Goal: Task Accomplishment & Management: Complete application form

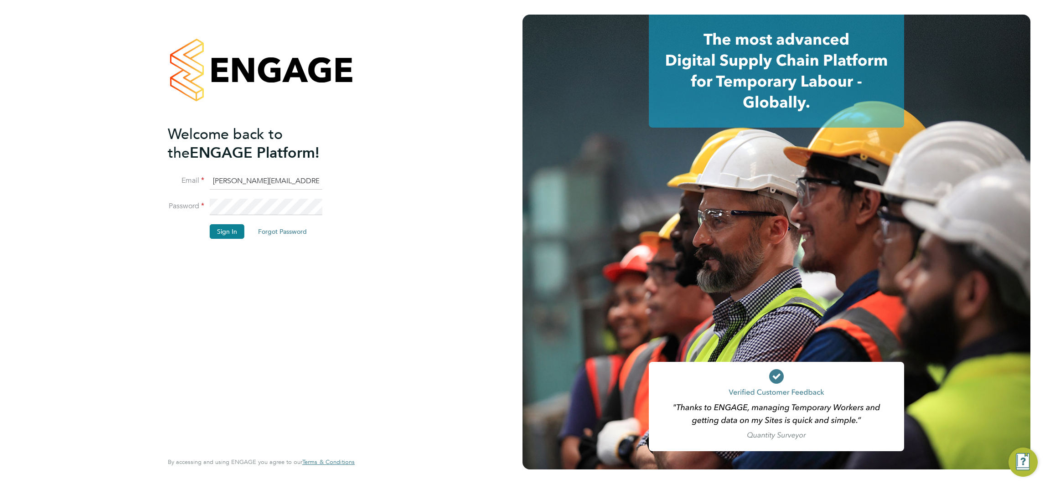
click at [231, 226] on button "Sign In" at bounding box center [227, 231] width 35 height 15
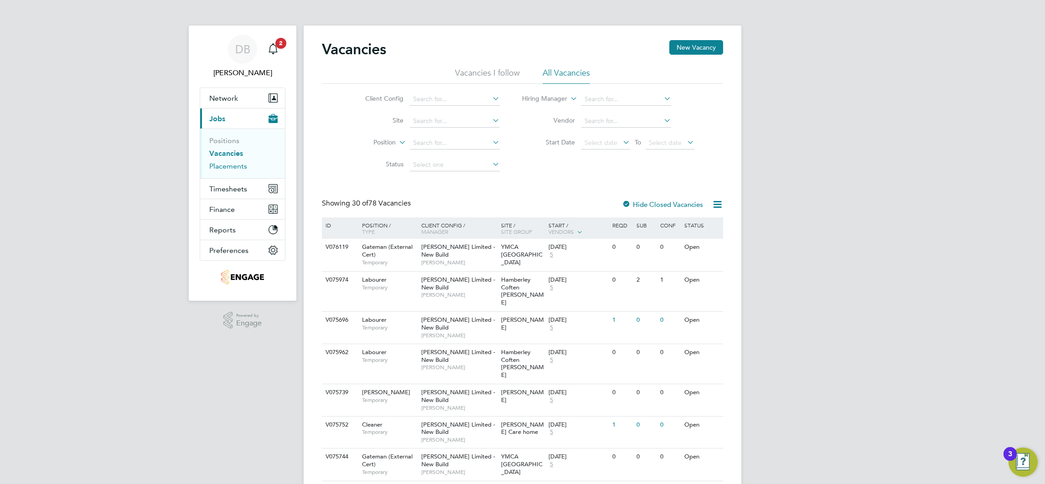
click at [240, 165] on link "Placements" at bounding box center [228, 166] width 38 height 9
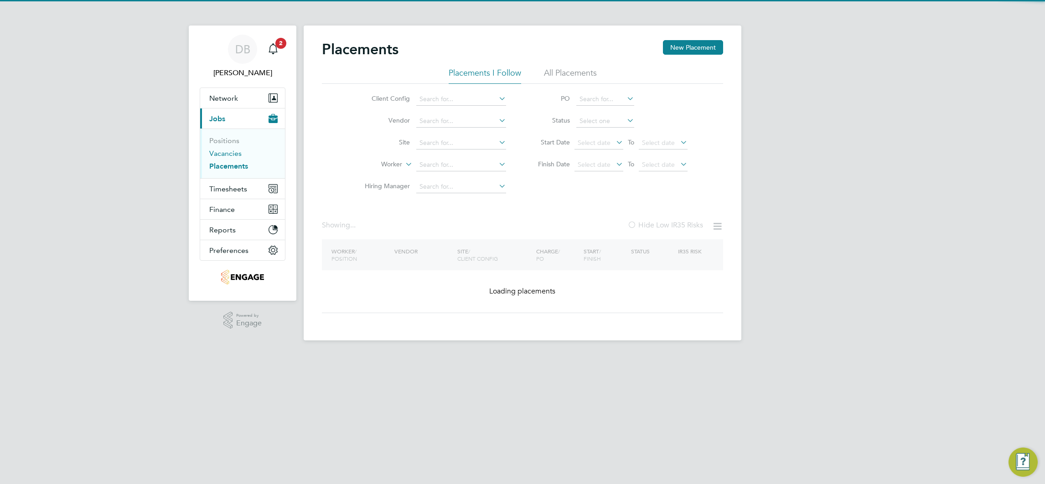
click at [235, 155] on link "Vacancies" at bounding box center [225, 153] width 32 height 9
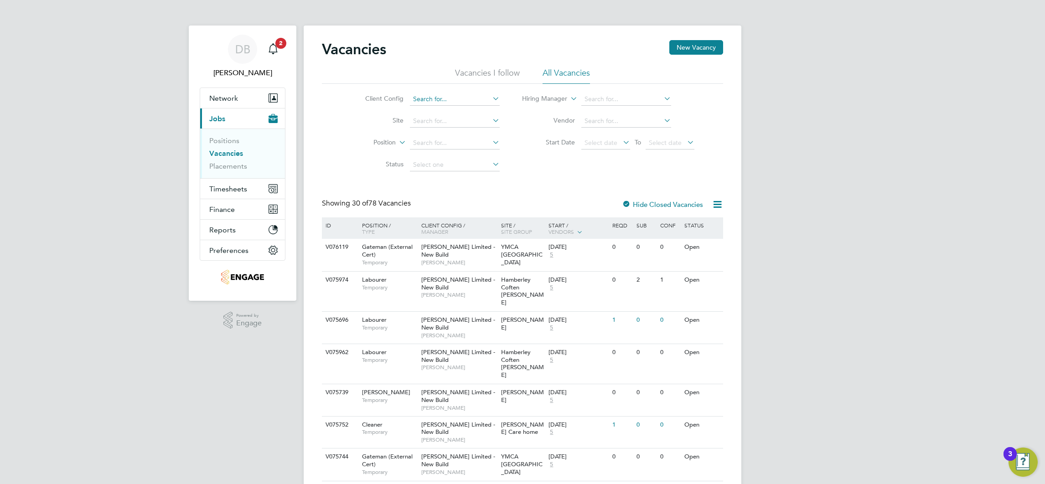
click at [432, 101] on input at bounding box center [455, 99] width 90 height 13
type input "Countryside Properties UK Ltd"
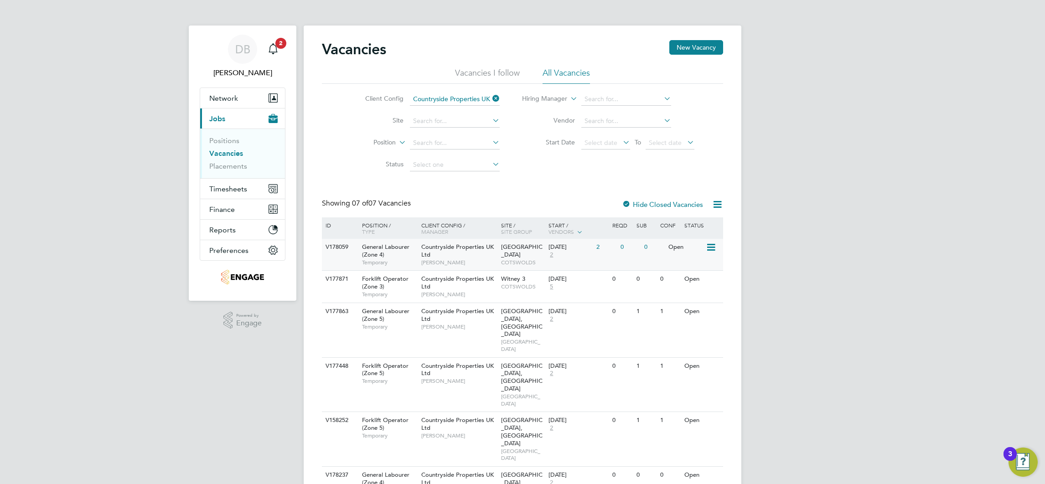
click at [637, 255] on div "0" at bounding box center [630, 247] width 24 height 17
click at [242, 53] on span "DB" at bounding box center [242, 49] width 15 height 12
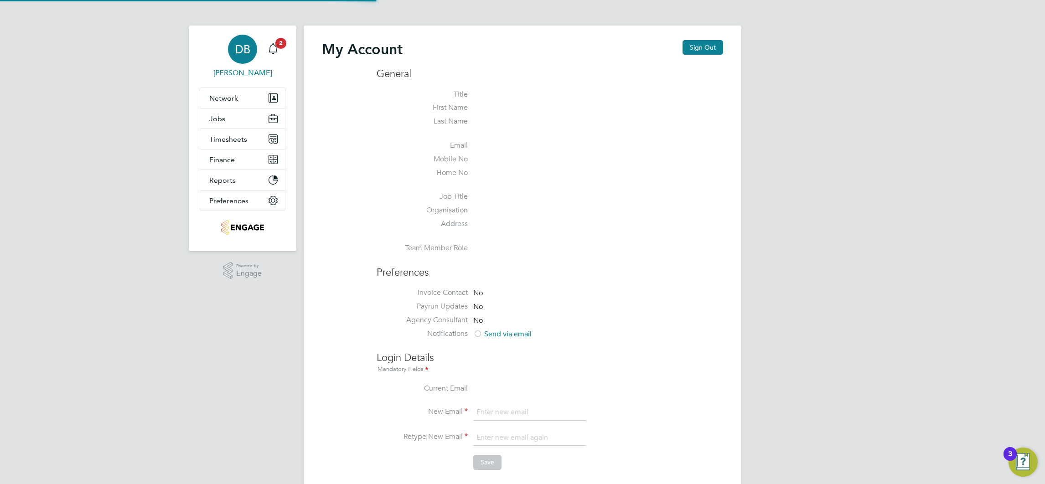
type input "daniel.bassett@thornbaker.co.uk"
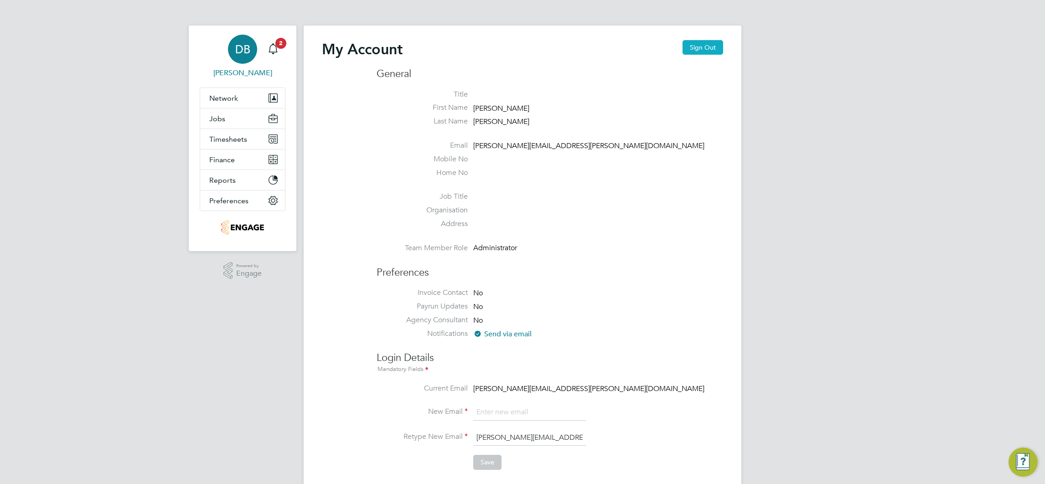
click at [705, 44] on button "Sign Out" at bounding box center [702, 47] width 41 height 15
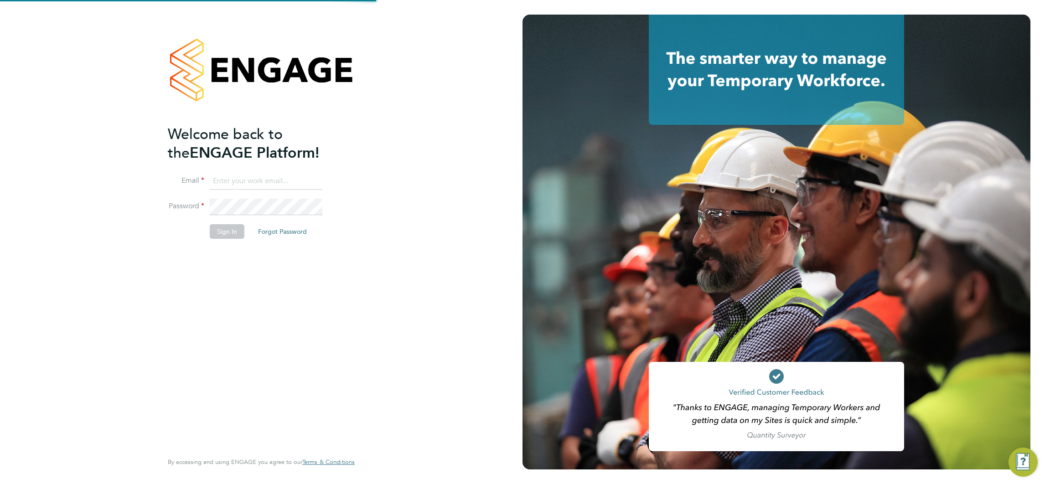
type input "daniel.bassett@thornbaker.co.uk"
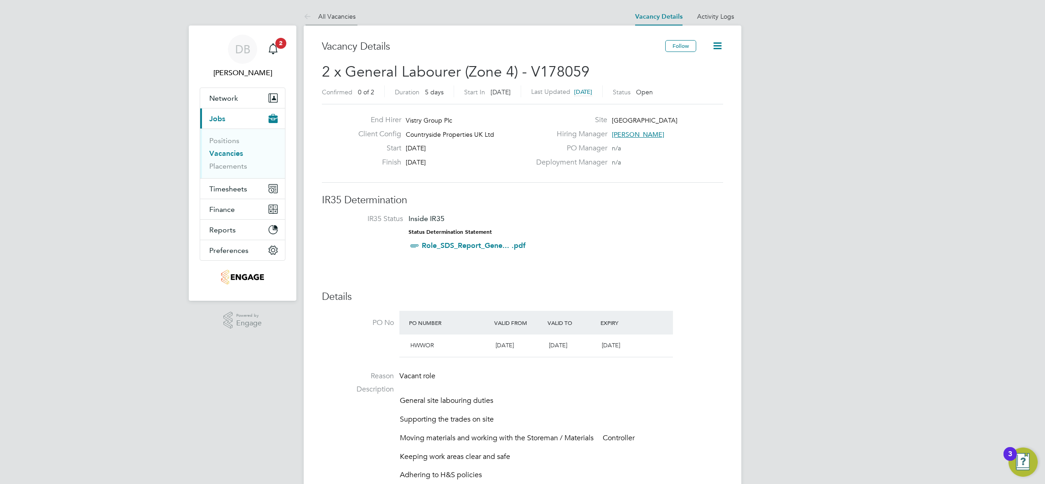
click at [343, 15] on link "All Vacancies" at bounding box center [330, 16] width 52 height 8
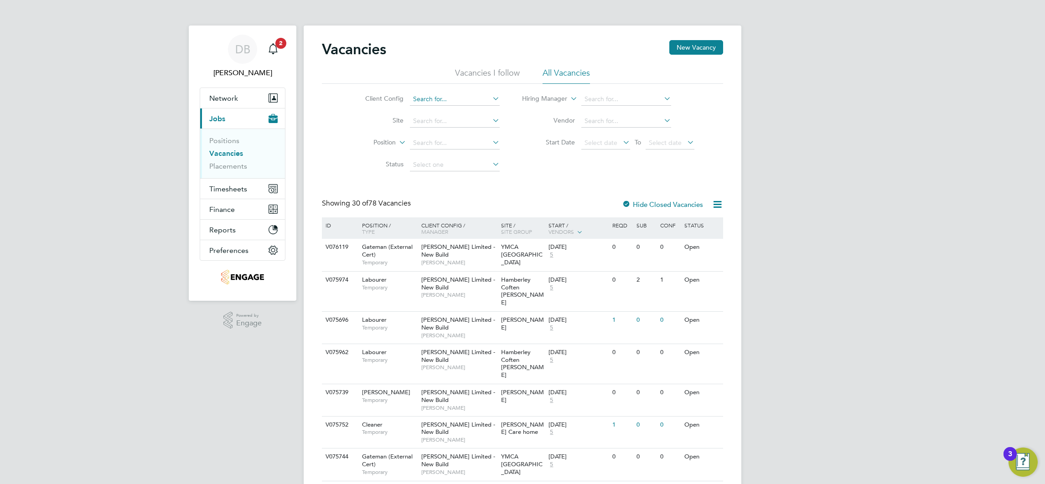
click at [448, 95] on input at bounding box center [455, 99] width 90 height 13
type input "Countryside Properties UK Ltd"
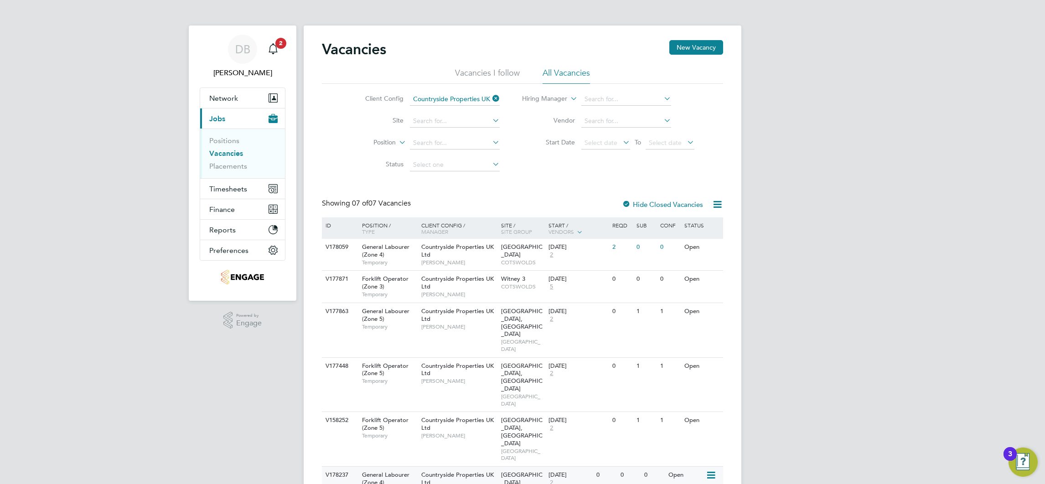
click at [625, 466] on div "V178237 General Labourer (Zone 4) Temporary Countryside Properties UK Ltd Nabee…" at bounding box center [522, 482] width 401 height 32
click at [234, 98] on span "Network" at bounding box center [223, 98] width 29 height 9
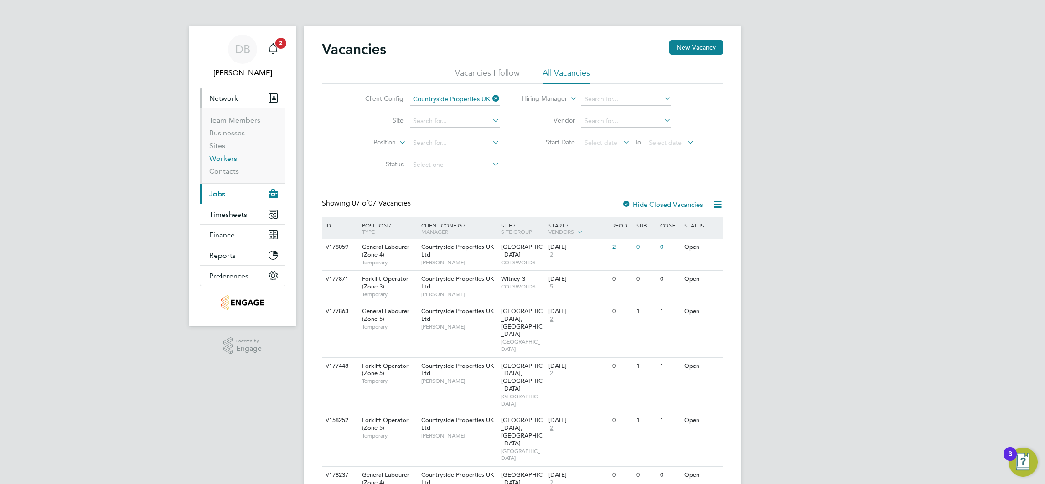
click at [222, 158] on link "Workers" at bounding box center [223, 158] width 28 height 9
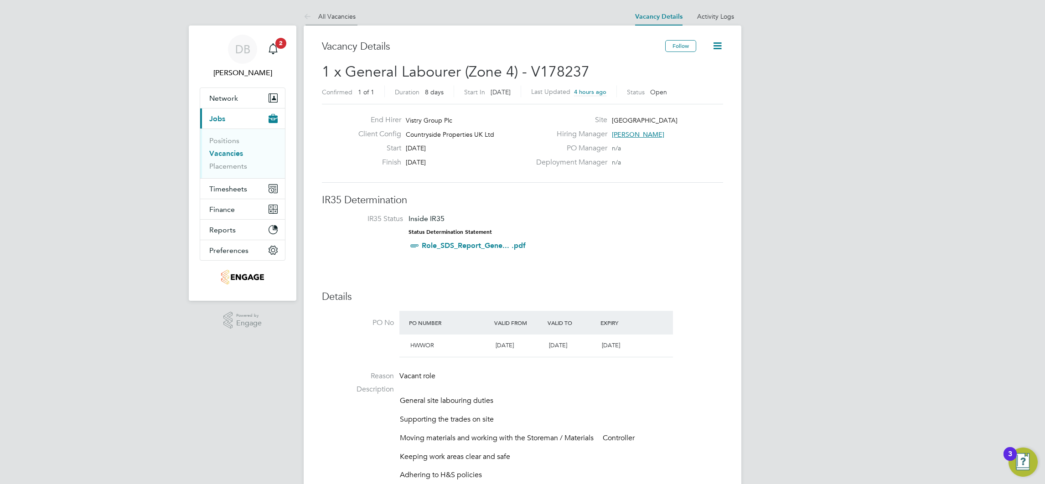
click at [326, 15] on link "All Vacancies" at bounding box center [330, 16] width 52 height 8
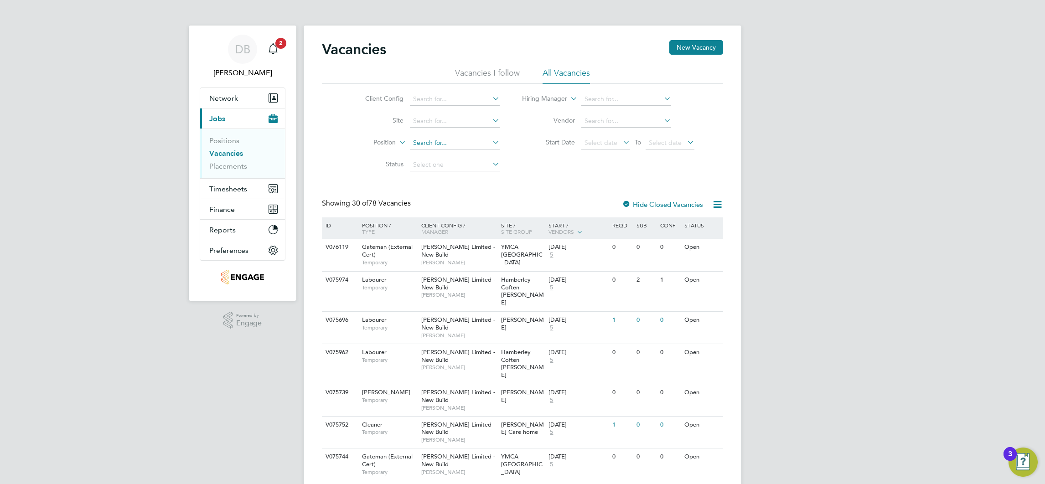
click at [433, 144] on input at bounding box center [455, 143] width 90 height 13
click at [445, 103] on input at bounding box center [455, 99] width 90 height 13
type input "Countryside Properties UK Ltd"
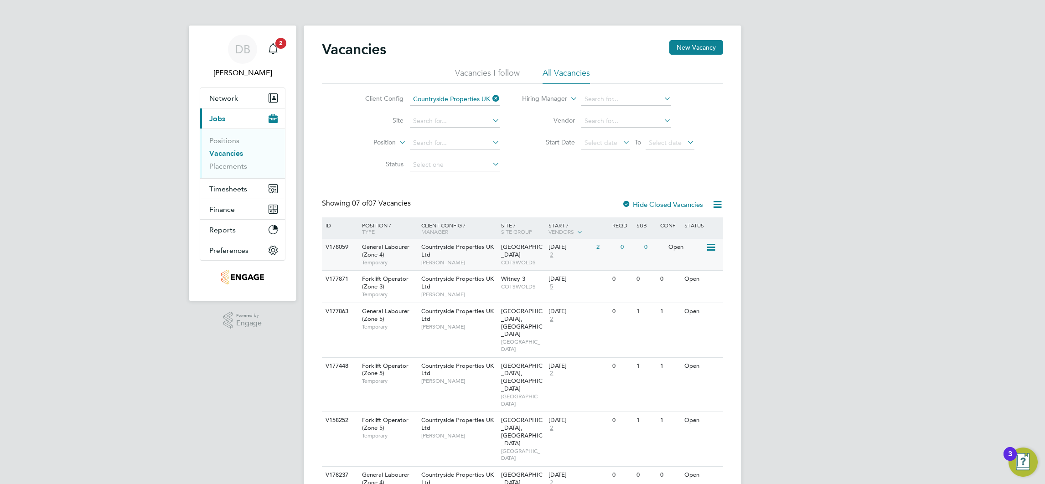
click at [601, 253] on div "2" at bounding box center [606, 247] width 24 height 17
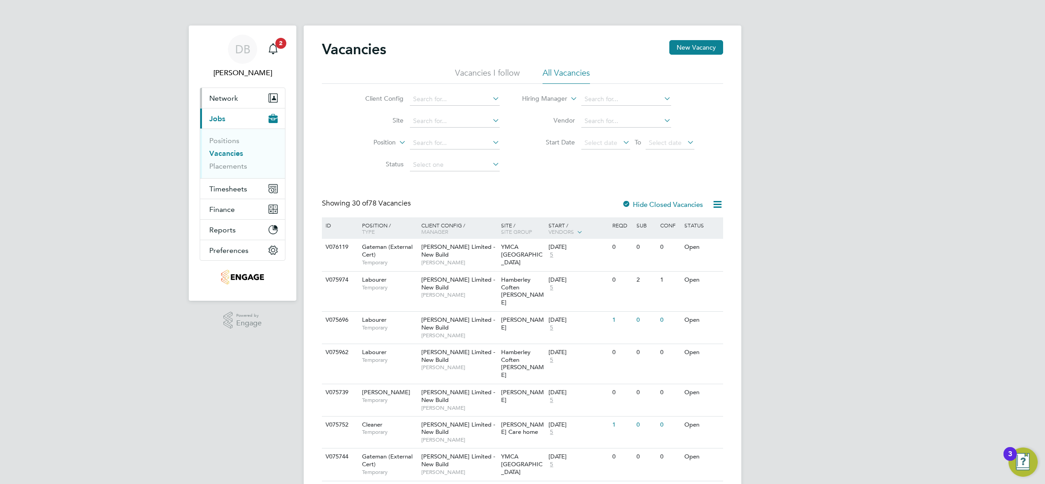
click at [223, 98] on span "Network" at bounding box center [223, 98] width 29 height 9
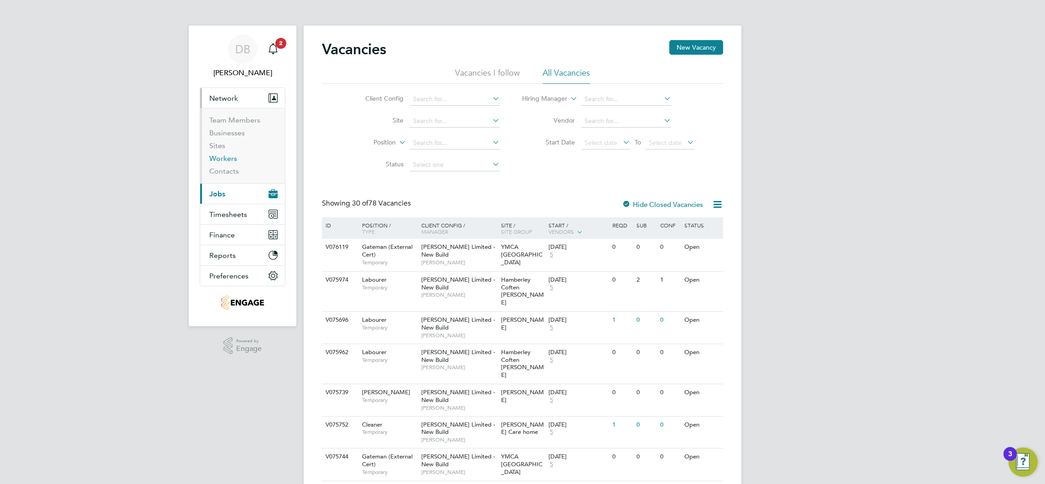
click at [221, 156] on link "Workers" at bounding box center [223, 158] width 28 height 9
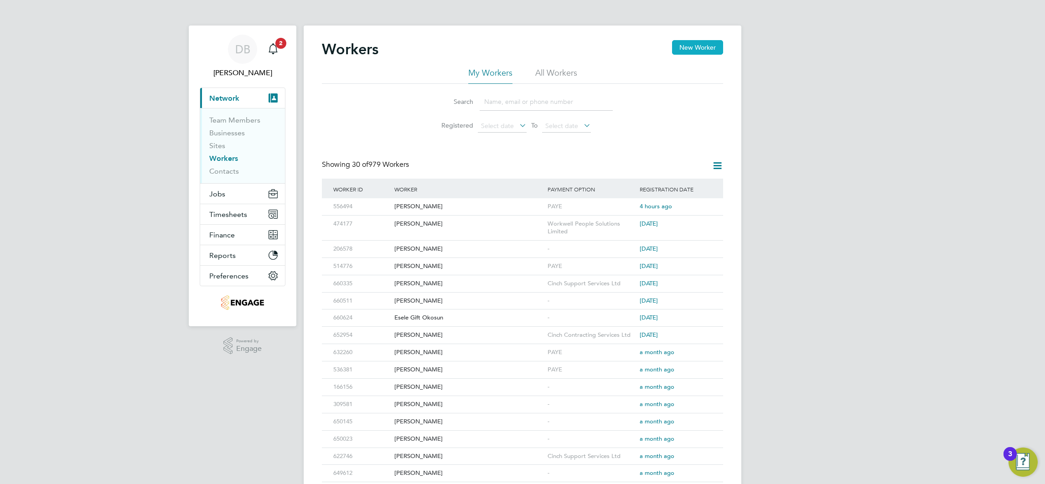
click at [708, 46] on button "New Worker" at bounding box center [697, 47] width 51 height 15
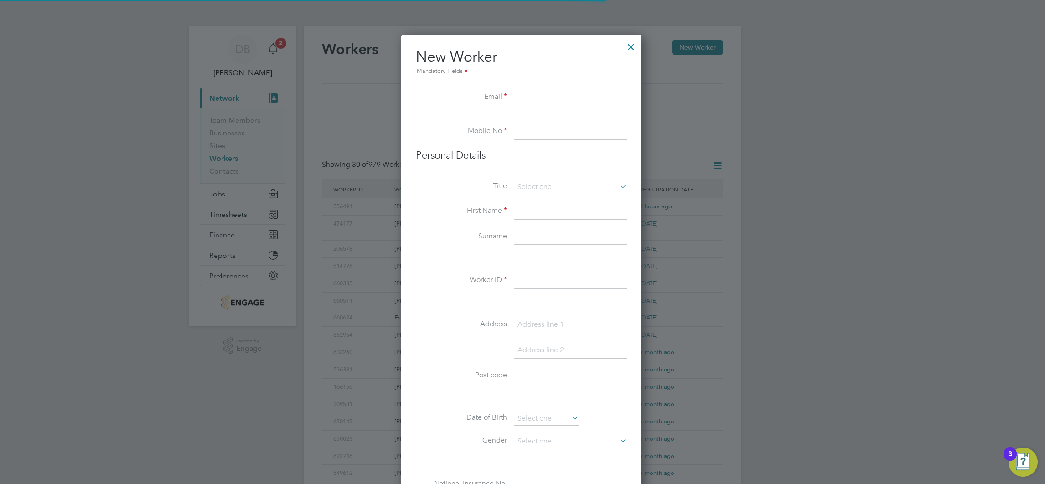
scroll to position [776, 242]
click at [527, 105] on input at bounding box center [570, 97] width 113 height 16
paste input "louishawkz@icloud.com"
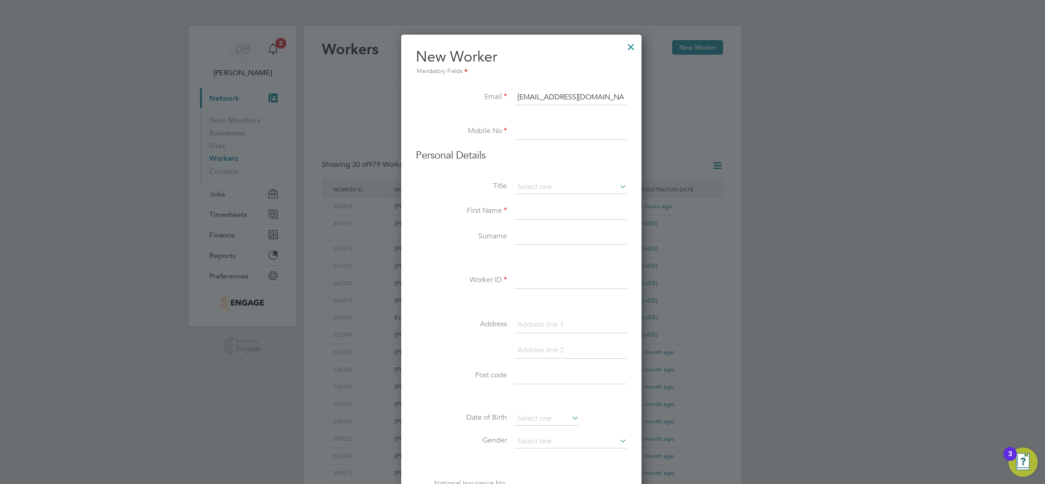
type input "louishawkz@icloud.com"
paste input "7914 666707"
type input "07914 666707"
type input "Louis"
click at [583, 237] on input "Hakwkins" at bounding box center [570, 237] width 113 height 16
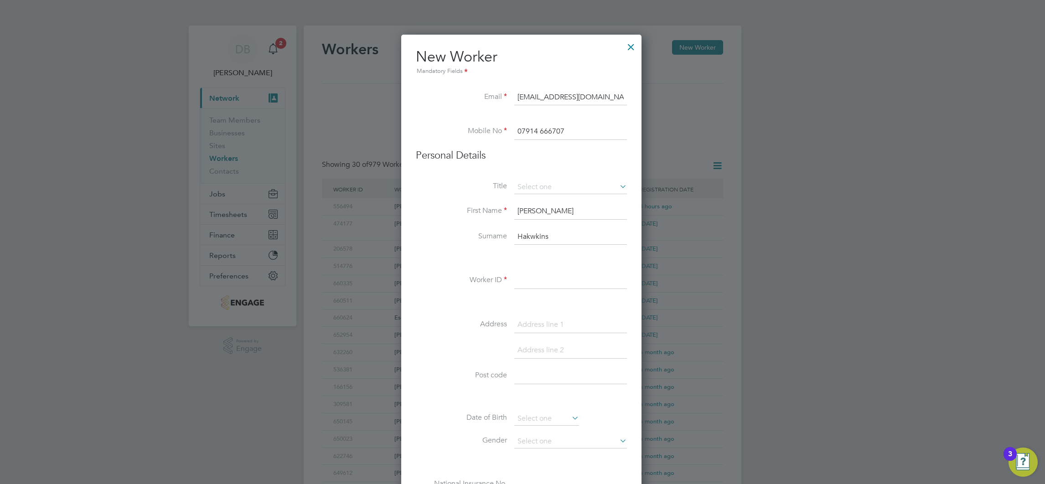
drag, startPoint x: 576, startPoint y: 237, endPoint x: 355, endPoint y: 245, distance: 220.7
click at [355, 245] on div "Workers New Worker My Workers All Workers Search Registered Select date To Sele…" at bounding box center [523, 405] width 438 height 759
type input "[PERSON_NAME]"
drag, startPoint x: 530, startPoint y: 281, endPoint x: 535, endPoint y: 275, distance: 8.4
click at [530, 281] on input at bounding box center [570, 281] width 113 height 16
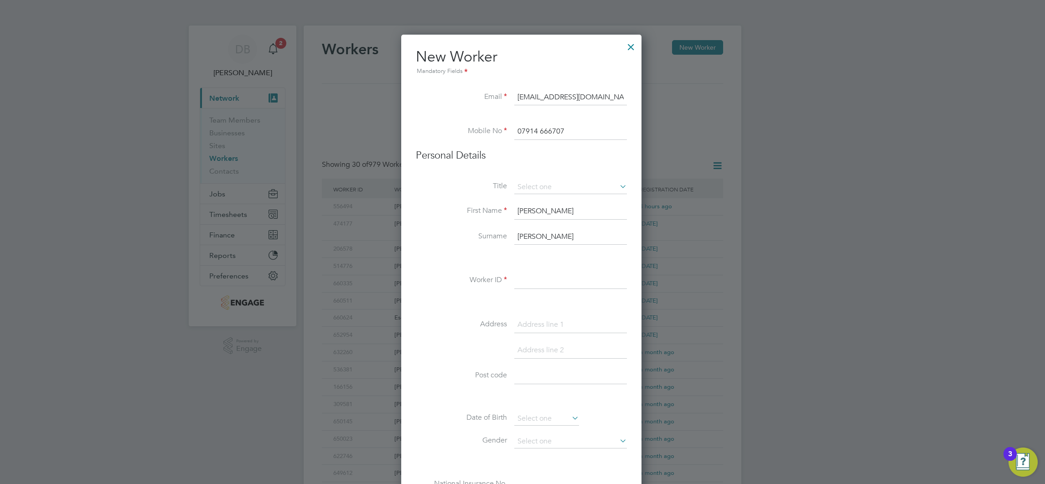
paste input "678009"
type input "678009"
click at [587, 187] on input at bounding box center [570, 187] width 113 height 14
click at [528, 203] on li "Mr" at bounding box center [570, 200] width 113 height 12
type input "Mr"
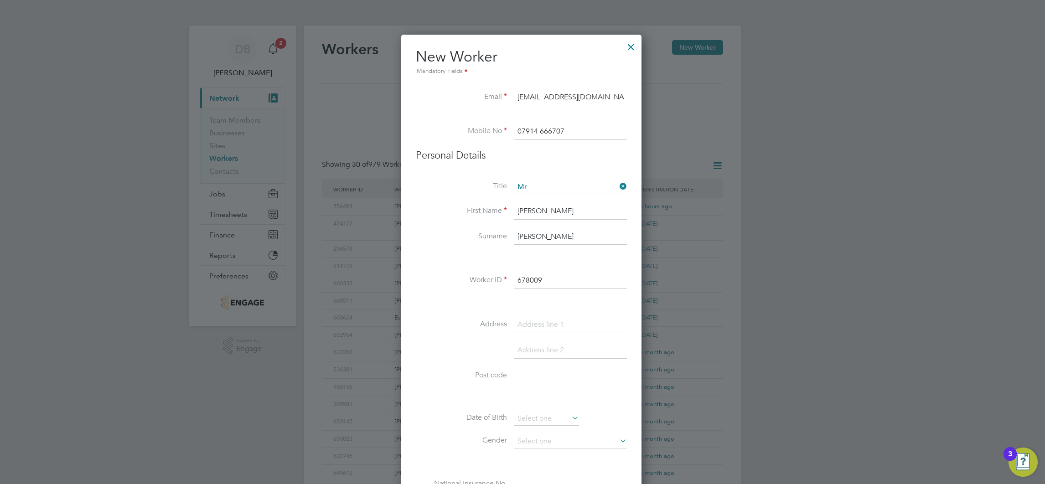
click at [548, 322] on input at bounding box center [570, 325] width 113 height 16
paste input "5 Sir Hilton's Rd, Birmingham B31 3NE, UK"
type input "5 Sir Hilton's Rd, Birmingham B31 3NE, UK"
click at [551, 350] on input at bounding box center [570, 350] width 113 height 16
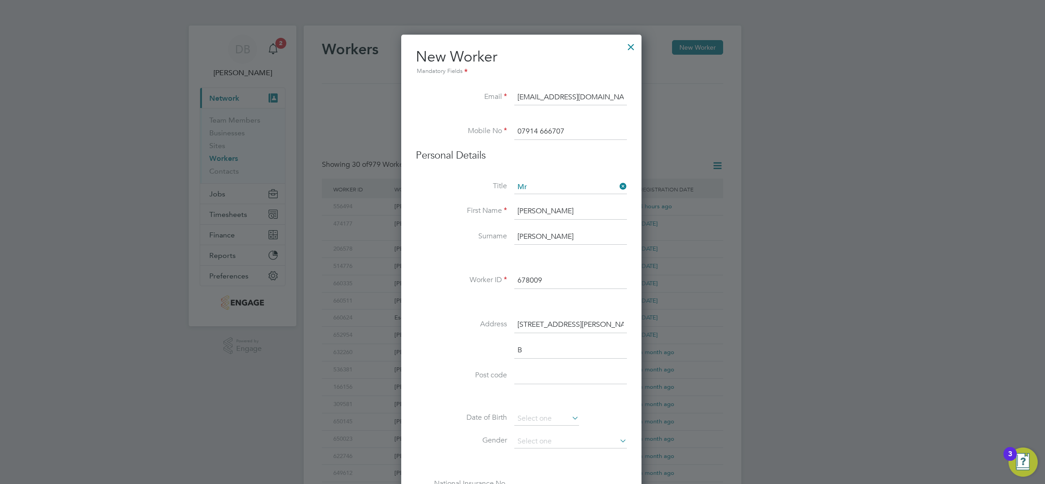
scroll to position [802, 242]
type input "Birmingham"
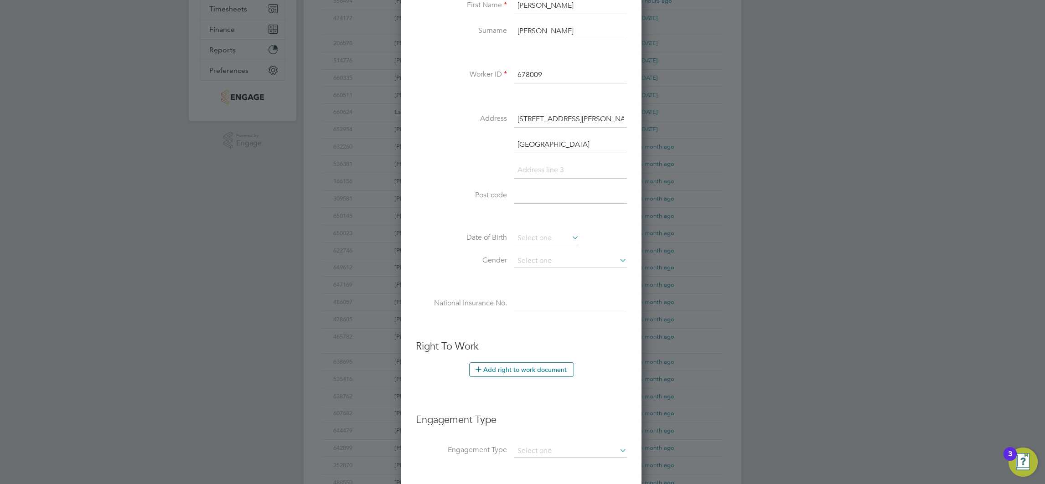
scroll to position [206, 0]
click at [572, 114] on input "5 Sir Hilton's Rd, Birmingham B31 3NE, UK" at bounding box center [570, 118] width 113 height 16
type input "5 Sir Hilton's Rd"
type input "B31 3NE"
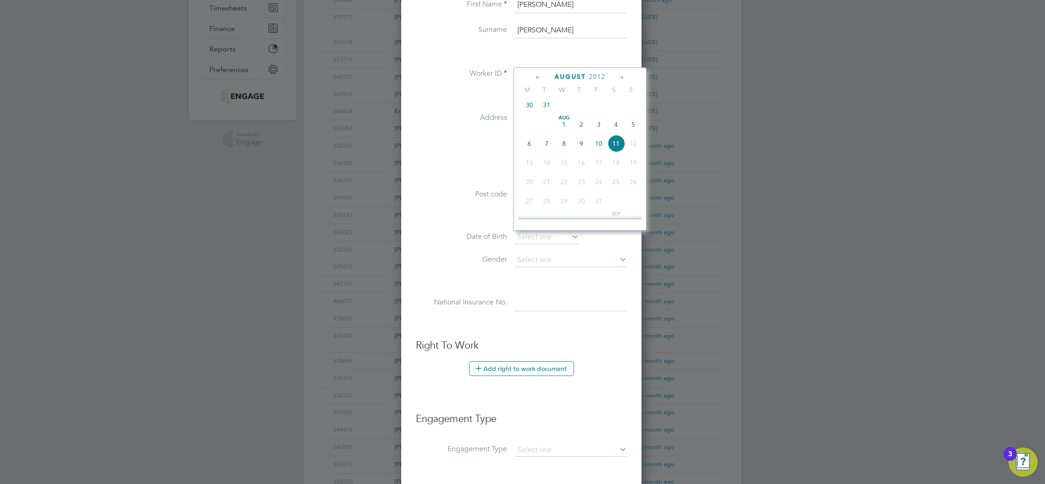
click at [594, 75] on span "2012" at bounding box center [597, 77] width 16 height 8
click at [531, 143] on span "2005" at bounding box center [528, 139] width 17 height 17
click at [622, 77] on icon at bounding box center [621, 77] width 9 height 10
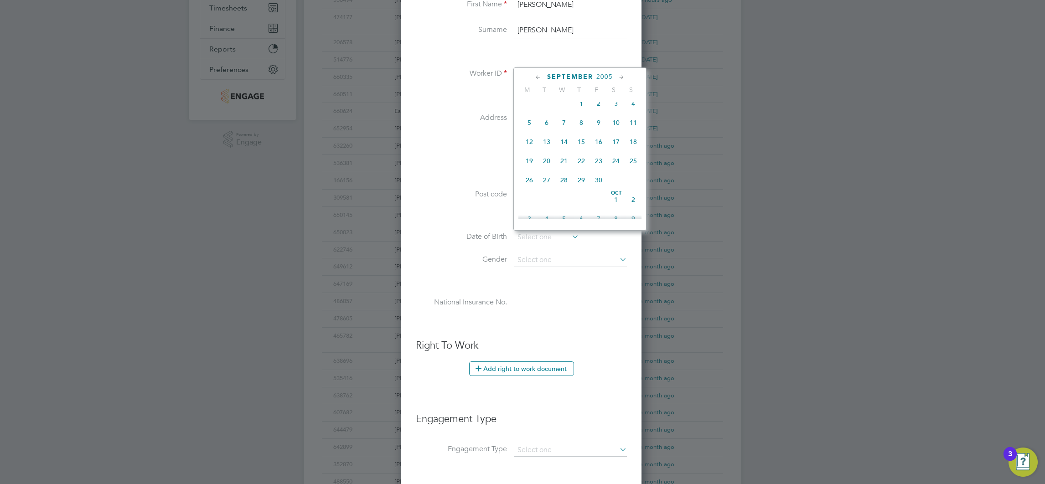
click at [622, 76] on icon at bounding box center [621, 77] width 9 height 10
click at [619, 74] on icon at bounding box center [621, 77] width 9 height 10
click at [615, 201] on span "31" at bounding box center [615, 192] width 17 height 17
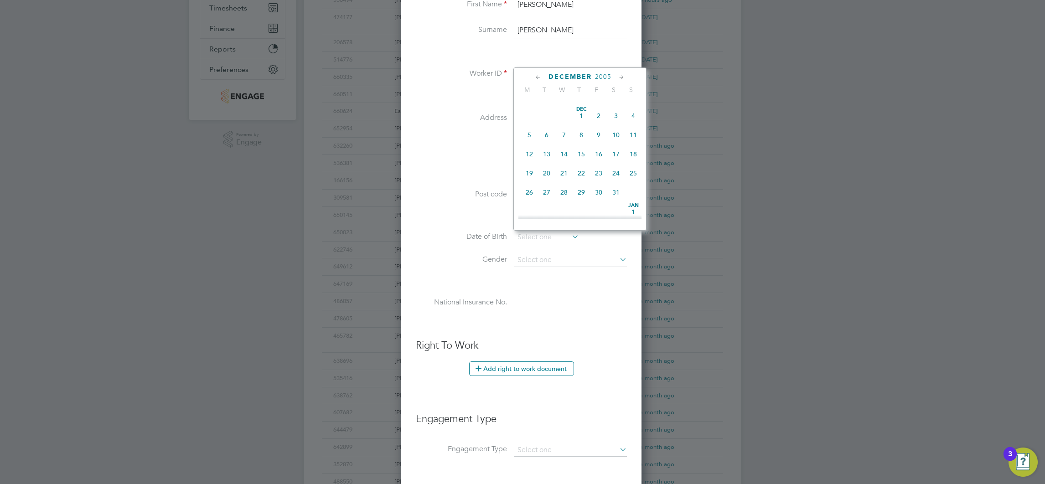
type input "31 Dec 2005"
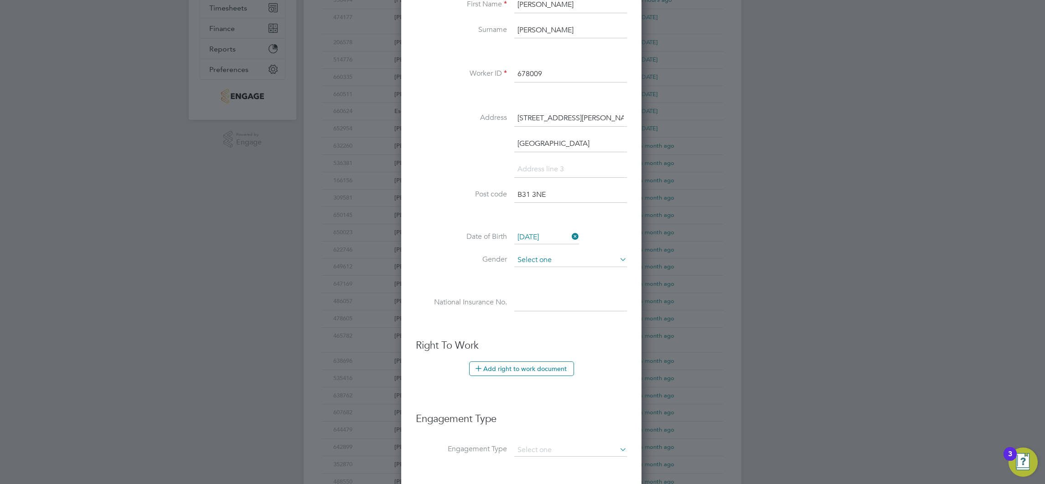
click at [556, 257] on input at bounding box center [570, 260] width 113 height 14
click at [527, 270] on li "[DEMOGRAPHIC_DATA]" at bounding box center [570, 273] width 113 height 12
type input "[DEMOGRAPHIC_DATA]"
click at [545, 305] on input at bounding box center [570, 303] width 113 height 16
paste input "pl045417b"
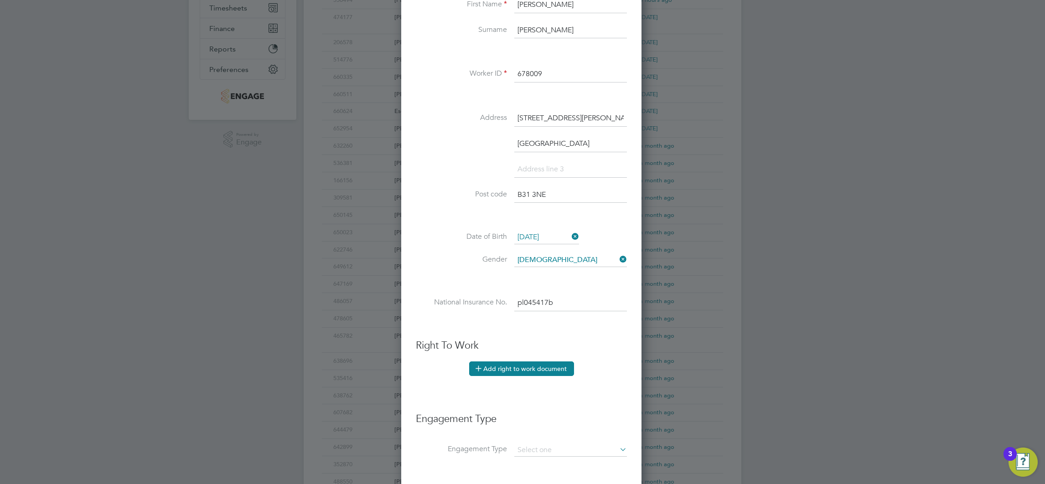
type input "PL 04 54 17 B"
click at [526, 369] on button "Add right to work document" at bounding box center [521, 368] width 105 height 15
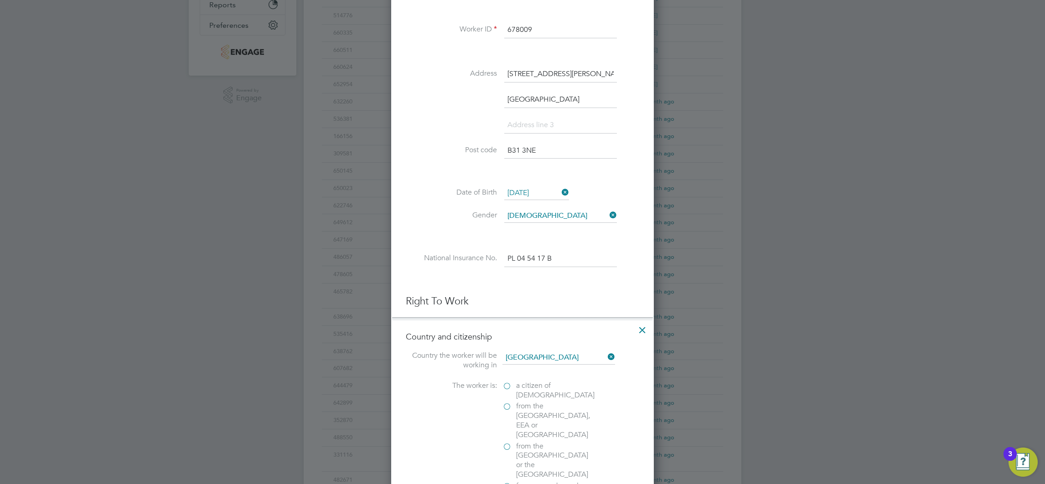
scroll to position [275, 0]
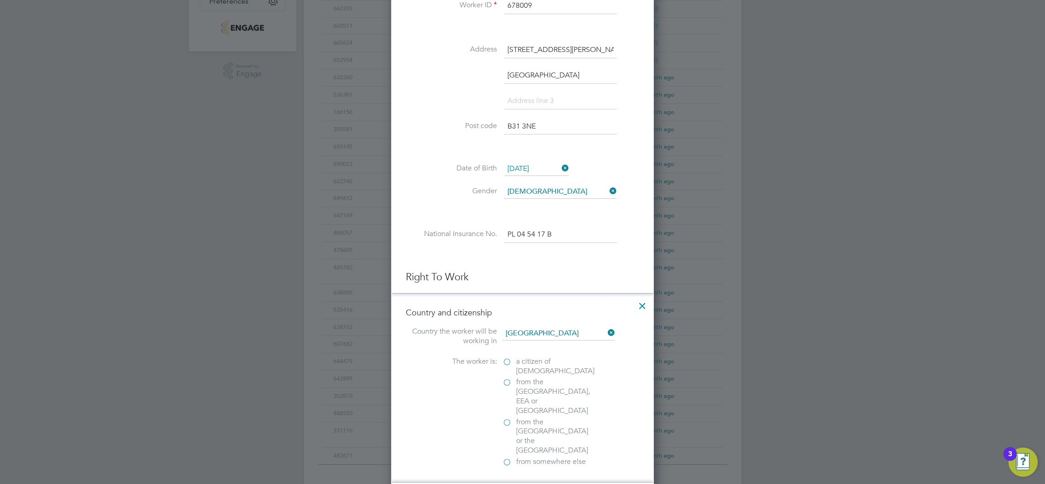
click at [531, 363] on span "a citizen of United Kingdom" at bounding box center [555, 366] width 78 height 19
click at [0, 0] on input "a citizen of United Kingdom" at bounding box center [0, 0] width 0 height 0
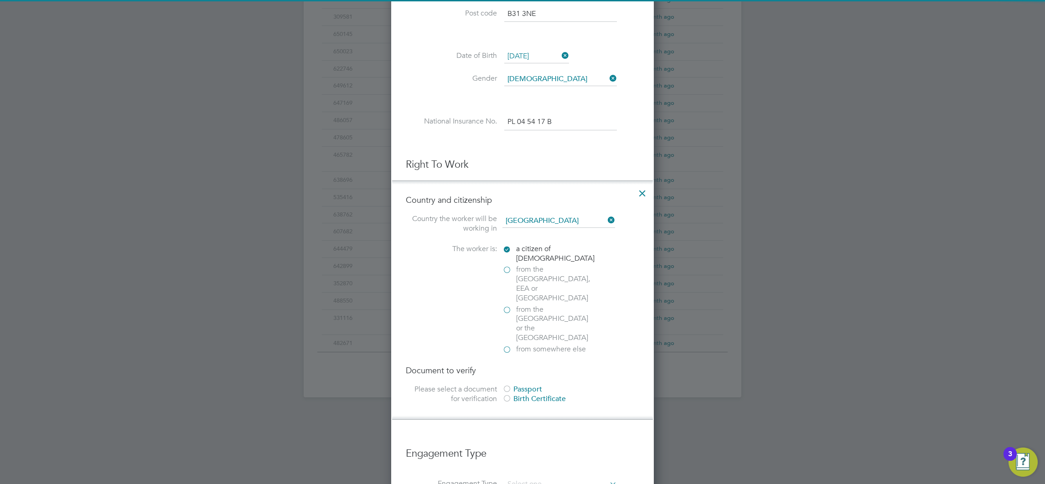
scroll to position [412, 0]
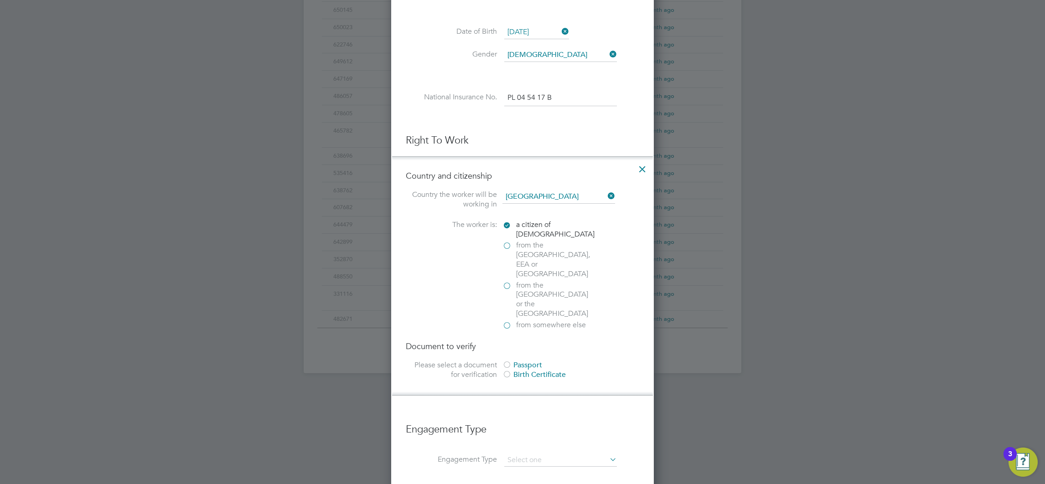
click at [532, 360] on div "Passport" at bounding box center [570, 365] width 137 height 10
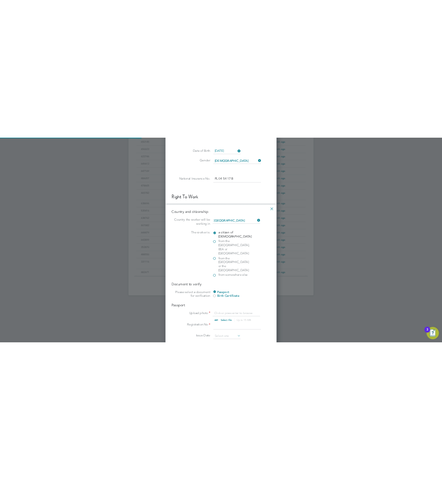
scroll to position [1161, 263]
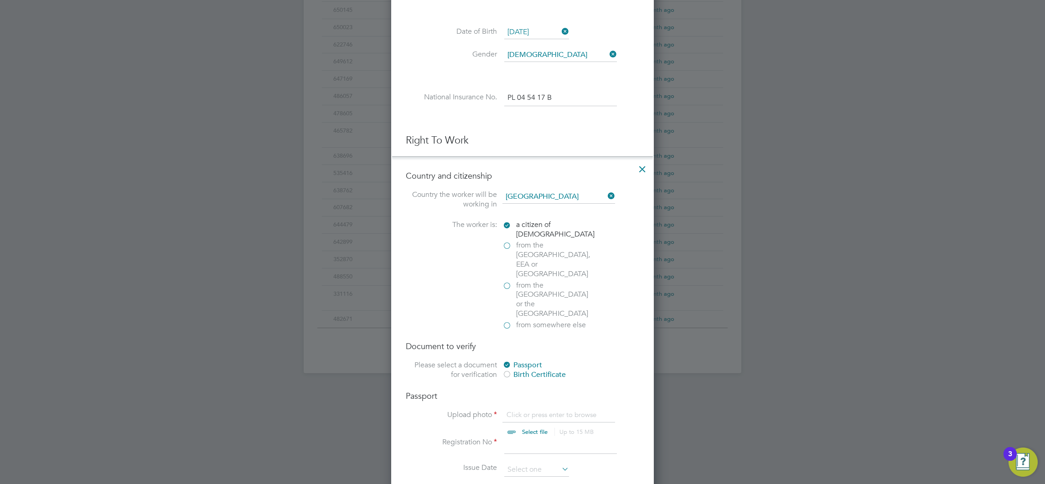
click at [125, 408] on div at bounding box center [522, 242] width 1045 height 484
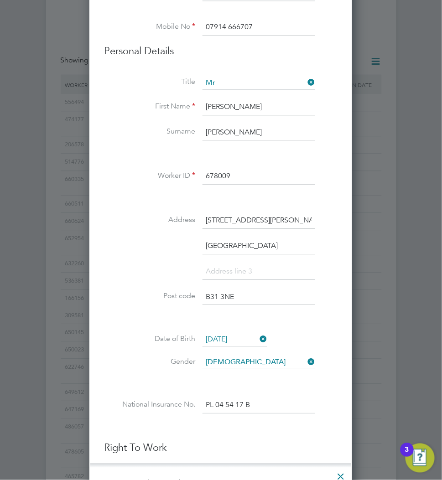
click at [245, 422] on li at bounding box center [220, 427] width 233 height 10
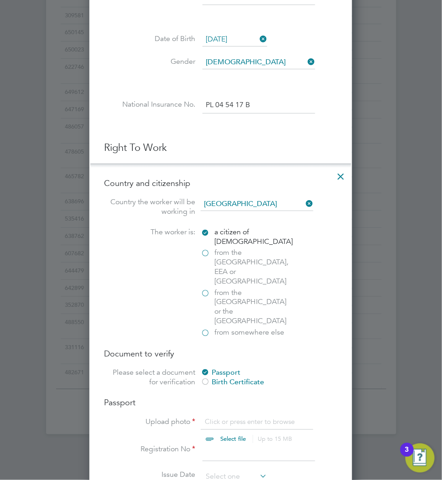
scroll to position [753, 0]
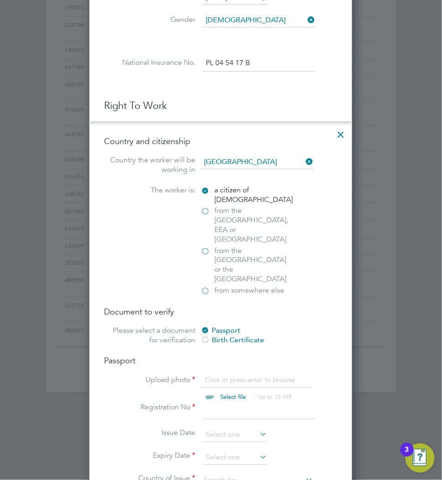
click at [225, 376] on input "file" at bounding box center [241, 389] width 143 height 27
type input "C:\fakepath\Louis Hawkins - passport.jpg"
click at [226, 403] on input at bounding box center [258, 411] width 113 height 16
type input "151404844"
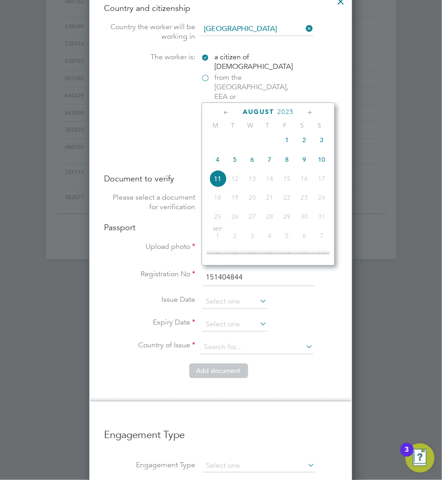
scroll to position [994, 0]
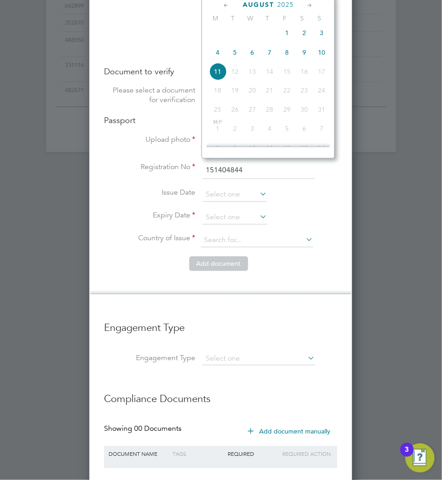
click at [282, 5] on span "2025" at bounding box center [285, 5] width 16 height 8
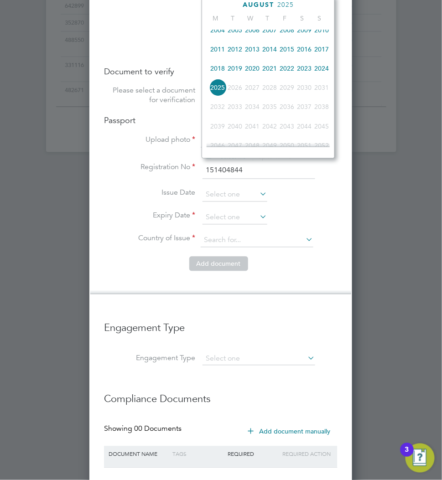
click at [216, 94] on span "2025" at bounding box center [217, 87] width 17 height 17
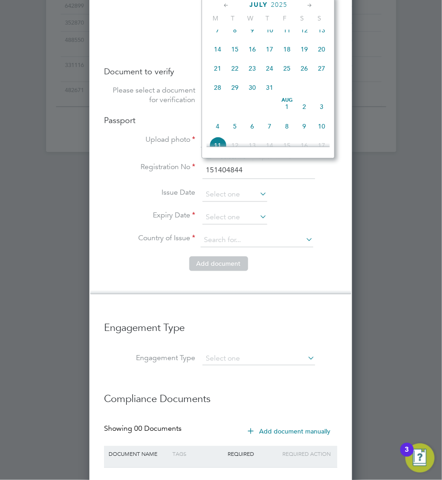
click at [223, 4] on icon at bounding box center [226, 5] width 9 height 10
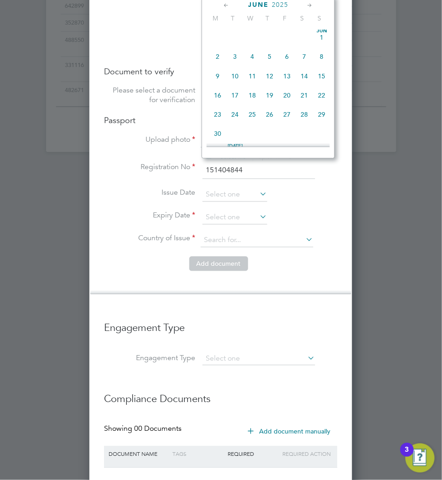
click at [223, 4] on icon at bounding box center [226, 5] width 9 height 10
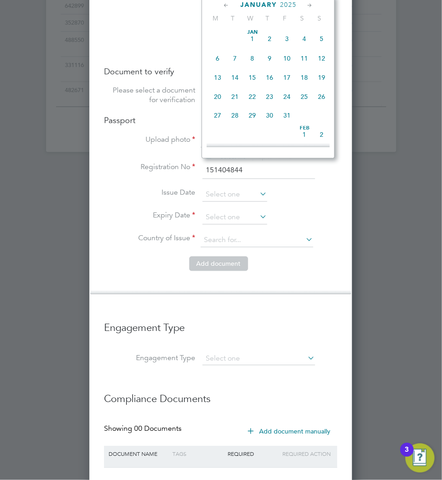
click at [286, 38] on span "3" at bounding box center [286, 38] width 17 height 17
type input "03 Jan 2025"
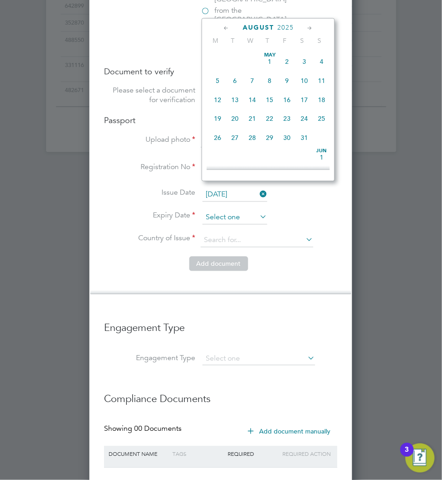
click at [232, 211] on input at bounding box center [234, 218] width 65 height 14
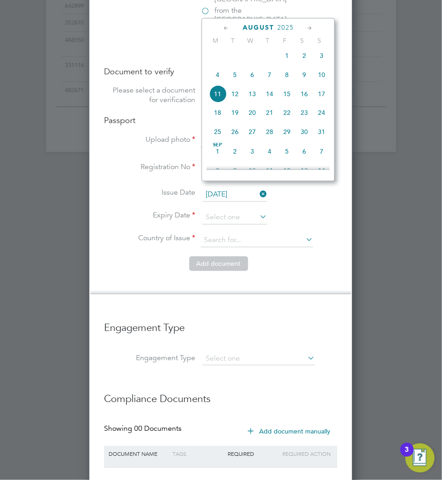
click at [289, 22] on div "August 2025 M T W T F S S May 1 2 3 4 5 6 7 8 9 10 11 12 13 14 15 16 17 18 19 2…" at bounding box center [267, 99] width 133 height 163
click at [289, 28] on span "2025" at bounding box center [285, 28] width 16 height 8
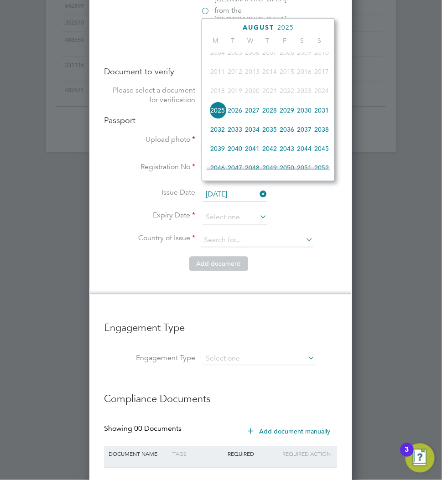
click at [273, 137] on span "2035" at bounding box center [269, 129] width 17 height 17
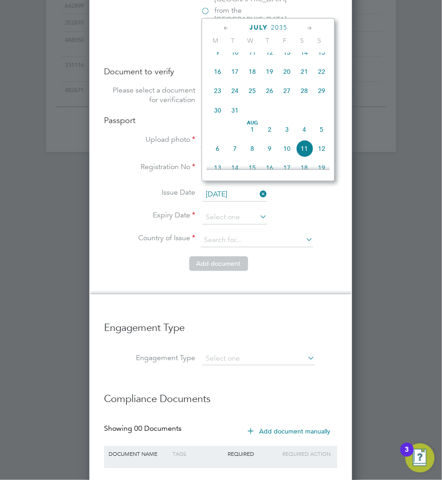
click at [227, 26] on icon at bounding box center [226, 28] width 9 height 10
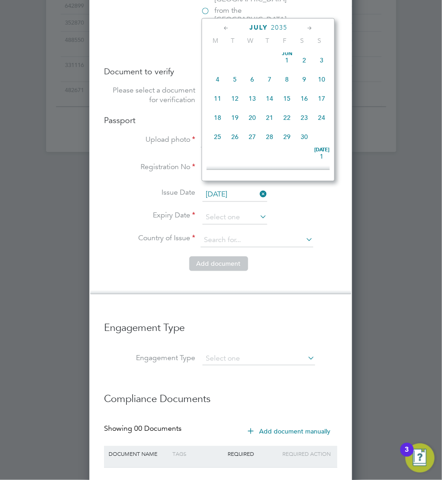
click at [227, 26] on icon at bounding box center [226, 28] width 9 height 10
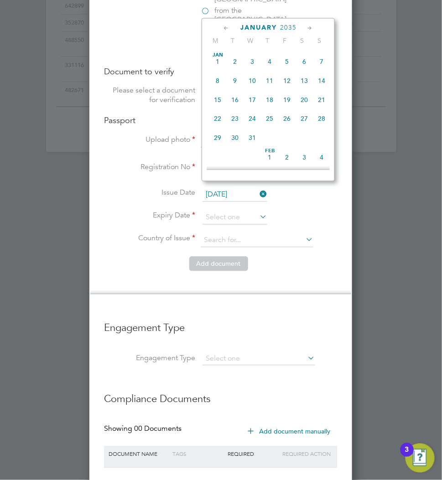
click at [253, 63] on span "3" at bounding box center [251, 61] width 17 height 17
type input "03 Jan 2035"
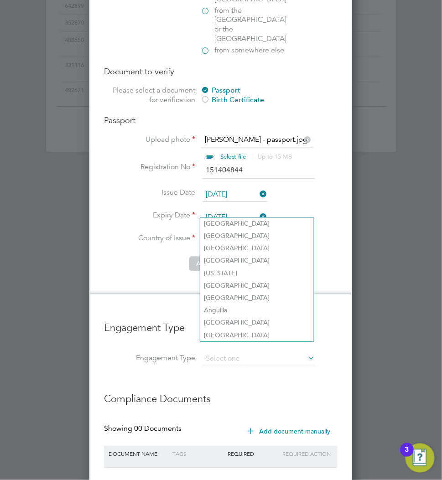
click at [226, 234] on input at bounding box center [257, 241] width 113 height 14
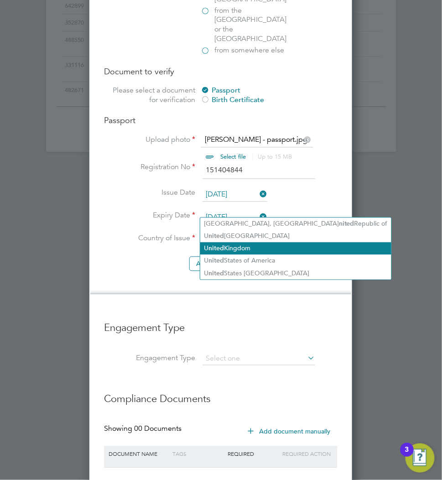
type input "United Kingdom"
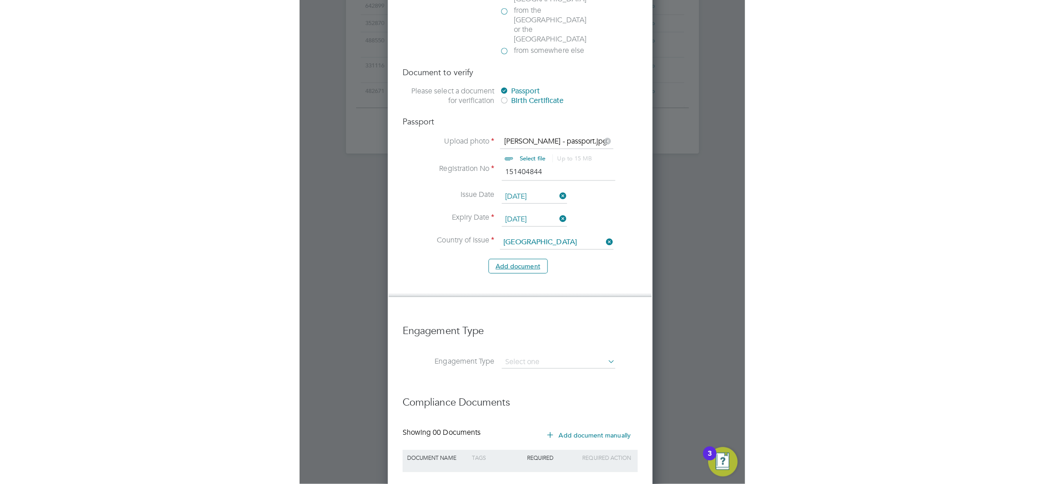
scroll to position [711, 0]
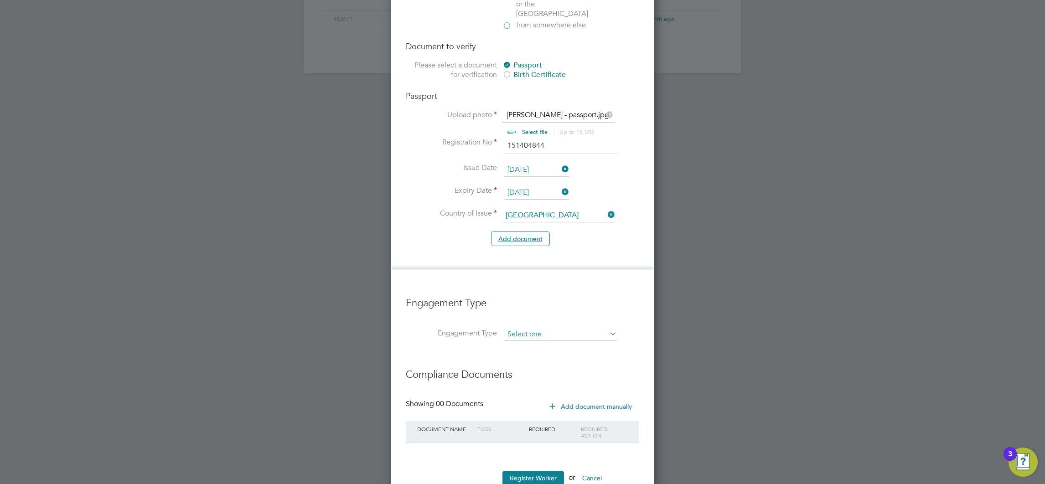
click at [548, 328] on input at bounding box center [560, 334] width 113 height 13
click at [535, 356] on li "Umbrella" at bounding box center [560, 357] width 113 height 13
type input "Umbrella"
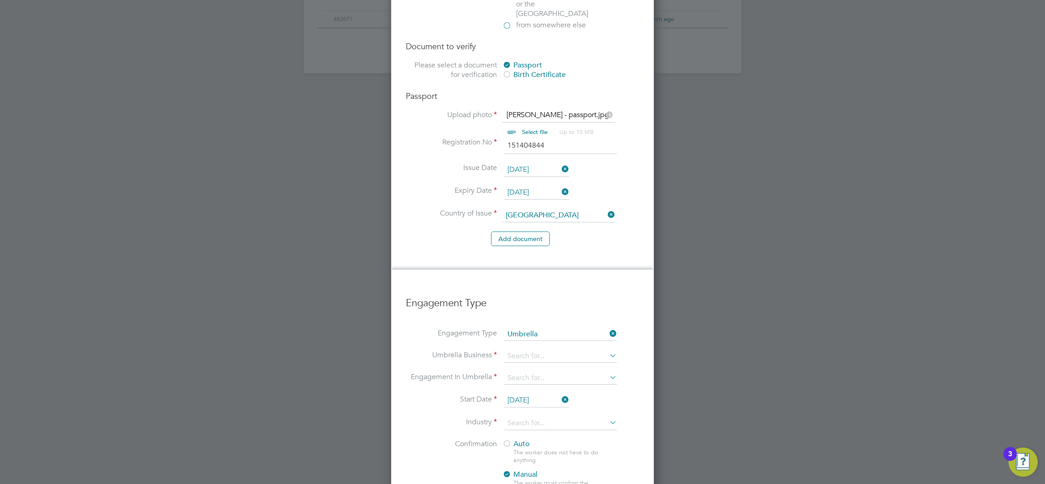
scroll to position [1329, 263]
click at [552, 350] on input at bounding box center [560, 356] width 113 height 13
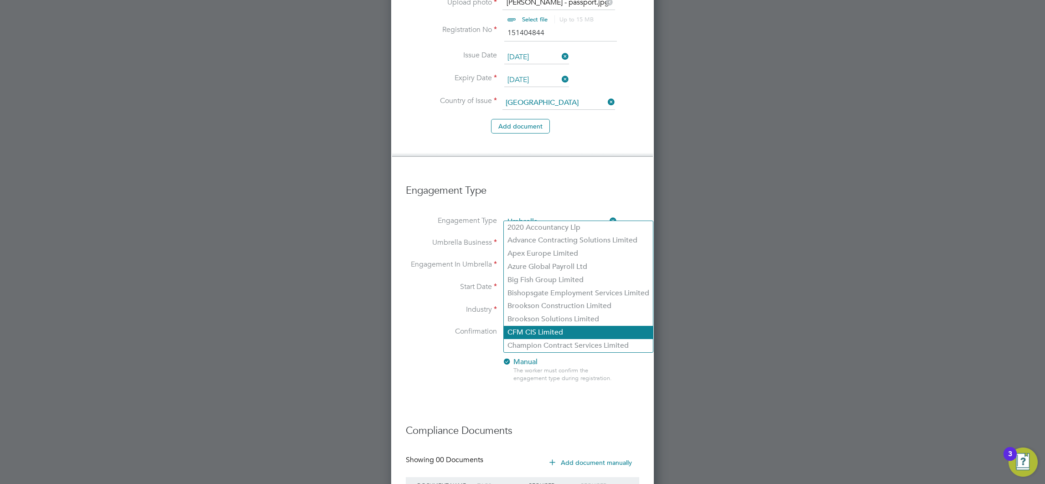
scroll to position [848, 0]
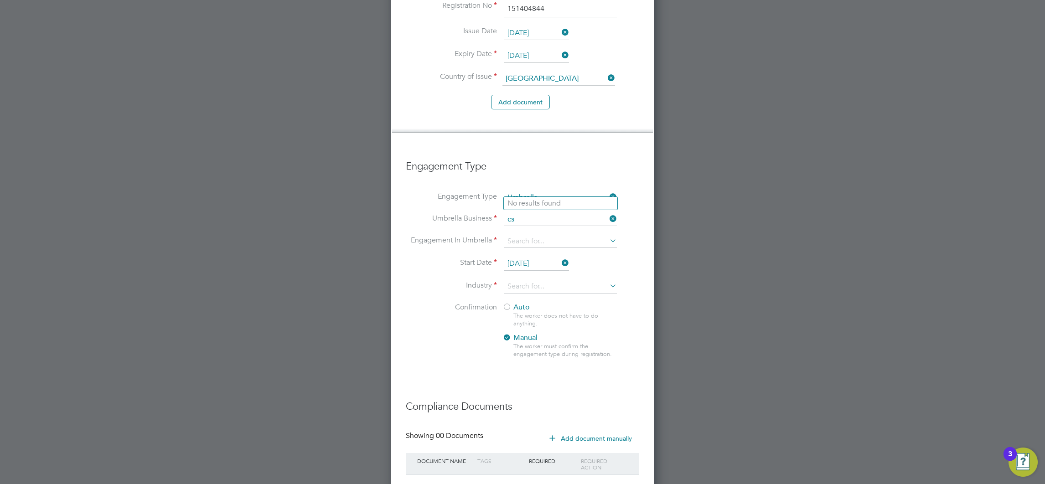
type input "c"
type input "the cinch"
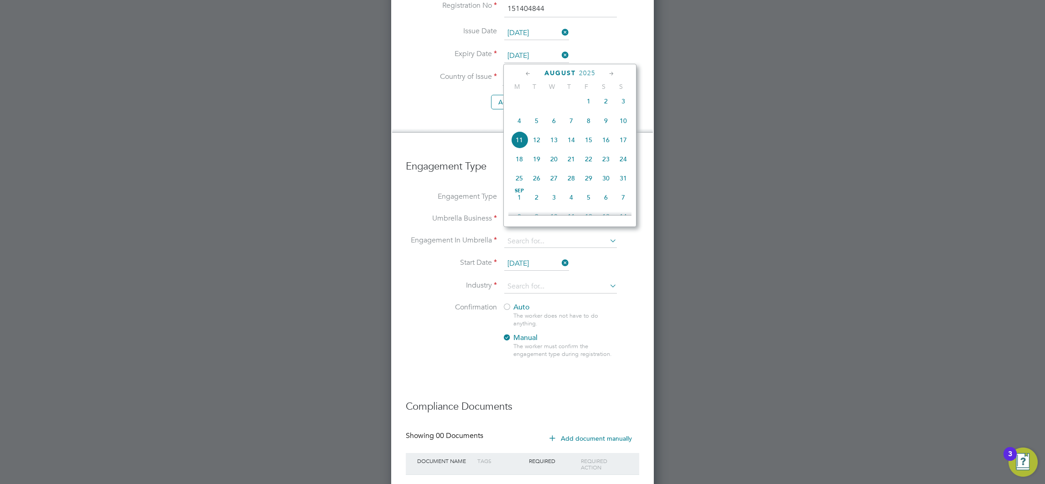
click at [685, 253] on div at bounding box center [522, 242] width 1045 height 484
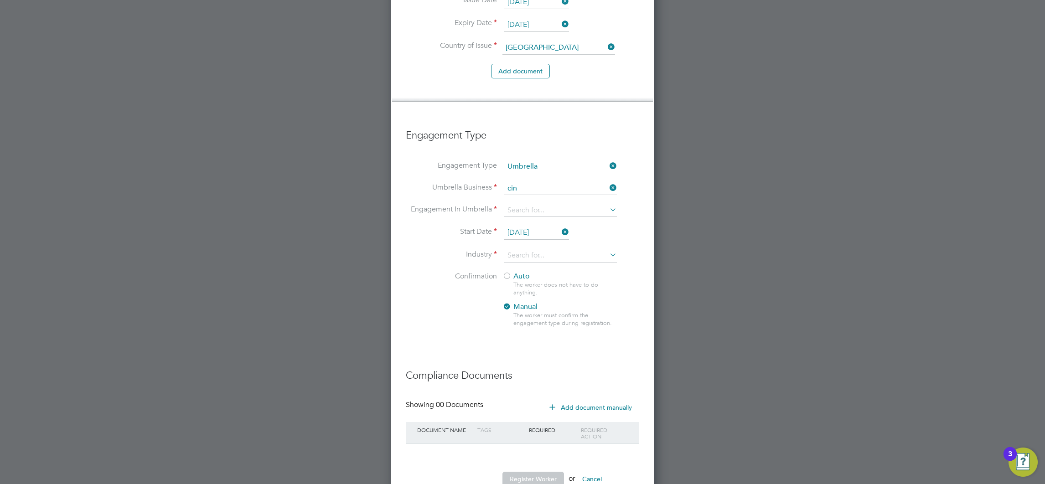
click at [561, 188] on li "Cin ch Support Services Ltd" at bounding box center [560, 185] width 113 height 13
type input "Cinch Support Services Ltd"
click at [534, 204] on input at bounding box center [560, 210] width 113 height 13
click at [550, 247] on li "PAYE Umbrella" at bounding box center [560, 246] width 113 height 13
type input "PAYE Umbrella"
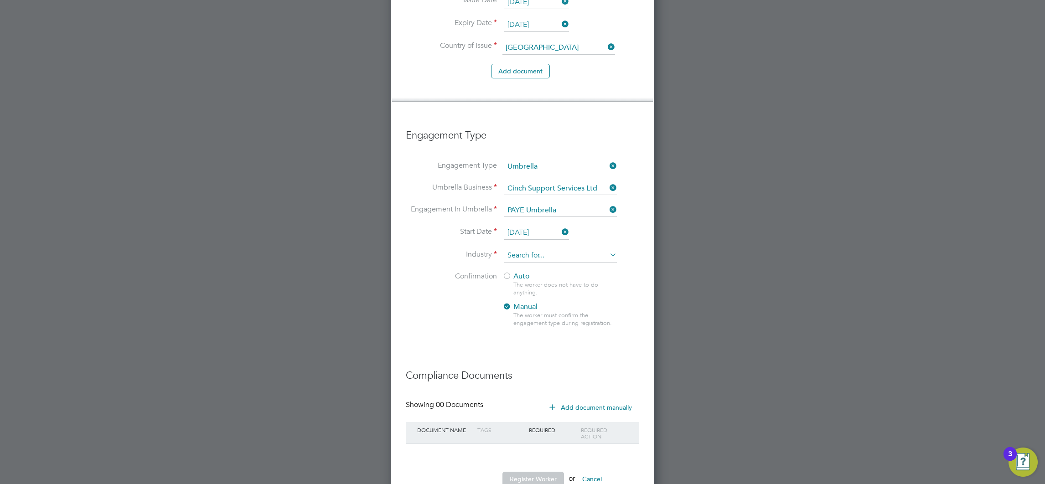
click at [543, 249] on input at bounding box center [560, 256] width 113 height 14
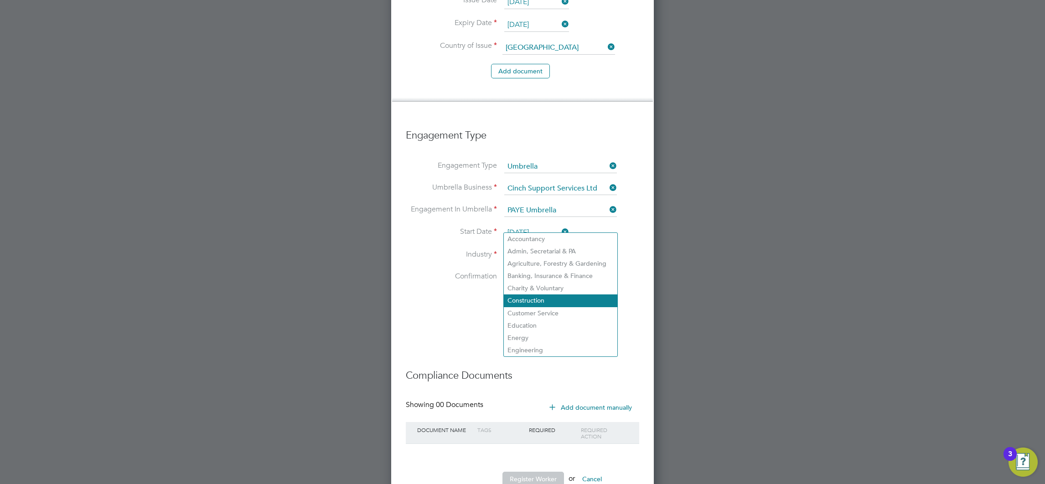
click at [527, 299] on li "Construction" at bounding box center [560, 300] width 113 height 12
type input "Construction"
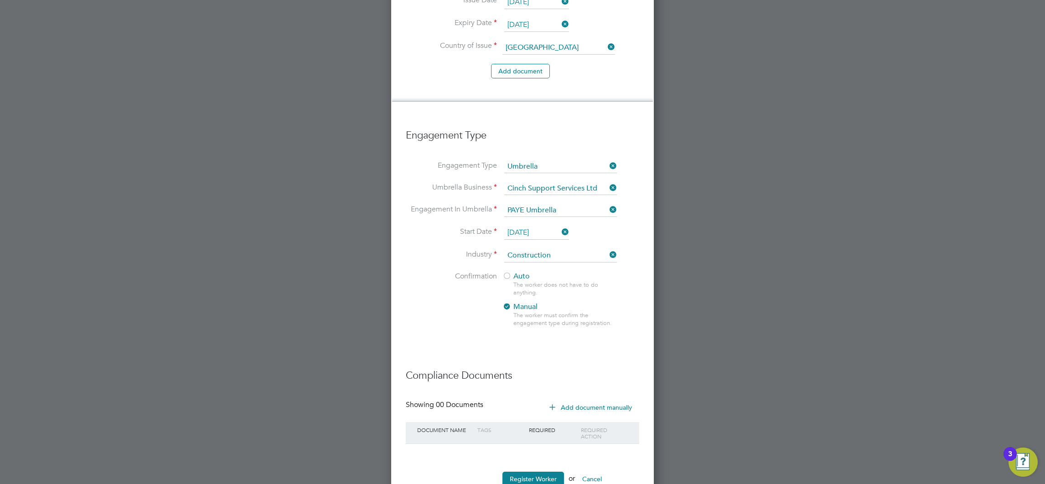
click at [520, 281] on div "The worker does not have to do anything." at bounding box center [564, 288] width 103 height 15
click at [520, 272] on span "Auto" at bounding box center [515, 276] width 27 height 9
click at [531, 472] on button "Register Worker" at bounding box center [533, 479] width 62 height 15
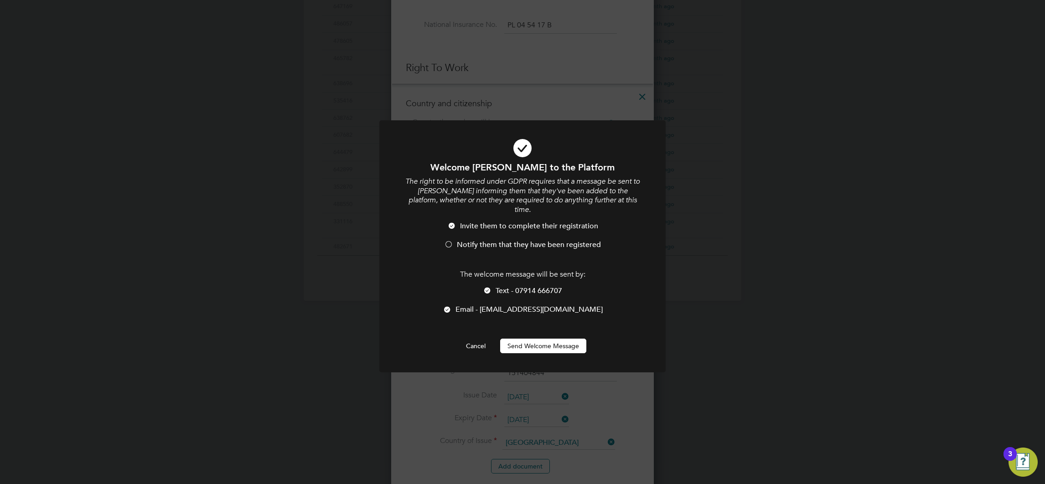
click at [479, 240] on span "Notify them that they have been registered" at bounding box center [529, 244] width 144 height 9
click at [495, 286] on span "Text - 07914 666707" at bounding box center [528, 290] width 67 height 9
click at [535, 339] on button "Send Welcome Message" at bounding box center [543, 346] width 86 height 15
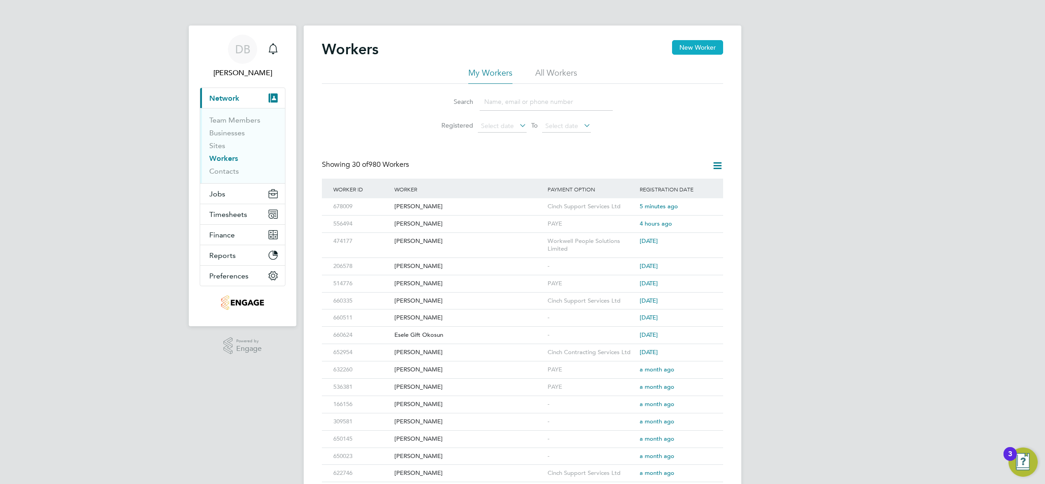
click at [688, 50] on button "New Worker" at bounding box center [697, 47] width 51 height 15
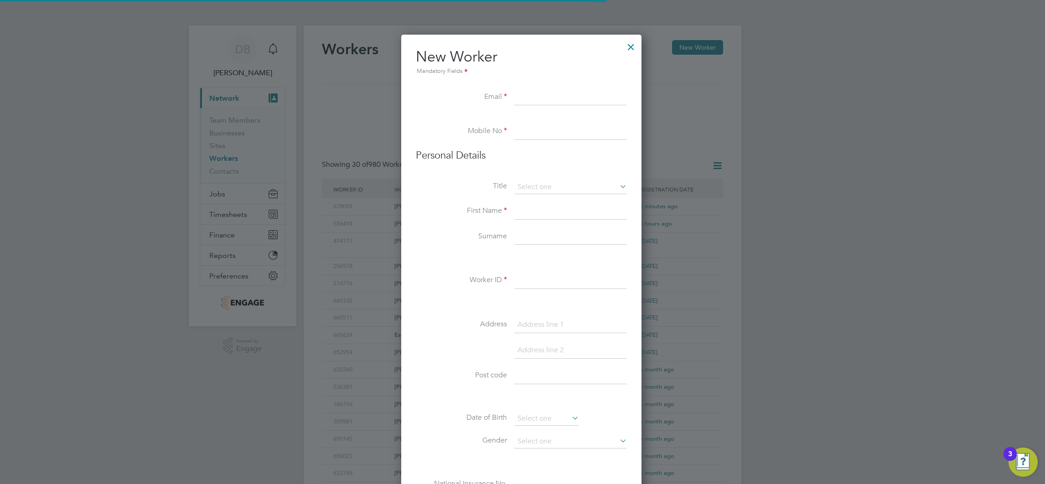
scroll to position [776, 242]
paste input "[EMAIL_ADDRESS][DOMAIN_NAME]"
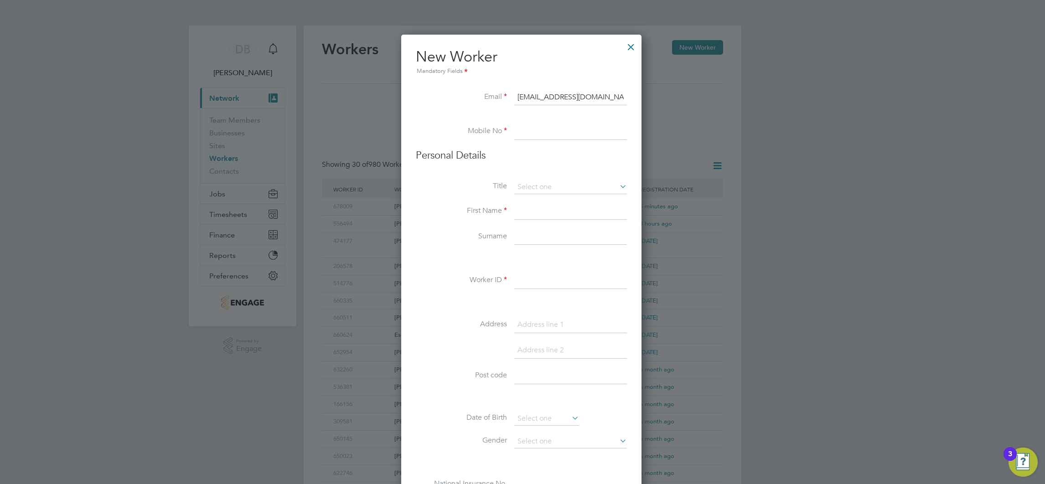
type input "[EMAIL_ADDRESS][DOMAIN_NAME]"
paste input "7711 947978"
type input "07711 947978"
click at [540, 196] on li "Mr" at bounding box center [570, 200] width 113 height 12
type input "Mr"
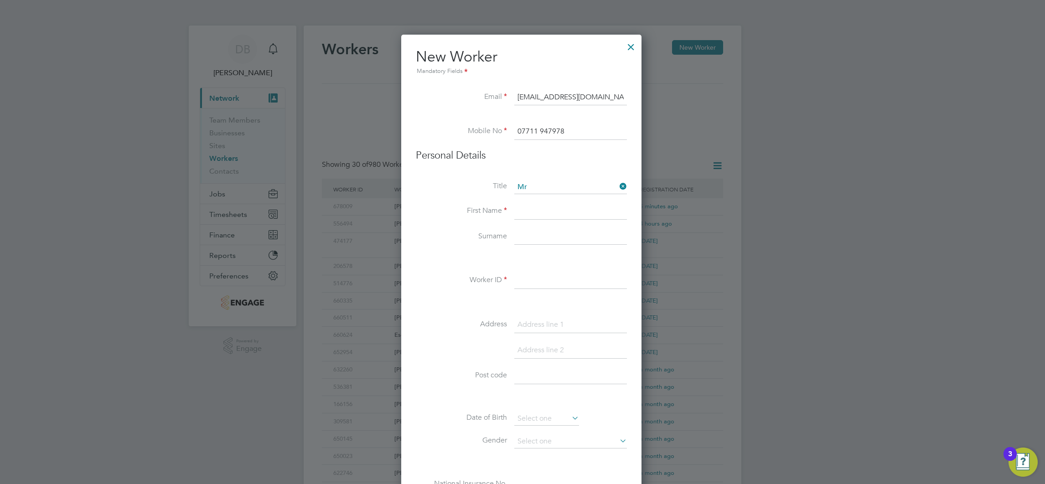
click at [527, 214] on input at bounding box center [570, 211] width 113 height 16
type input "[PERSON_NAME]"
paste input "629738"
type input "629738"
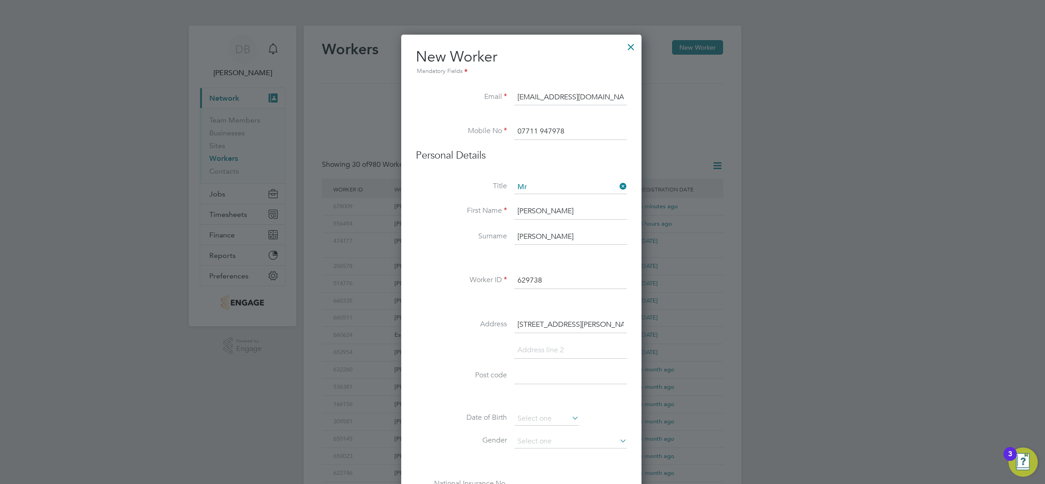
type input "[STREET_ADDRESS][PERSON_NAME]"
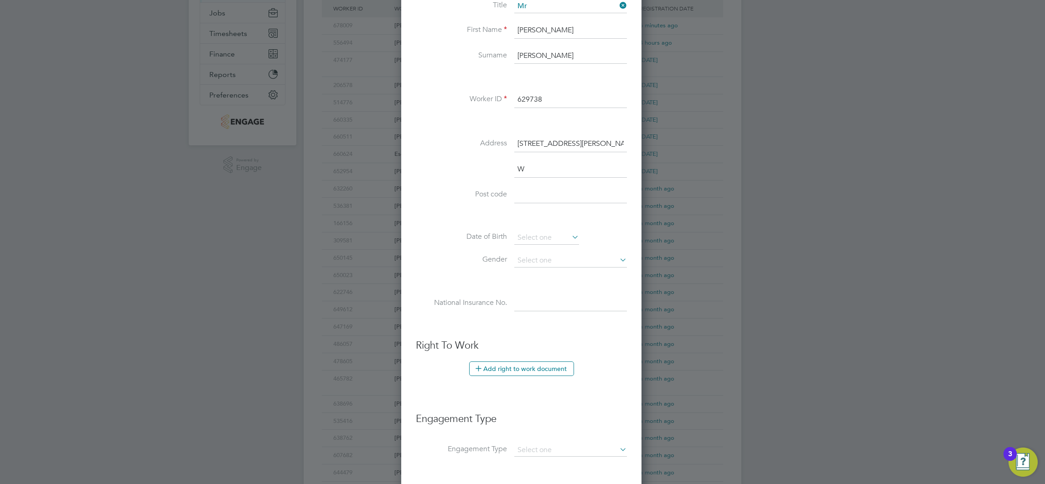
scroll to position [802, 242]
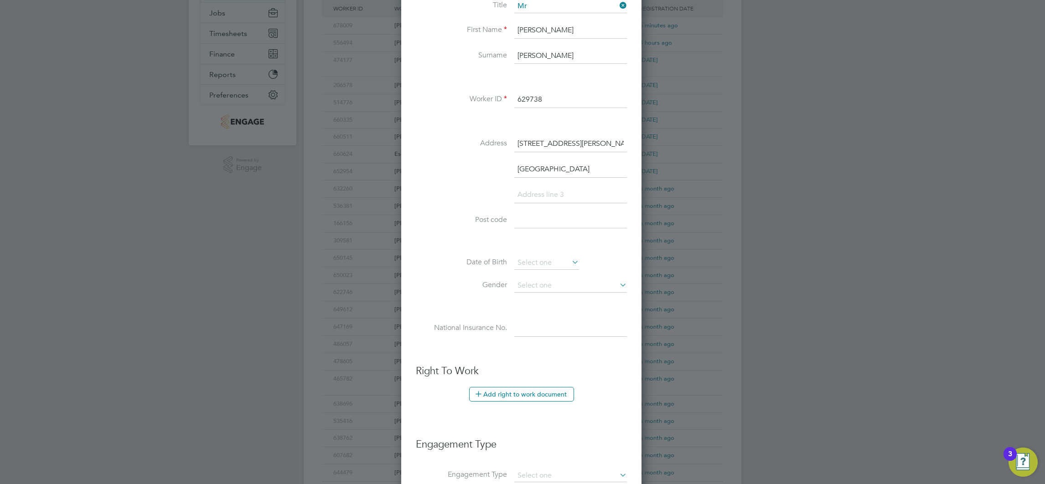
type input "[GEOGRAPHIC_DATA]"
paste input "WR6 6PY,"
type input "WR6 6PY,"
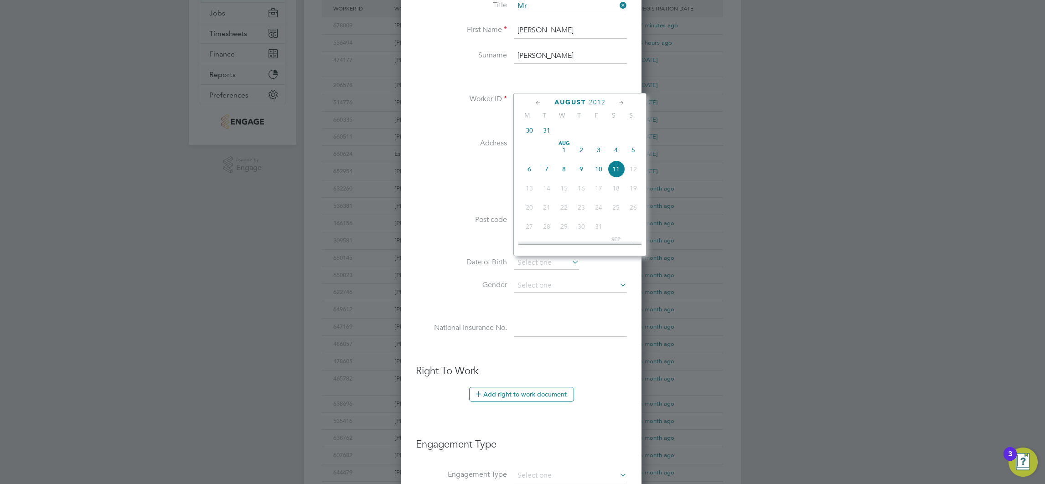
click at [600, 100] on span "2012" at bounding box center [597, 102] width 16 height 8
click at [550, 133] on span "1992" at bounding box center [546, 126] width 17 height 17
click at [618, 105] on icon at bounding box center [621, 103] width 9 height 10
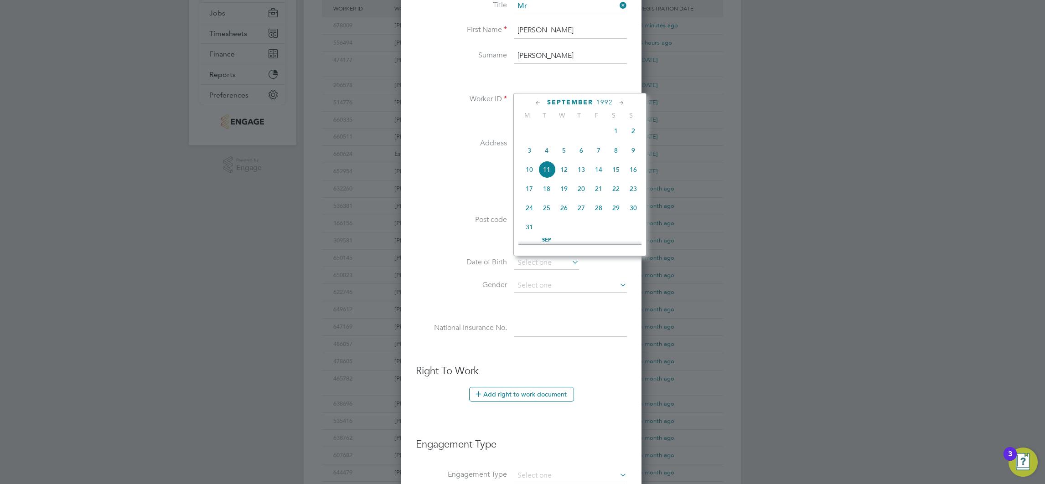
scroll to position [411, 0]
click at [616, 137] on span "5" at bounding box center [615, 128] width 17 height 17
type input "[DATE]"
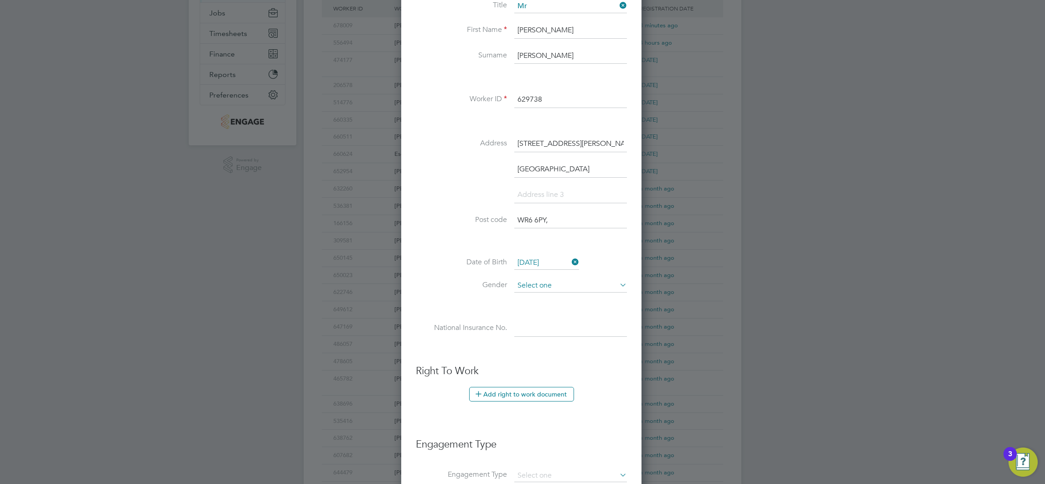
click at [550, 282] on input at bounding box center [570, 286] width 113 height 14
click at [531, 299] on li "[DEMOGRAPHIC_DATA]" at bounding box center [570, 299] width 113 height 12
type input "[DEMOGRAPHIC_DATA]"
click at [535, 330] on input at bounding box center [570, 328] width 113 height 16
paste input "jw710232a"
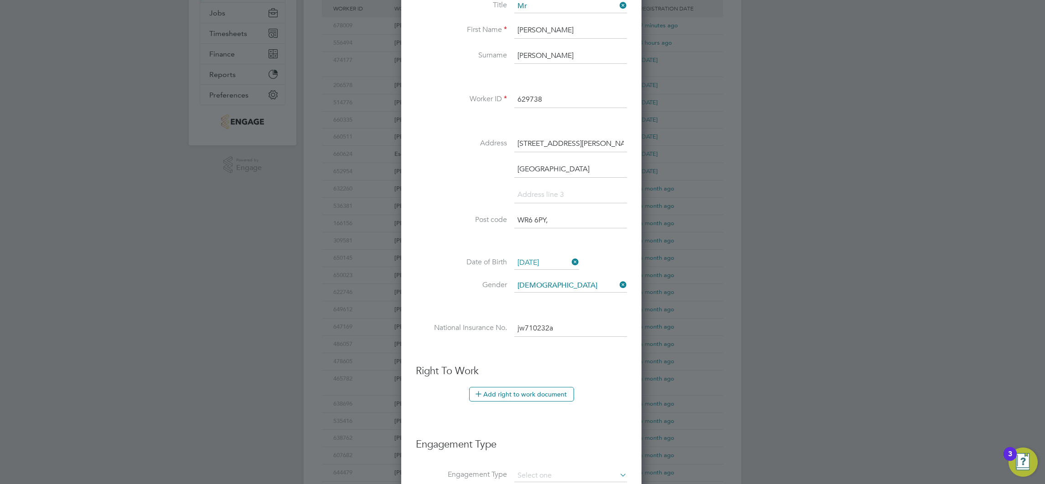
type input "JW 71 02 32 A"
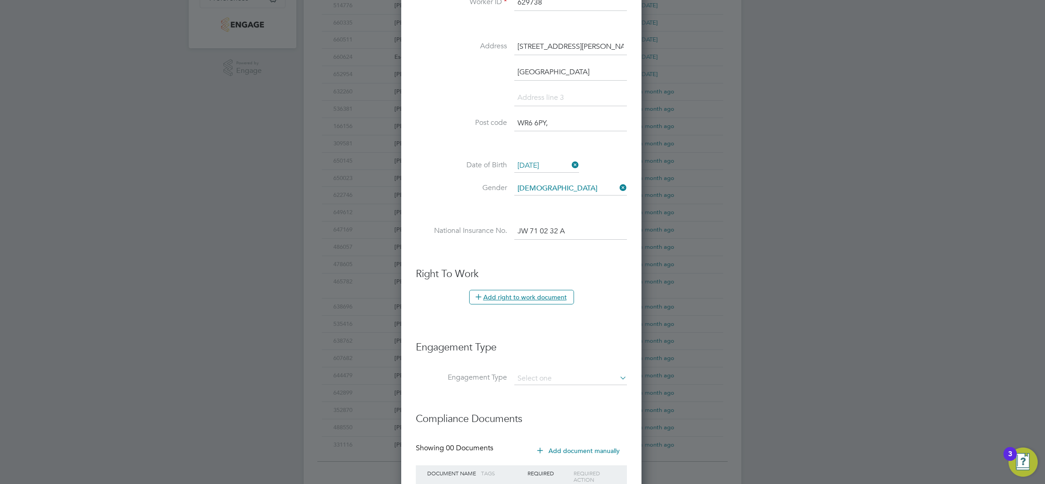
scroll to position [351, 0]
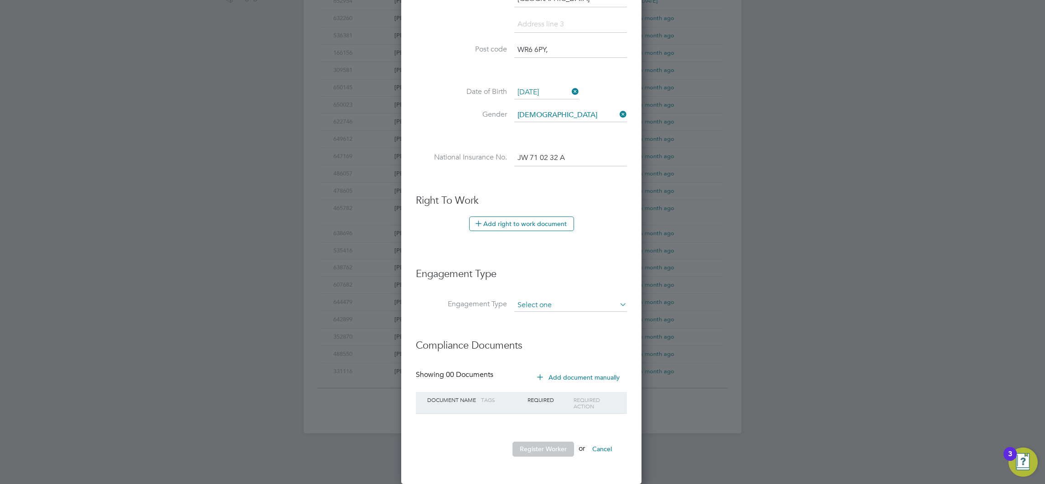
click at [561, 303] on input at bounding box center [570, 305] width 113 height 13
click at [542, 360] on li "Umbrella" at bounding box center [570, 357] width 113 height 13
type input "Umbrella"
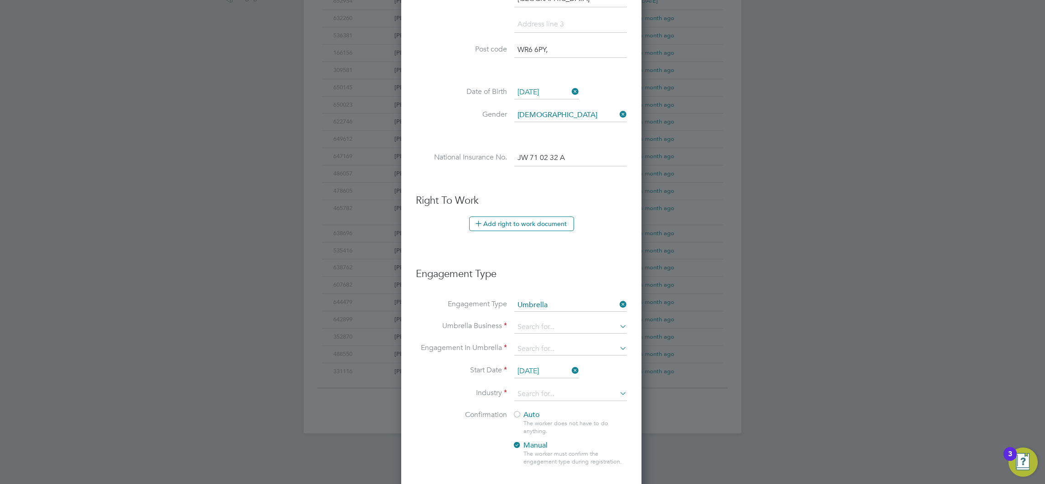
scroll to position [969, 242]
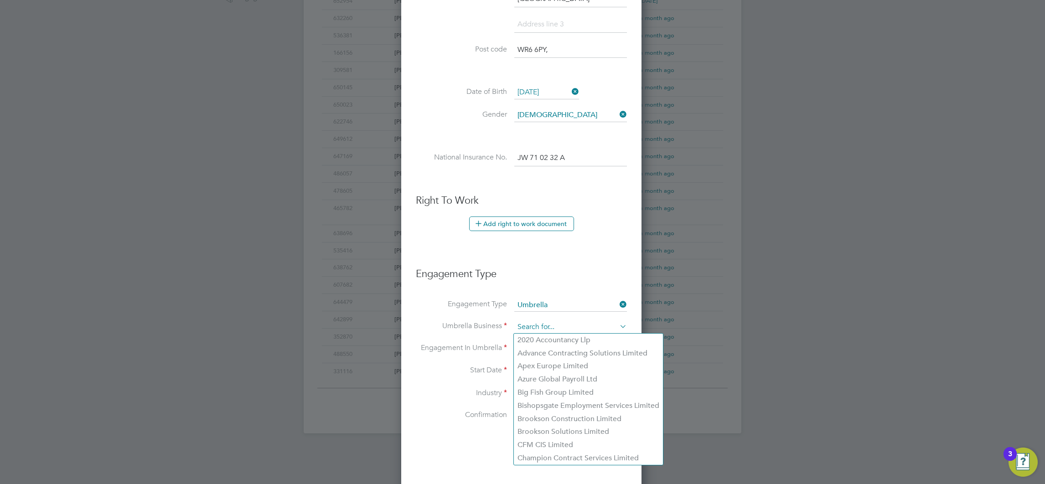
click at [541, 329] on input at bounding box center [570, 327] width 113 height 13
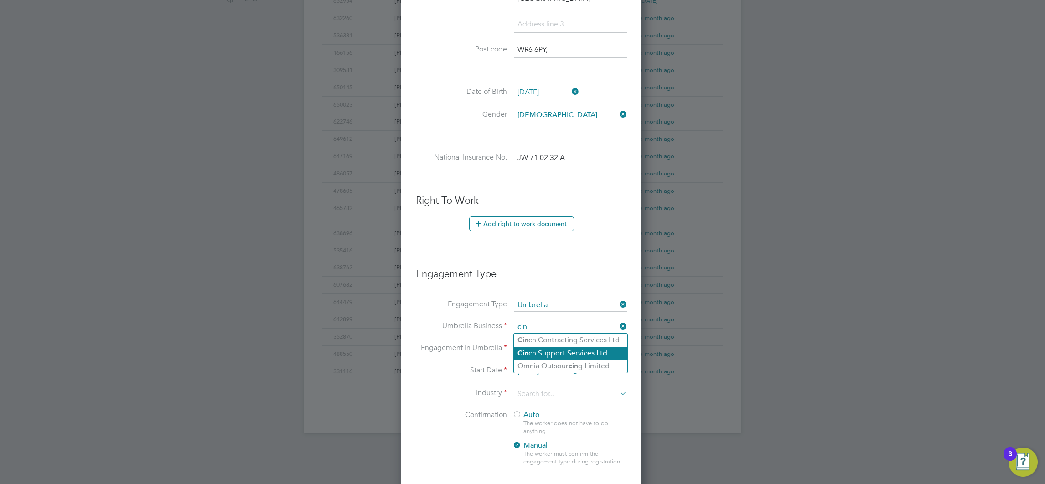
click at [543, 355] on li "Cin ch Support Services Ltd" at bounding box center [570, 353] width 113 height 13
type input "Cinch Support Services Ltd"
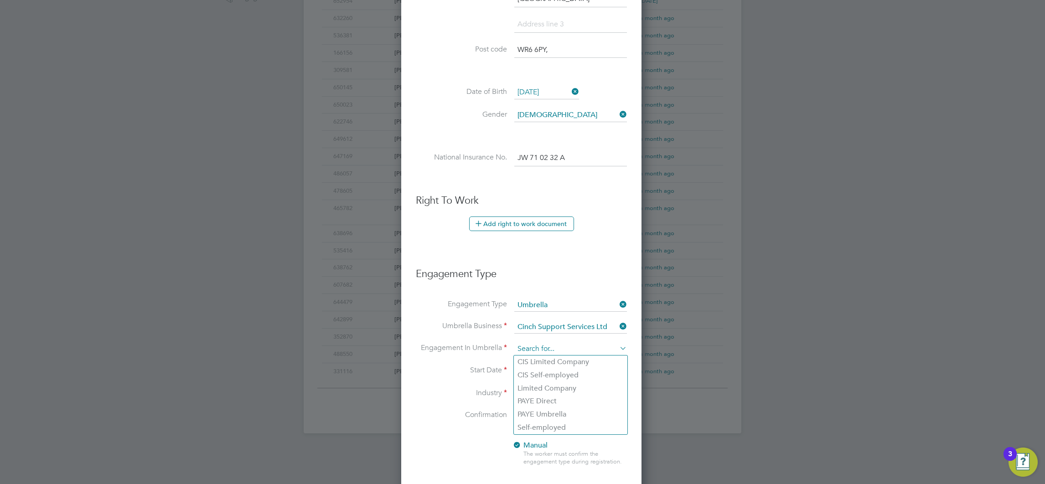
click at [538, 346] on input at bounding box center [570, 349] width 113 height 13
click at [542, 412] on li "PAYE Umbrella" at bounding box center [570, 414] width 113 height 13
type input "PAYE Umbrella"
click at [550, 395] on input at bounding box center [570, 394] width 113 height 14
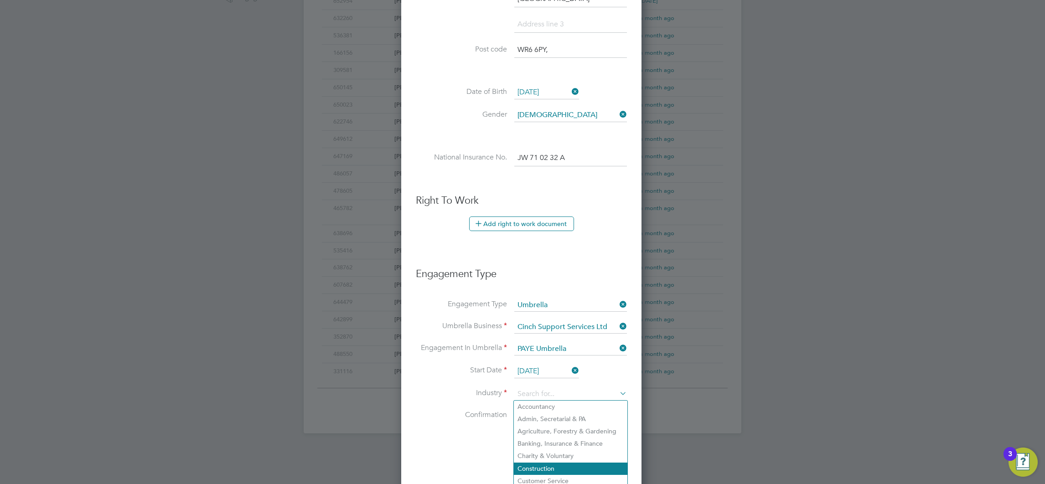
click at [535, 463] on li "Construction" at bounding box center [570, 469] width 113 height 12
type input "Construction"
click at [532, 416] on span "Auto" at bounding box center [525, 414] width 27 height 9
click at [436, 416] on label "Confirmation" at bounding box center [461, 415] width 91 height 10
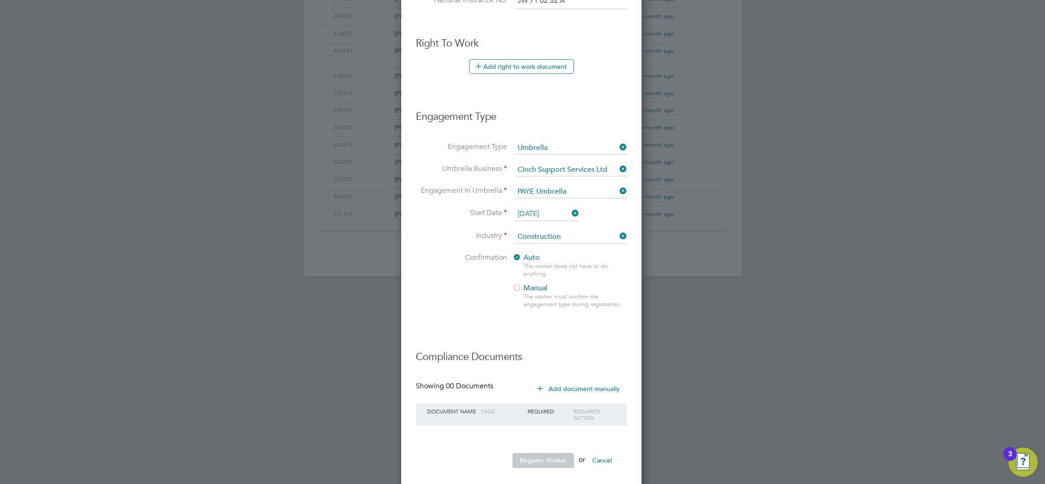
scroll to position [520, 0]
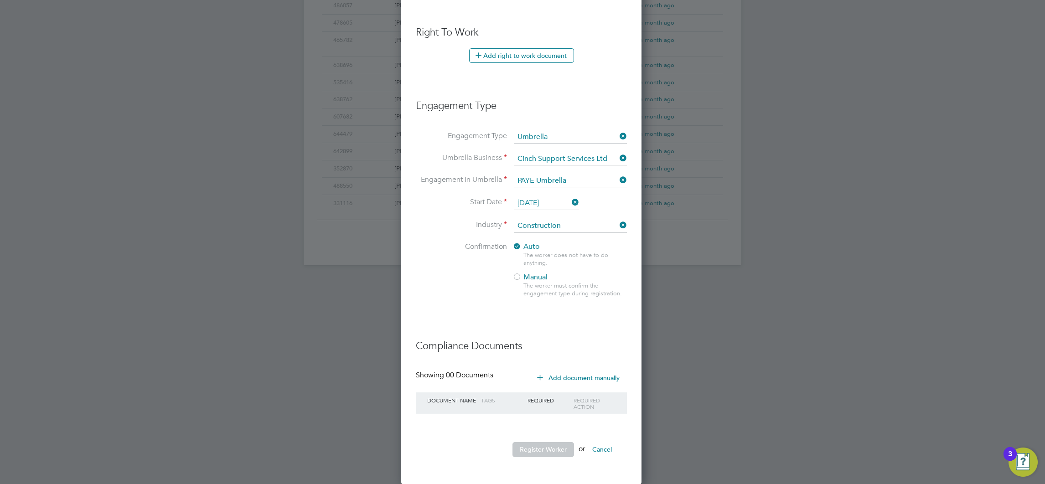
click at [483, 304] on li "Confirmation Auto The worker does not have to do anything. Manual The worker mu…" at bounding box center [521, 277] width 211 height 70
click at [535, 446] on button "Register Worker" at bounding box center [543, 449] width 62 height 15
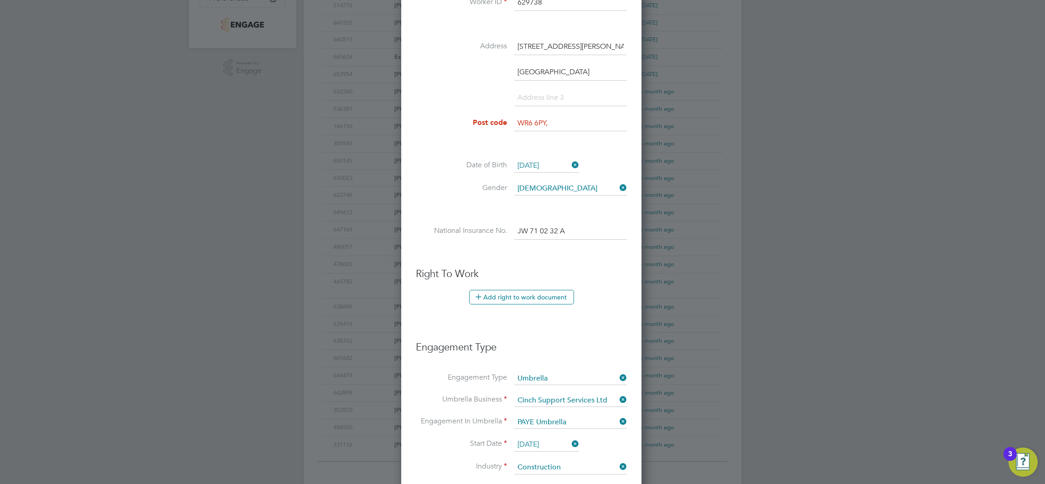
scroll to position [246, 0]
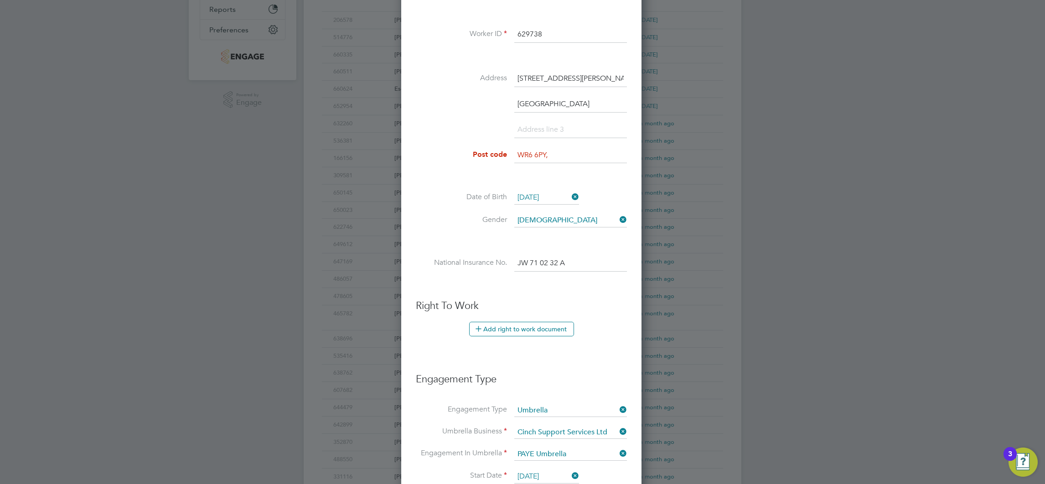
click at [557, 156] on input "WR6 6PY," at bounding box center [570, 155] width 113 height 16
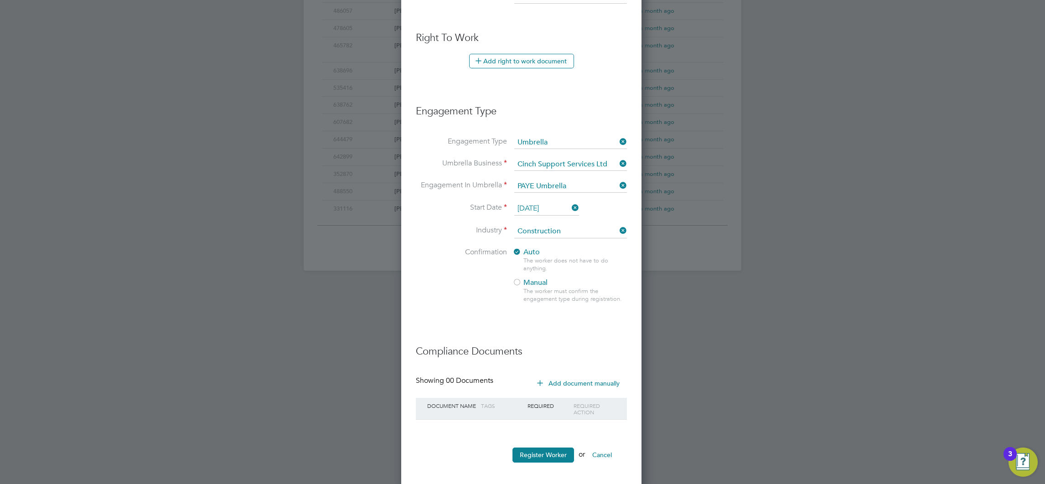
scroll to position [520, 0]
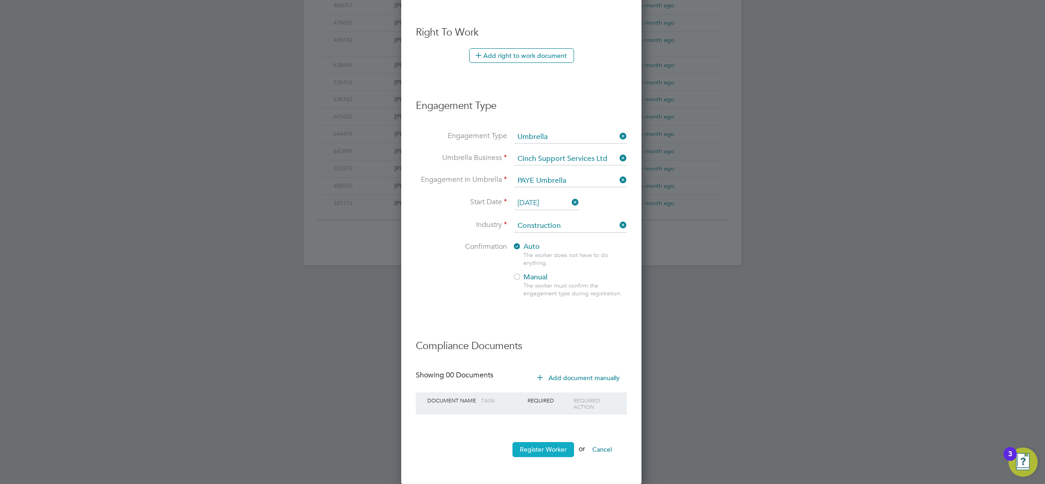
type input "WR6 6PY"
click at [547, 443] on button "Register Worker" at bounding box center [543, 449] width 62 height 15
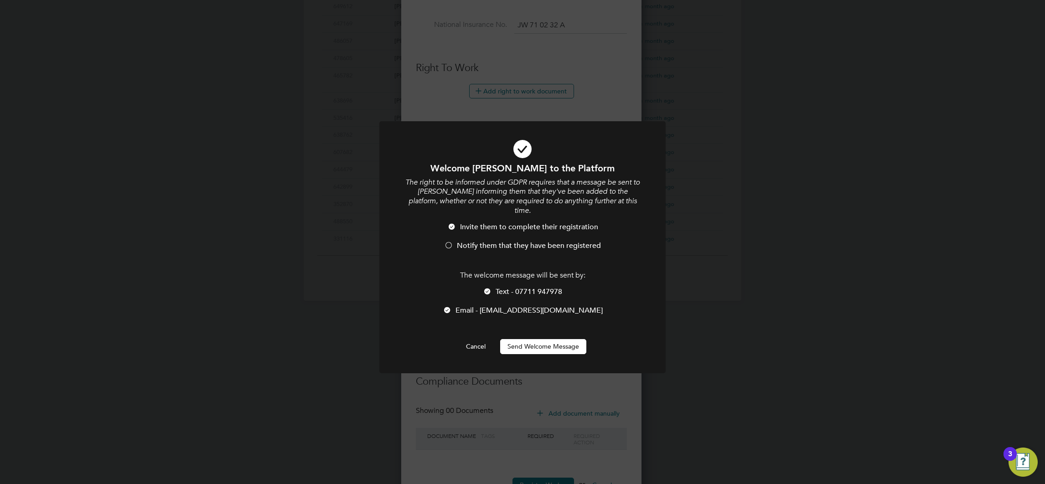
scroll to position [969, 242]
click at [471, 228] on li "Invite them to complete their registration" at bounding box center [522, 231] width 237 height 19
click at [497, 287] on span "Text - 07711 947978" at bounding box center [528, 291] width 67 height 9
click at [553, 339] on button "Send Welcome Message" at bounding box center [543, 346] width 86 height 15
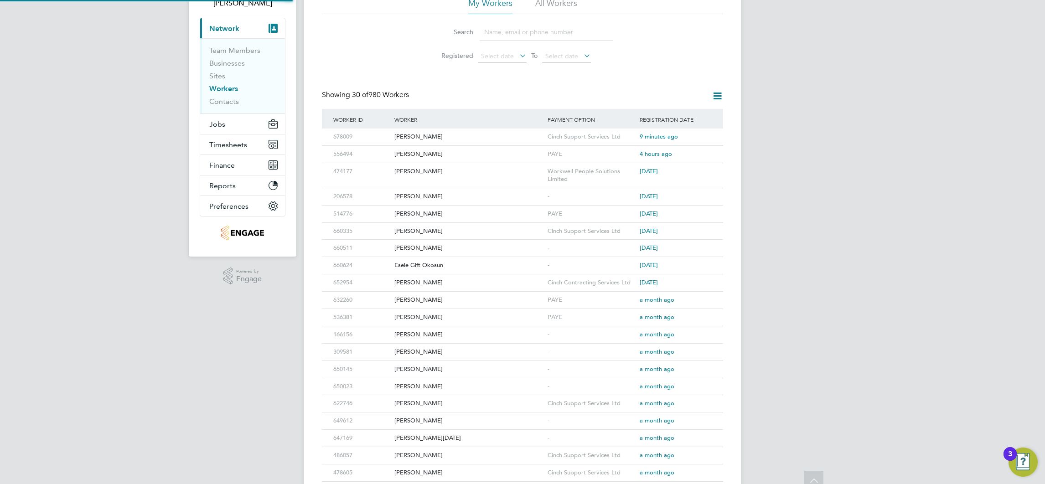
scroll to position [0, 0]
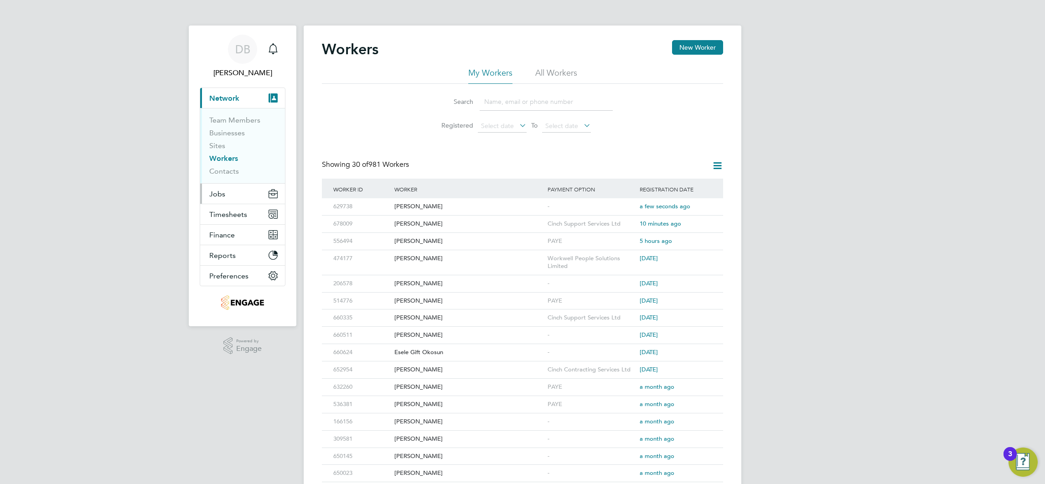
click at [216, 190] on span "Jobs" at bounding box center [217, 194] width 16 height 9
click at [218, 195] on span "Jobs" at bounding box center [217, 194] width 16 height 9
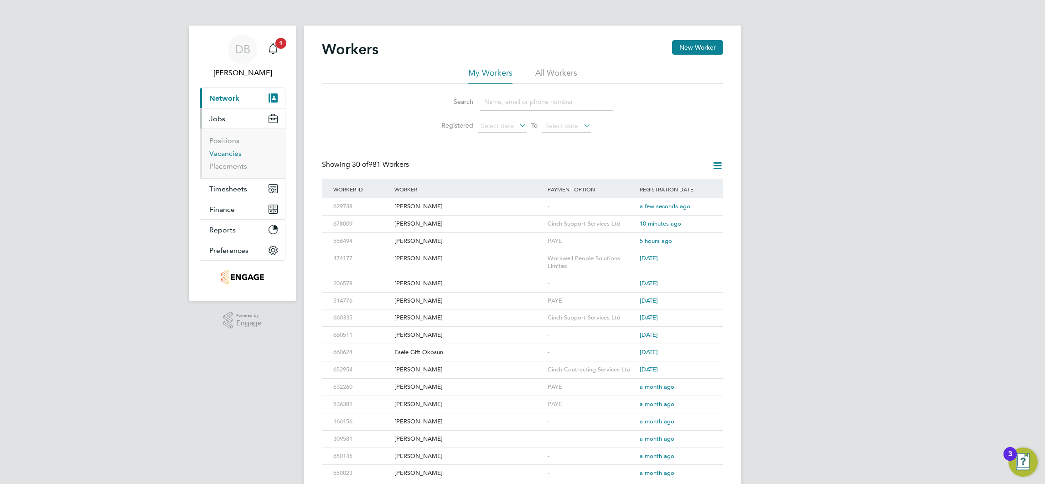
click at [237, 152] on link "Vacancies" at bounding box center [225, 153] width 32 height 9
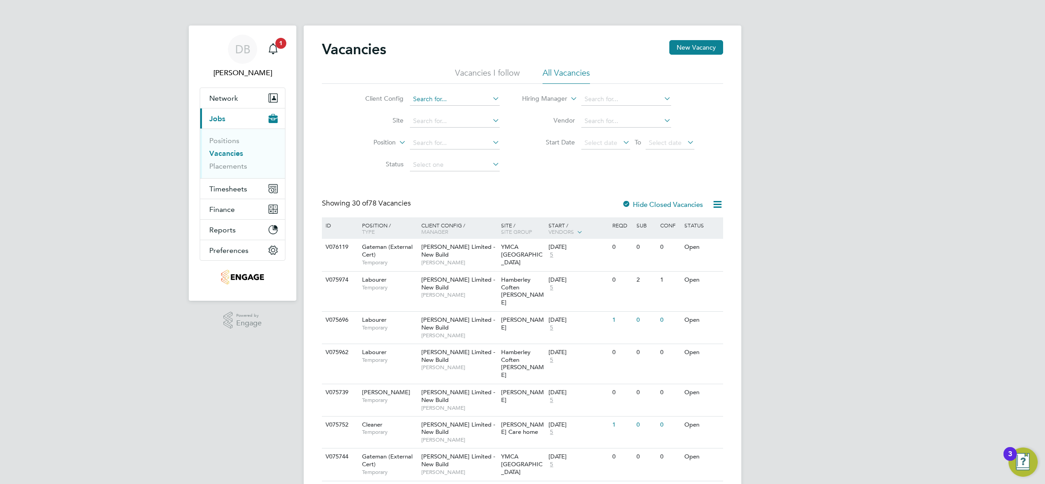
click at [431, 93] on input at bounding box center [455, 99] width 90 height 13
click at [445, 105] on li "Countryside Properties UK Ltd" at bounding box center [456, 111] width 95 height 12
type input "Countryside Properties UK Ltd"
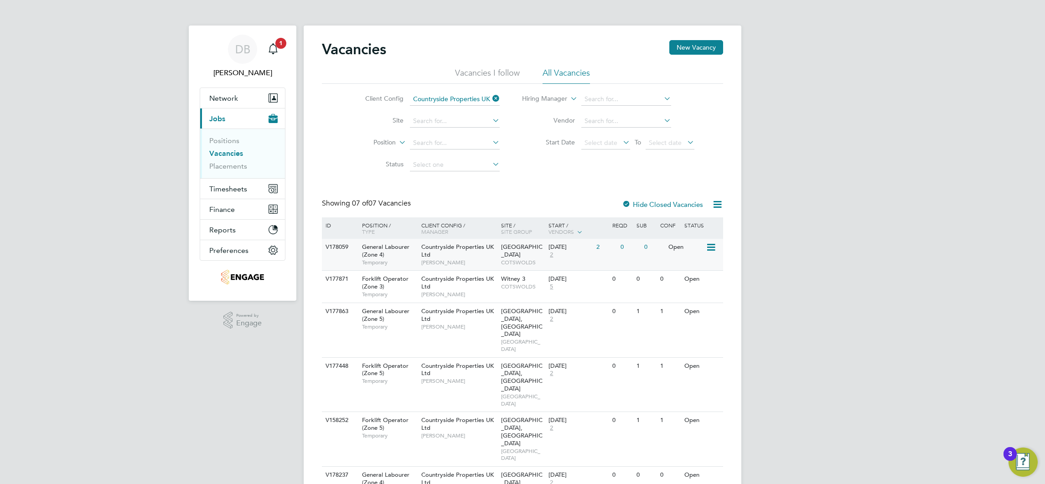
click at [656, 252] on div "0" at bounding box center [654, 247] width 24 height 17
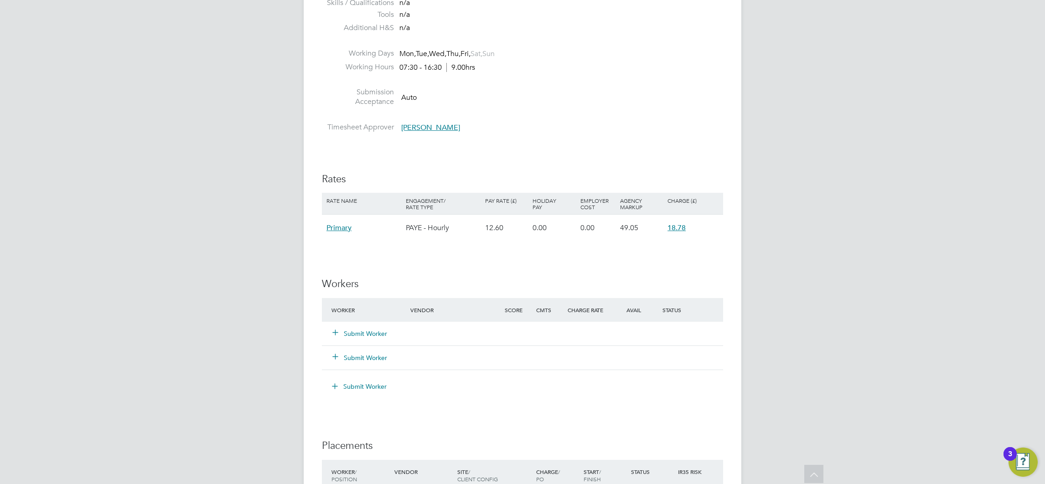
scroll to position [479, 0]
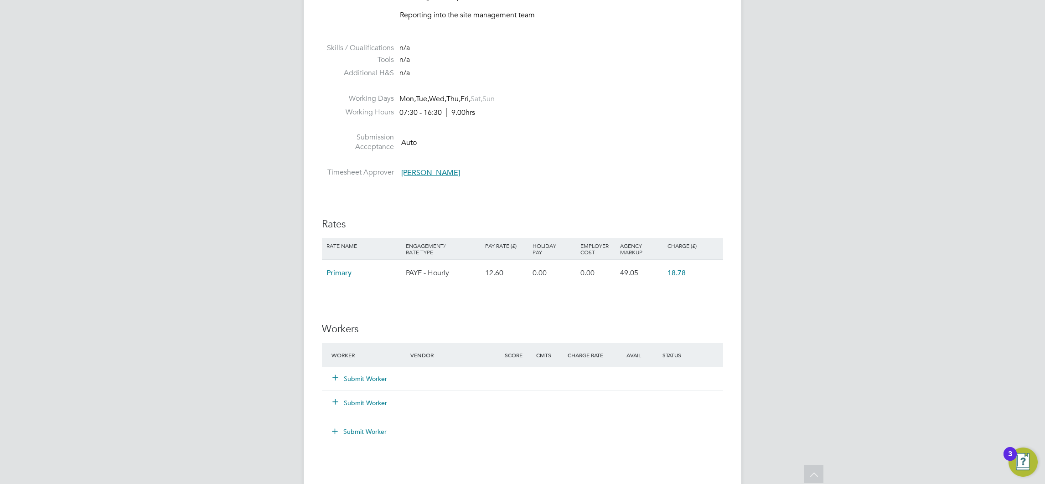
click at [371, 381] on button "Submit Worker" at bounding box center [360, 378] width 55 height 9
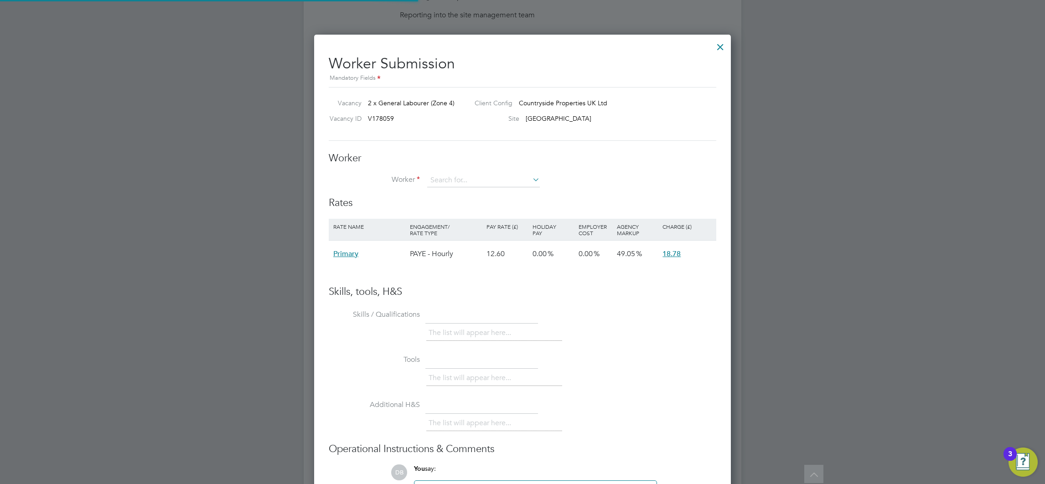
scroll to position [544, 417]
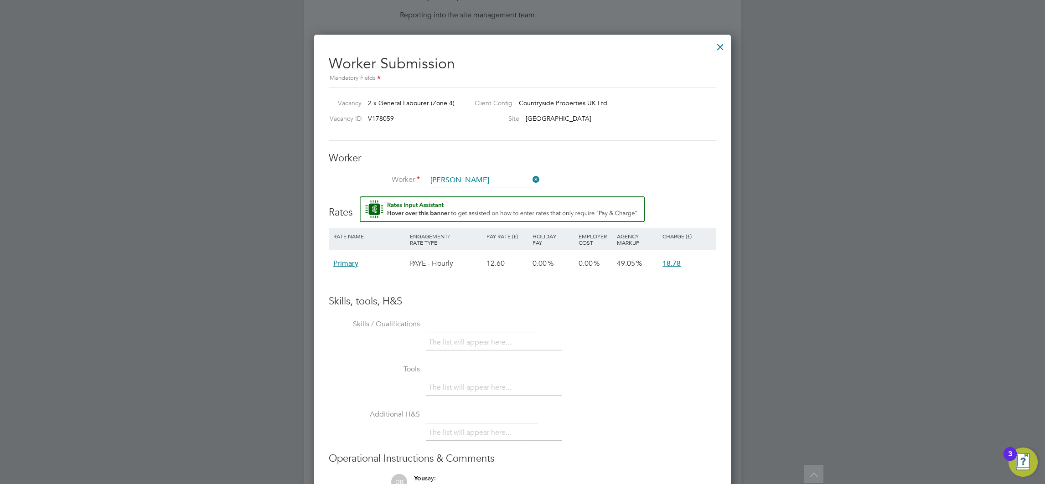
click at [458, 218] on li "Kevin Mason (629738)" at bounding box center [497, 218] width 140 height 12
type input "Kevin Mason (629738)"
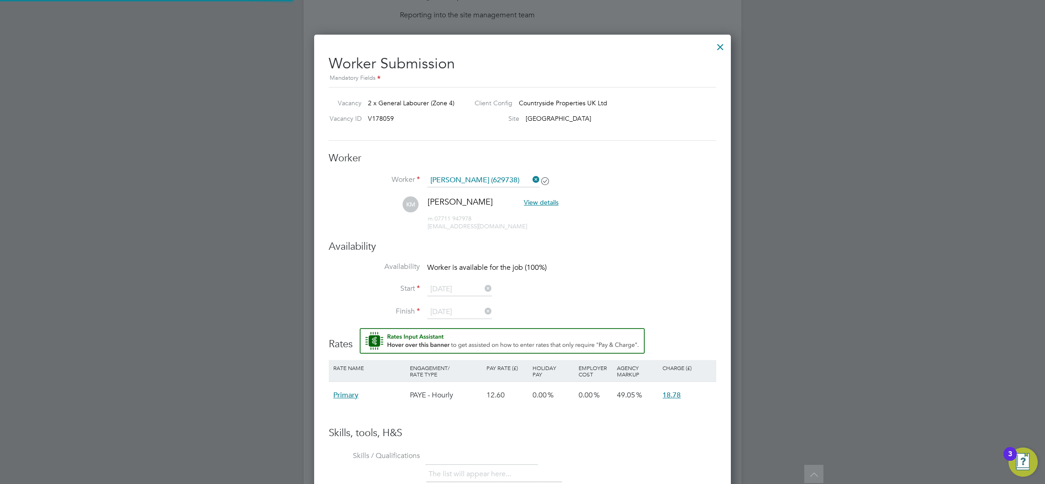
scroll to position [5, 5]
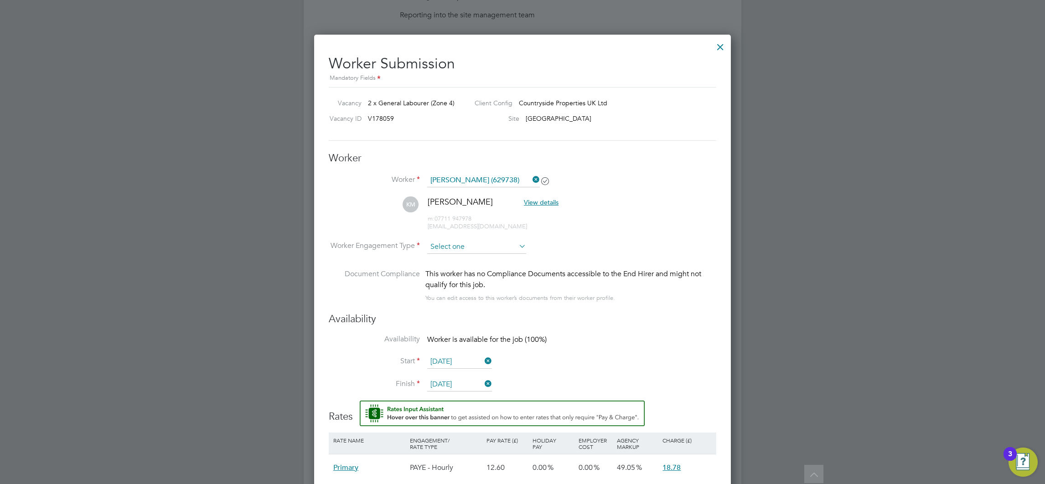
click at [469, 247] on input at bounding box center [476, 247] width 99 height 14
click at [457, 261] on li "Contract" at bounding box center [477, 259] width 100 height 12
type input "Contract"
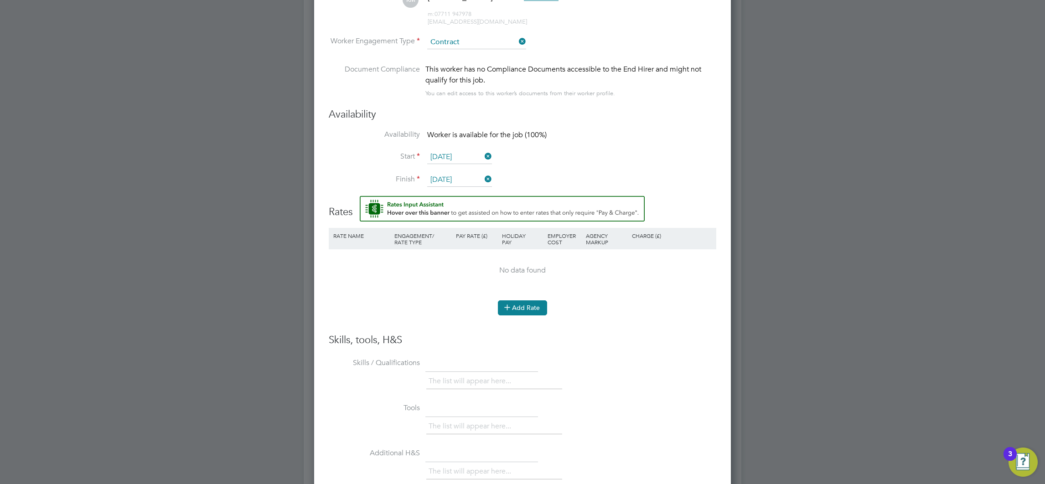
click at [520, 310] on button "Add Rate" at bounding box center [522, 307] width 49 height 15
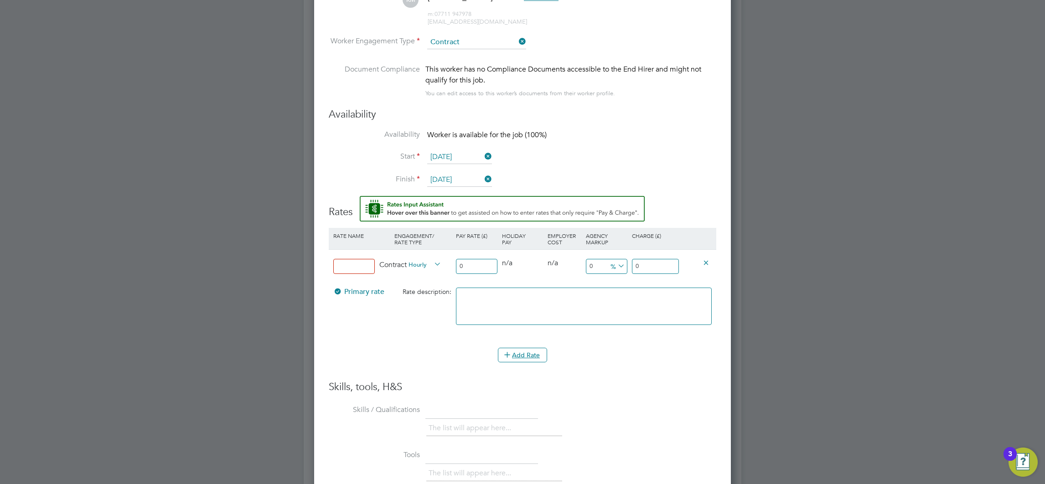
click at [364, 272] on input at bounding box center [353, 266] width 41 height 15
type input "Bascis"
type input "1"
type input "16"
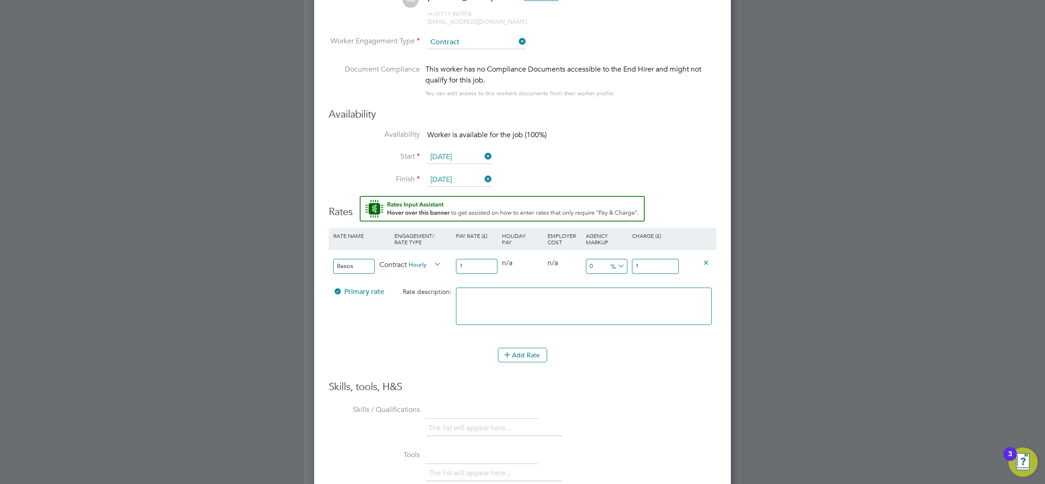
type input "16"
type input "16.5"
type input "16.50"
type input "-93.93939393939394"
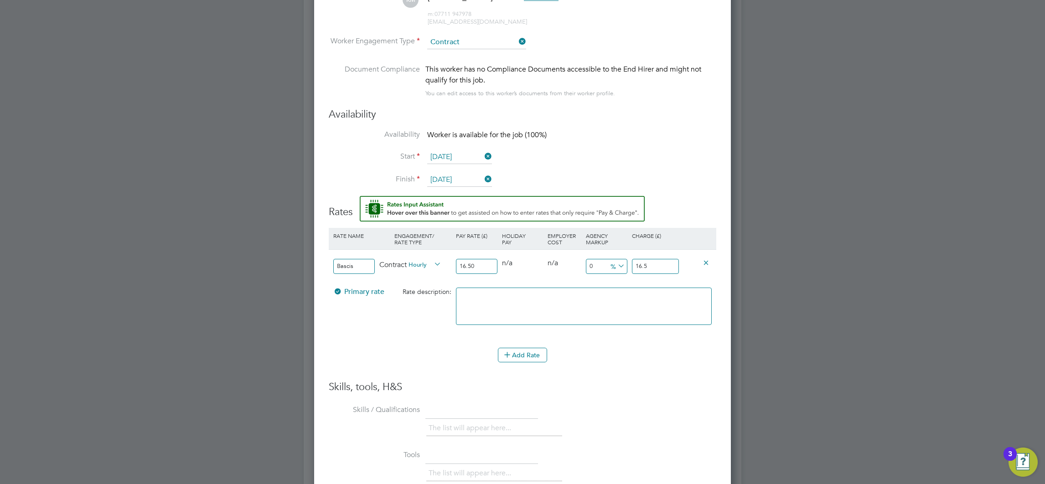
type input "1"
type input "9.090909090909092"
type input "18"
type input "13.333333333333334"
type input "18.7"
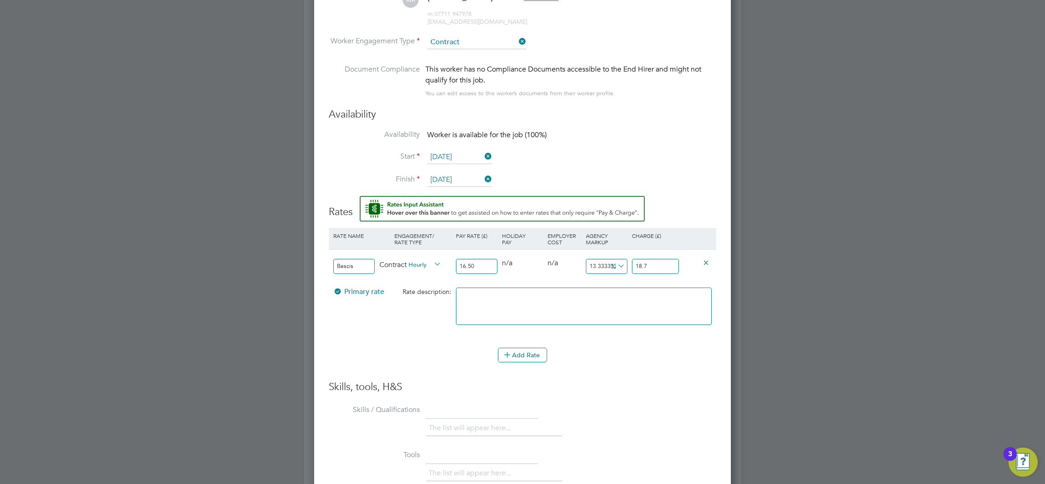
type input "13.818181818181818"
type input "18.78"
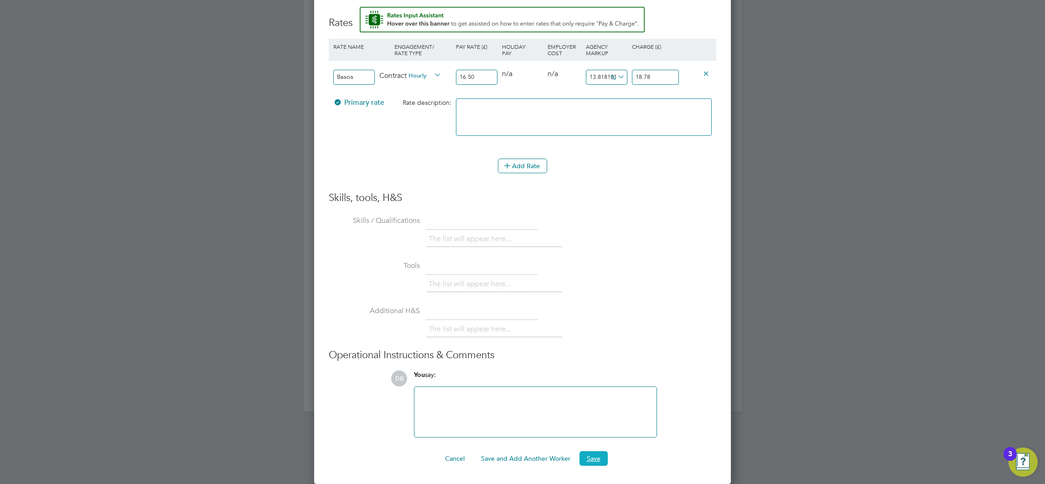
click at [598, 458] on button "Save" at bounding box center [593, 458] width 28 height 15
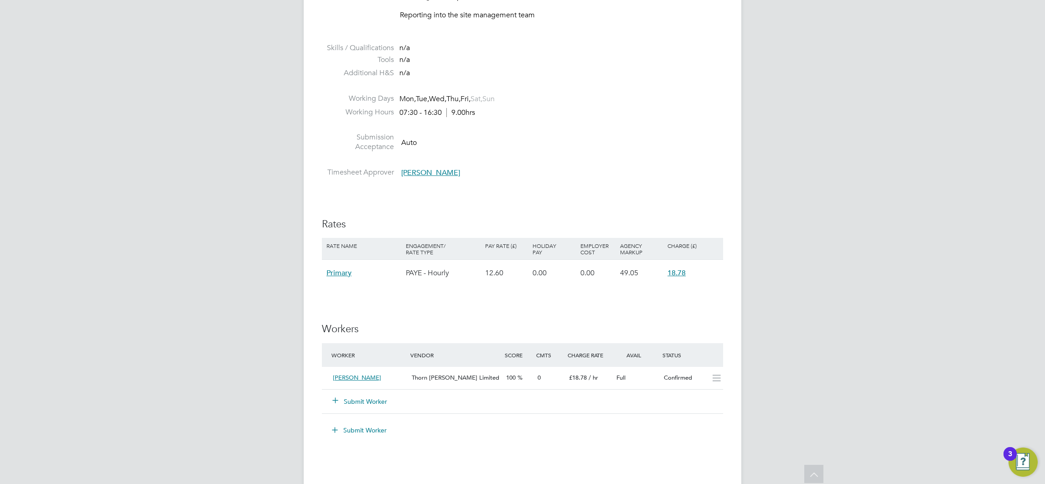
click at [364, 397] on button "Submit Worker" at bounding box center [360, 401] width 55 height 9
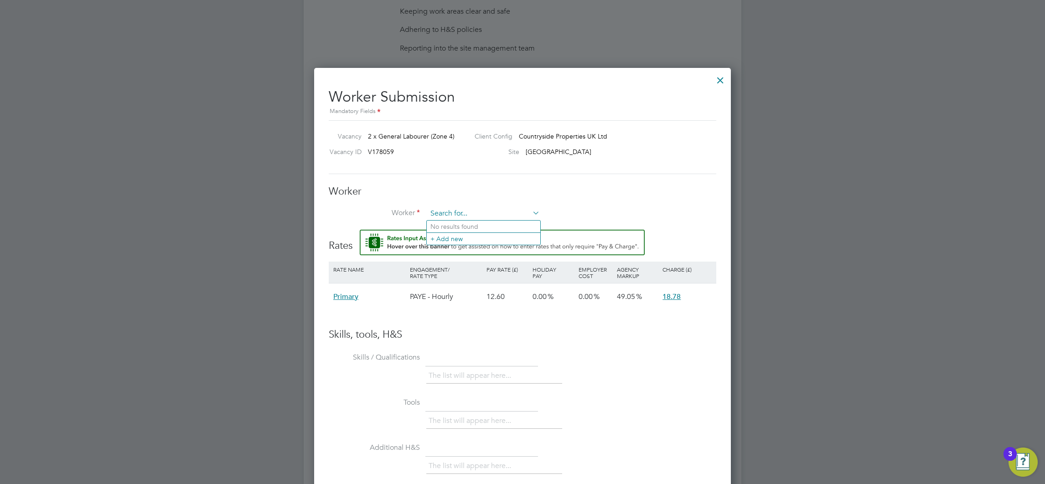
click at [464, 217] on input at bounding box center [483, 214] width 113 height 14
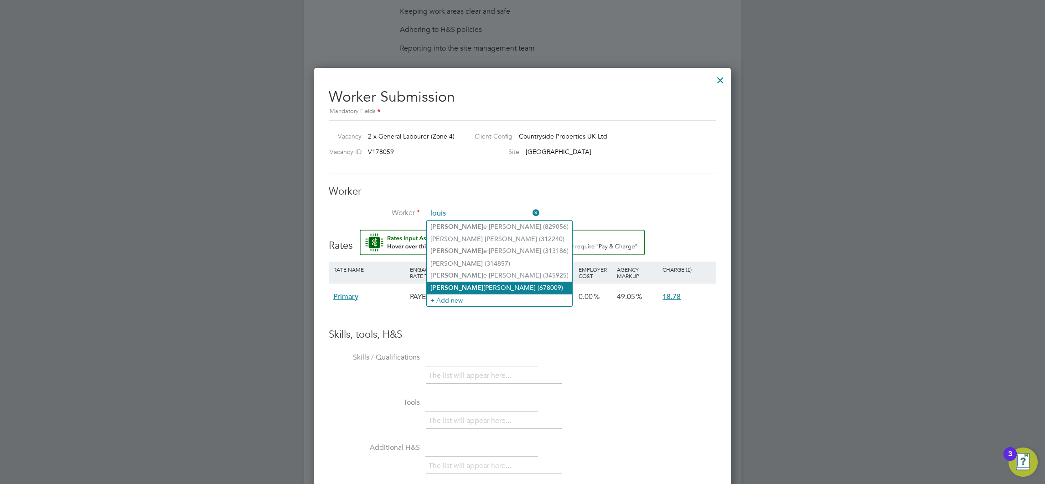
click at [464, 285] on li "Louis Hawkins (678009)" at bounding box center [499, 288] width 145 height 12
type input "Louis Hawkins (678009)"
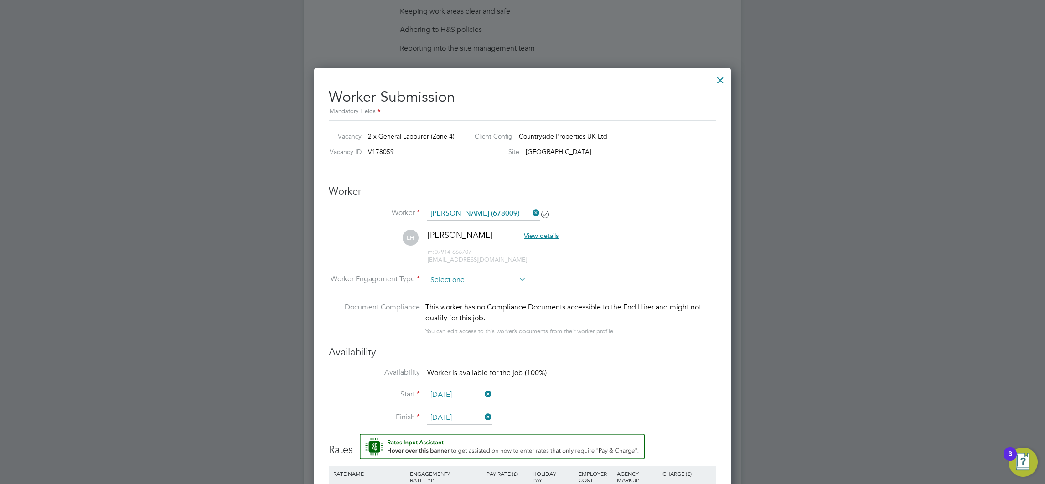
click at [452, 282] on input at bounding box center [476, 280] width 99 height 14
click at [452, 293] on li "Contract" at bounding box center [477, 293] width 100 height 12
type input "Contract"
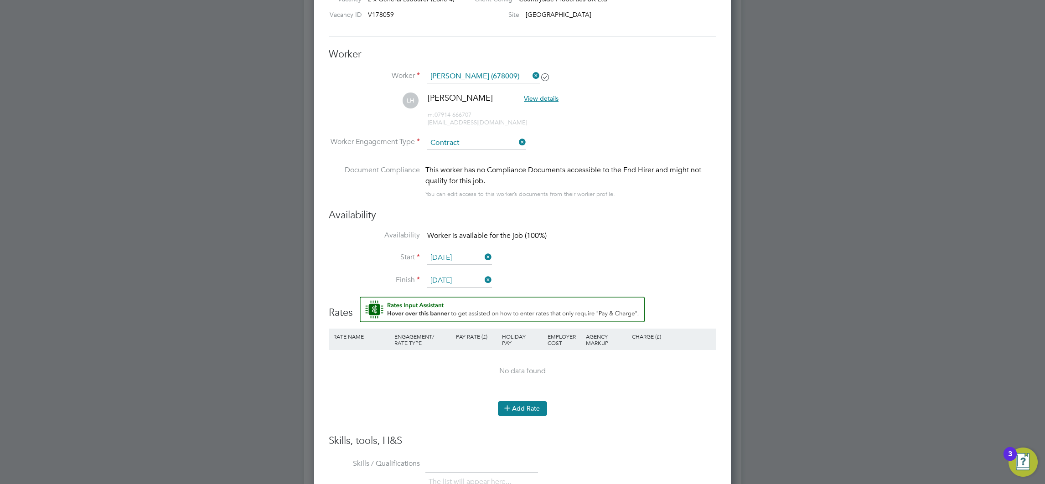
click at [510, 411] on icon at bounding box center [507, 407] width 7 height 7
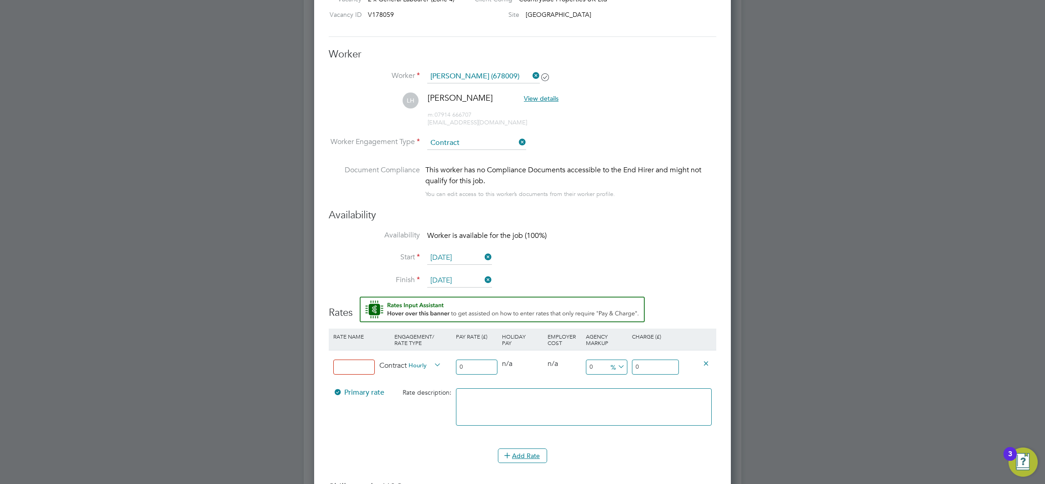
click at [353, 368] on input at bounding box center [353, 367] width 41 height 15
type input "Basic"
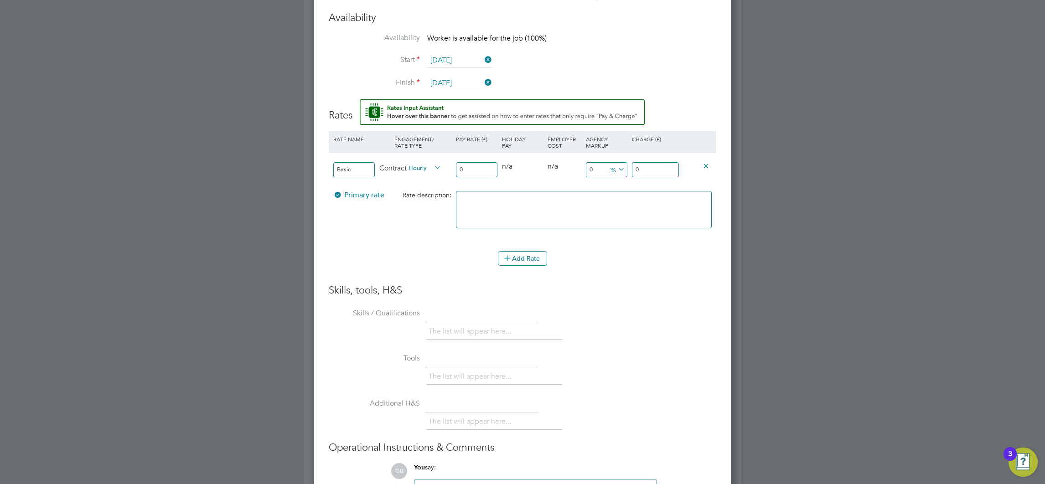
type input "1"
type input "16"
type input "16.5"
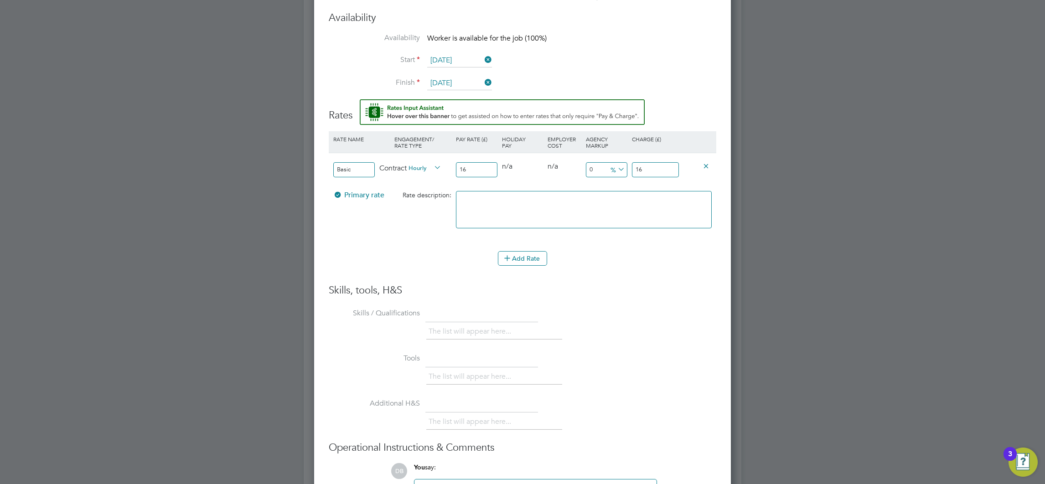
type input "16.5"
type input "16.50"
type input "-93.93939393939394"
type input "1"
type input "9.090909090909092"
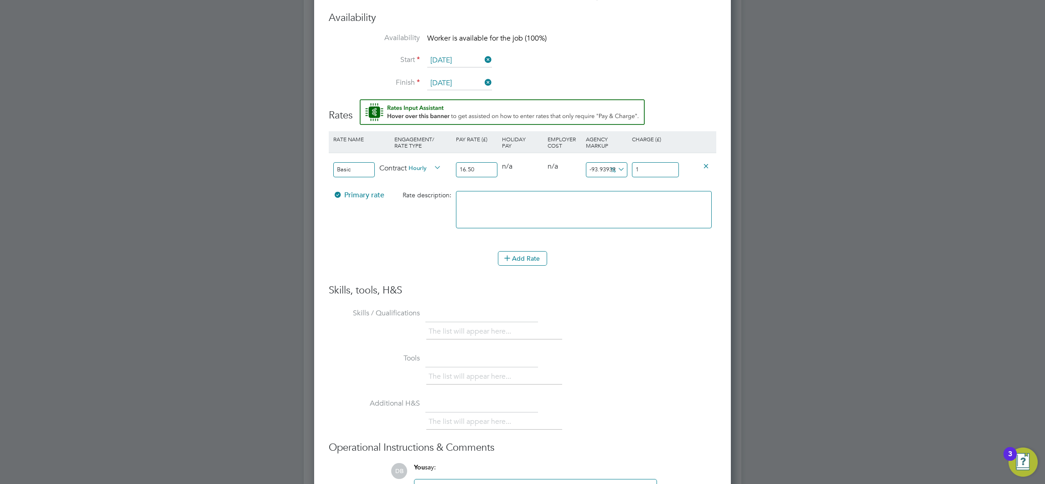
type input "18"
type input "13.333333333333334"
type input "18.7"
type input "13.818181818181818"
type input "18.78"
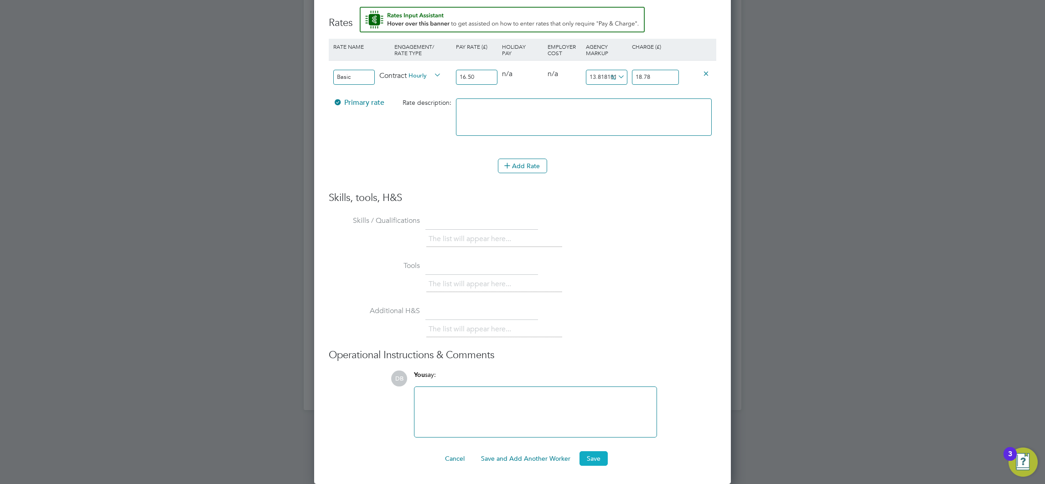
click at [590, 458] on button "Save" at bounding box center [593, 458] width 28 height 15
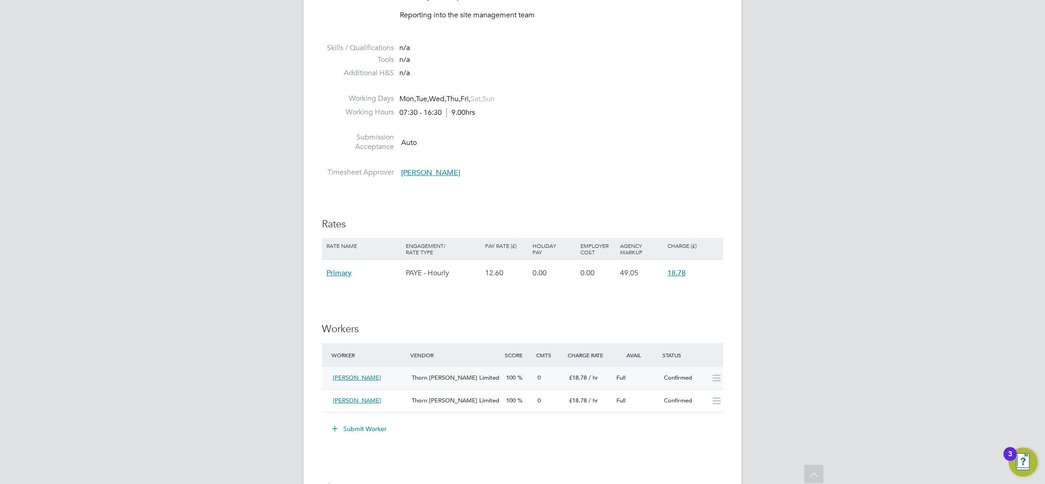
click at [660, 381] on div "Confirmed" at bounding box center [683, 378] width 47 height 15
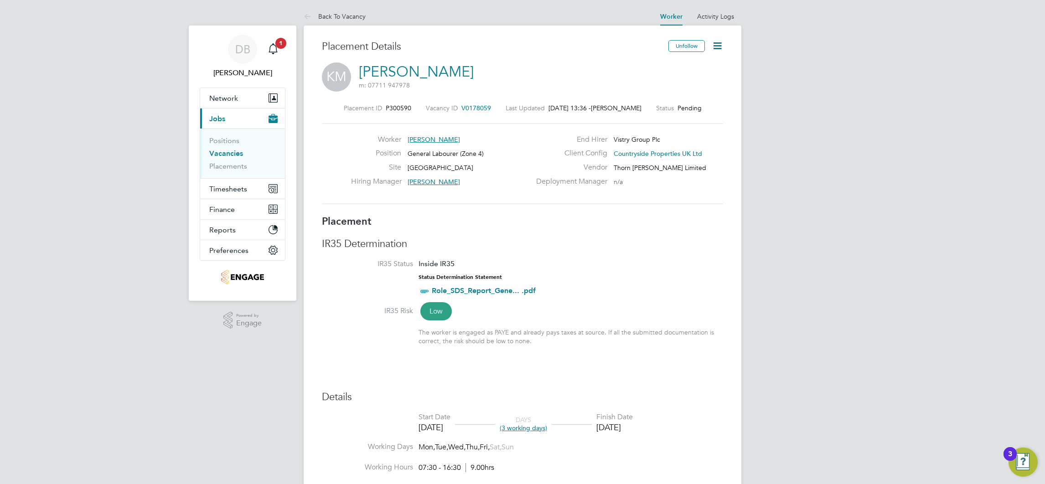
click at [716, 47] on icon at bounding box center [716, 45] width 11 height 11
click at [688, 75] on li "Timesheet Settings" at bounding box center [687, 80] width 67 height 13
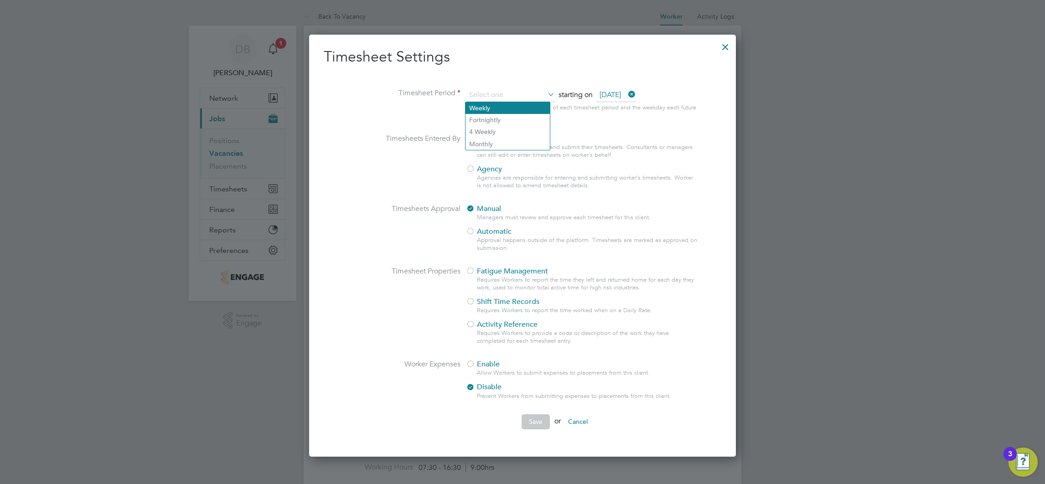
click at [482, 107] on li "Weekly" at bounding box center [507, 108] width 84 height 12
type input "Weekly"
click at [483, 176] on div "Agencies are responsible for entering and submitting worker's timesheets. Worke…" at bounding box center [587, 181] width 221 height 15
click at [483, 169] on span "Agency" at bounding box center [484, 169] width 36 height 9
click at [525, 423] on button "Save" at bounding box center [535, 421] width 28 height 15
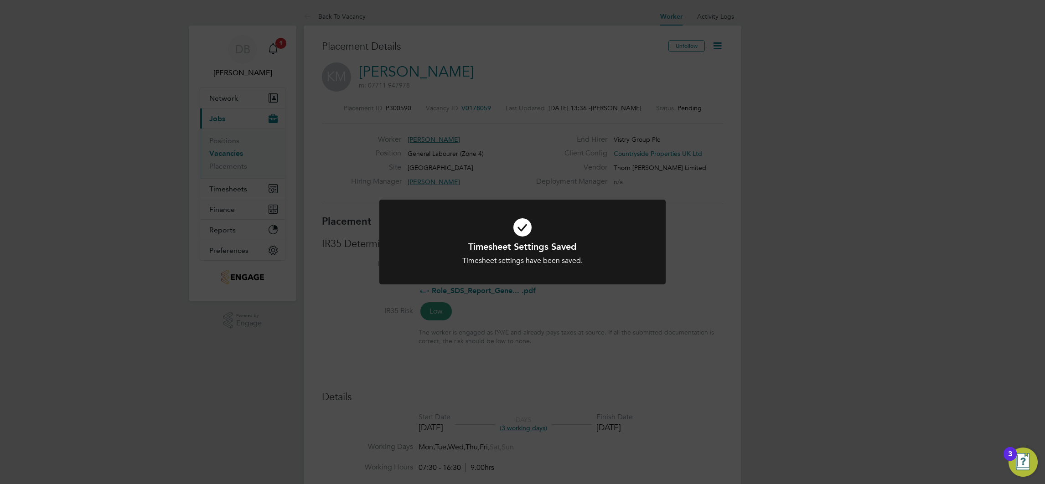
click at [693, 266] on div "Timesheet Settings Saved Timesheet settings have been saved. Cancel Okay" at bounding box center [522, 242] width 1045 height 484
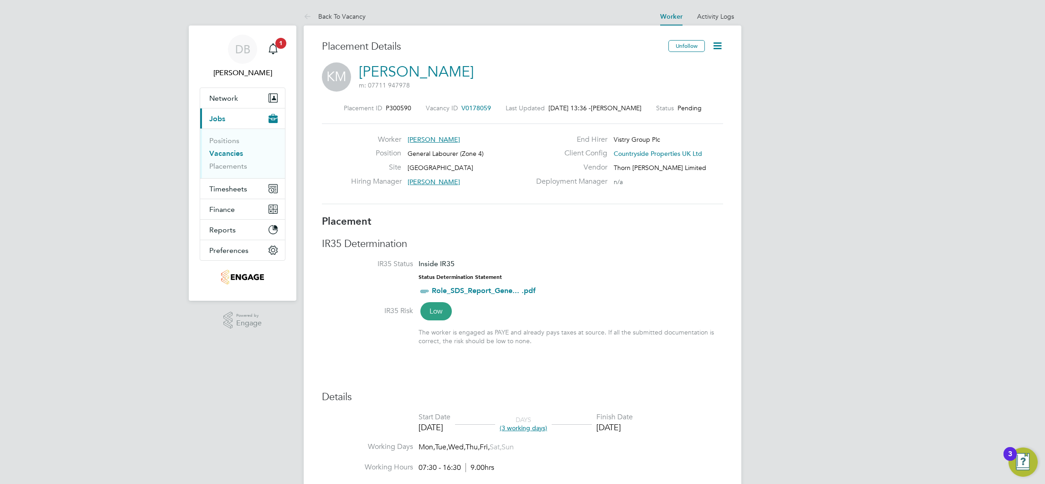
click at [718, 48] on icon at bounding box center [716, 45] width 11 height 11
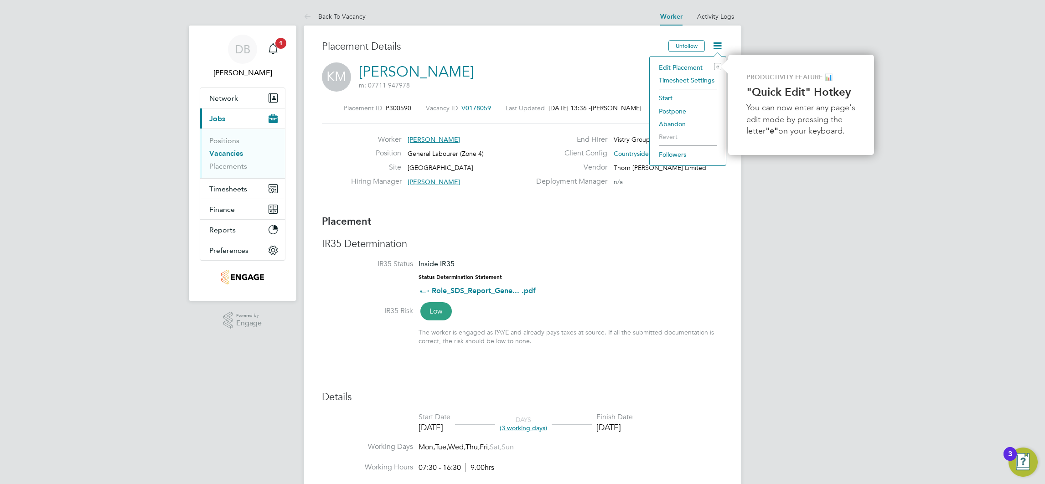
click at [671, 98] on li "Start" at bounding box center [687, 98] width 67 height 13
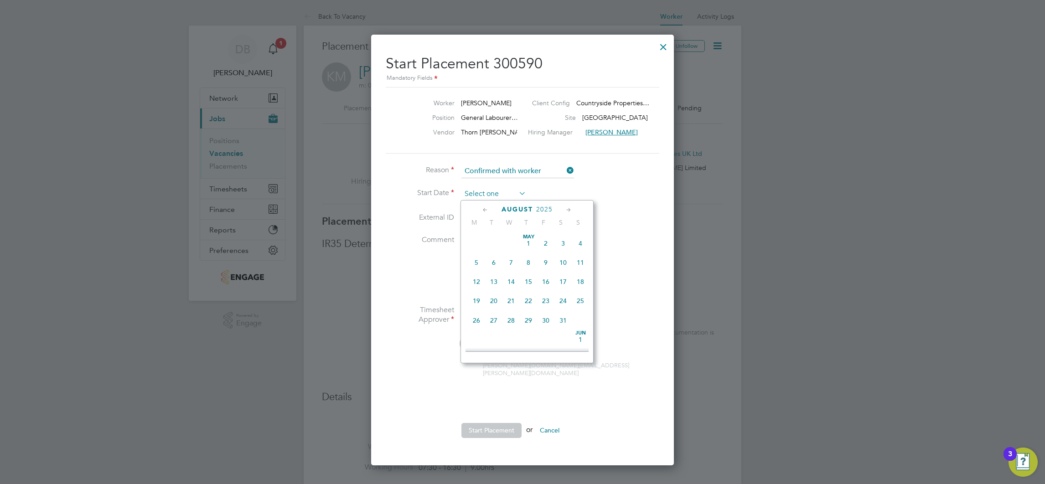
click at [489, 188] on input at bounding box center [493, 194] width 65 height 14
click at [527, 262] on span "7" at bounding box center [528, 256] width 17 height 17
type input "[DATE]"
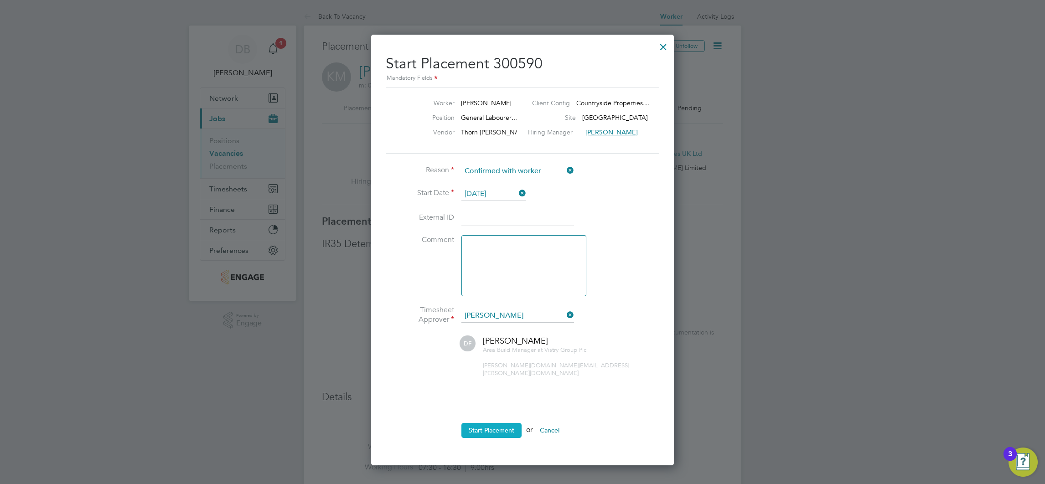
click at [494, 423] on button "Start Placement" at bounding box center [491, 430] width 60 height 15
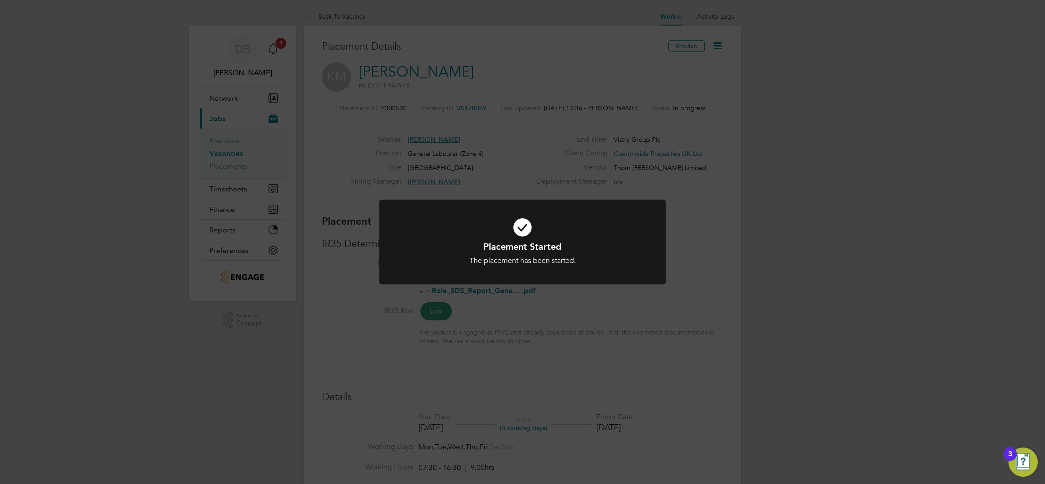
click at [705, 226] on div "Placement Started The placement has been started. Cancel Okay" at bounding box center [522, 242] width 1045 height 484
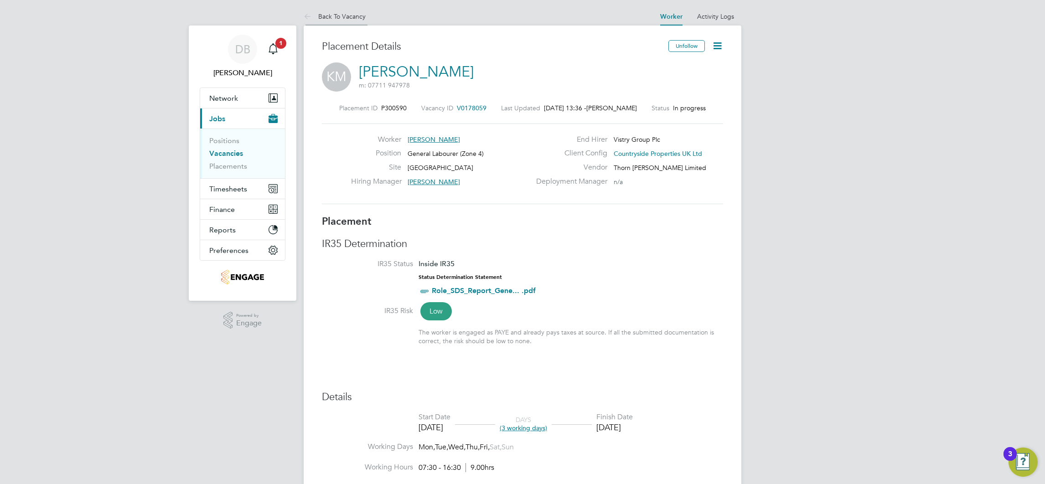
click at [352, 18] on link "Back To Vacancy" at bounding box center [335, 16] width 62 height 8
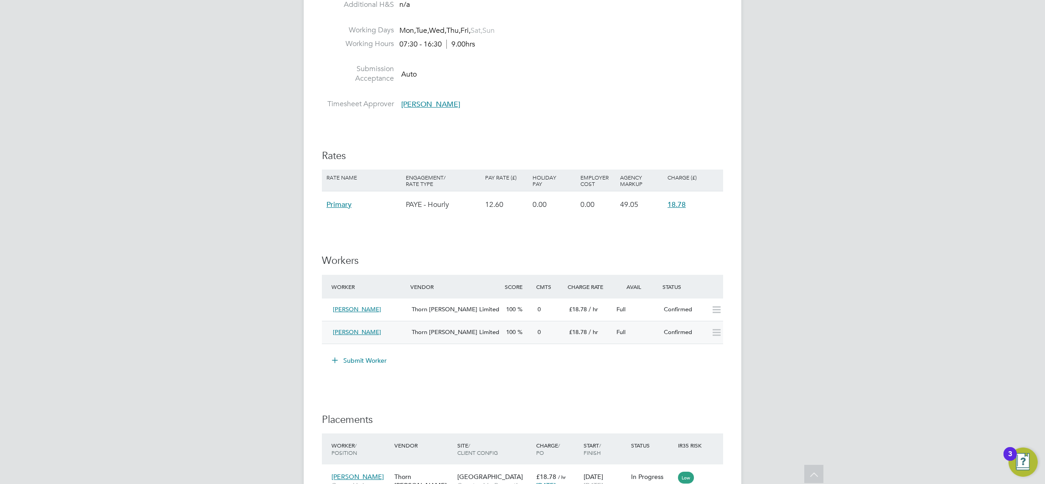
click at [654, 335] on div "Full" at bounding box center [636, 332] width 47 height 15
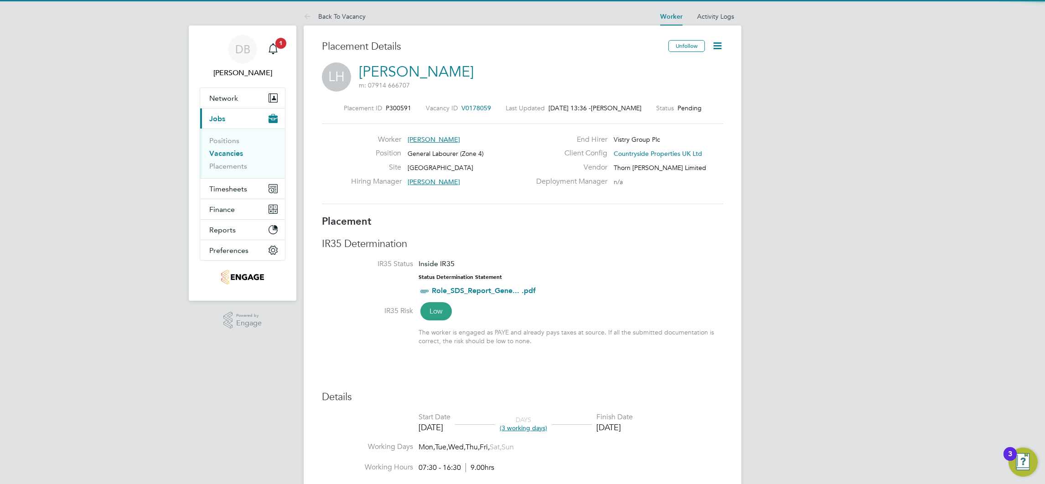
click at [716, 42] on icon at bounding box center [716, 45] width 11 height 11
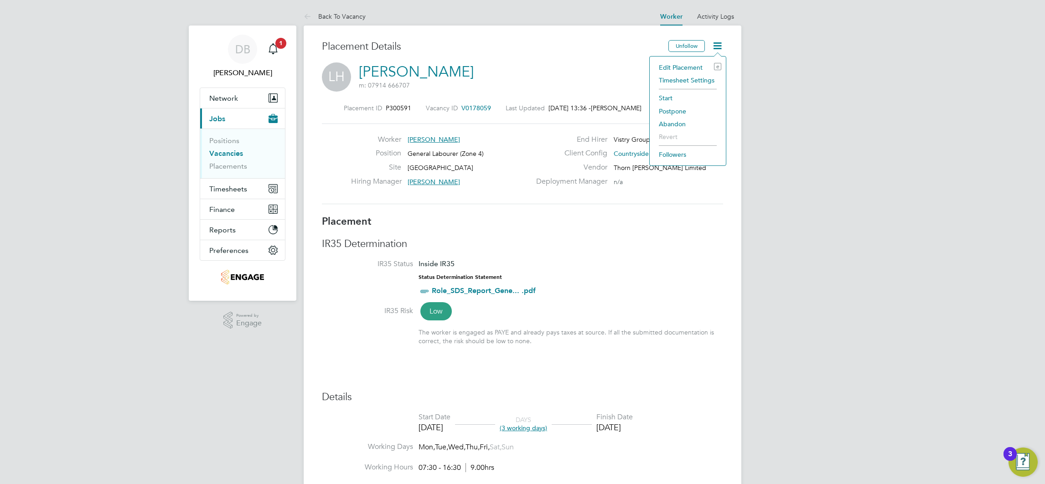
click at [685, 64] on li "Edit Placement e" at bounding box center [687, 67] width 67 height 13
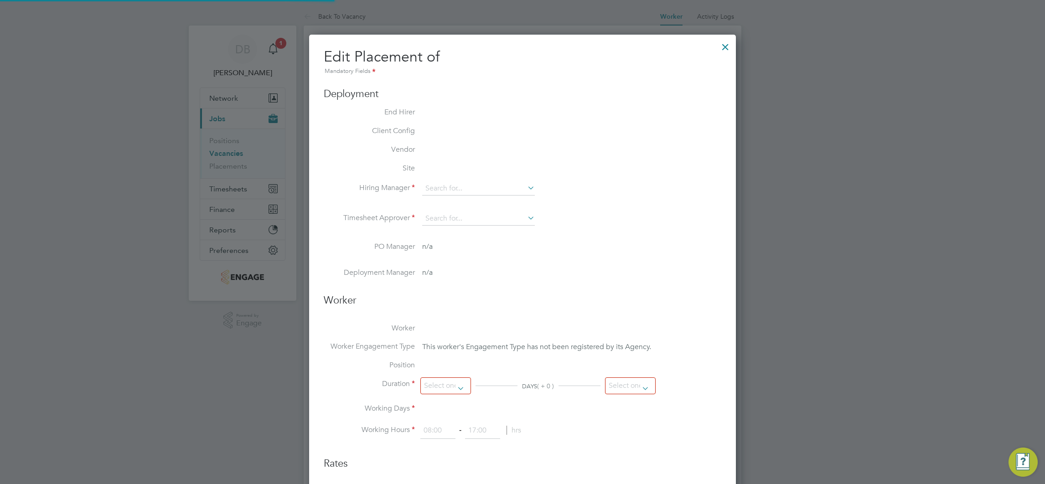
type input "[PERSON_NAME]"
type input "[DATE]"
type input "07:30"
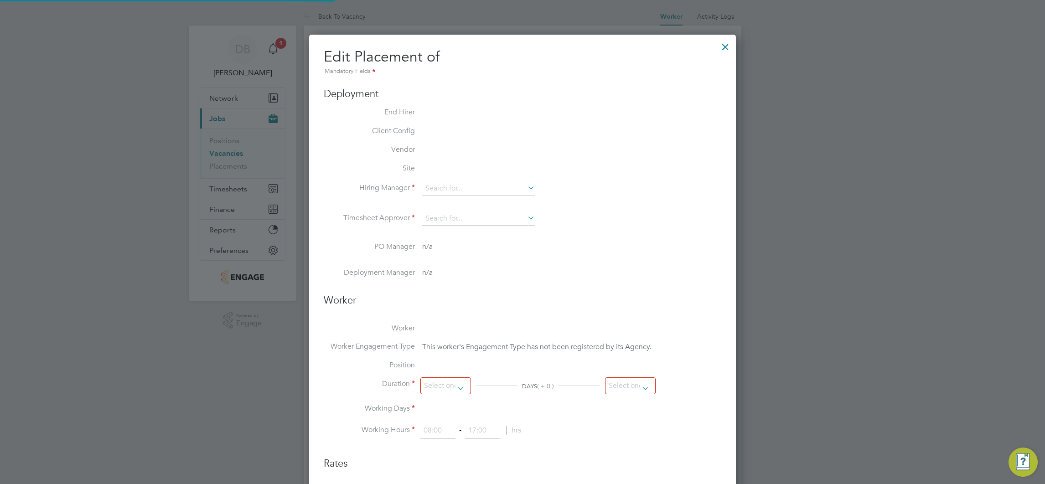
type input "16:30"
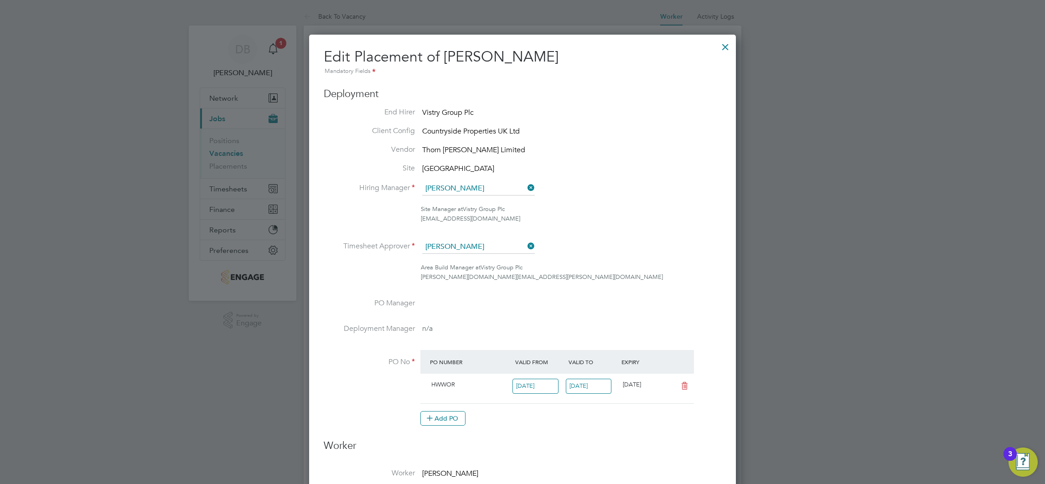
click at [723, 49] on div at bounding box center [725, 44] width 16 height 16
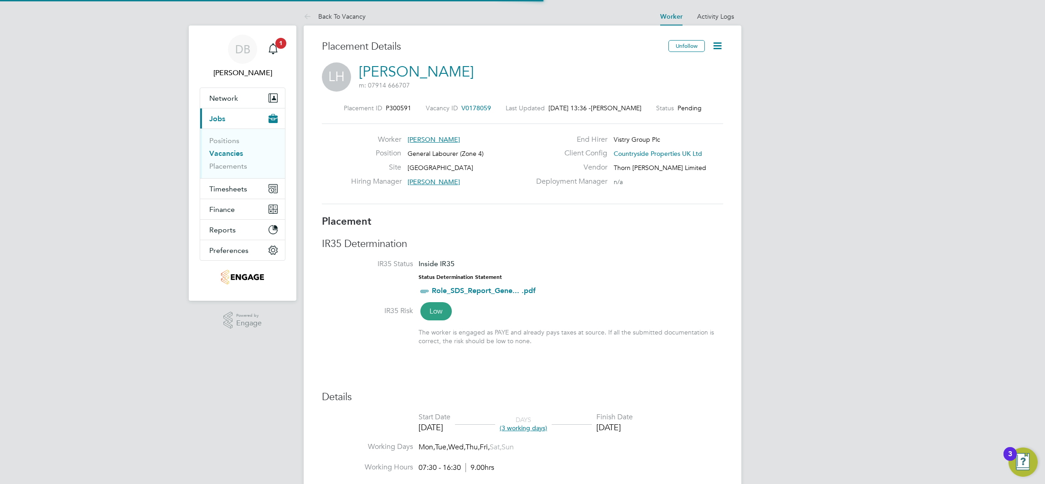
click at [721, 50] on icon at bounding box center [716, 45] width 11 height 11
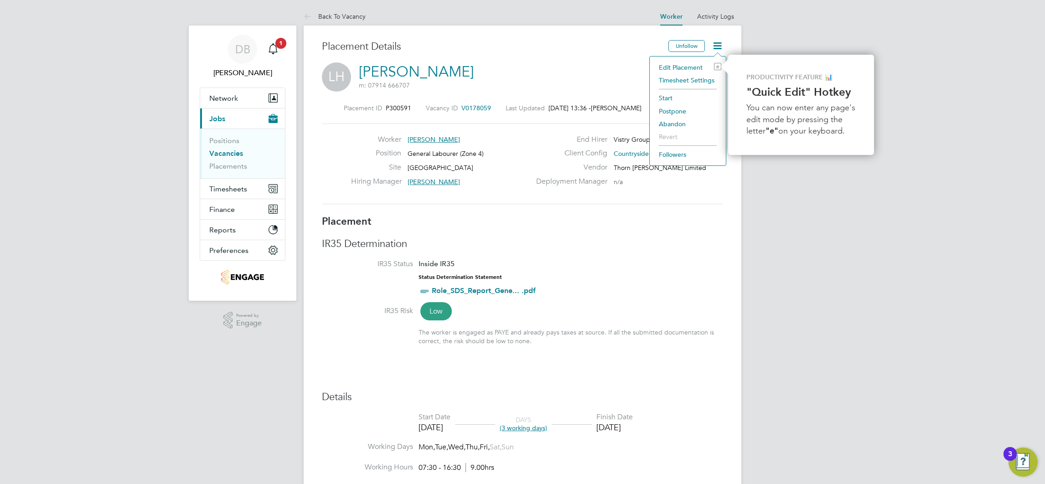
click at [703, 81] on li "Timesheet Settings" at bounding box center [687, 80] width 67 height 13
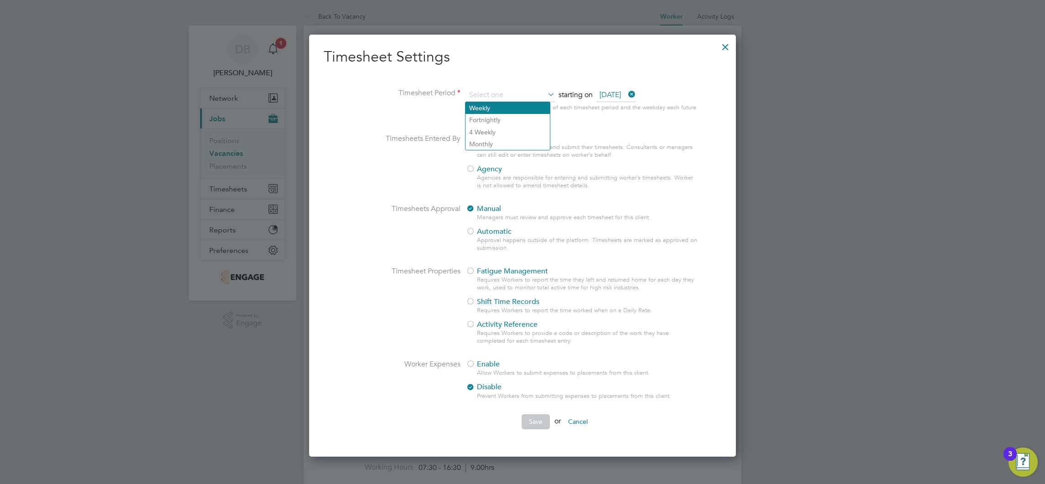
click at [486, 106] on li "Weekly" at bounding box center [507, 108] width 84 height 12
type input "Weekly"
click at [471, 165] on div at bounding box center [470, 169] width 9 height 9
click at [527, 422] on button "Save" at bounding box center [535, 421] width 28 height 15
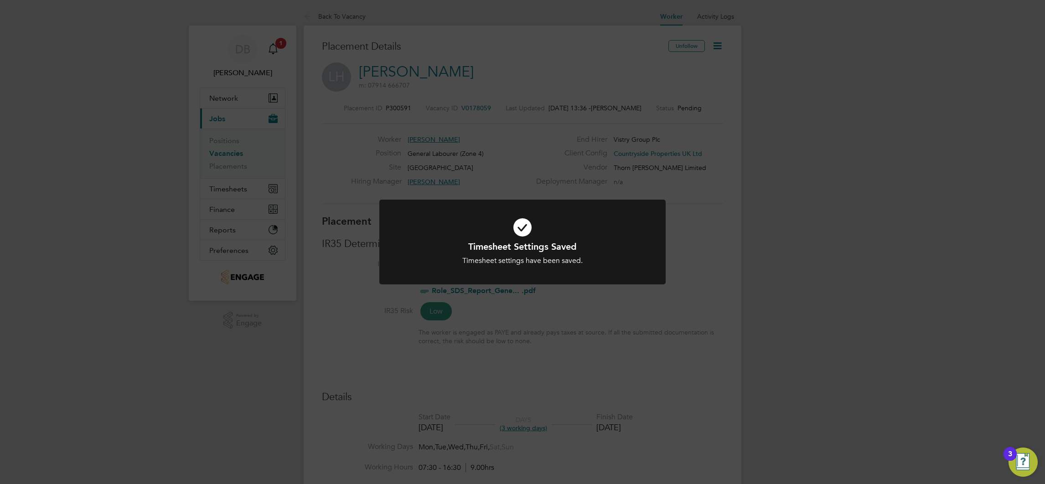
click at [715, 267] on div "Timesheet Settings Saved Timesheet settings have been saved. Cancel Okay" at bounding box center [522, 242] width 1045 height 484
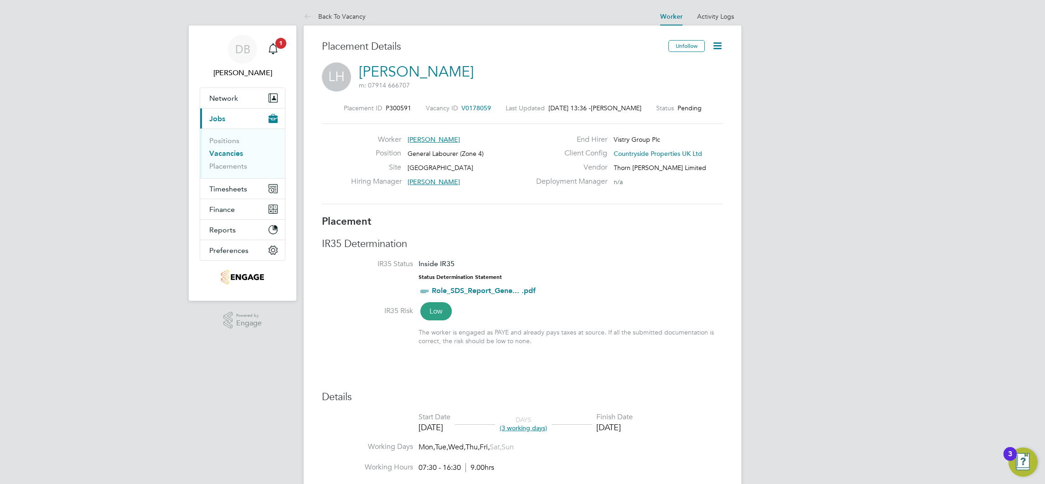
click at [711, 40] on icon at bounding box center [716, 45] width 11 height 11
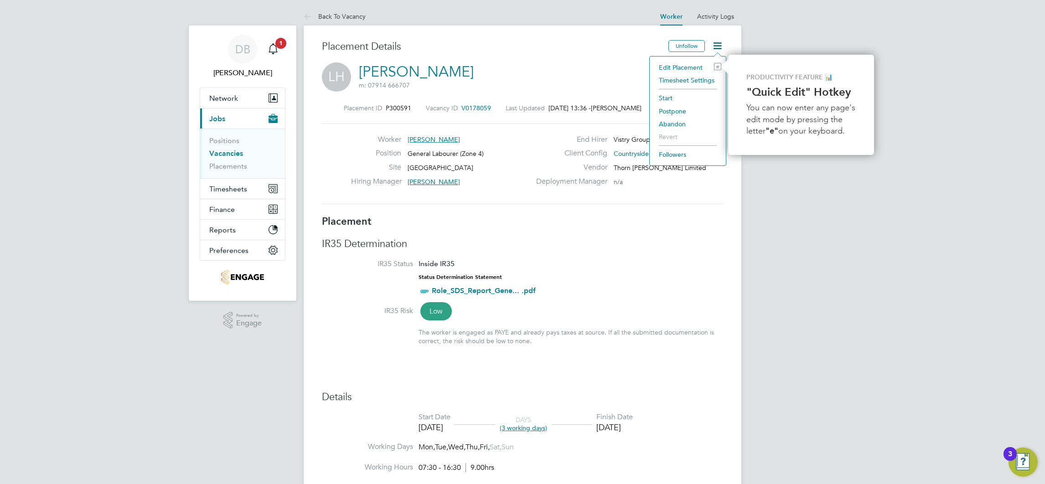
click at [674, 96] on li "Start" at bounding box center [687, 98] width 67 height 13
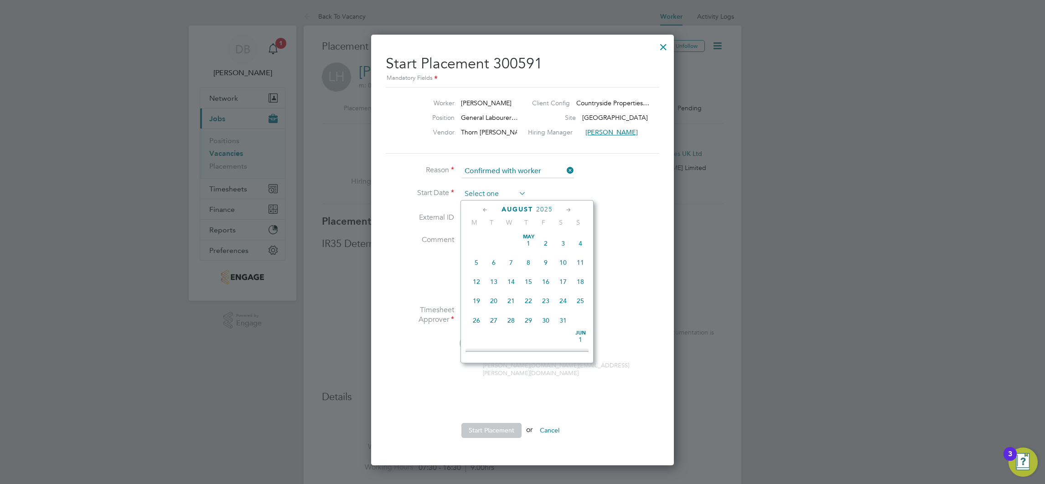
click at [505, 191] on input at bounding box center [493, 194] width 65 height 14
click at [525, 263] on span "7" at bounding box center [528, 256] width 17 height 17
type input "[DATE]"
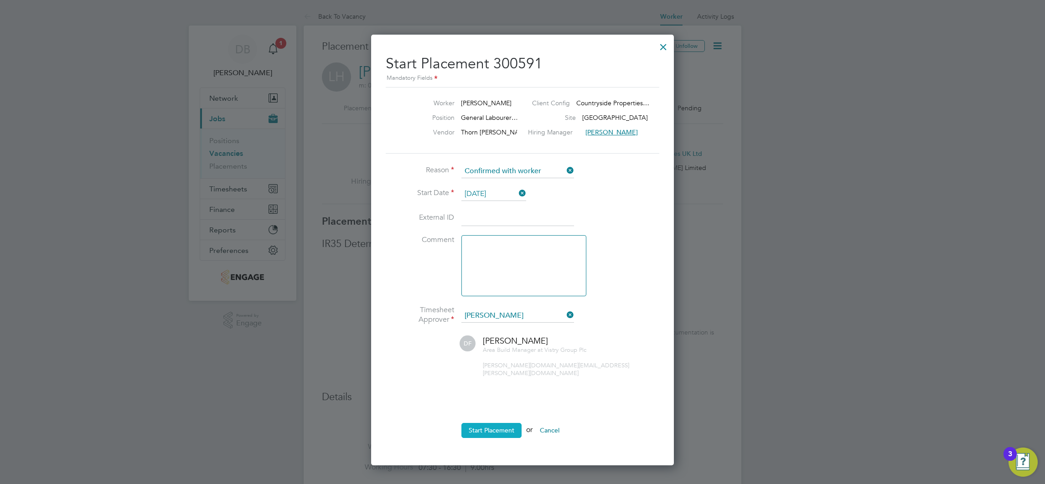
click at [481, 427] on button "Start Placement" at bounding box center [491, 430] width 60 height 15
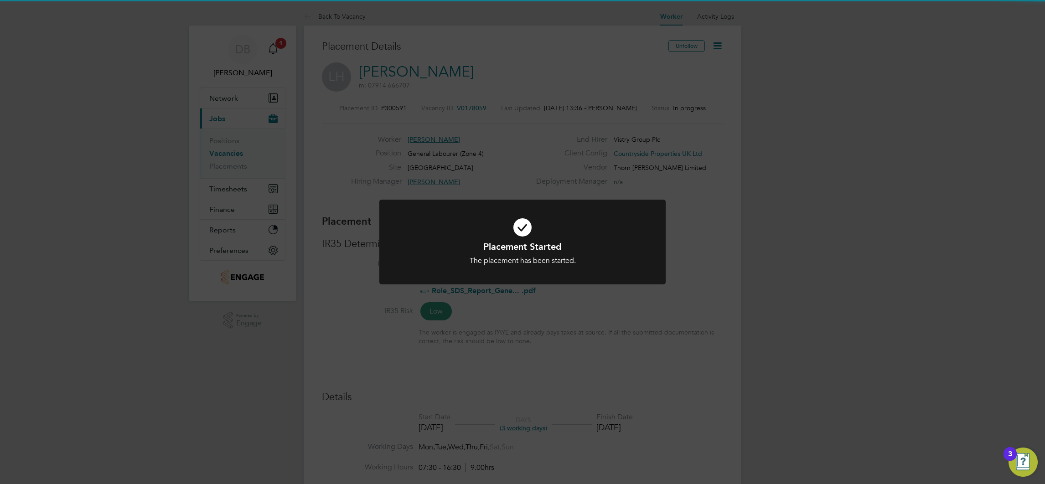
click at [710, 313] on div "Placement Started The placement has been started. Cancel Okay" at bounding box center [522, 242] width 1045 height 484
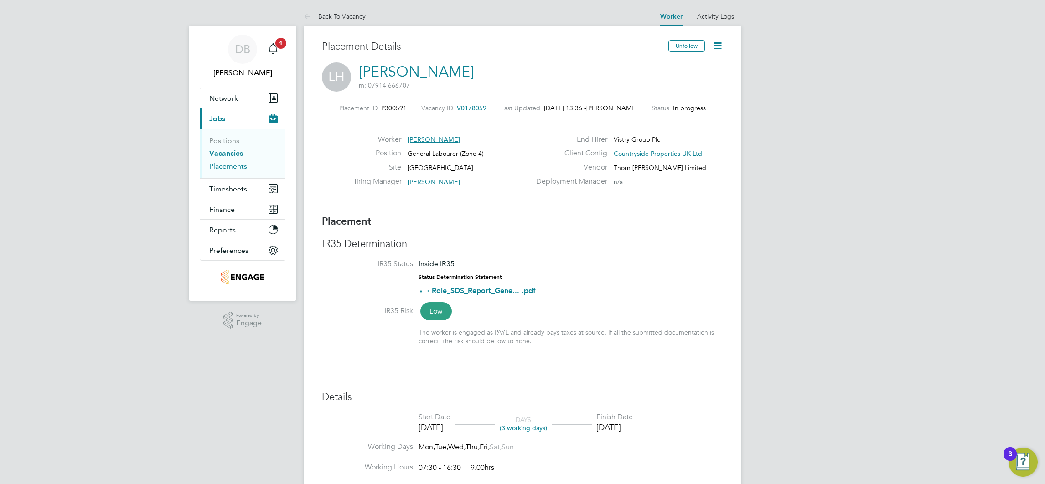
click at [233, 166] on link "Placements" at bounding box center [228, 166] width 38 height 9
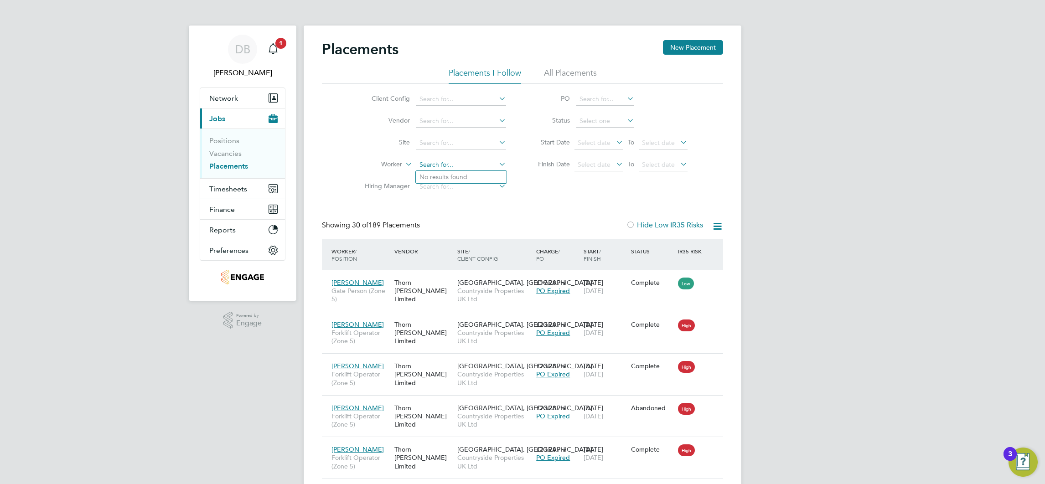
click at [439, 165] on input at bounding box center [461, 165] width 90 height 13
click at [474, 175] on b "[PERSON_NAME]" at bounding box center [500, 177] width 53 height 8
type input "[PERSON_NAME]"
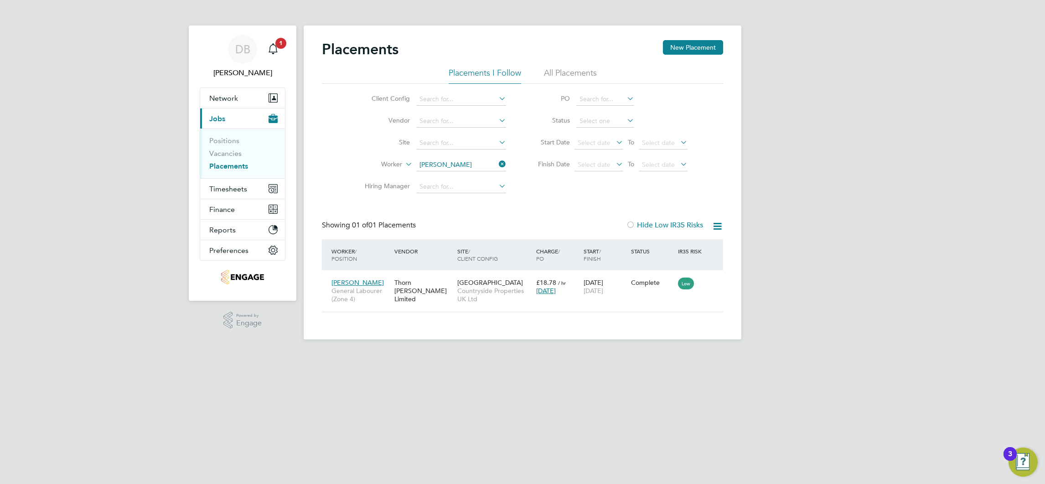
click at [634, 321] on div "Placements New Placement Placements I Follow All Placements Client Config Vendo…" at bounding box center [523, 183] width 438 height 314
click at [228, 192] on span "Timesheets" at bounding box center [228, 189] width 38 height 9
click at [229, 165] on link "Timesheets" at bounding box center [228, 161] width 38 height 9
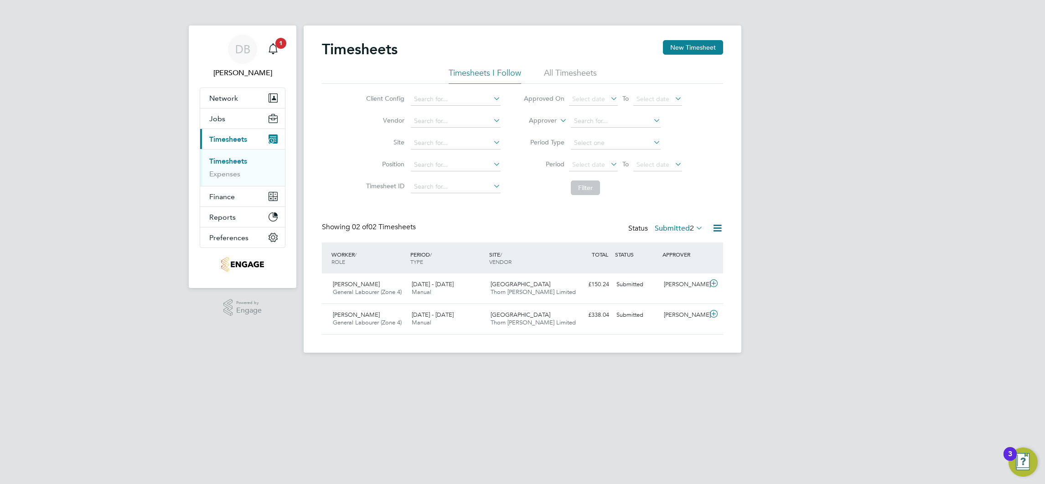
click at [577, 76] on li "All Timesheets" at bounding box center [570, 75] width 53 height 16
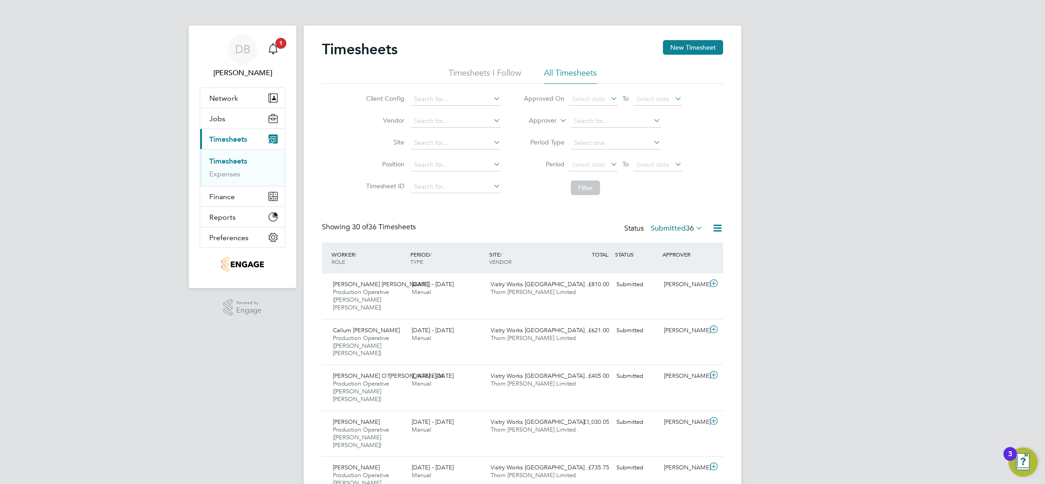
click at [694, 229] on icon at bounding box center [694, 227] width 0 height 13
click at [664, 242] on li "All" at bounding box center [667, 244] width 42 height 13
click at [690, 50] on button "New Timesheet" at bounding box center [693, 47] width 60 height 15
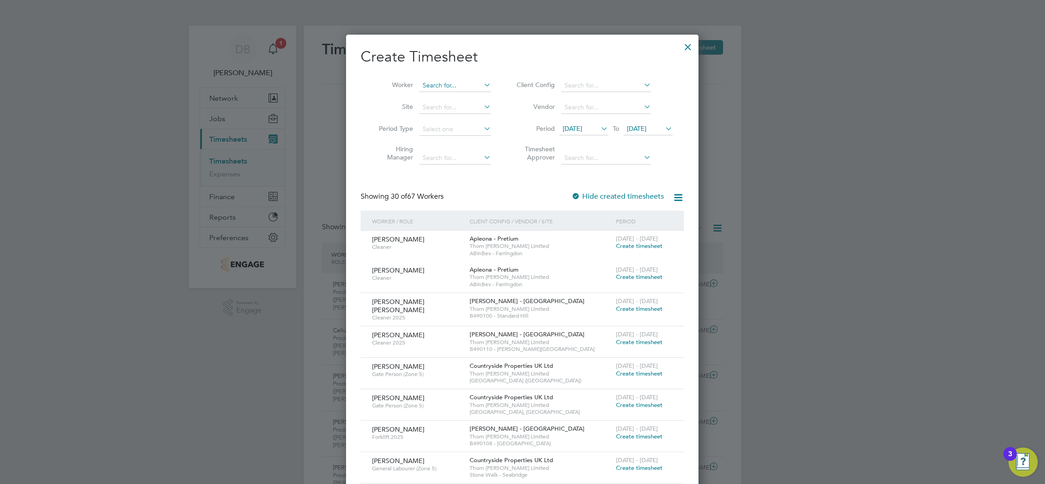
click at [436, 85] on input at bounding box center [455, 85] width 72 height 13
click at [471, 98] on li "Leonard Enow Ashu-Egbe" at bounding box center [475, 98] width 113 height 12
type input "[PERSON_NAME] [PERSON_NAME]"
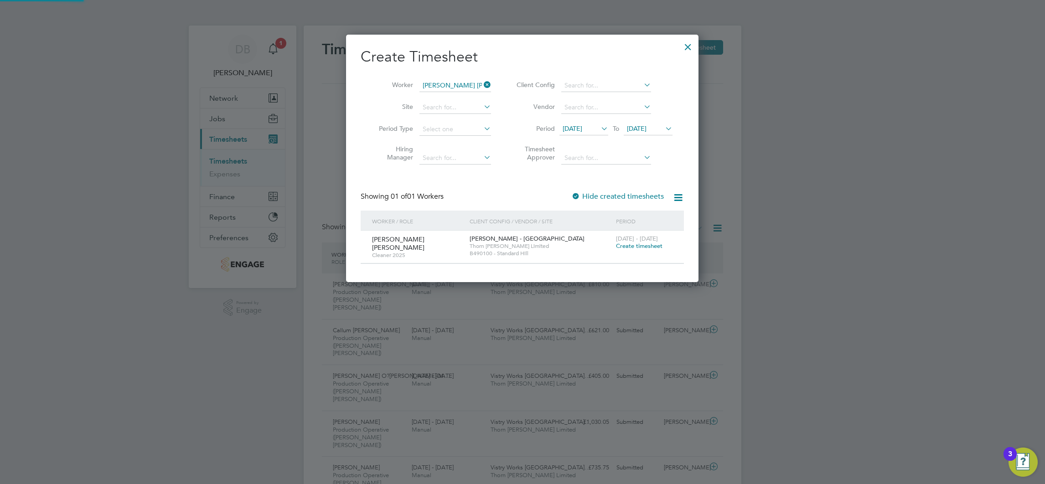
scroll to position [246, 353]
click at [634, 247] on span "Create timesheet" at bounding box center [639, 246] width 46 height 8
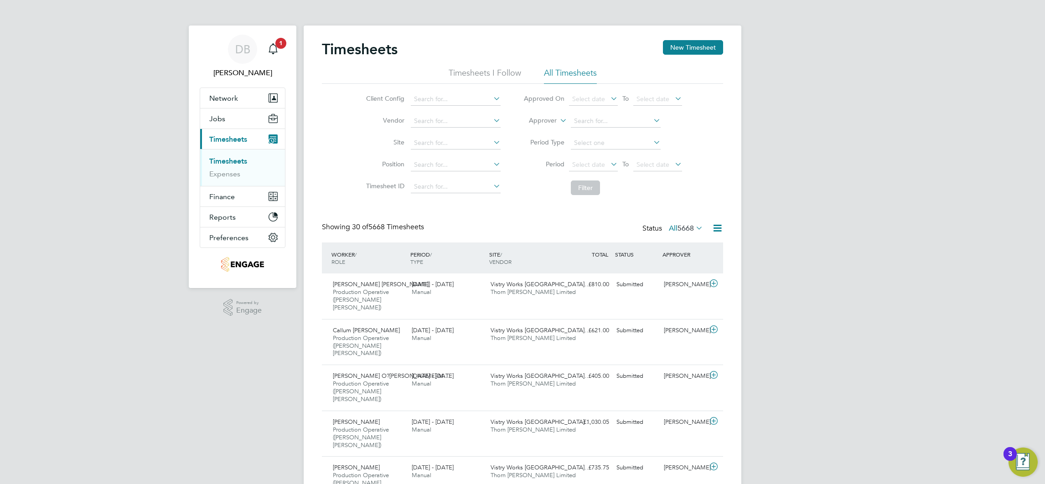
scroll to position [31, 79]
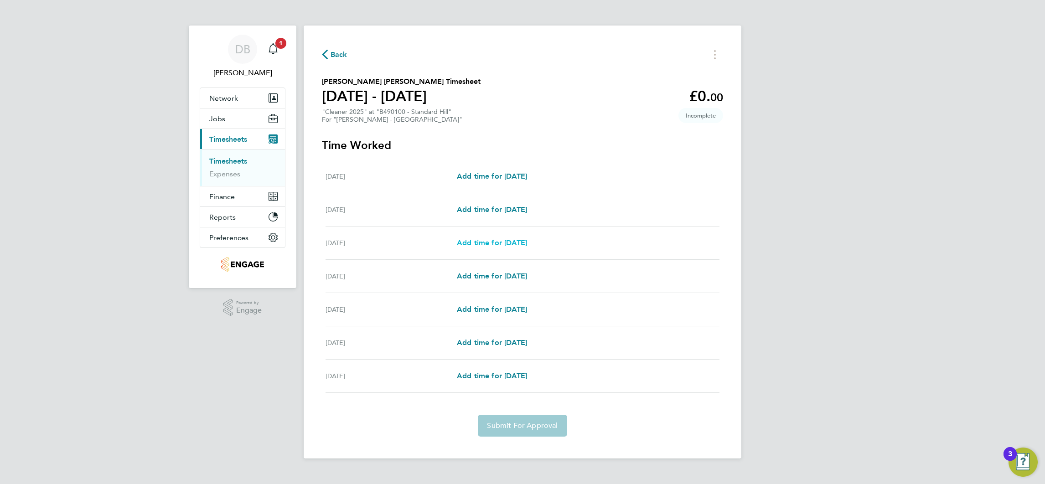
click at [505, 242] on span "Add time for [DATE]" at bounding box center [492, 242] width 70 height 9
select select "60"
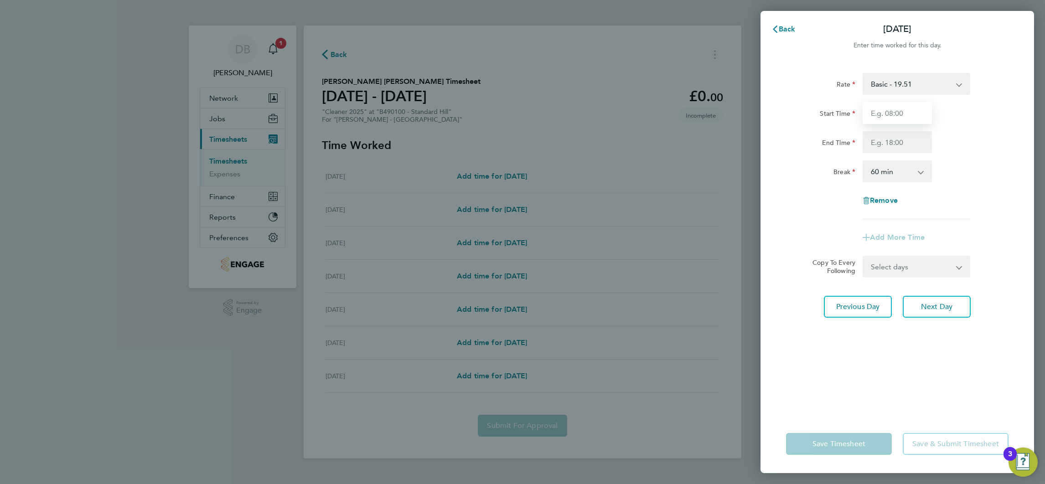
click at [883, 116] on input "Start Time" at bounding box center [896, 113] width 69 height 22
type input "09:00"
type input "12:00"
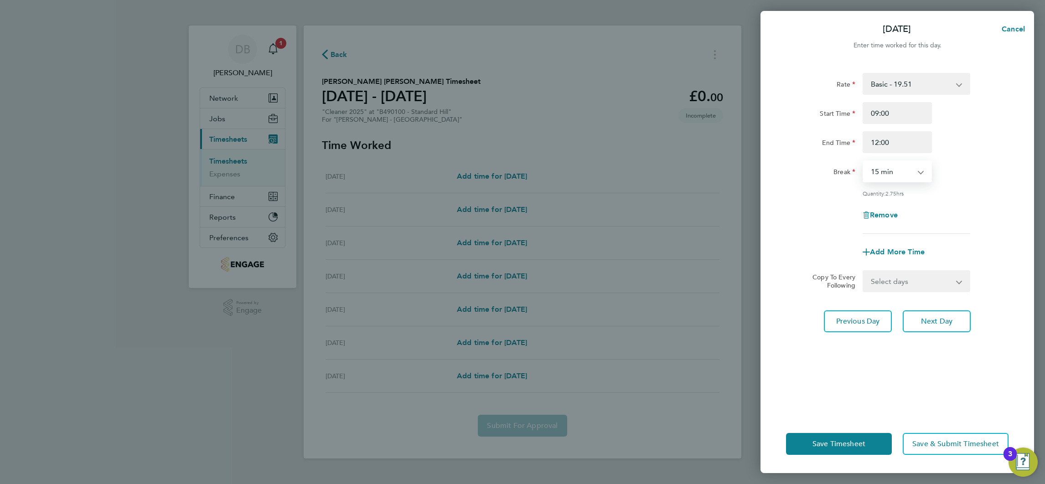
select select "0"
click at [923, 285] on select "Select days Day Tuesday Wednesday Thursday Friday" at bounding box center [911, 281] width 96 height 20
select select "WED"
click at [863, 271] on select "Select days Day Tuesday Wednesday Thursday Friday" at bounding box center [911, 281] width 96 height 20
select select "2025-08-08"
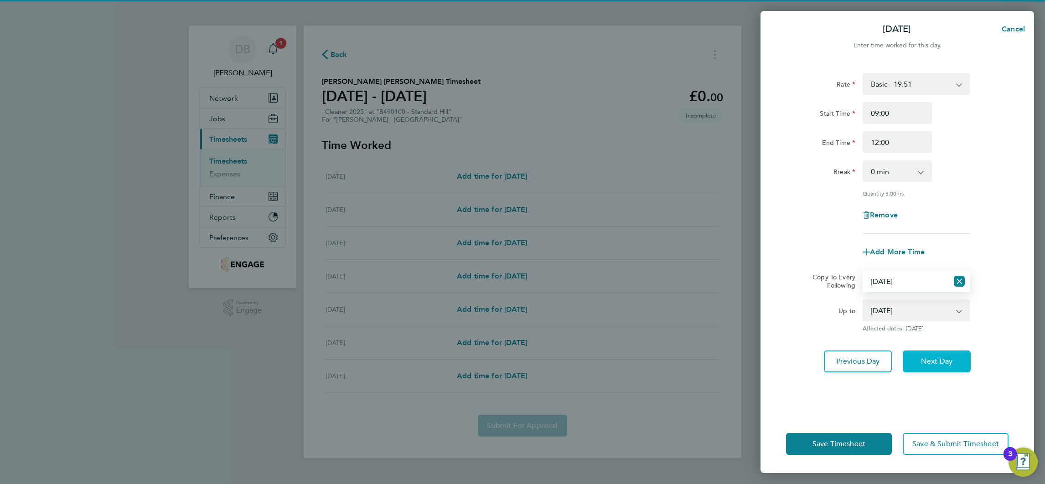
click at [937, 357] on span "Next Day" at bounding box center [936, 361] width 31 height 9
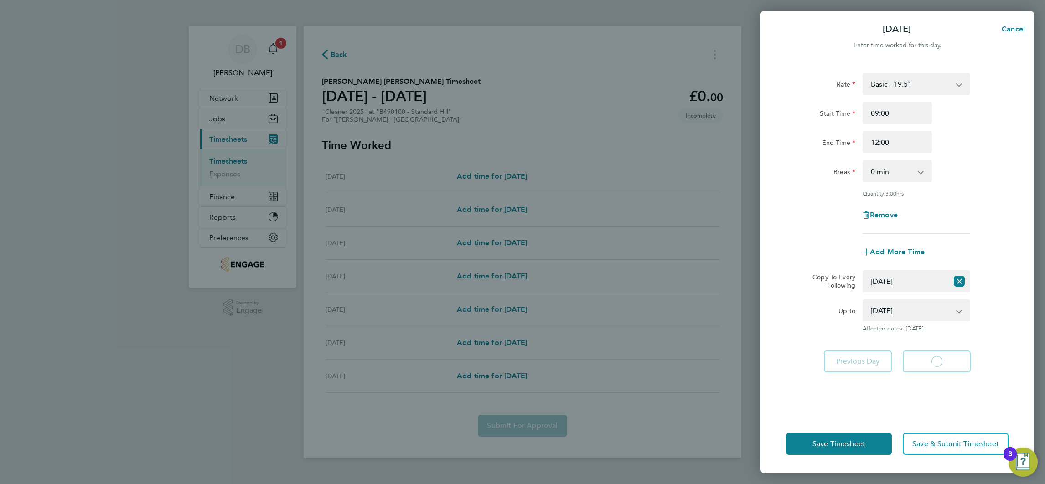
select select "60"
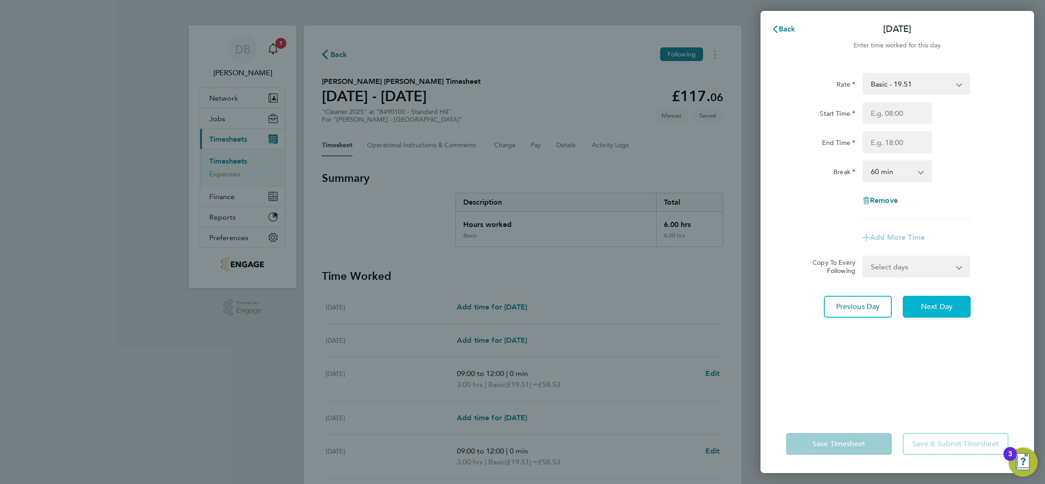
click at [942, 314] on button "Next Day" at bounding box center [936, 307] width 68 height 22
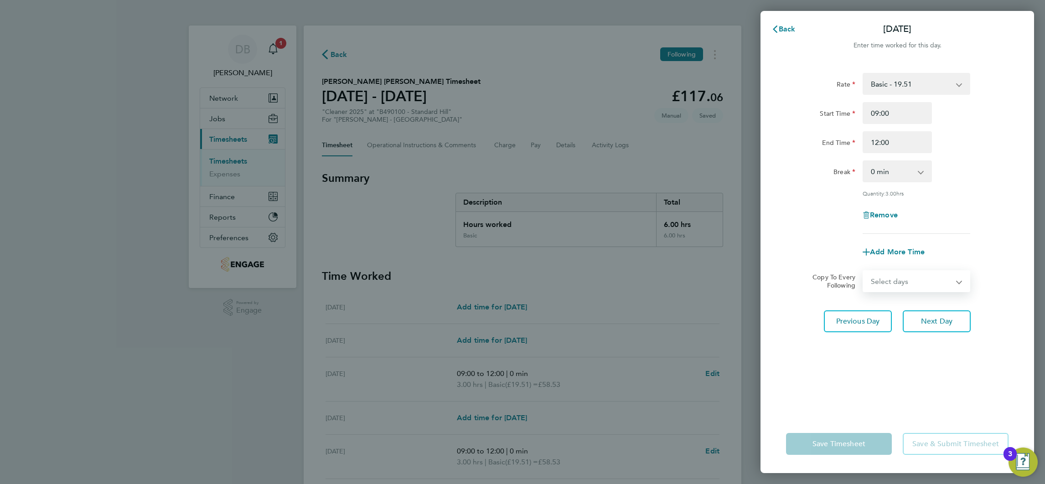
click at [949, 280] on select "Select days Day Thursday Friday" at bounding box center [911, 281] width 96 height 20
click at [863, 271] on select "Select days Day Thursday Friday" at bounding box center [911, 281] width 96 height 20
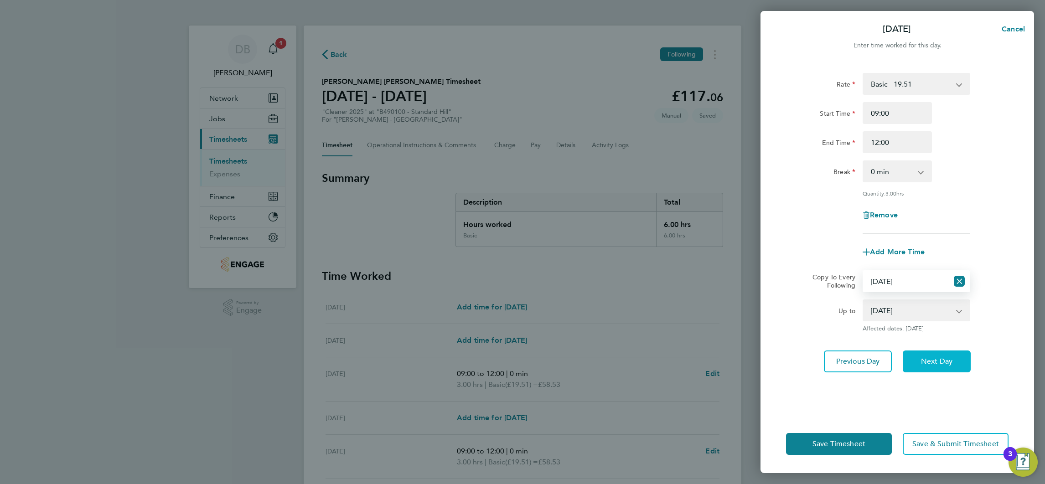
click at [944, 363] on span "Next Day" at bounding box center [936, 361] width 31 height 9
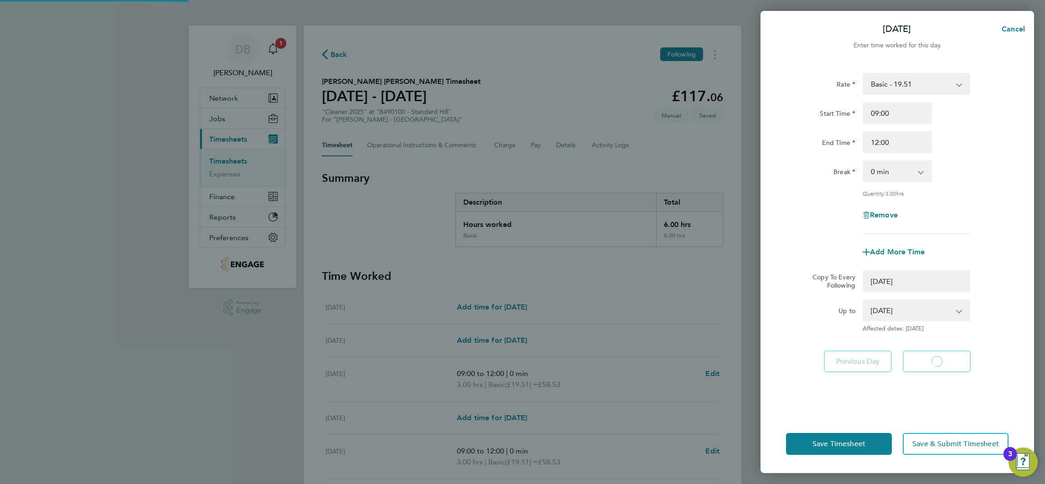
select select "0: null"
select select "60"
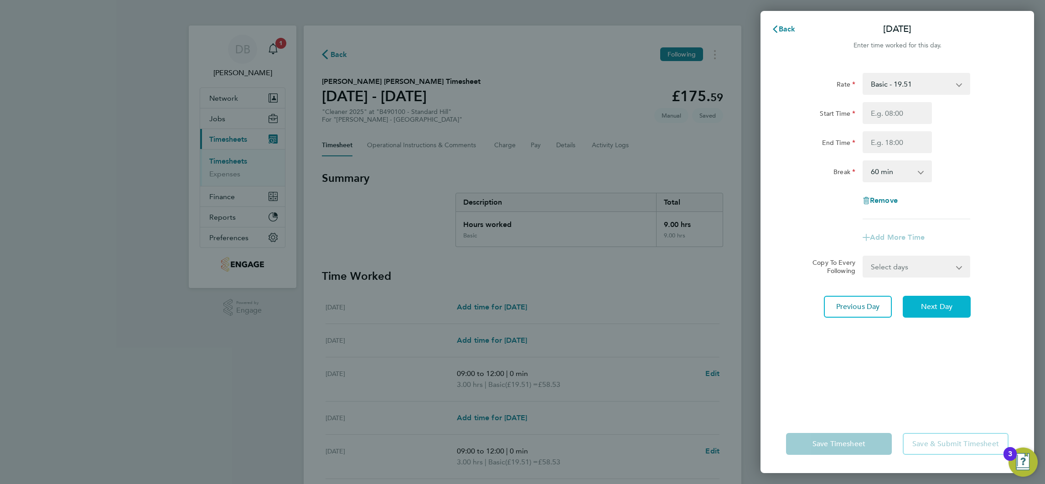
click at [945, 309] on span "Next Day" at bounding box center [936, 306] width 31 height 9
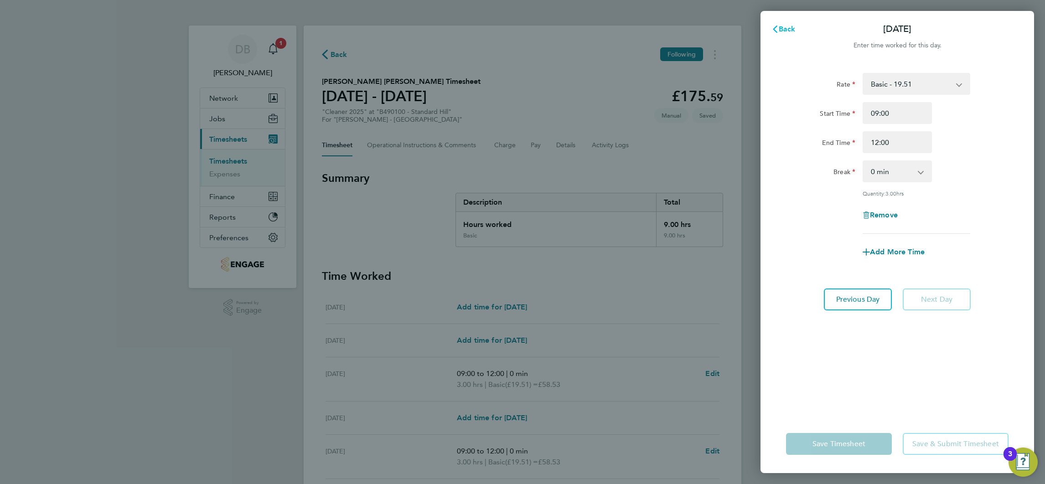
click at [786, 31] on span "Back" at bounding box center [786, 29] width 17 height 9
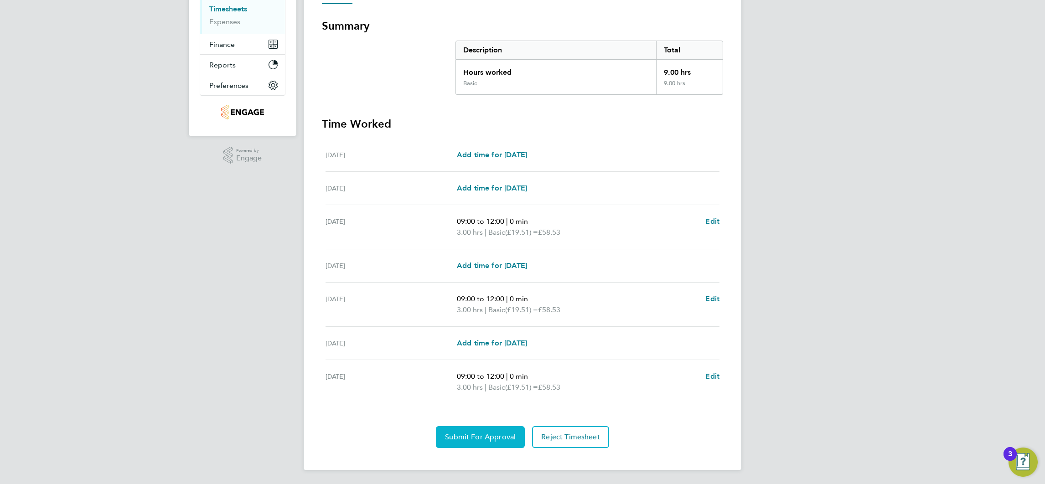
click at [494, 431] on button "Submit For Approval" at bounding box center [480, 437] width 89 height 22
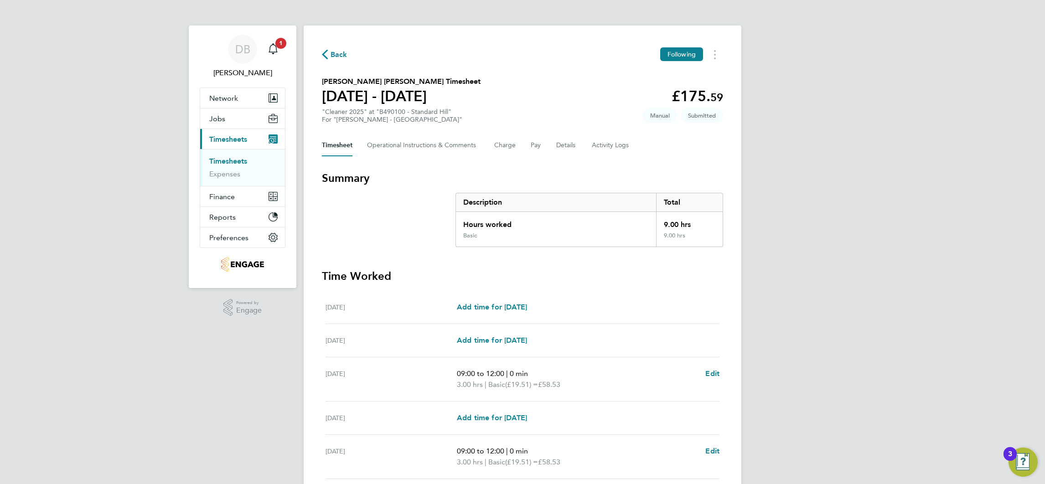
click at [339, 55] on span "Back" at bounding box center [338, 54] width 17 height 11
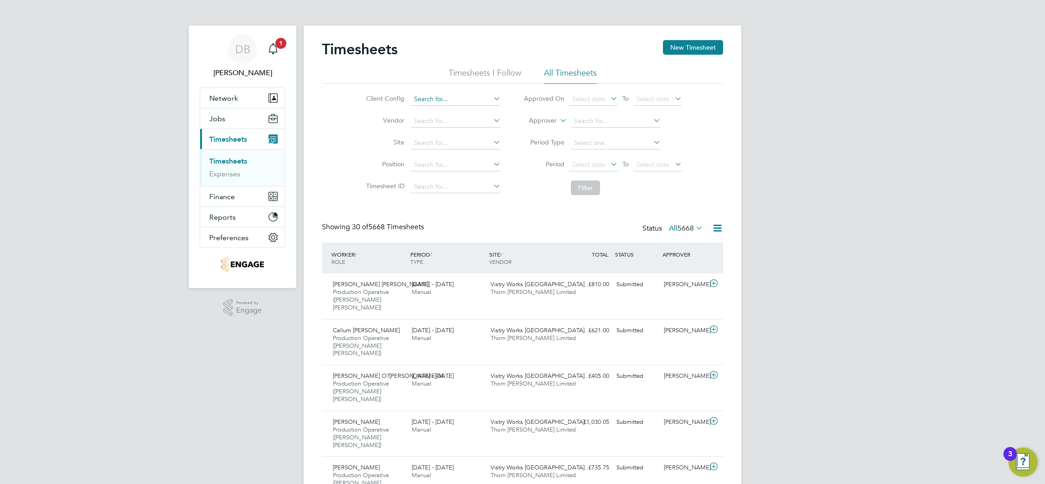
click at [422, 96] on input at bounding box center [456, 99] width 90 height 13
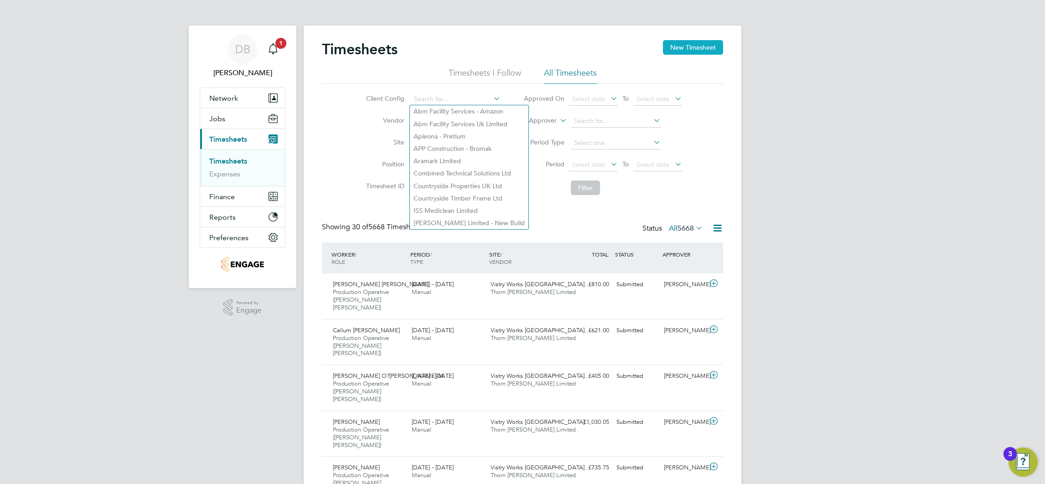
click at [703, 47] on button "New Timesheet" at bounding box center [693, 47] width 60 height 15
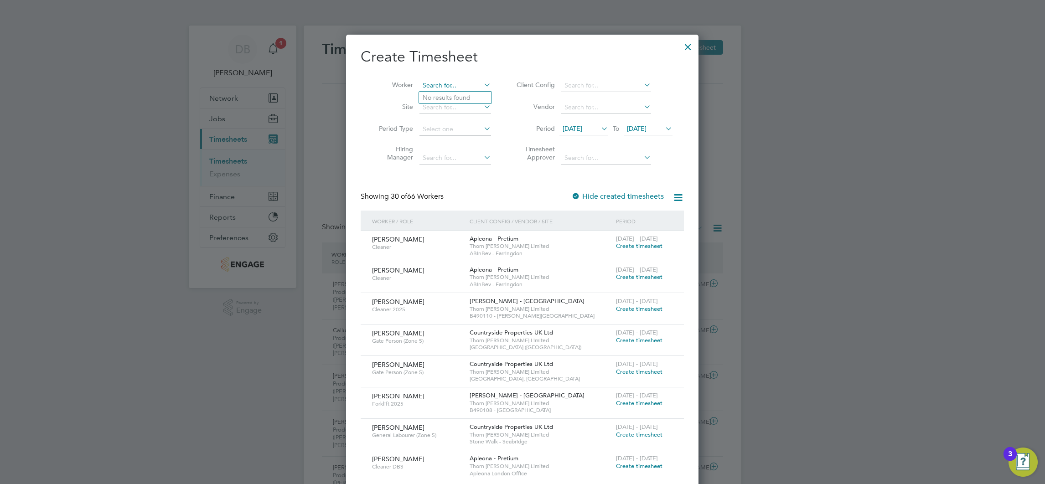
click at [433, 84] on input at bounding box center [455, 85] width 72 height 13
click at [441, 108] on b "Patricia" at bounding box center [448, 110] width 53 height 8
type input "[PERSON_NAME]"
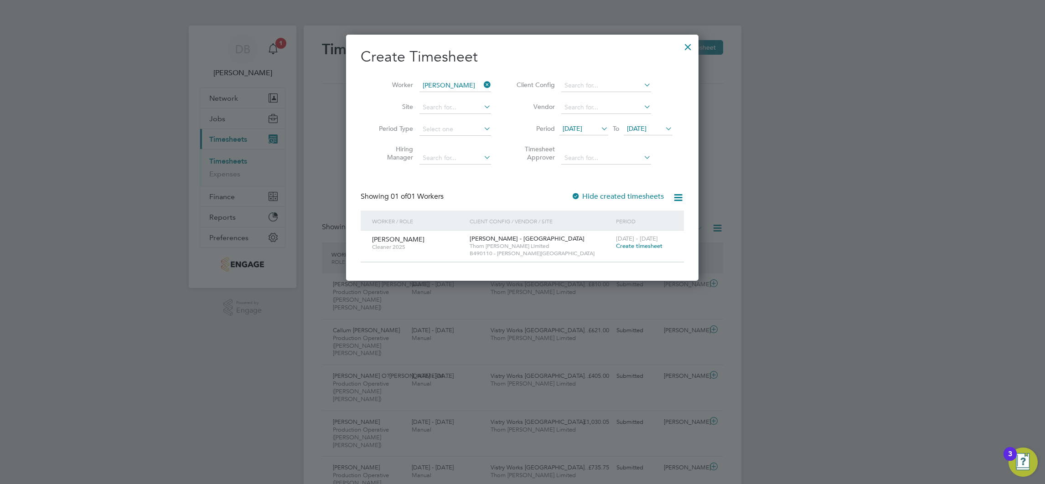
click at [644, 130] on span "[DATE]" at bounding box center [637, 128] width 20 height 8
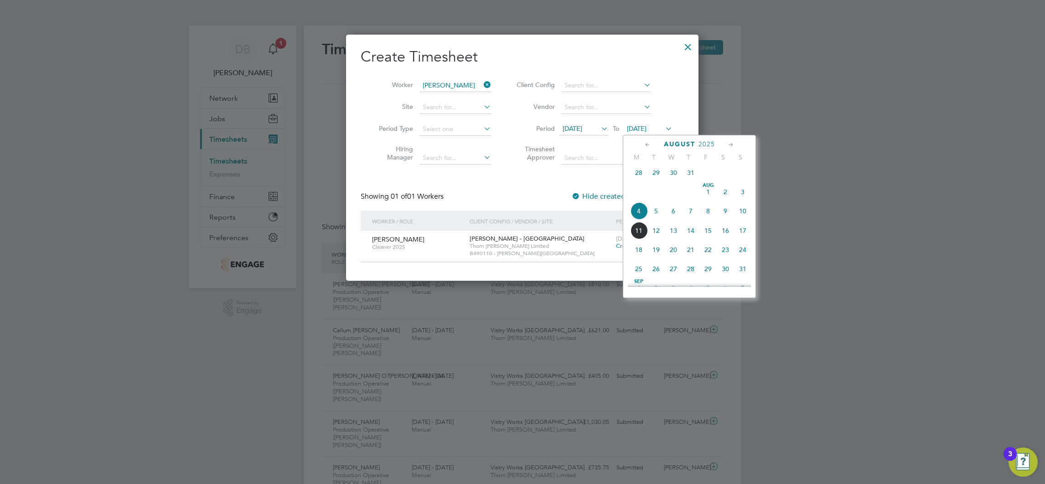
click at [709, 217] on span "8" at bounding box center [707, 210] width 17 height 17
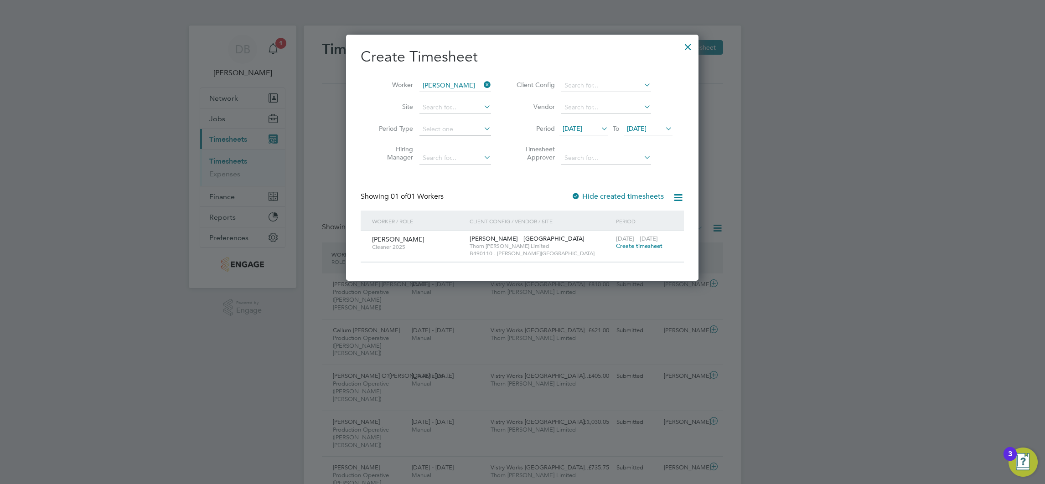
click at [627, 244] on span "Create timesheet" at bounding box center [639, 246] width 46 height 8
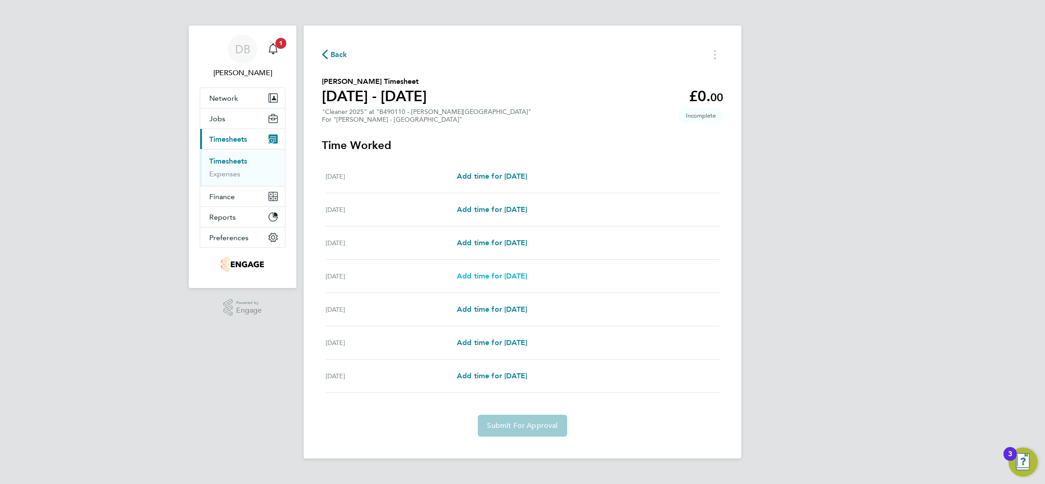
click at [488, 276] on span "Add time for [DATE]" at bounding box center [492, 276] width 70 height 9
select select "30"
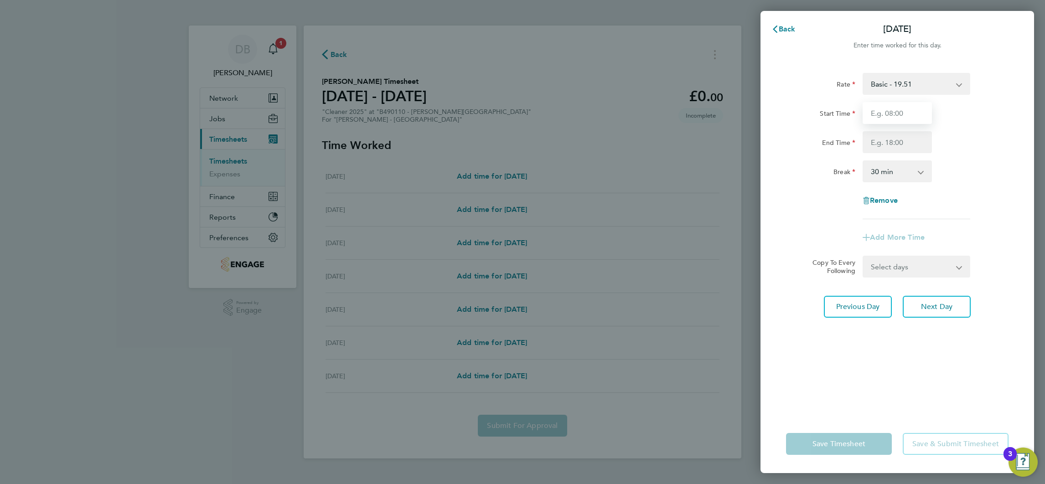
click at [876, 104] on input "Start Time" at bounding box center [896, 113] width 69 height 22
type input "08:00"
type input "10:00"
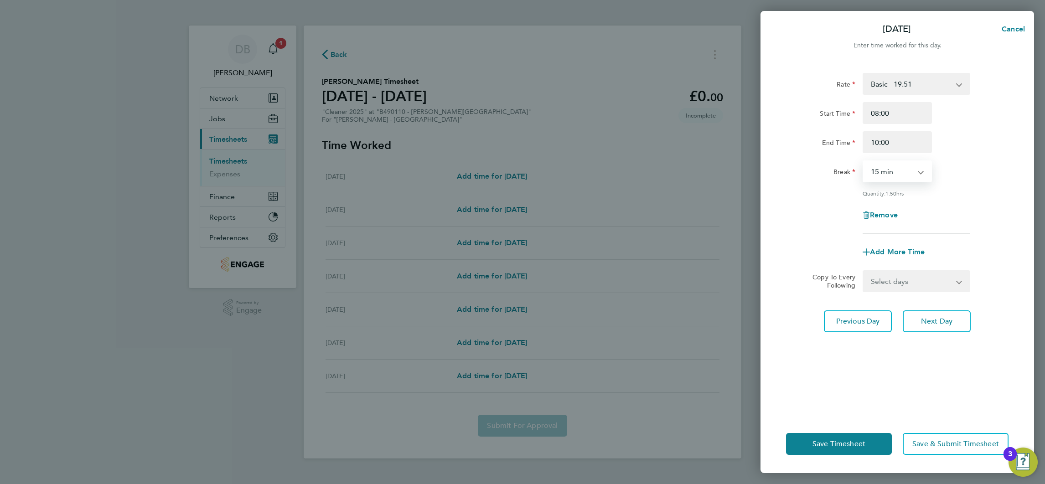
select select "0"
click at [947, 320] on span "Next Day" at bounding box center [936, 321] width 31 height 9
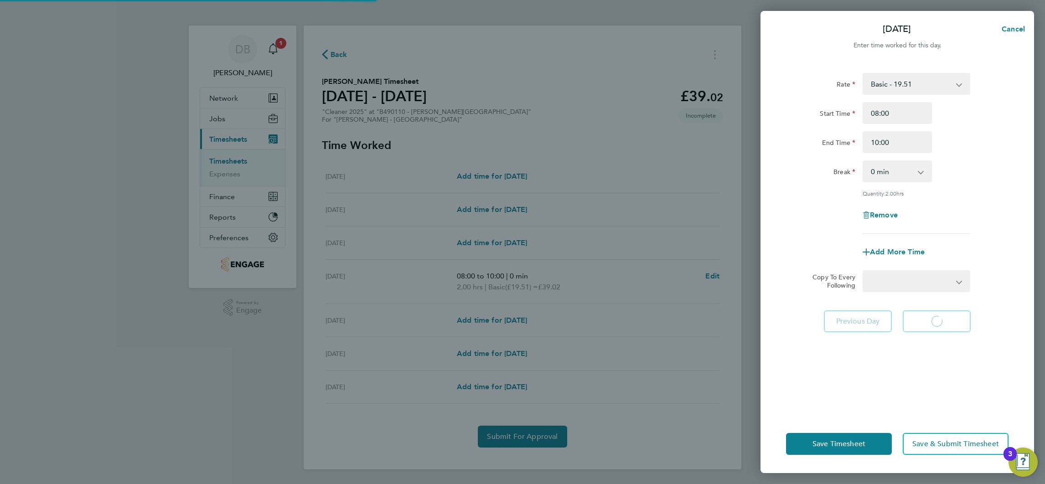
select select "30"
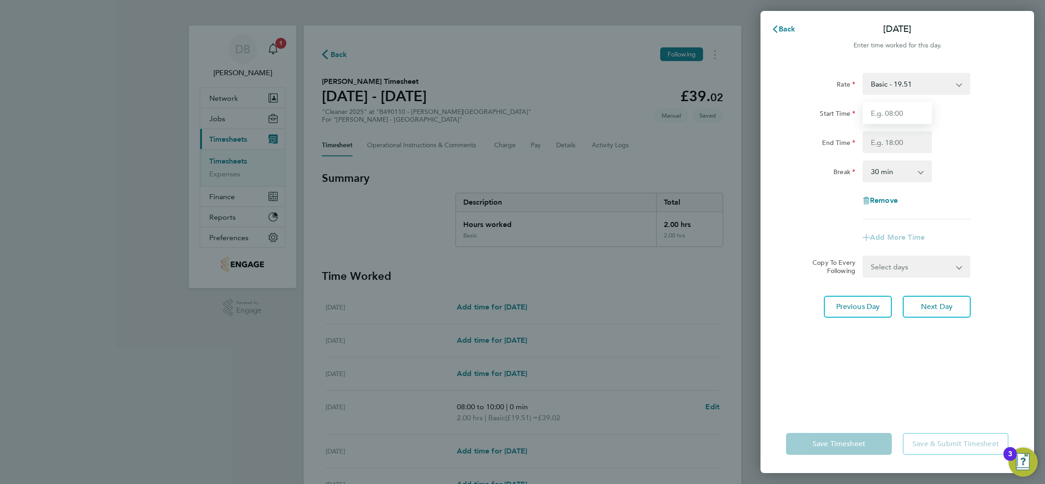
click at [887, 106] on input "Start Time" at bounding box center [896, 113] width 69 height 22
type input "08:00"
type input "10:15"
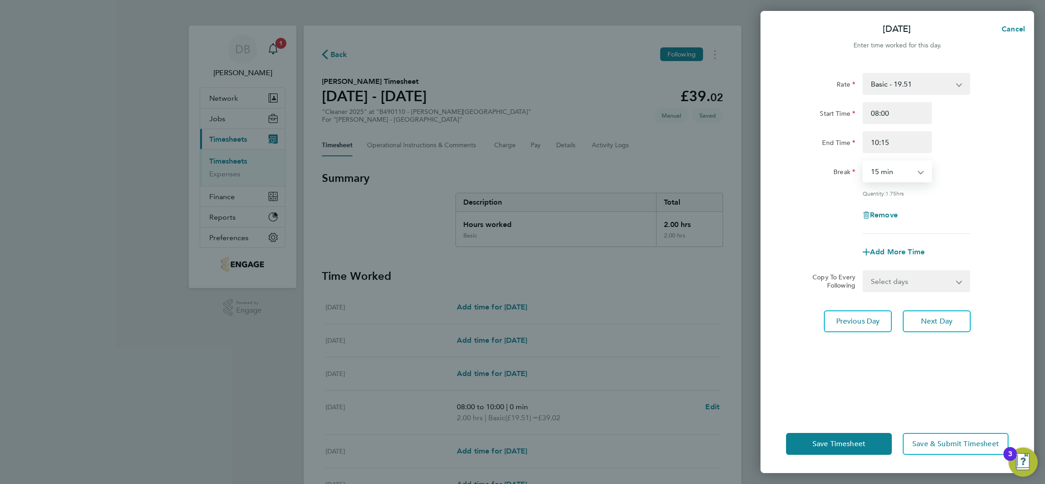
select select "0"
click at [950, 314] on button "Next Day" at bounding box center [936, 321] width 68 height 22
select select "30"
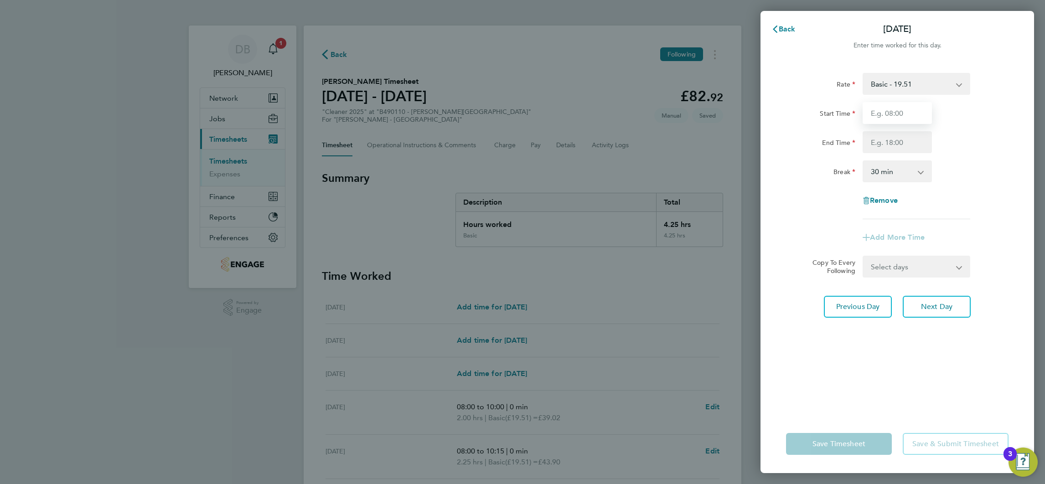
click at [898, 116] on input "Start Time" at bounding box center [896, 113] width 69 height 22
type input "08:00"
type input "10:15"
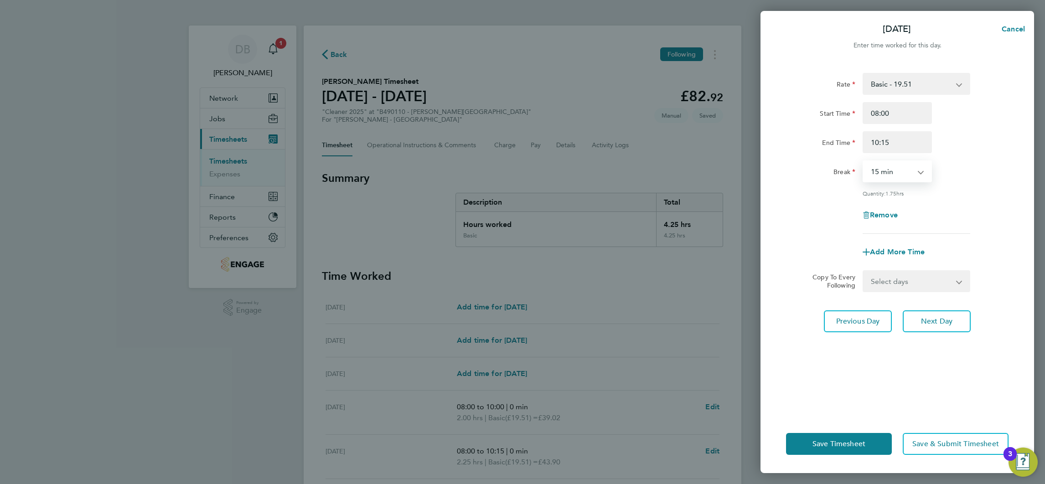
select select "0"
click at [926, 321] on span "Next Day" at bounding box center [936, 321] width 31 height 9
select select "30"
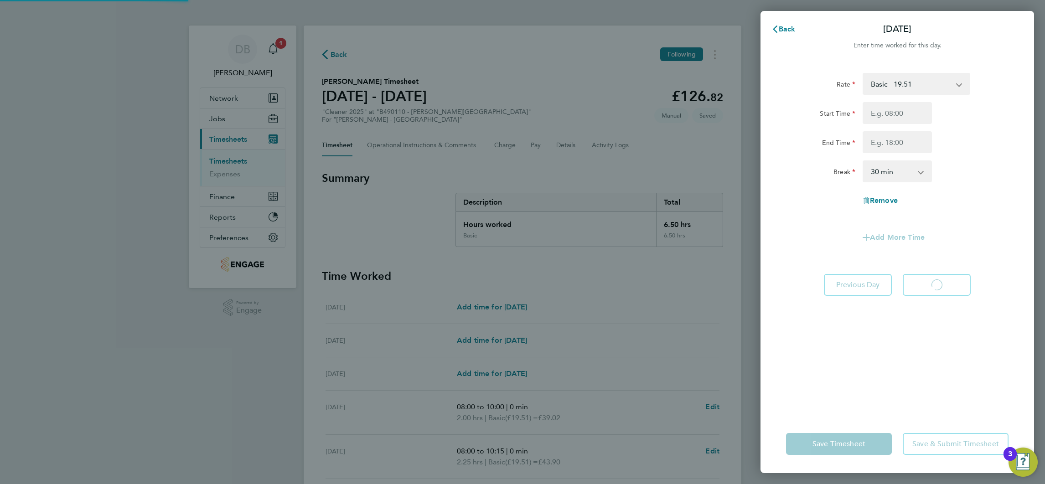
select select "30"
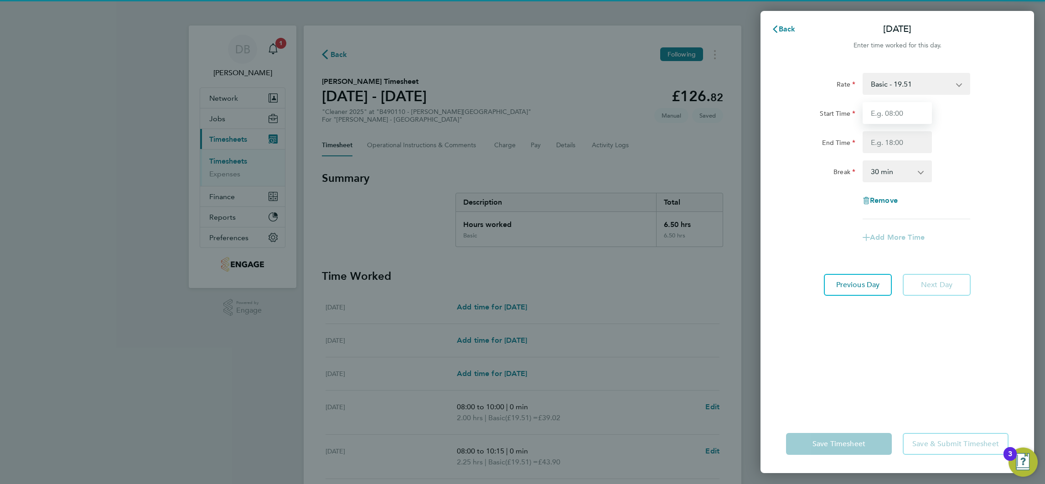
click at [911, 119] on input "Start Time" at bounding box center [896, 113] width 69 height 22
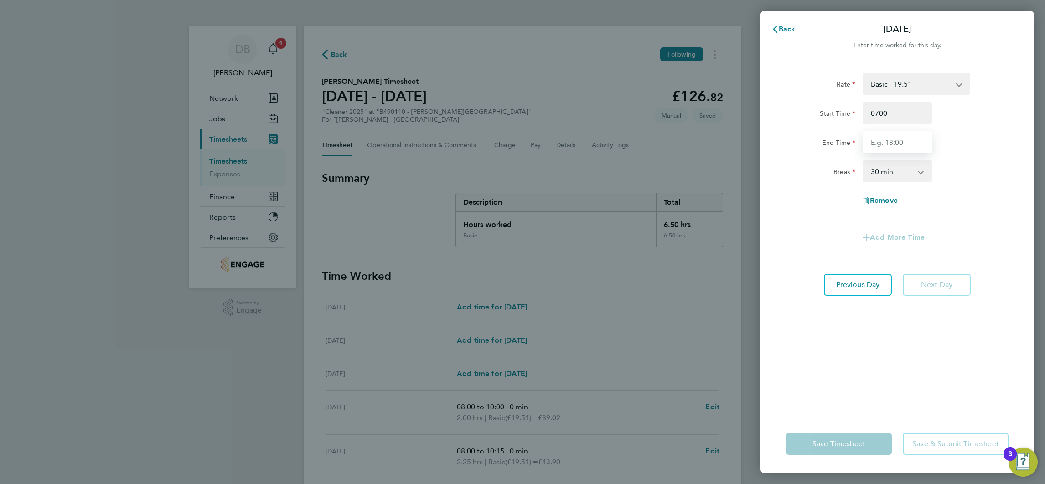
type input "07:00"
type input "09:00"
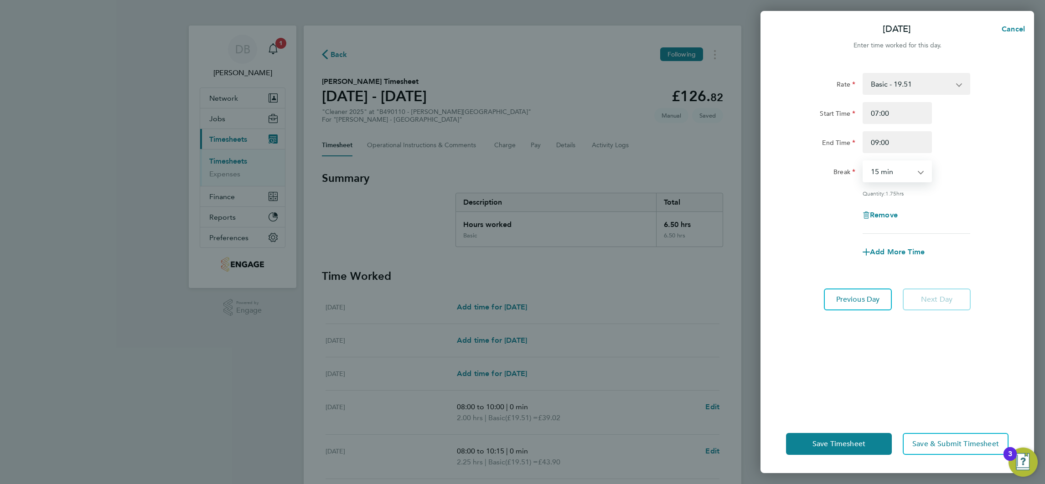
select select "0"
click at [885, 297] on button "Previous Day" at bounding box center [858, 299] width 68 height 22
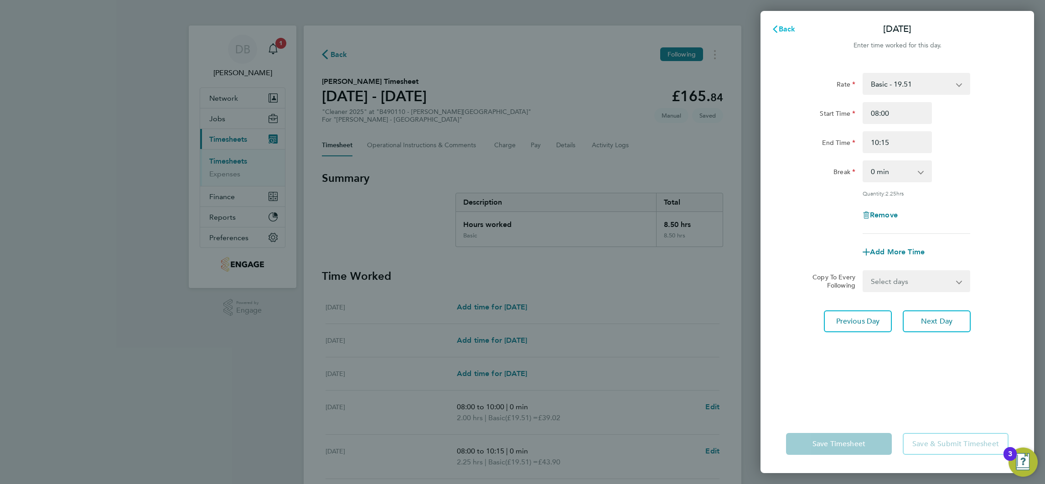
click at [789, 32] on span "Back" at bounding box center [786, 29] width 17 height 9
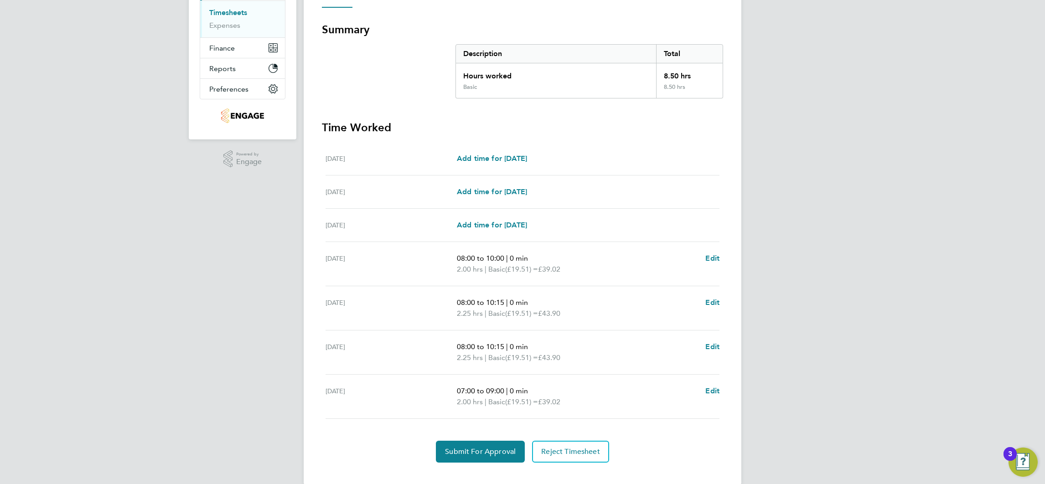
scroll to position [163, 0]
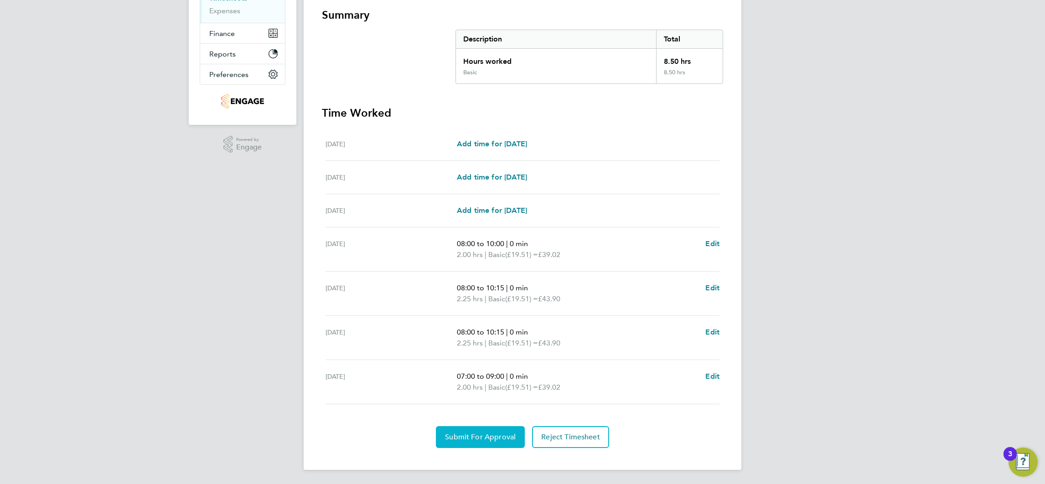
click at [494, 433] on span "Submit For Approval" at bounding box center [480, 436] width 71 height 9
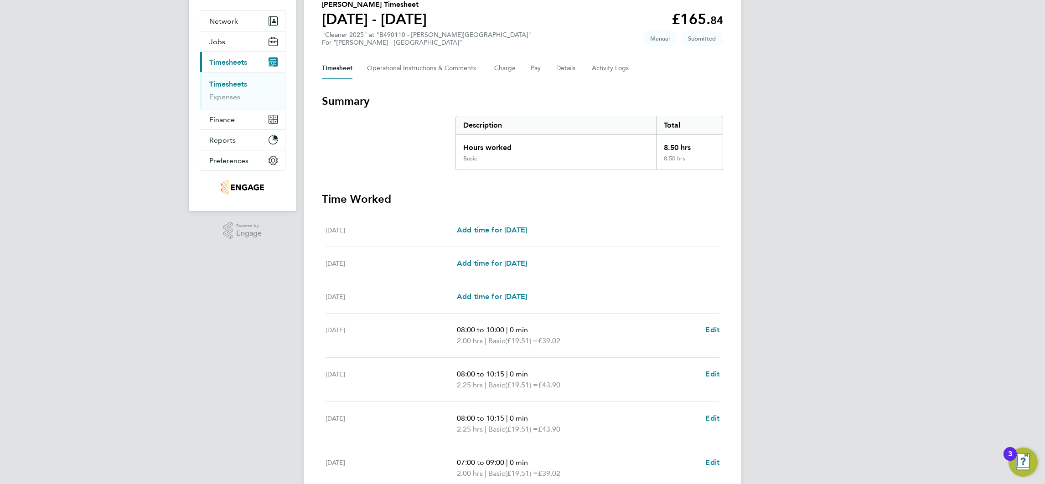
scroll to position [0, 0]
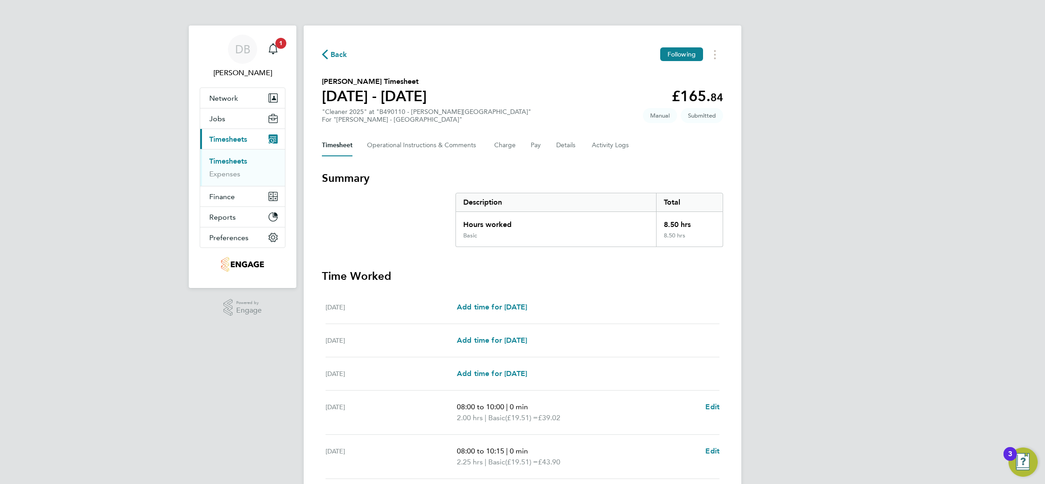
click at [338, 54] on span "Back" at bounding box center [338, 54] width 17 height 11
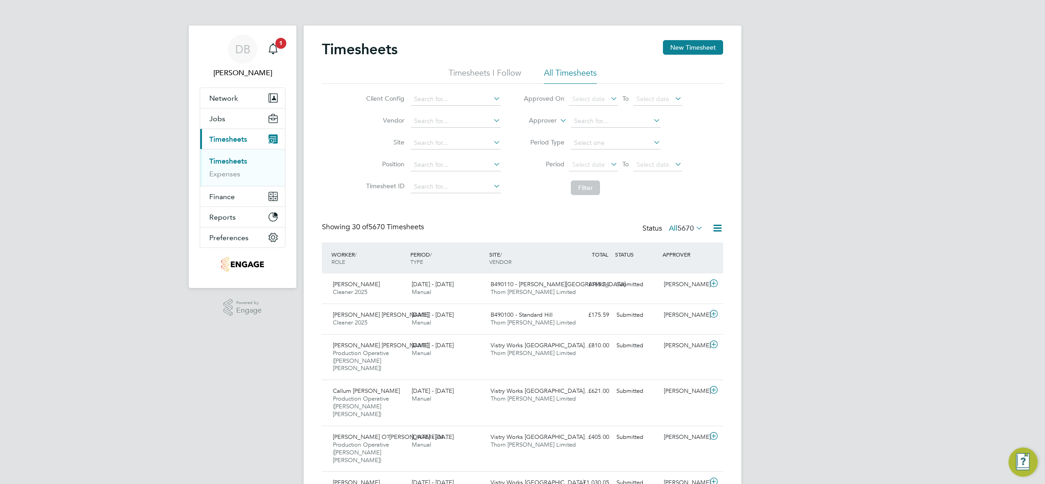
scroll to position [31, 79]
click at [708, 45] on button "New Timesheet" at bounding box center [693, 47] width 60 height 15
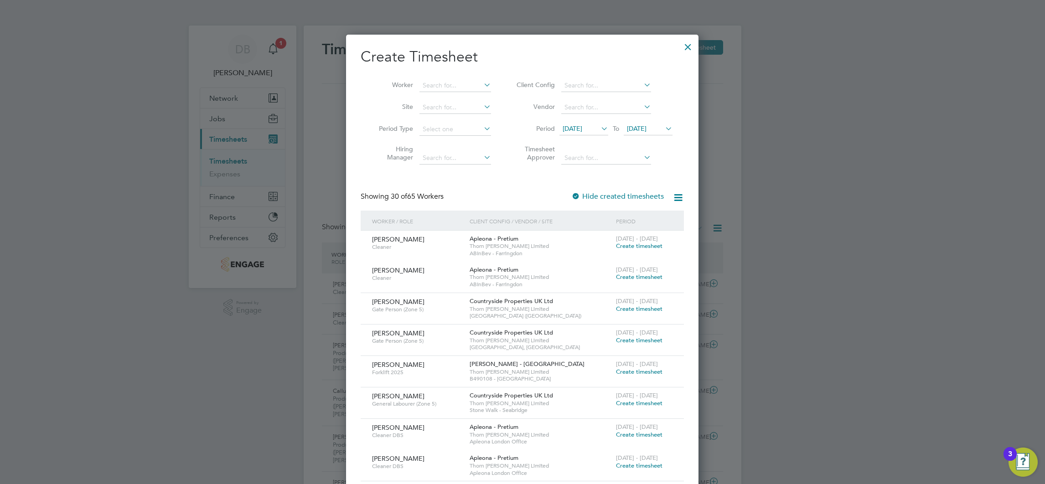
scroll to position [1903, 353]
click at [646, 125] on span "[DATE]" at bounding box center [637, 128] width 20 height 8
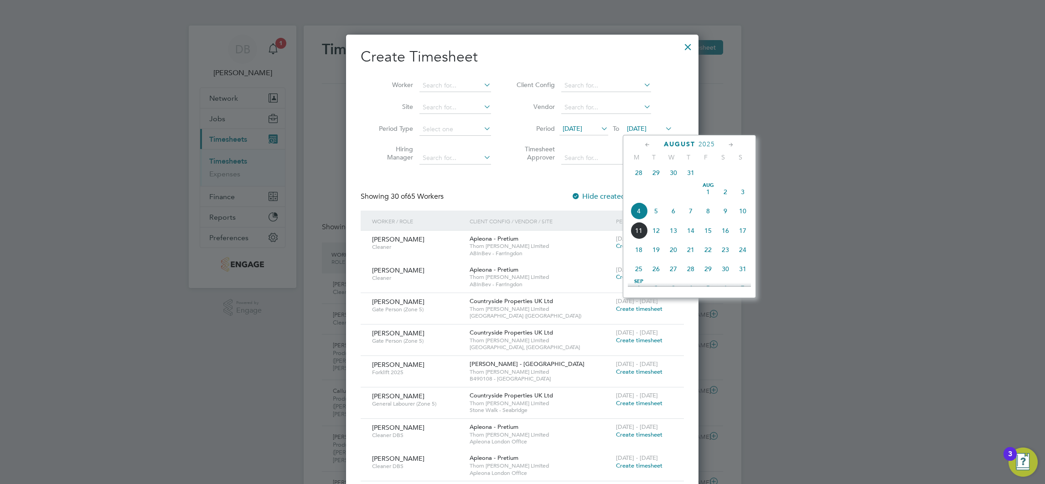
click at [740, 218] on span "10" at bounding box center [742, 210] width 17 height 17
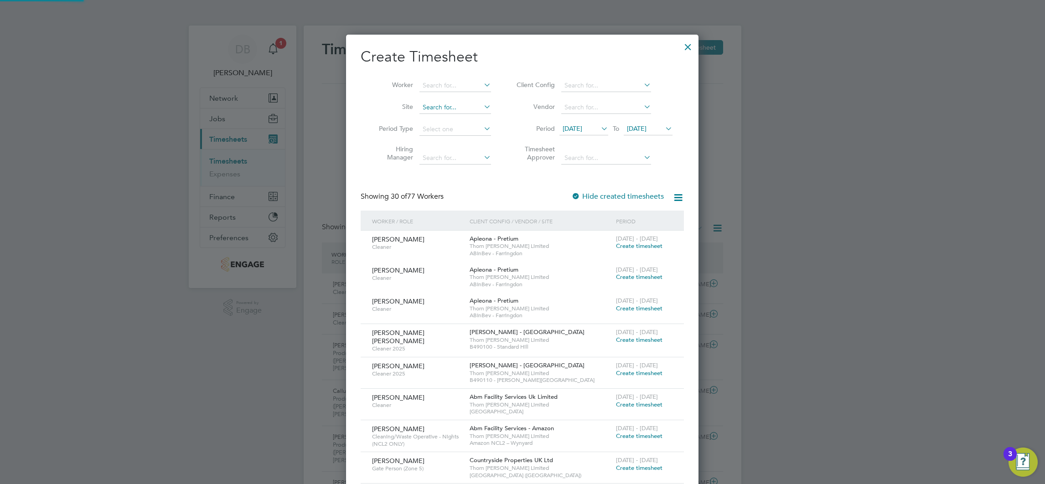
scroll to position [1873, 353]
click at [453, 90] on input at bounding box center [455, 85] width 72 height 13
click at [448, 93] on li "Chris Fox" at bounding box center [455, 98] width 73 height 12
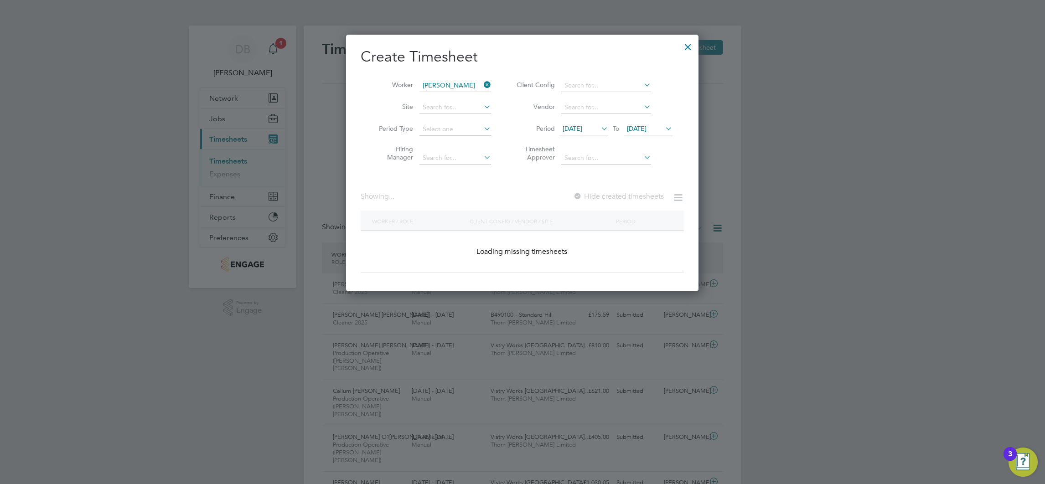
type input "[PERSON_NAME]"
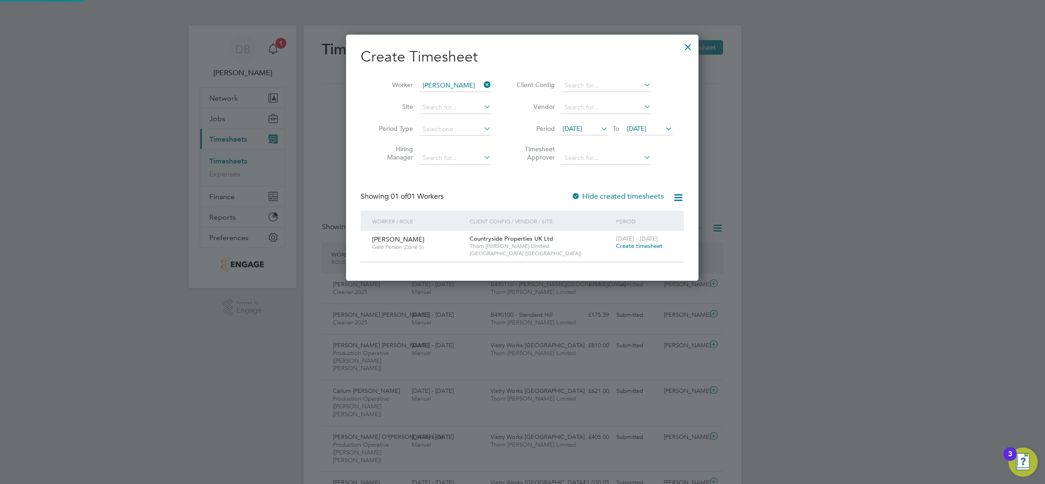
scroll to position [246, 353]
click at [630, 245] on span "Create timesheet" at bounding box center [639, 246] width 46 height 8
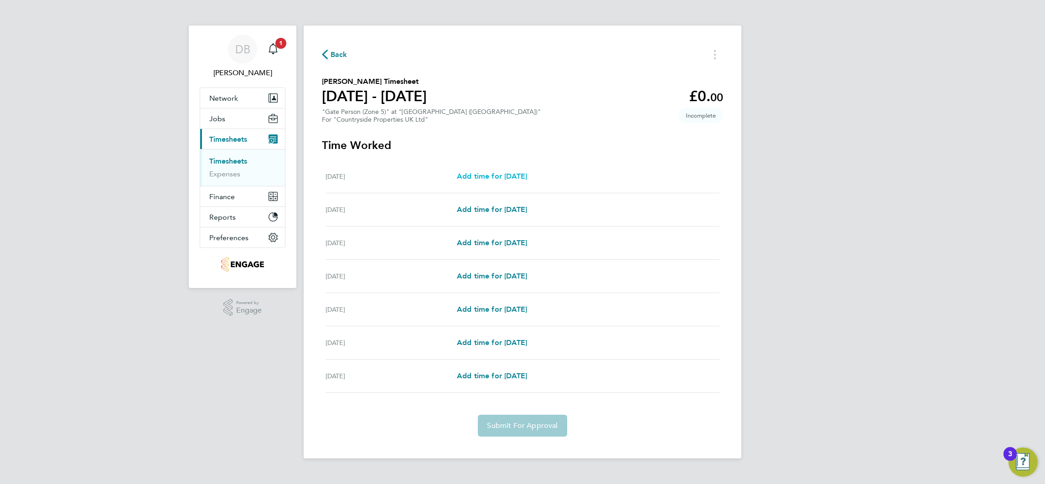
click at [514, 181] on link "Add time for Mon 04 Aug" at bounding box center [492, 176] width 70 height 11
select select "30"
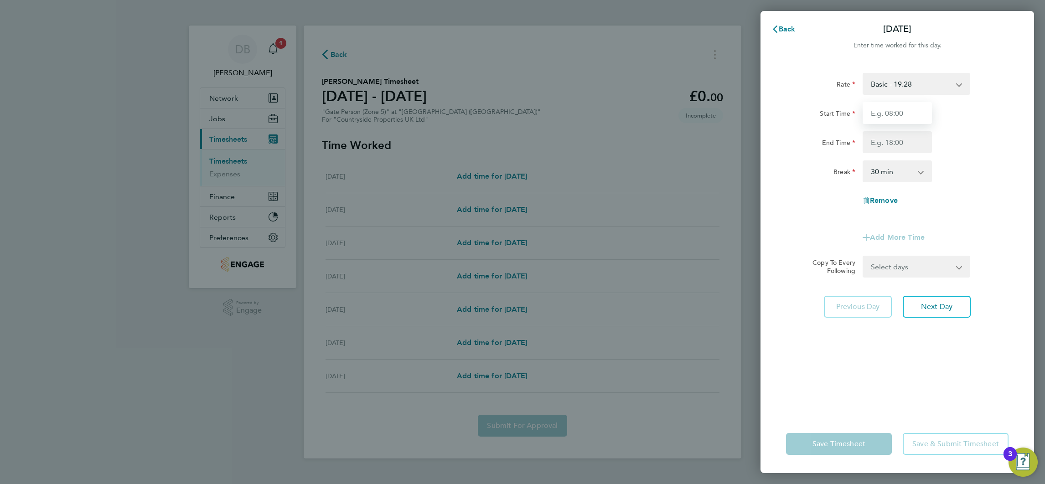
click at [877, 110] on input "Start Time" at bounding box center [896, 113] width 69 height 22
type input "07:30"
type input "17:00"
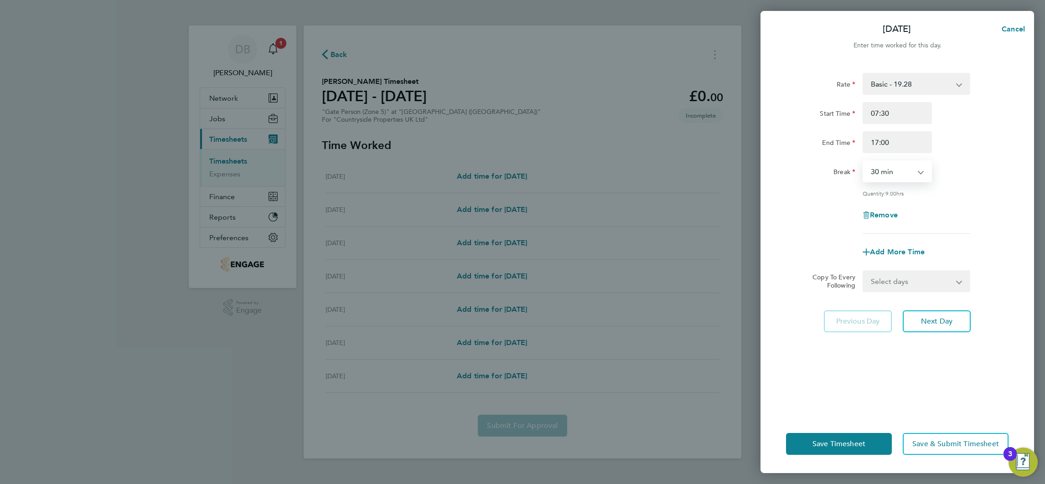
click at [935, 284] on select "Select days Day Weekday (Mon-Fri) Weekend (Sat-Sun) Tuesday Wednesday Thursday …" at bounding box center [911, 281] width 96 height 20
select select "WEEKDAY"
click at [863, 271] on select "Select days Day Weekday (Mon-Fri) Weekend (Sat-Sun) Tuesday Wednesday Thursday …" at bounding box center [911, 281] width 96 height 20
select select "2025-08-10"
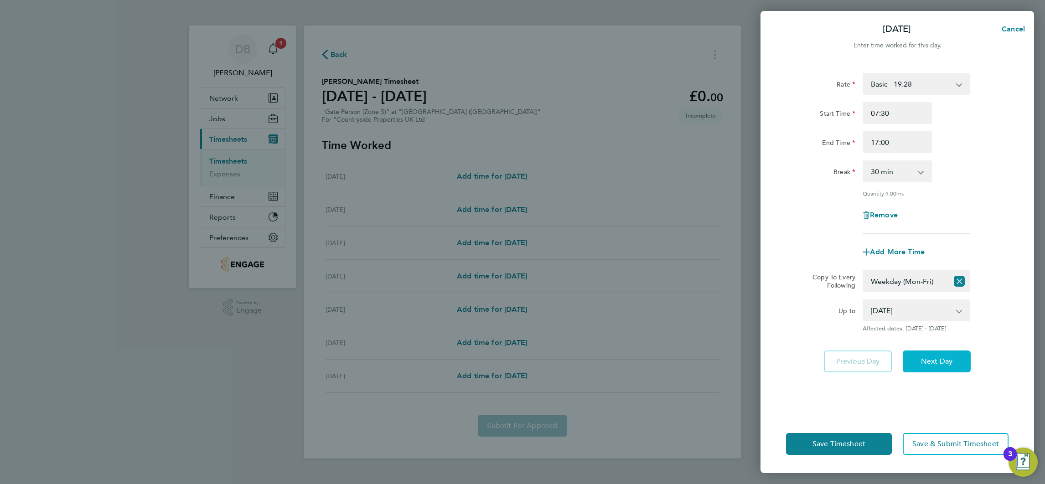
click at [928, 360] on span "Next Day" at bounding box center [936, 361] width 31 height 9
select select "30"
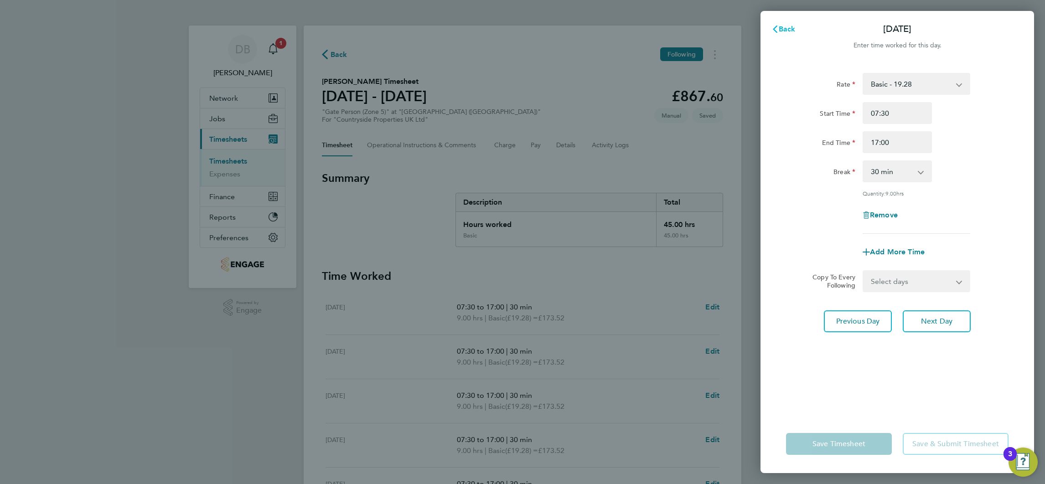
click at [791, 33] on button "Back" at bounding box center [783, 29] width 42 height 18
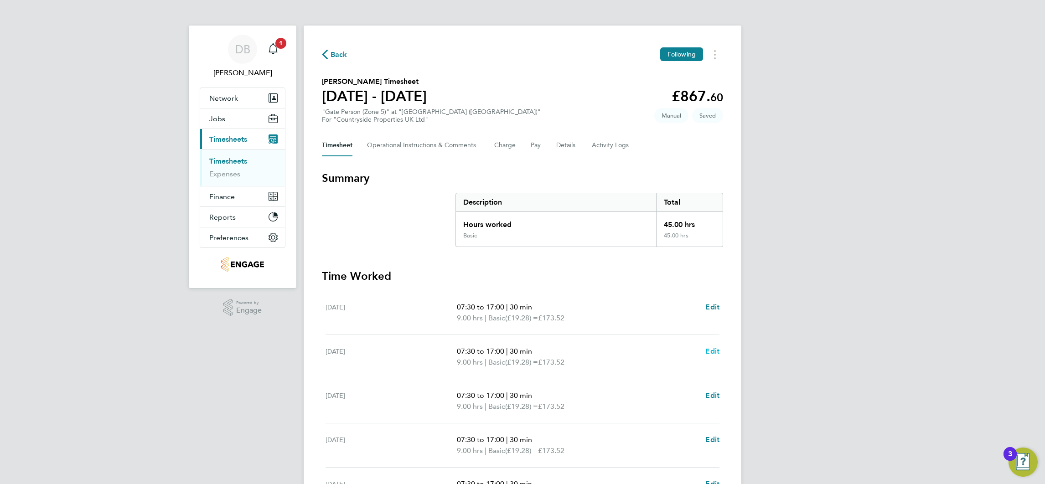
click at [713, 353] on span "Edit" at bounding box center [712, 351] width 14 height 9
select select "30"
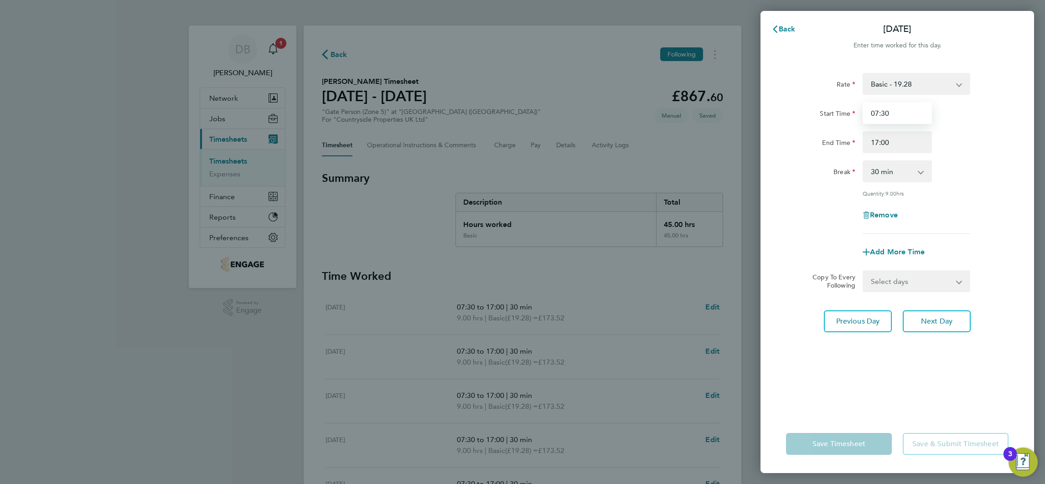
click at [877, 116] on input "07:30" at bounding box center [896, 113] width 69 height 22
type input "07:00"
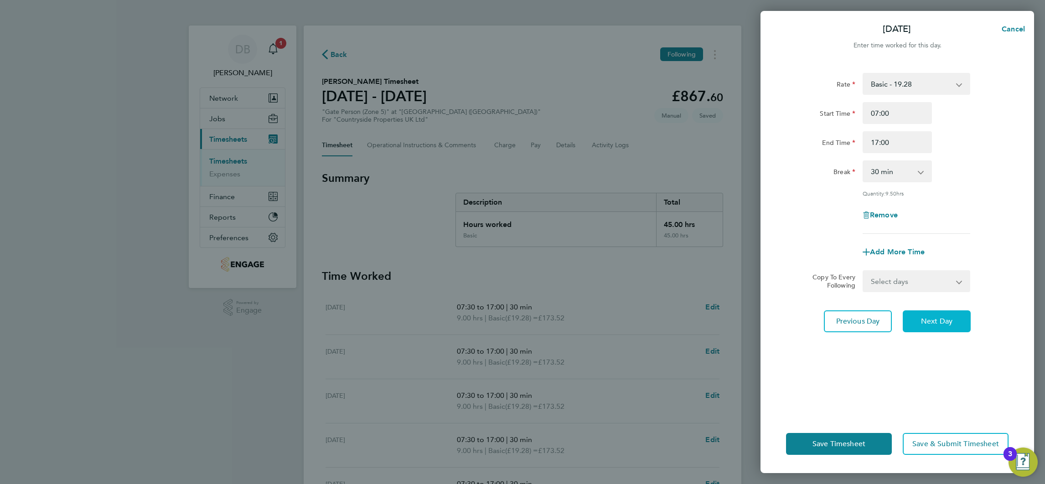
click at [937, 321] on span "Next Day" at bounding box center [936, 321] width 31 height 9
select select "30"
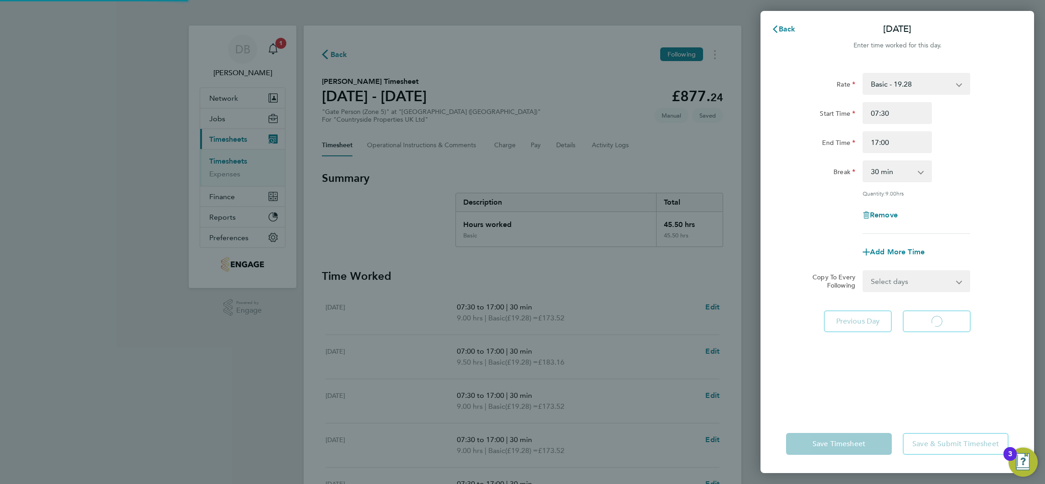
select select "30"
click at [885, 119] on input "07:30" at bounding box center [896, 113] width 69 height 22
type input "07:00"
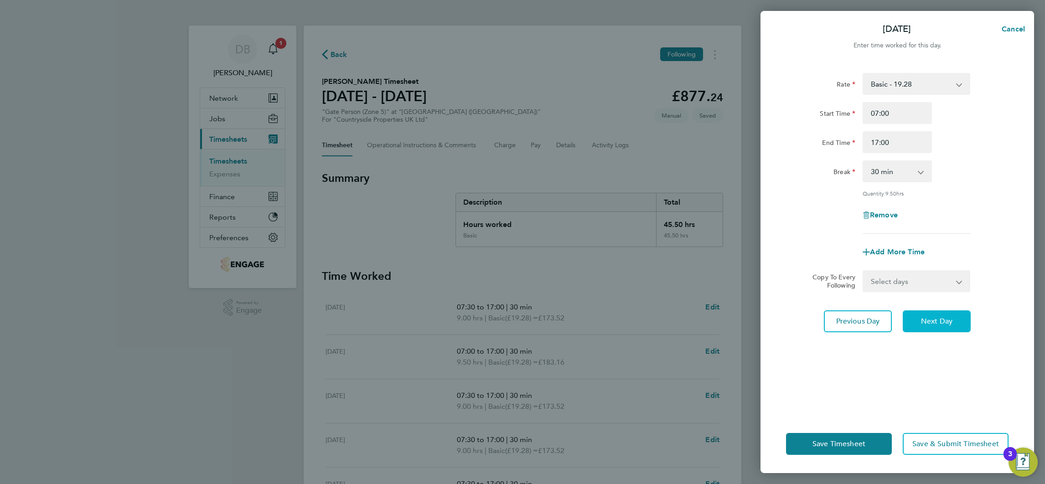
click at [932, 313] on button "Next Day" at bounding box center [936, 321] width 68 height 22
select select "30"
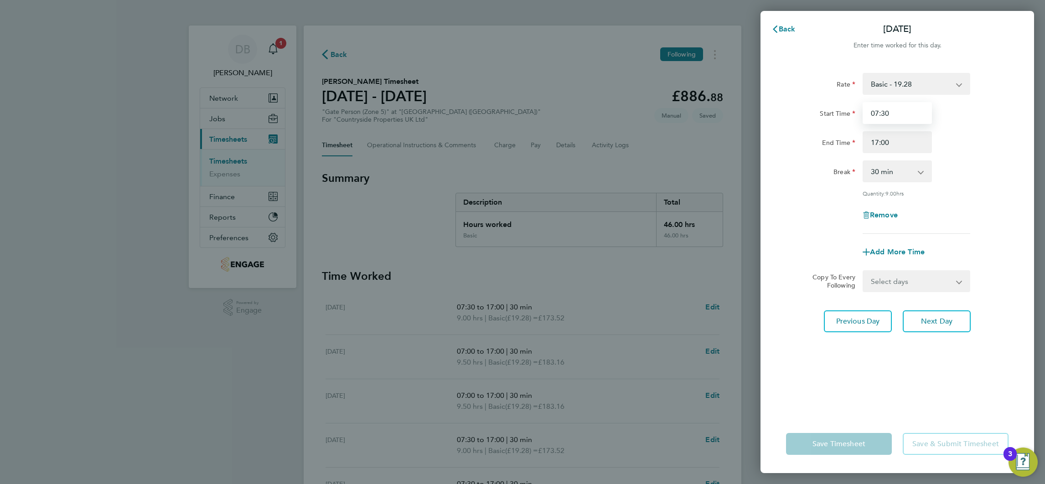
click at [884, 111] on input "07:30" at bounding box center [896, 113] width 69 height 22
type input "07:00"
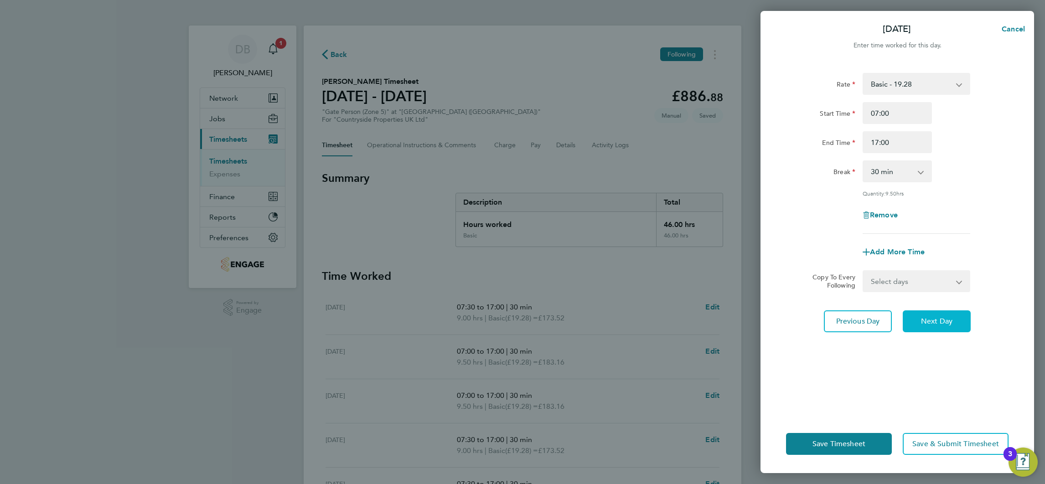
click at [935, 314] on button "Next Day" at bounding box center [936, 321] width 68 height 22
select select "30"
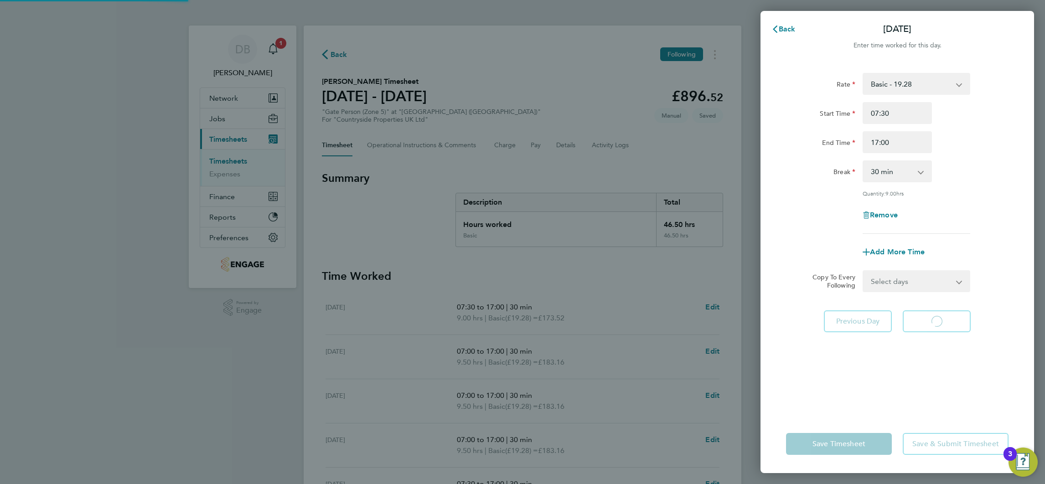
select select "30"
click at [885, 111] on input "07:30" at bounding box center [896, 113] width 69 height 22
type input "00:00"
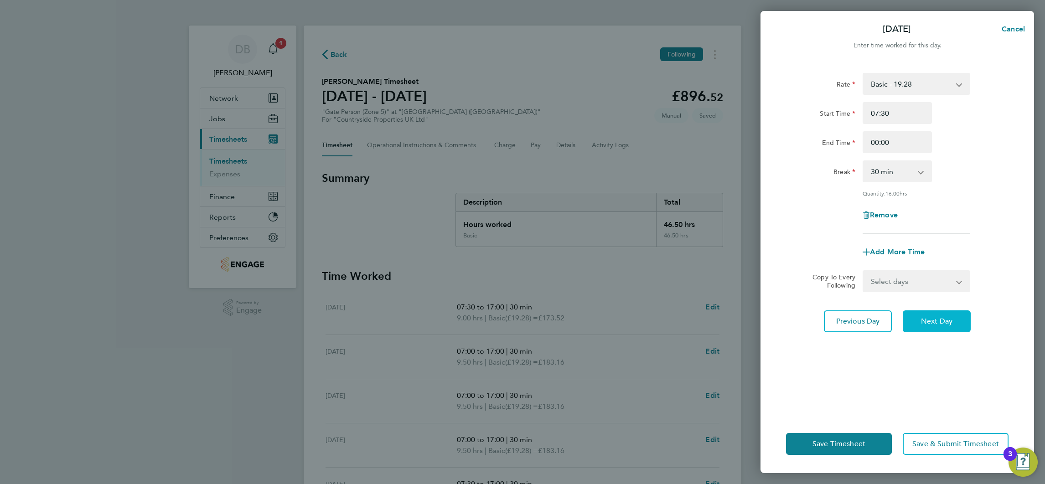
click at [936, 318] on span "Next Day" at bounding box center [936, 321] width 31 height 9
select select "30"
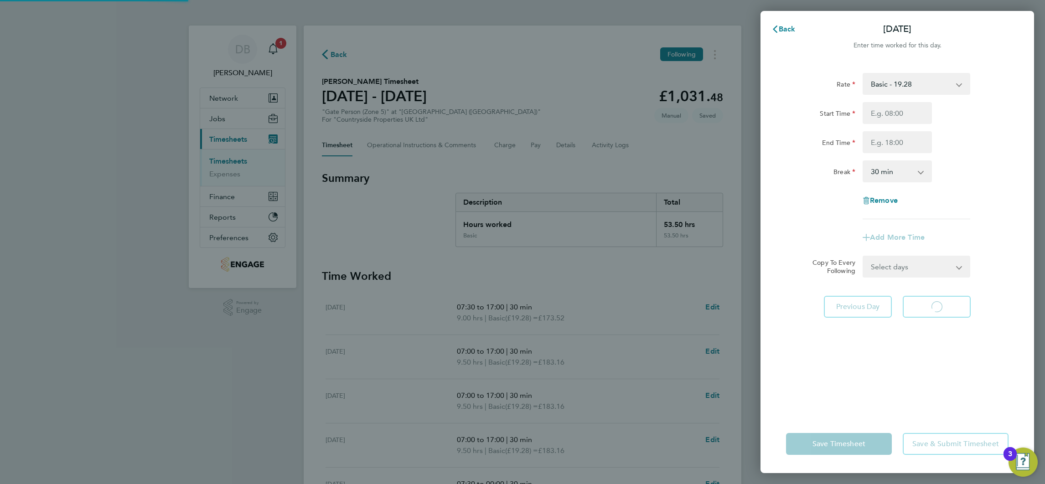
select select "30"
click at [783, 30] on span "Back" at bounding box center [786, 29] width 17 height 9
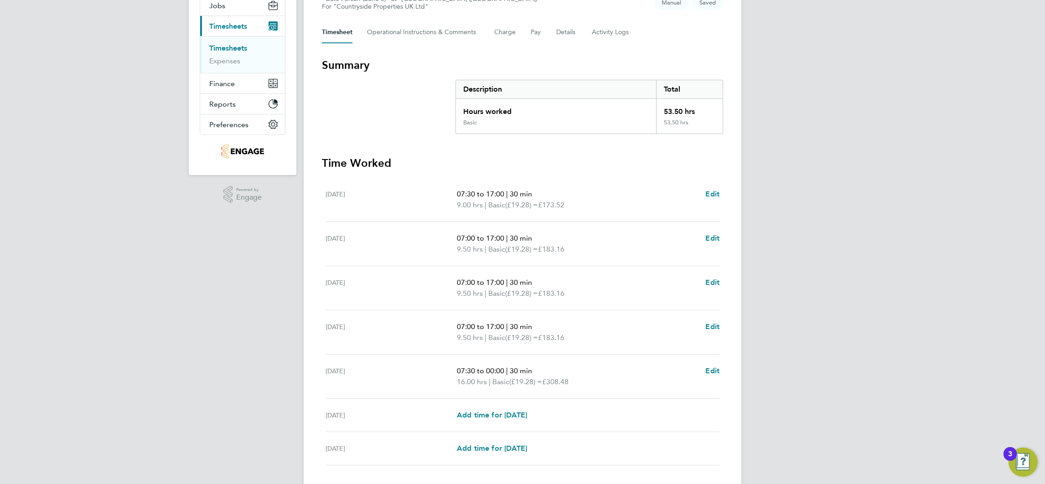
scroll to position [137, 0]
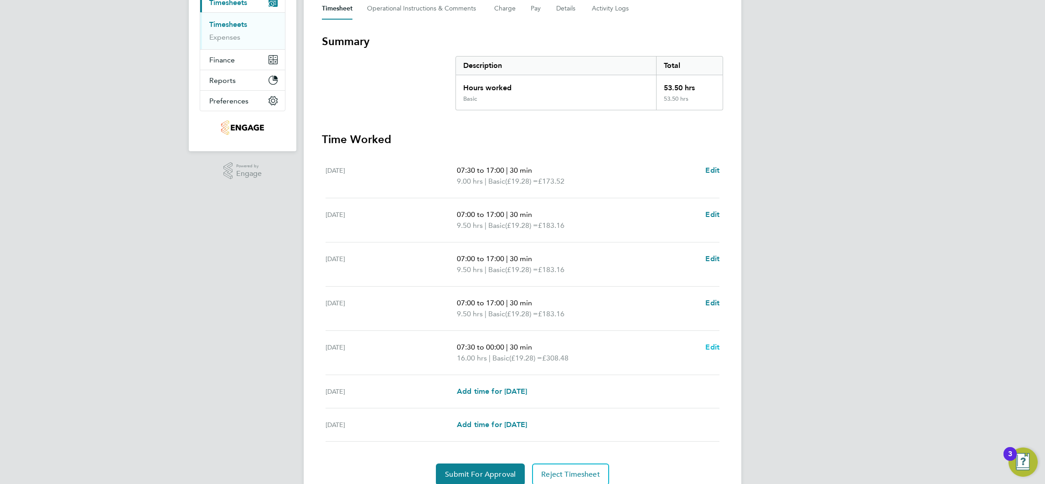
click at [715, 348] on span "Edit" at bounding box center [712, 347] width 14 height 9
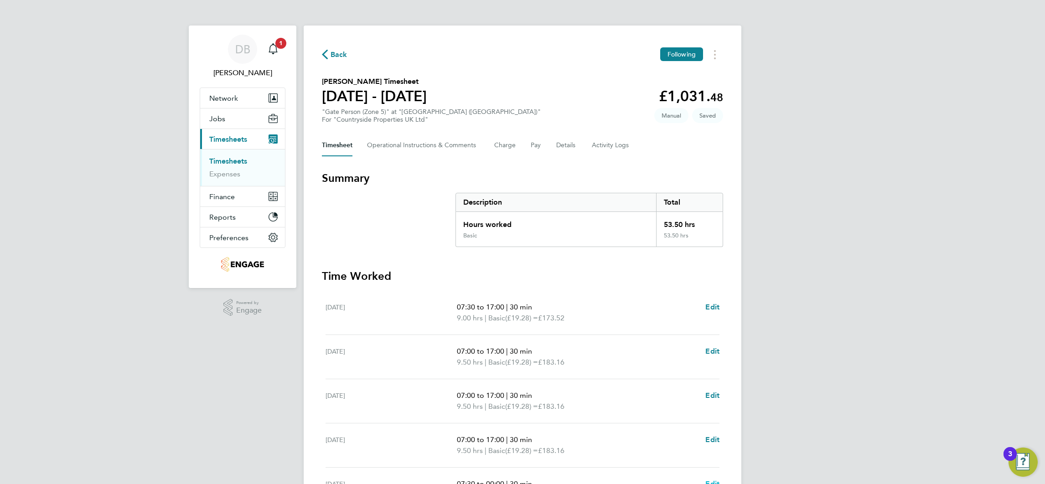
select select "30"
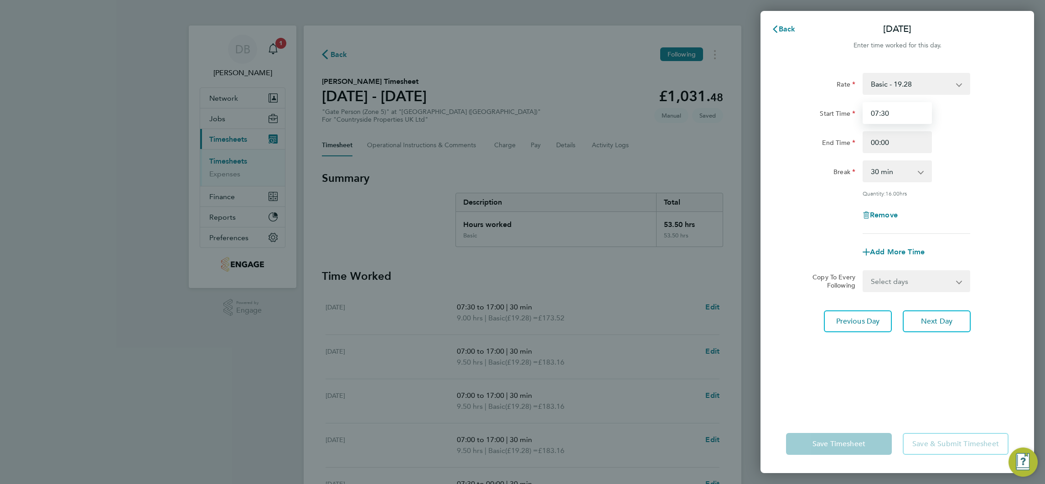
click at [884, 108] on input "07:30" at bounding box center [896, 113] width 69 height 22
type input "07:00"
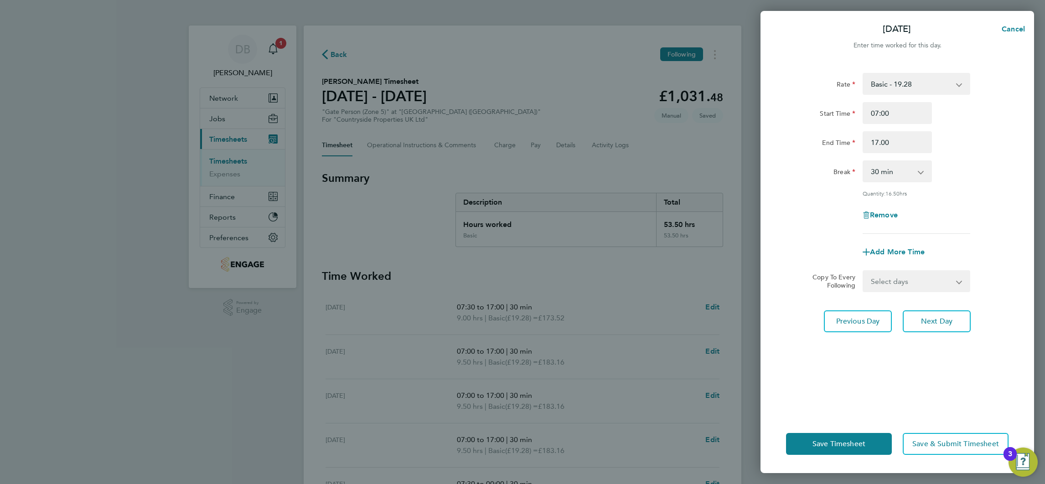
type input "17:00"
click at [945, 319] on span "Next Day" at bounding box center [936, 321] width 31 height 9
select select "30"
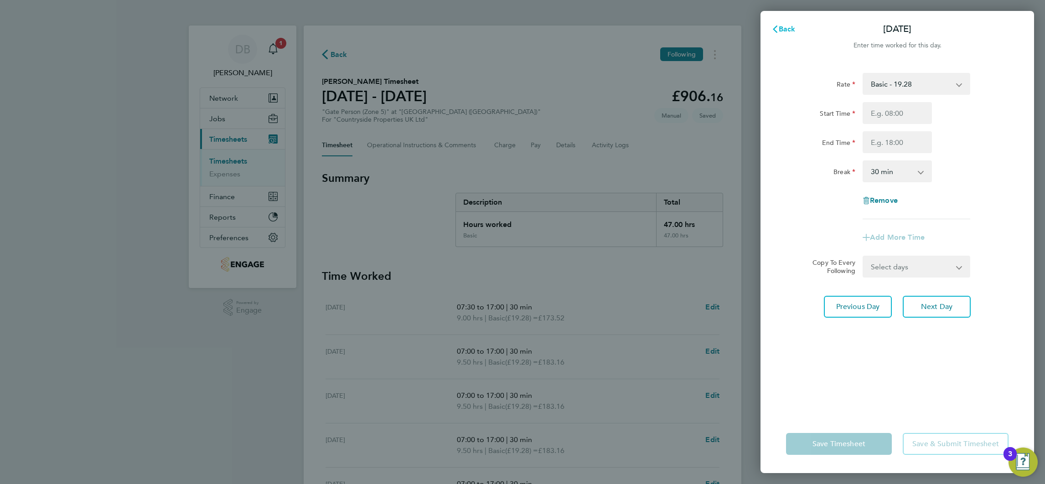
click at [786, 31] on span "Back" at bounding box center [786, 29] width 17 height 9
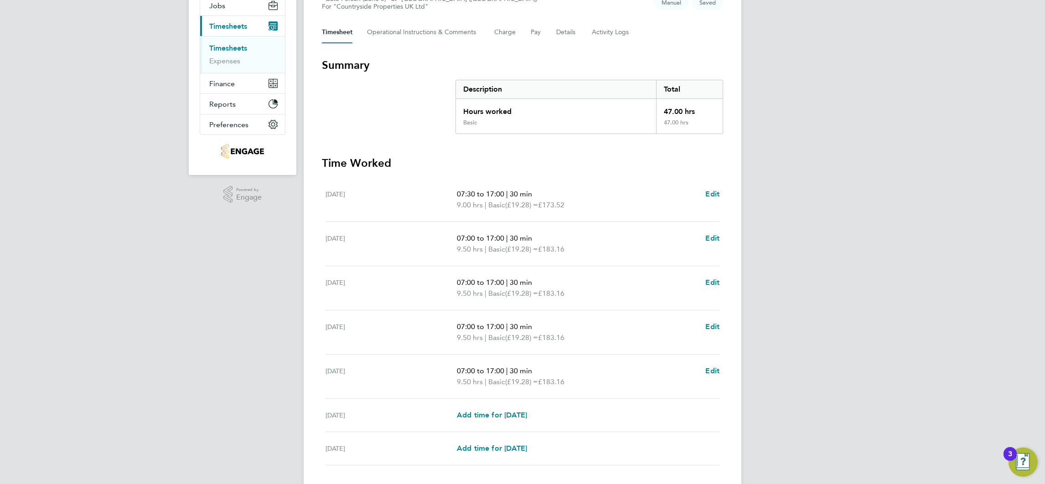
scroll to position [174, 0]
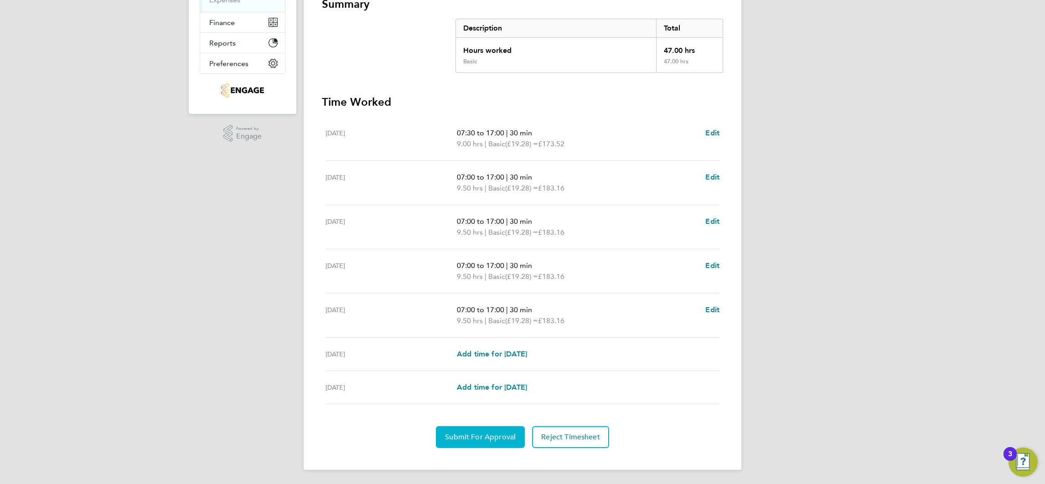
click at [505, 435] on span "Submit For Approval" at bounding box center [480, 436] width 71 height 9
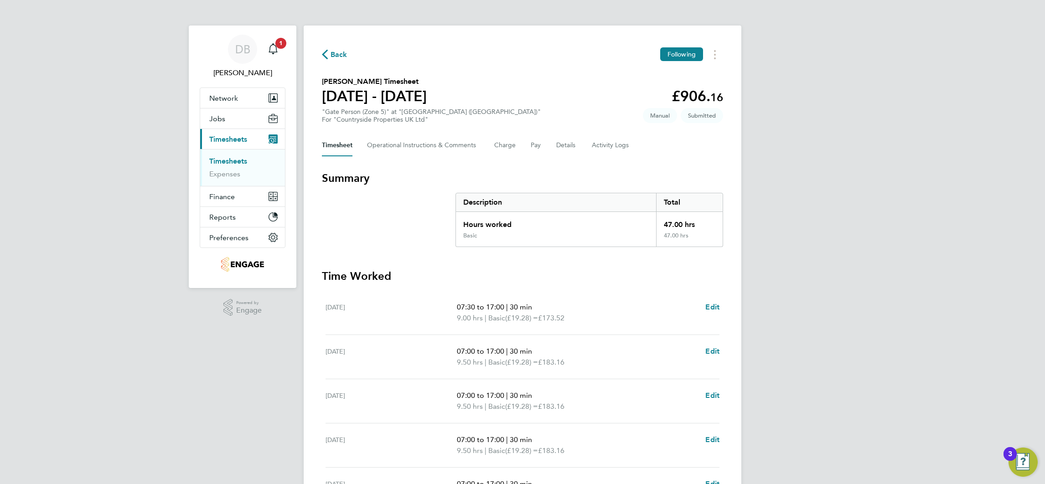
click at [335, 52] on span "Back" at bounding box center [338, 54] width 17 height 11
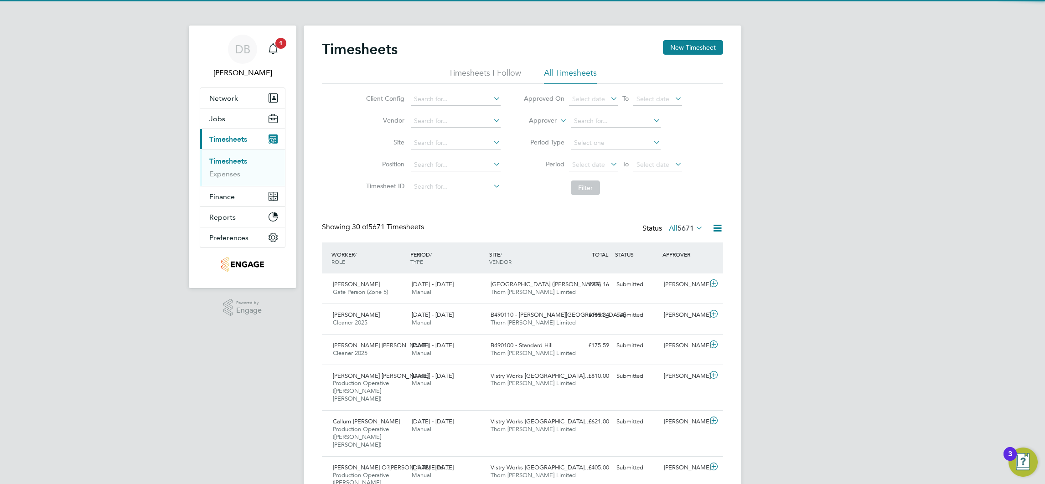
scroll to position [23, 79]
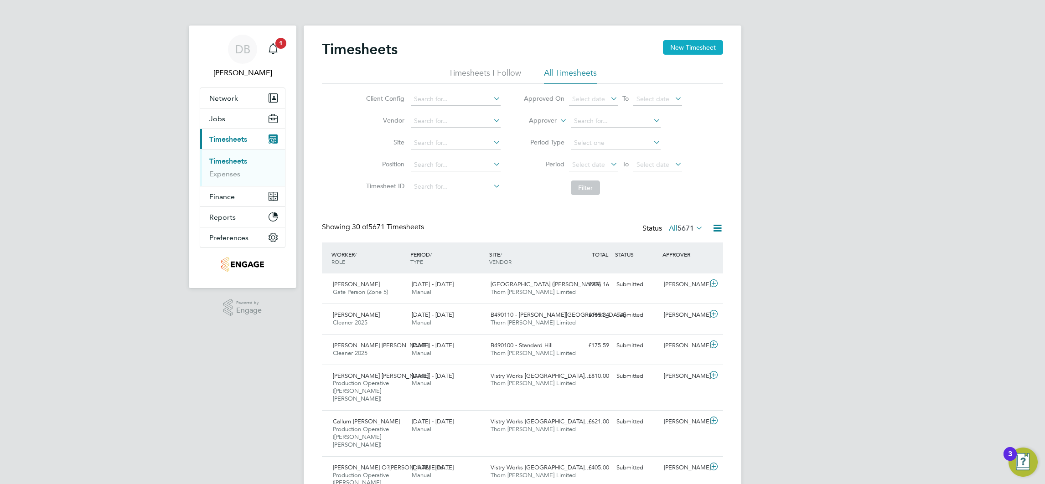
click at [701, 45] on button "New Timesheet" at bounding box center [693, 47] width 60 height 15
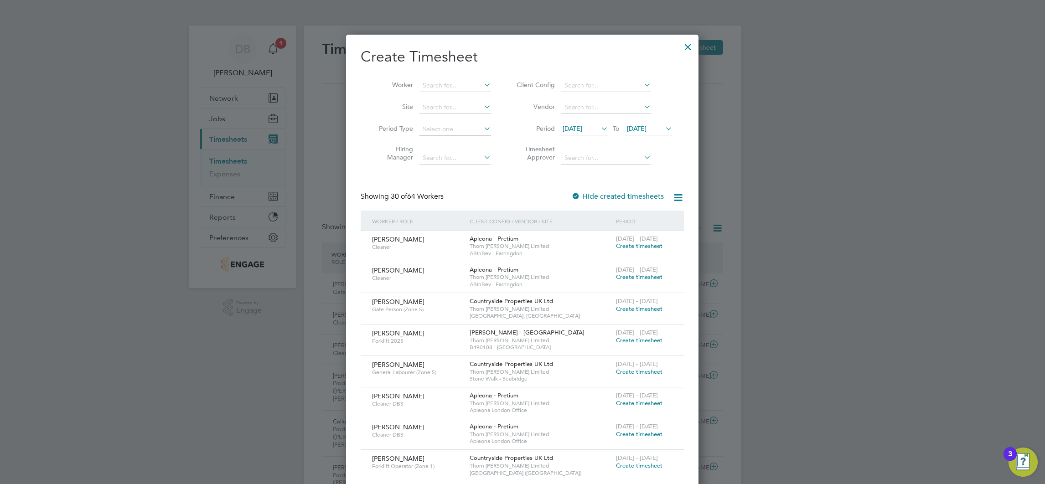
click at [652, 134] on span "[DATE]" at bounding box center [647, 129] width 49 height 12
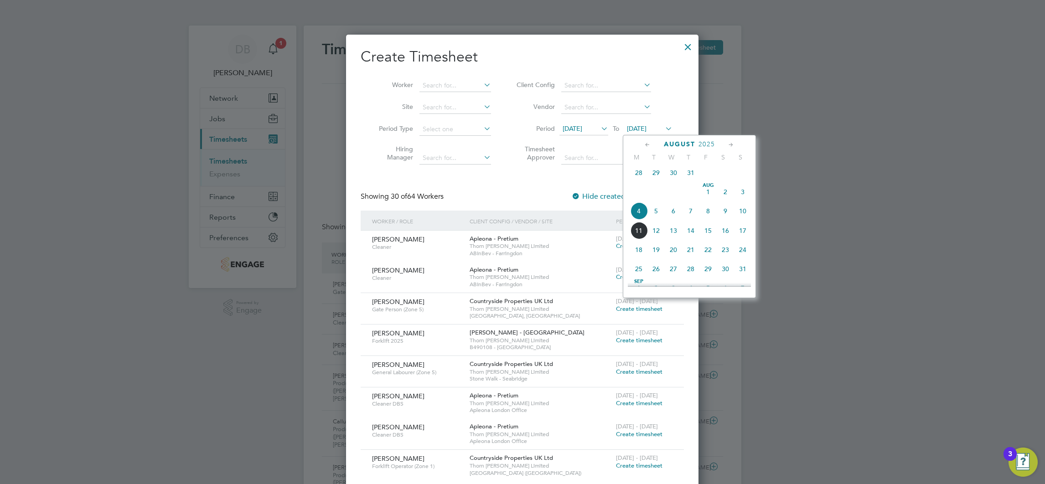
click at [740, 217] on span "10" at bounding box center [742, 210] width 17 height 17
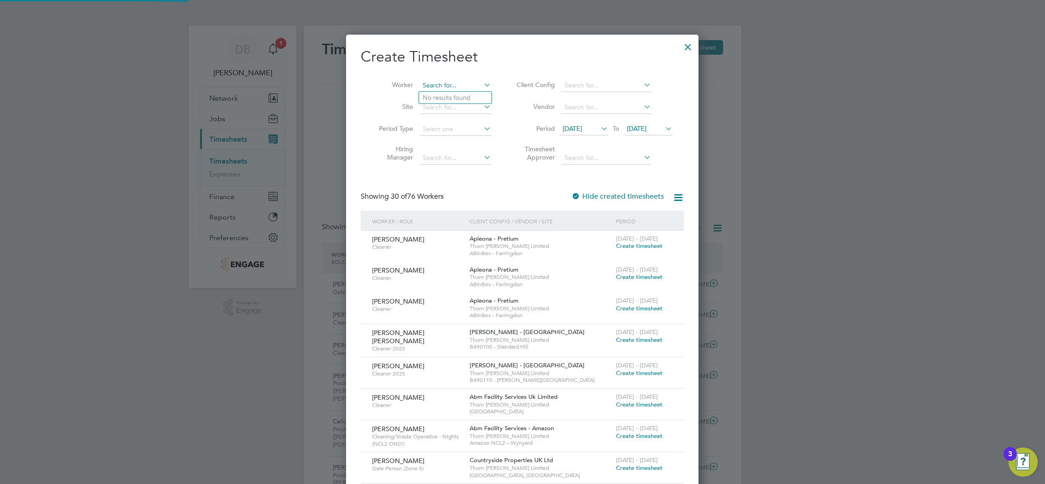
click at [460, 84] on input at bounding box center [455, 85] width 72 height 13
click at [477, 97] on b "Broome" at bounding box center [503, 98] width 53 height 8
type input "Thomas Broome"
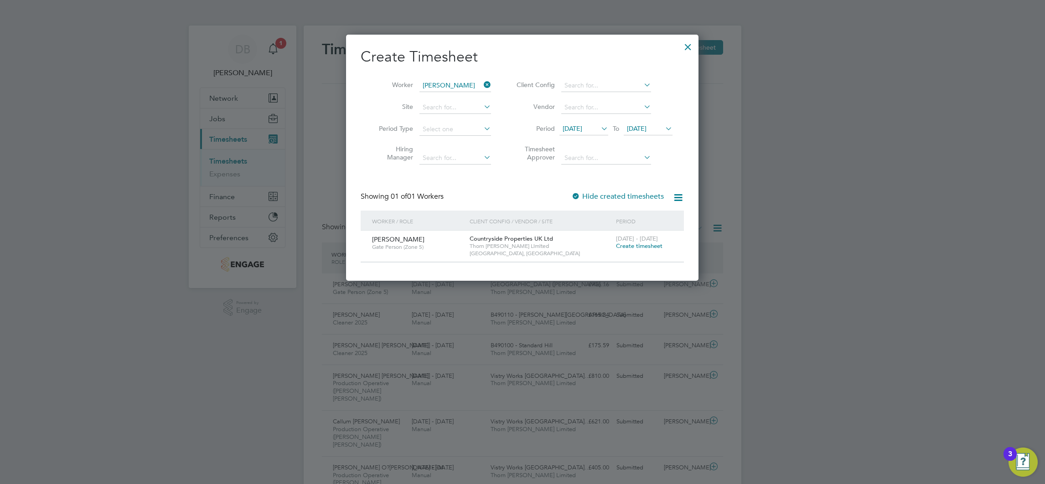
click at [630, 247] on span "Create timesheet" at bounding box center [639, 246] width 46 height 8
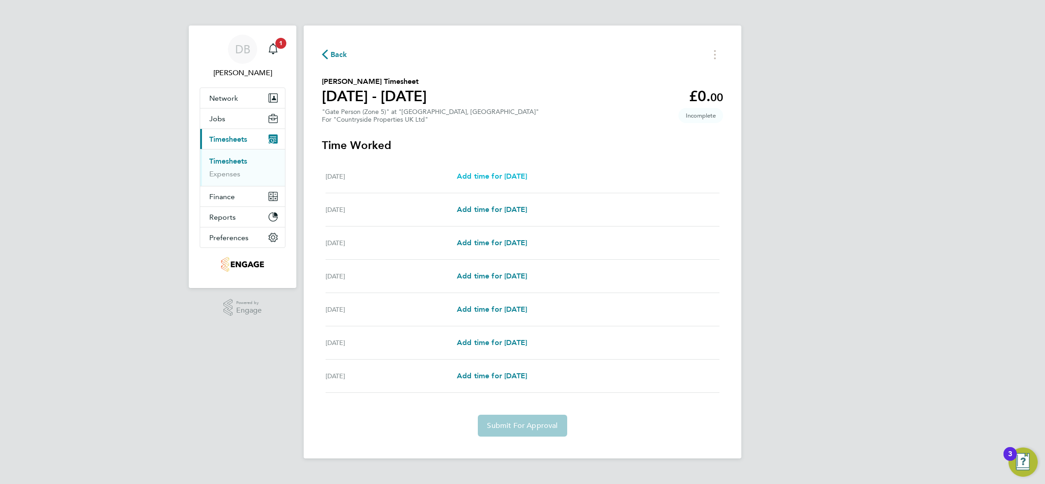
click at [510, 177] on span "Add time for Mon 04 Aug" at bounding box center [492, 176] width 70 height 9
select select "30"
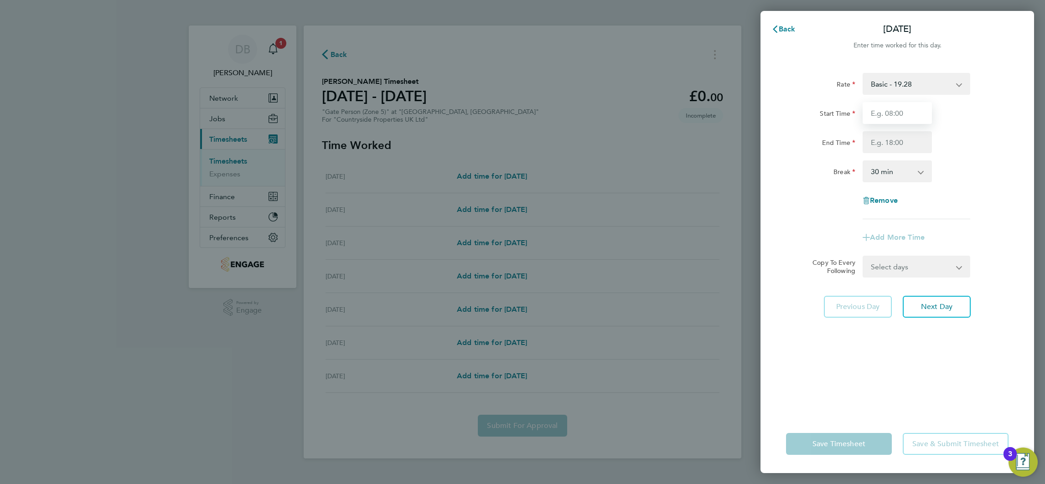
click at [887, 123] on input "Start Time" at bounding box center [896, 113] width 69 height 22
type input "07:00"
type input "17:00"
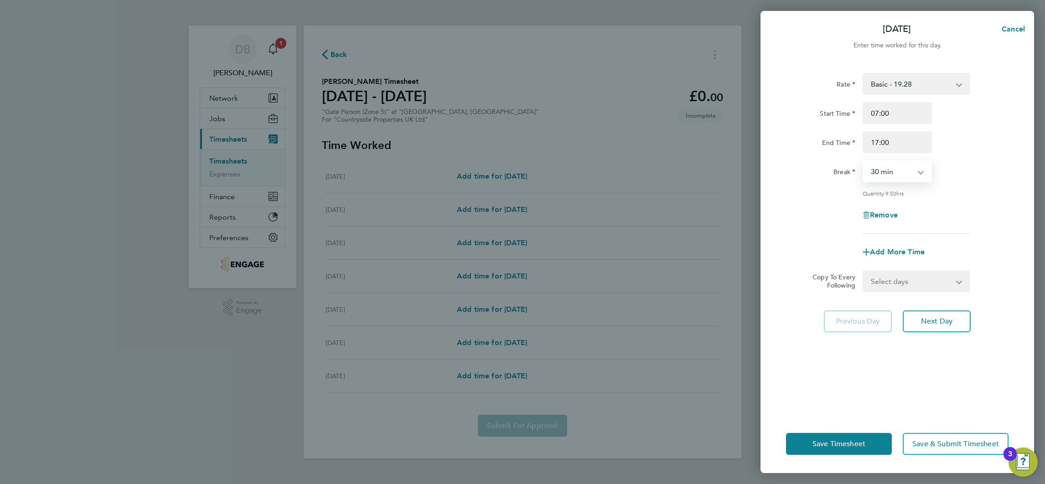
click at [958, 288] on select "Select days Day Weekday (Mon-Fri) Weekend (Sat-Sun) Tuesday Wednesday Thursday …" at bounding box center [911, 281] width 96 height 20
select select "WEEKDAY"
click at [863, 271] on select "Select days Day Weekday (Mon-Fri) Weekend (Sat-Sun) Tuesday Wednesday Thursday …" at bounding box center [911, 281] width 96 height 20
select select "2025-08-10"
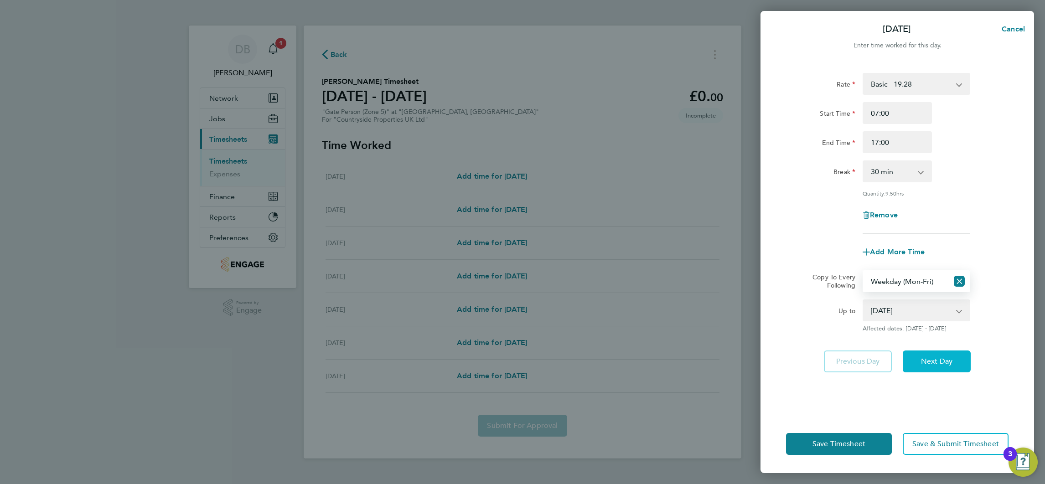
click at [936, 362] on span "Next Day" at bounding box center [936, 361] width 31 height 9
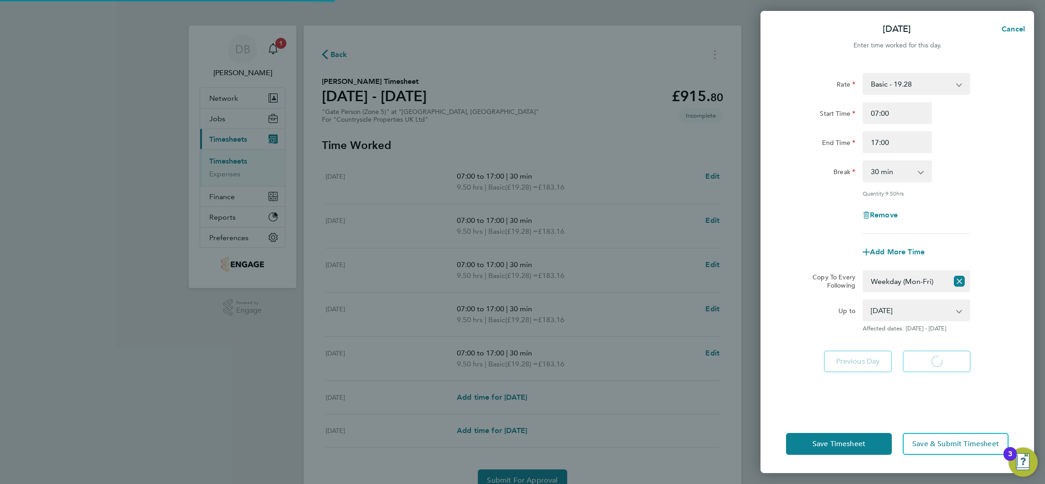
select select "30"
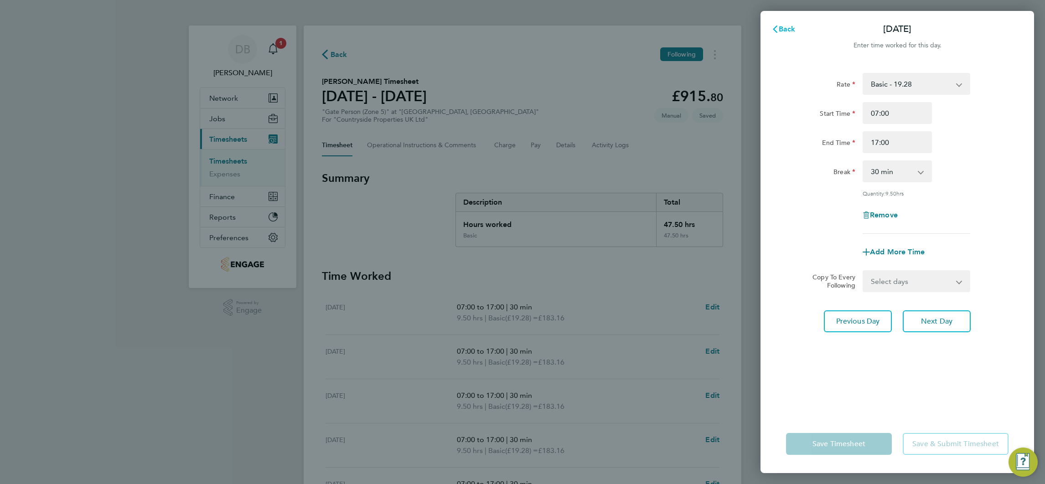
click at [783, 30] on span "Back" at bounding box center [786, 29] width 17 height 9
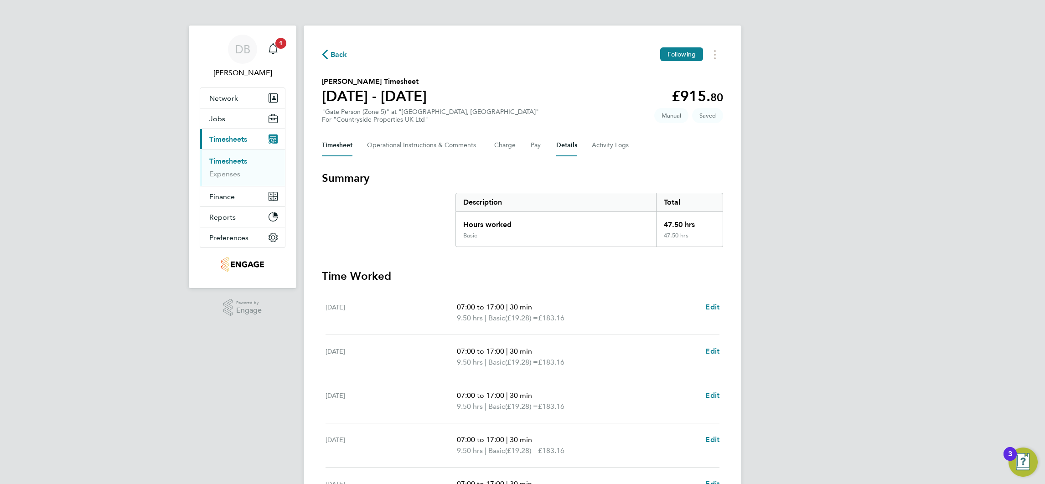
click at [566, 151] on button "Details" at bounding box center [566, 145] width 21 height 22
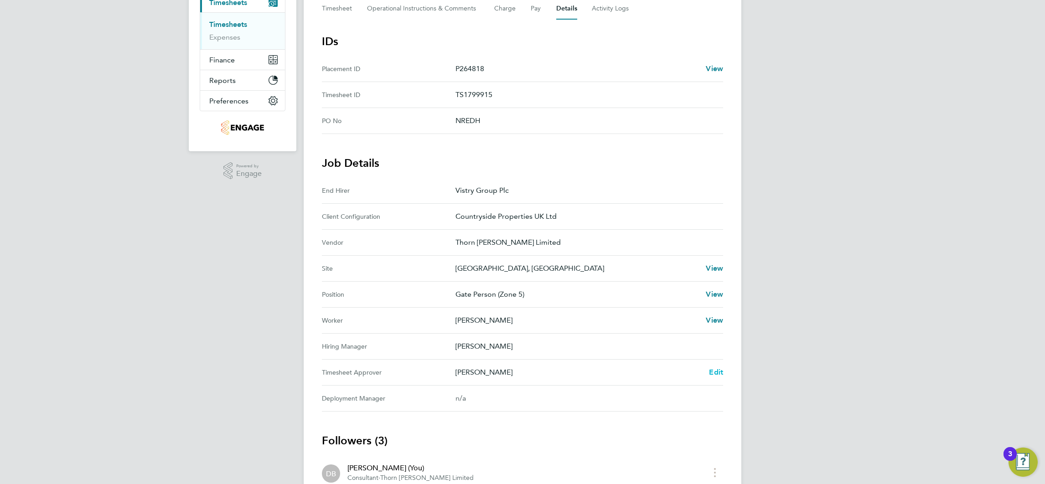
click at [721, 376] on link "Edit" at bounding box center [716, 372] width 14 height 11
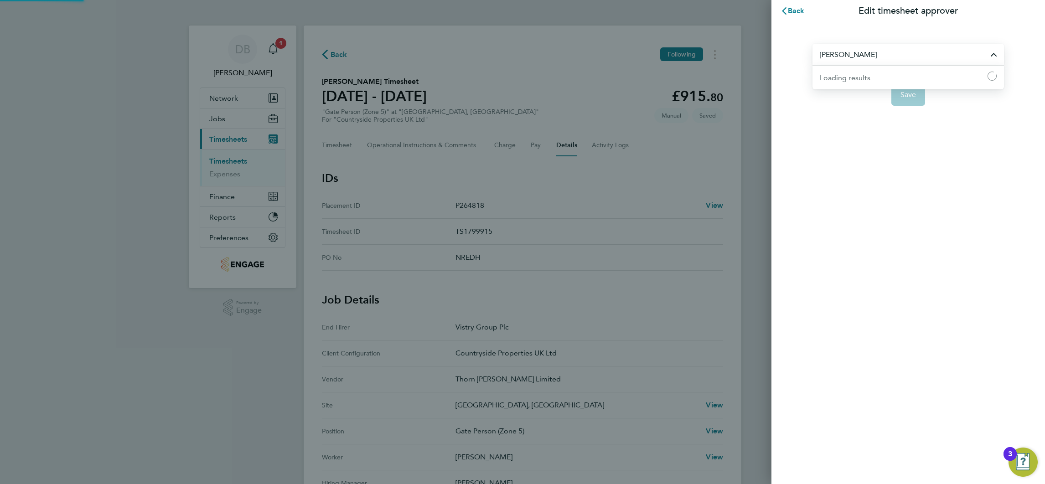
click at [849, 58] on input "Chris Dickerson" at bounding box center [907, 54] width 191 height 21
click at [849, 78] on span "Neil McDowall" at bounding box center [848, 77] width 59 height 11
type input "Neil McDowall"
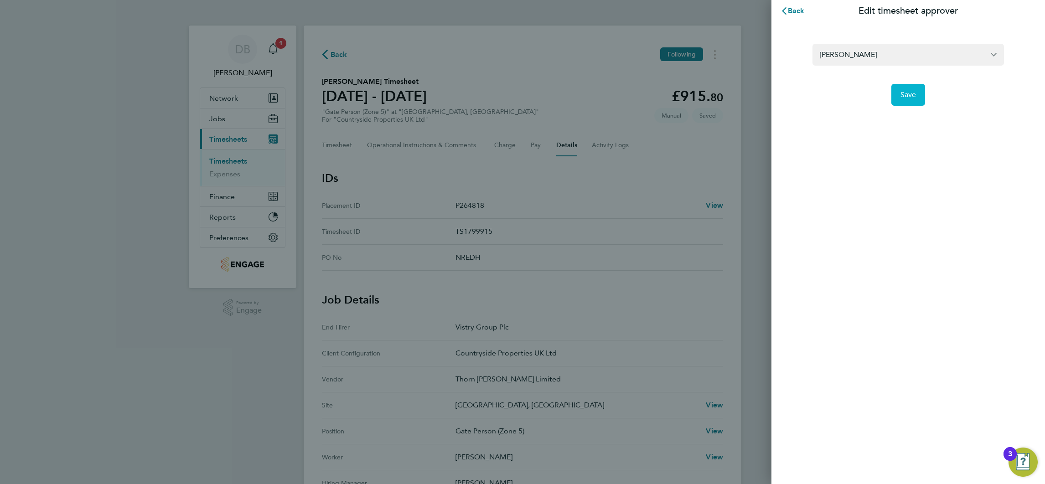
click at [895, 99] on button "Save" at bounding box center [908, 95] width 34 height 22
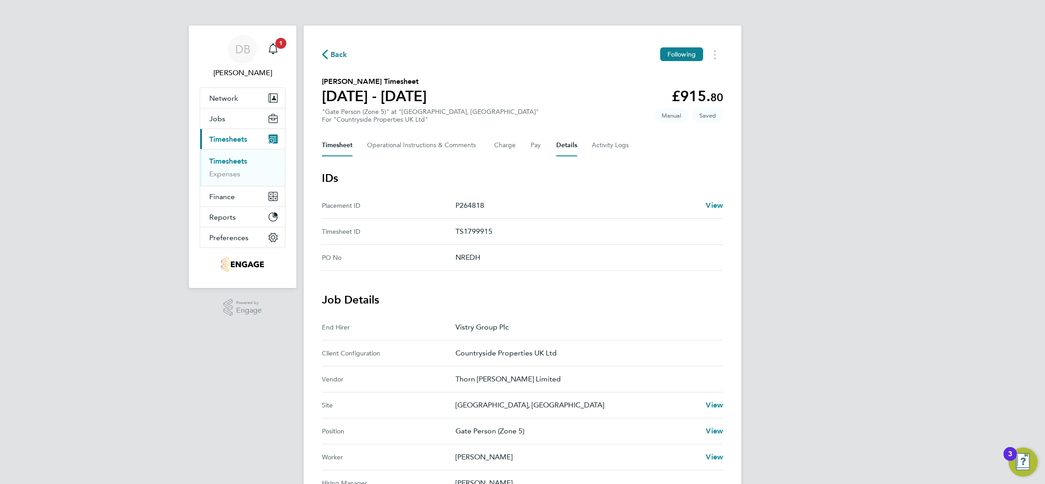
click at [345, 146] on button "Timesheet" at bounding box center [337, 145] width 31 height 22
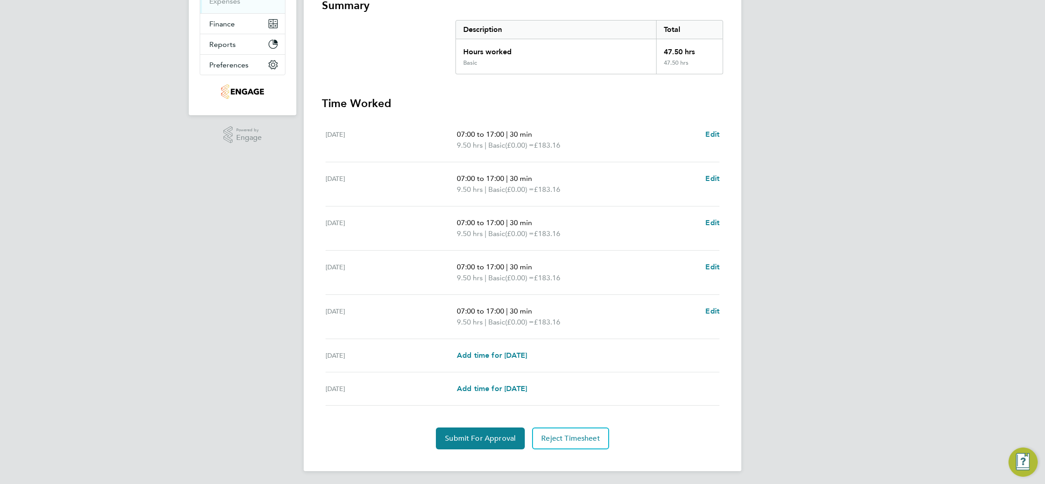
scroll to position [174, 0]
click at [486, 433] on span "Submit For Approval" at bounding box center [480, 436] width 71 height 9
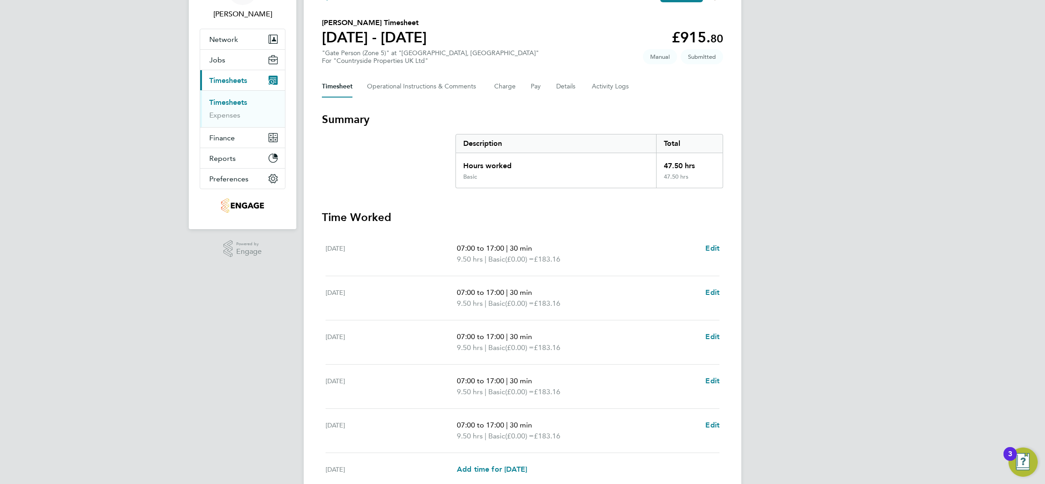
scroll to position [0, 0]
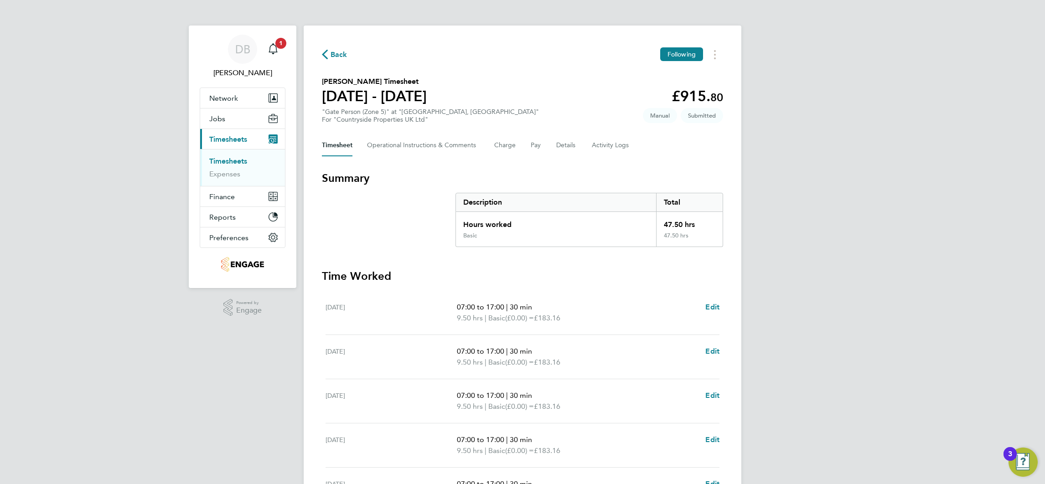
click at [341, 53] on span "Back" at bounding box center [338, 54] width 17 height 11
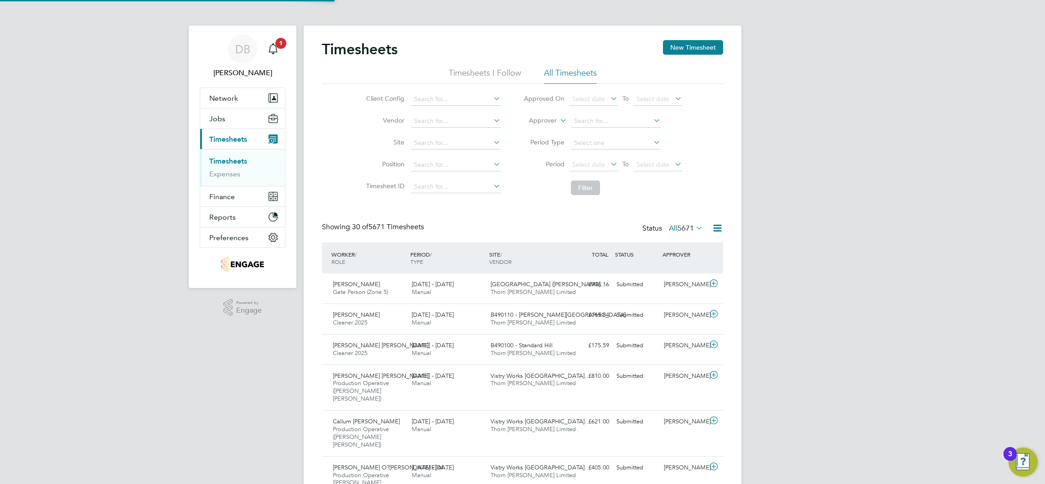
scroll to position [23, 79]
click at [682, 47] on button "New Timesheet" at bounding box center [693, 47] width 60 height 15
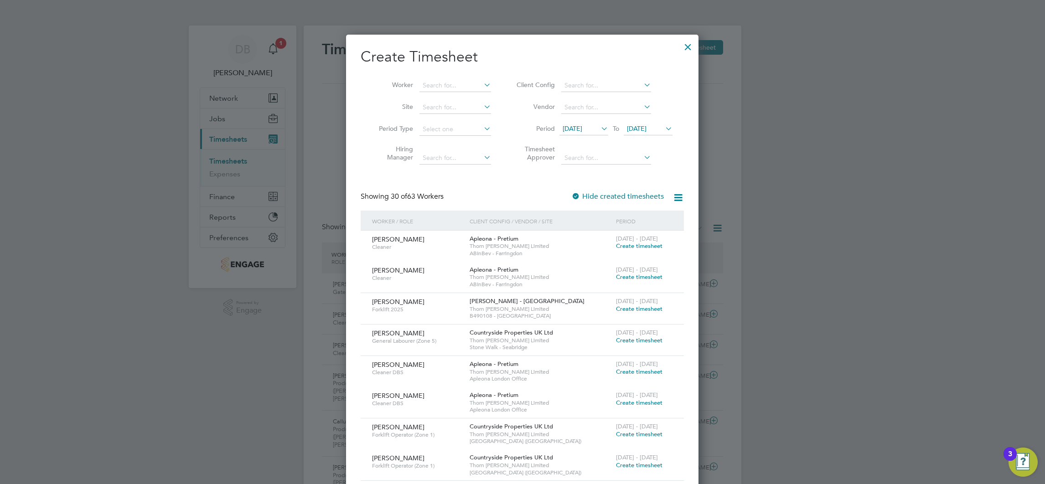
click at [641, 129] on span "[DATE]" at bounding box center [637, 128] width 20 height 8
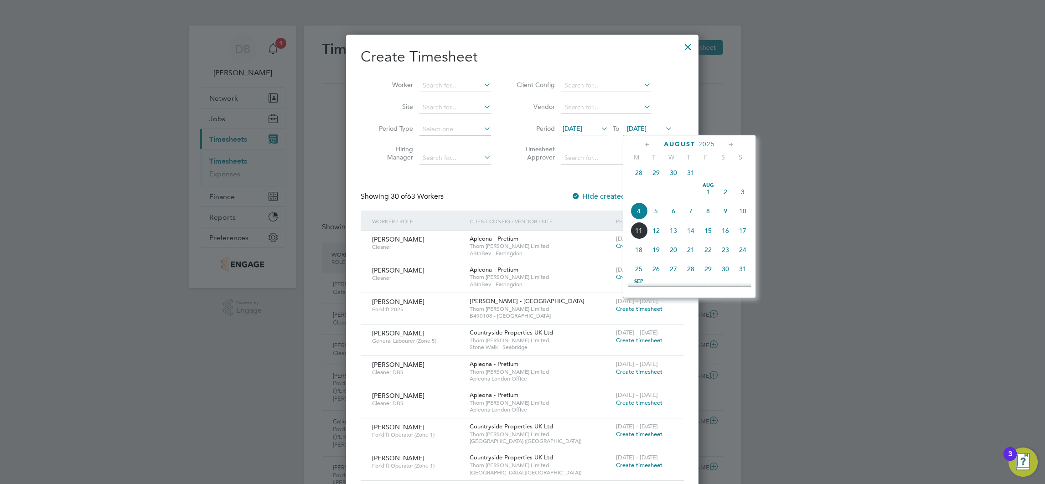
click at [742, 217] on span "10" at bounding box center [742, 210] width 17 height 17
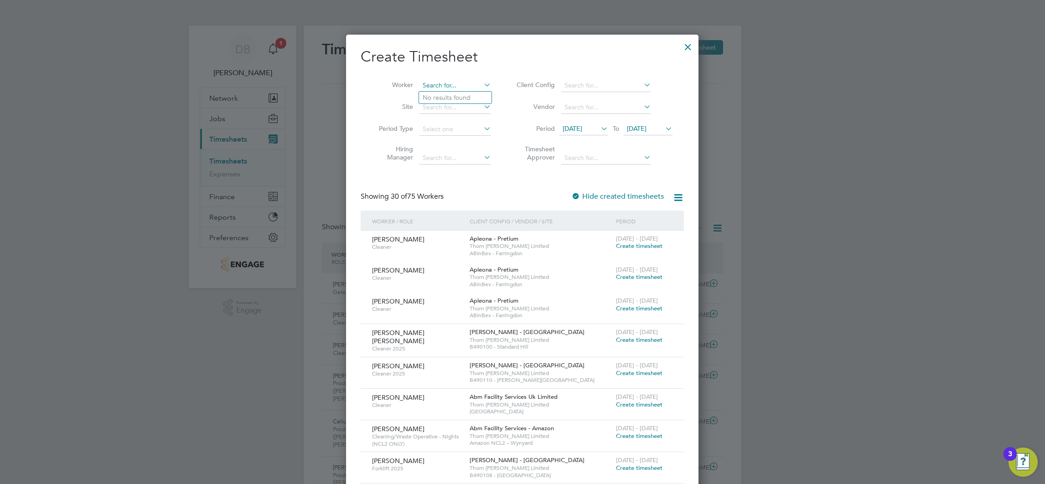
click at [437, 84] on input at bounding box center [455, 85] width 72 height 13
type input "[PERSON_NAME]"
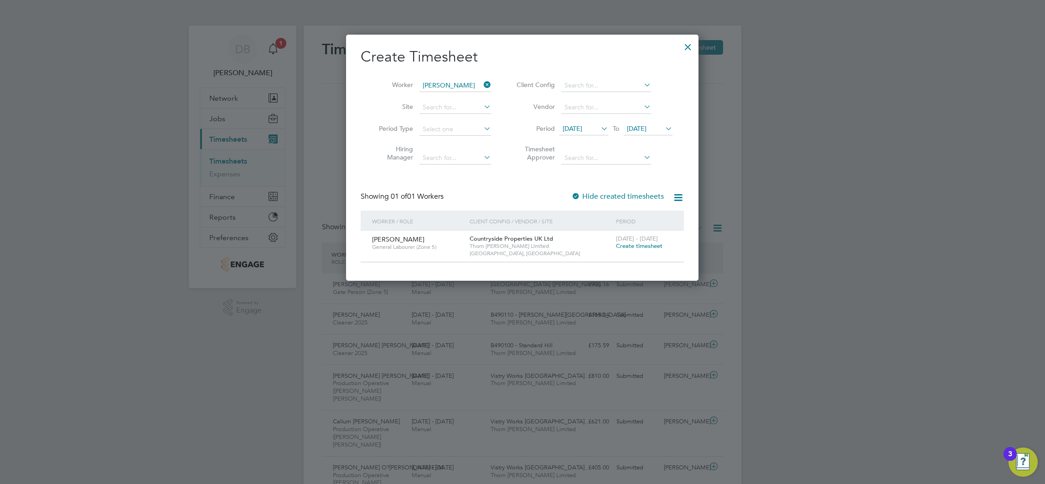
click at [639, 245] on span "Create timesheet" at bounding box center [639, 246] width 46 height 8
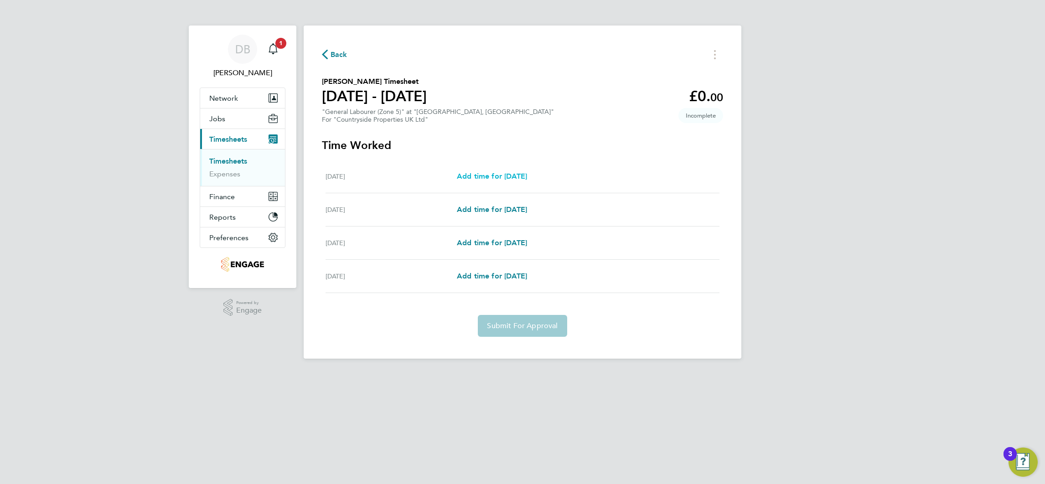
click at [518, 177] on span "Add time for Tue 05 Aug" at bounding box center [492, 176] width 70 height 9
select select "30"
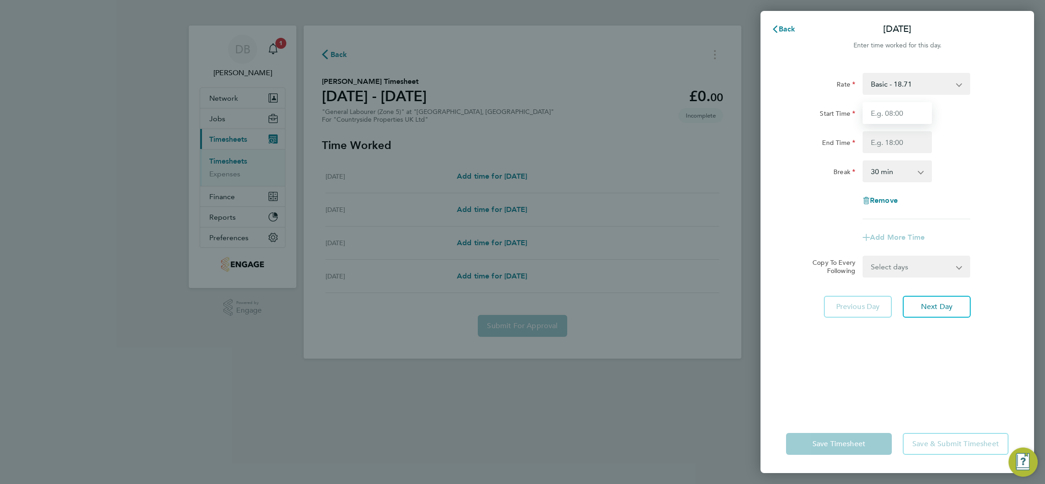
click at [876, 116] on input "Start Time" at bounding box center [896, 113] width 69 height 22
type input "07:30"
type input "16:30"
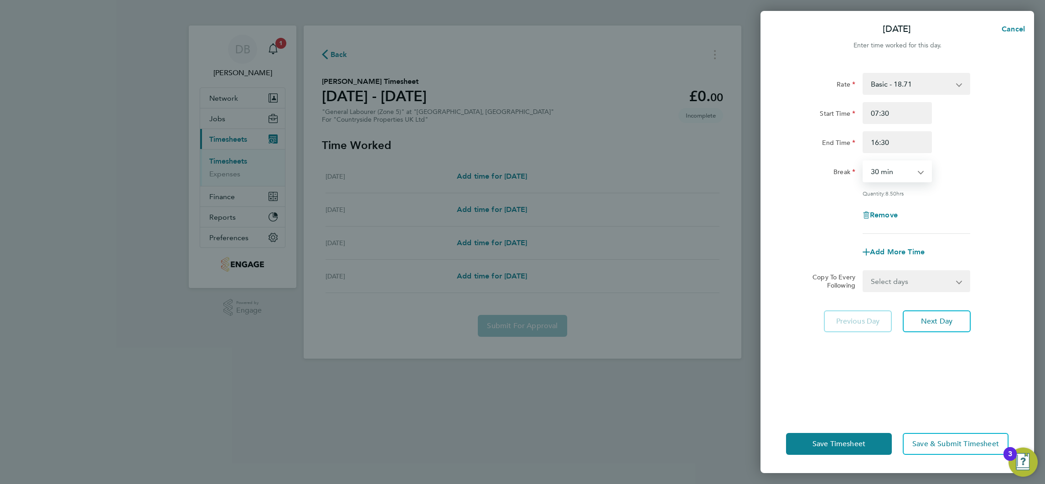
click at [948, 282] on select "Select days Day Wednesday Thursday Friday" at bounding box center [911, 281] width 96 height 20
select select "WED"
click at [863, 271] on select "Select days Day Wednesday Thursday Friday" at bounding box center [911, 281] width 96 height 20
select select "2025-08-08"
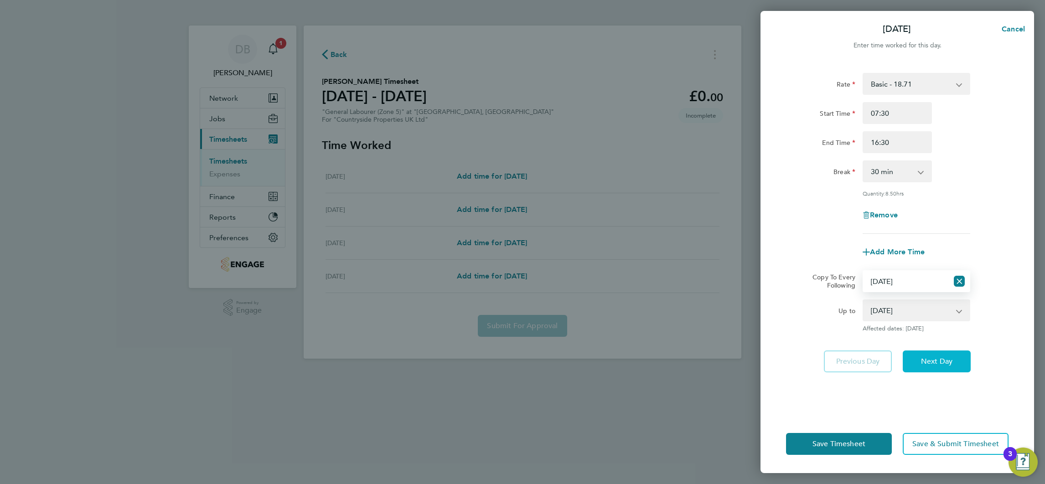
click at [947, 362] on span "Next Day" at bounding box center [936, 361] width 31 height 9
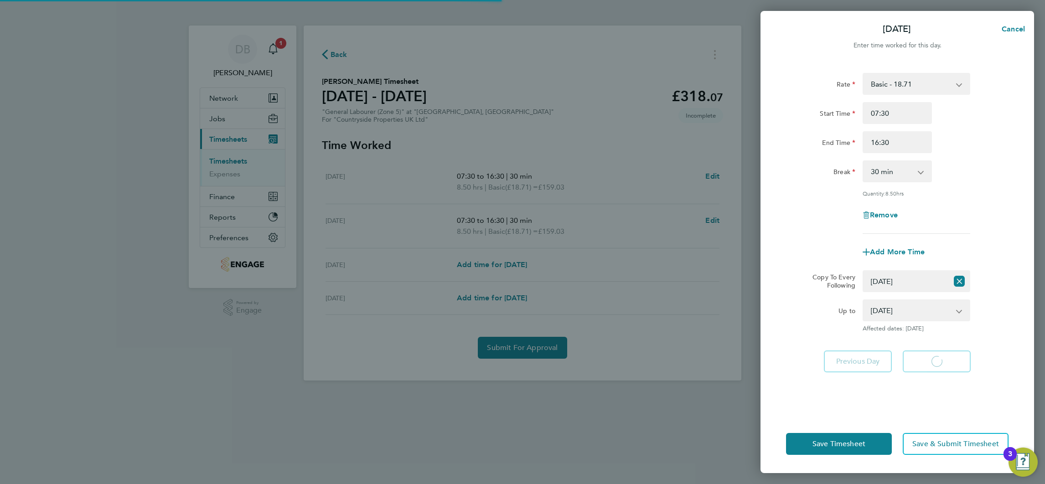
select select "30"
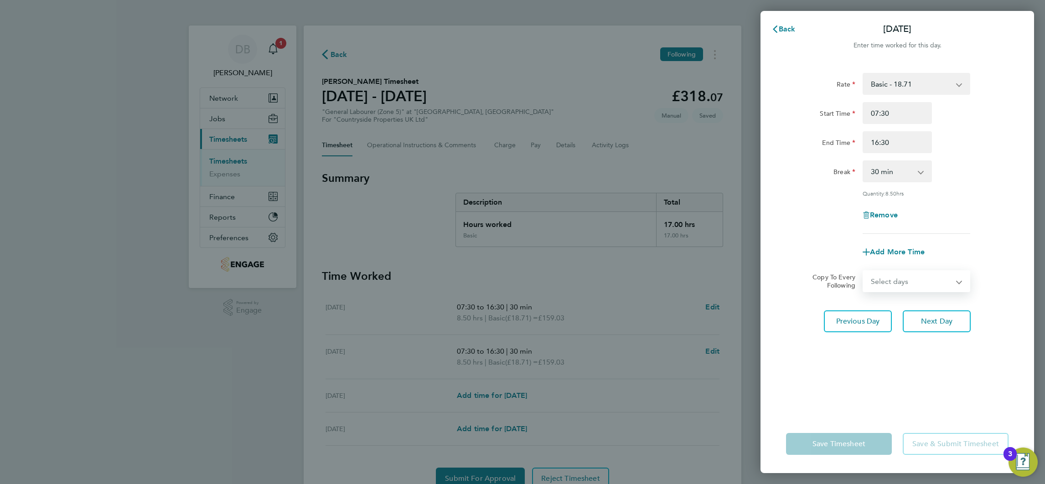
click at [956, 281] on select "Select days Day Thursday Friday" at bounding box center [911, 281] width 96 height 20
select select "THU"
click at [863, 271] on select "Select days Day Thursday Friday" at bounding box center [911, 281] width 96 height 20
select select "2025-08-08"
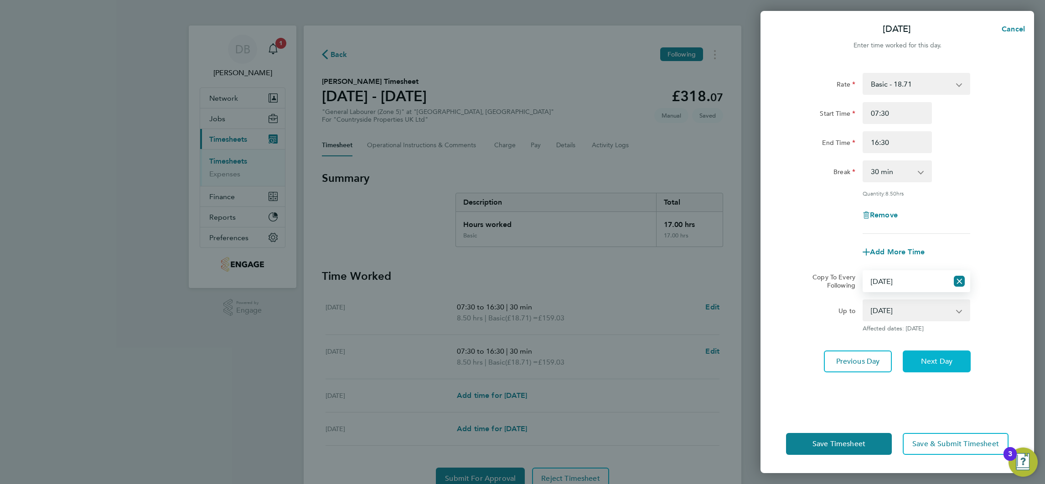
click at [947, 355] on button "Next Day" at bounding box center [936, 361] width 68 height 22
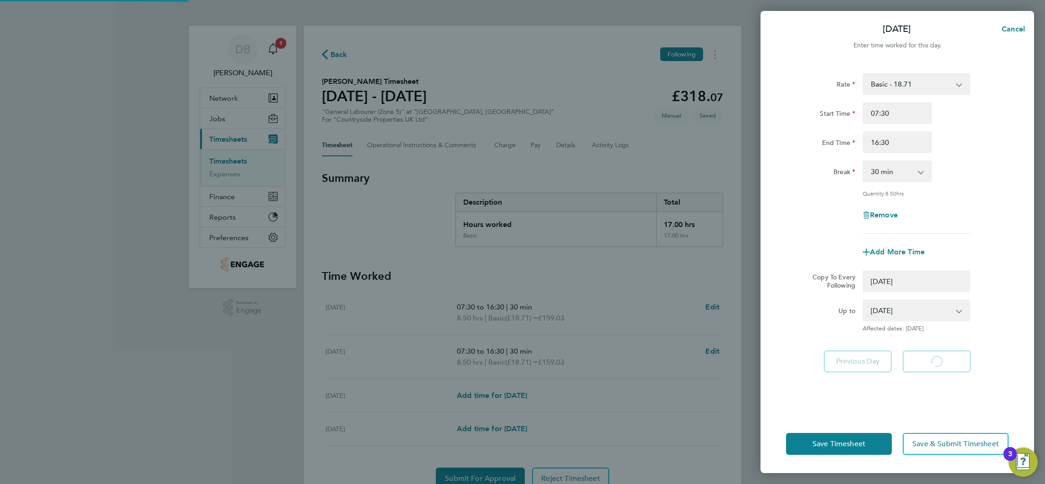
select select "0: null"
select select "30"
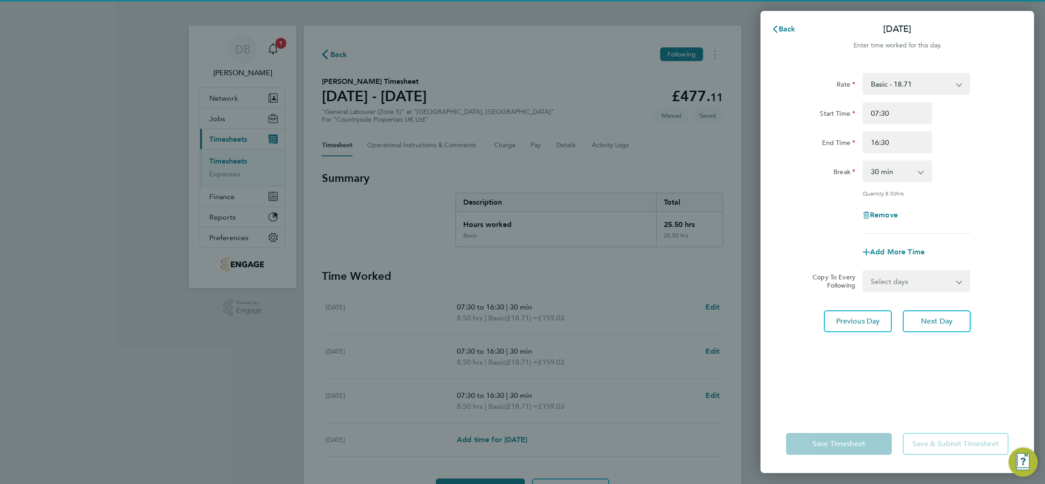
click at [960, 284] on app-icon-cross-button at bounding box center [964, 281] width 11 height 20
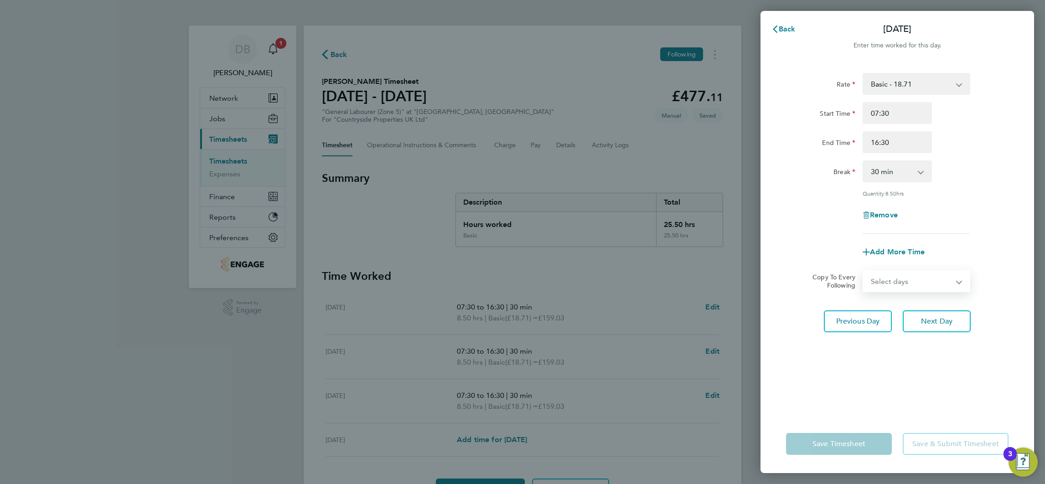
drag, startPoint x: 933, startPoint y: 290, endPoint x: 936, endPoint y: 283, distance: 7.4
click at [933, 289] on select "Select days Friday" at bounding box center [911, 281] width 96 height 20
select select "FRI"
click at [863, 271] on select "Select days Friday" at bounding box center [911, 281] width 96 height 20
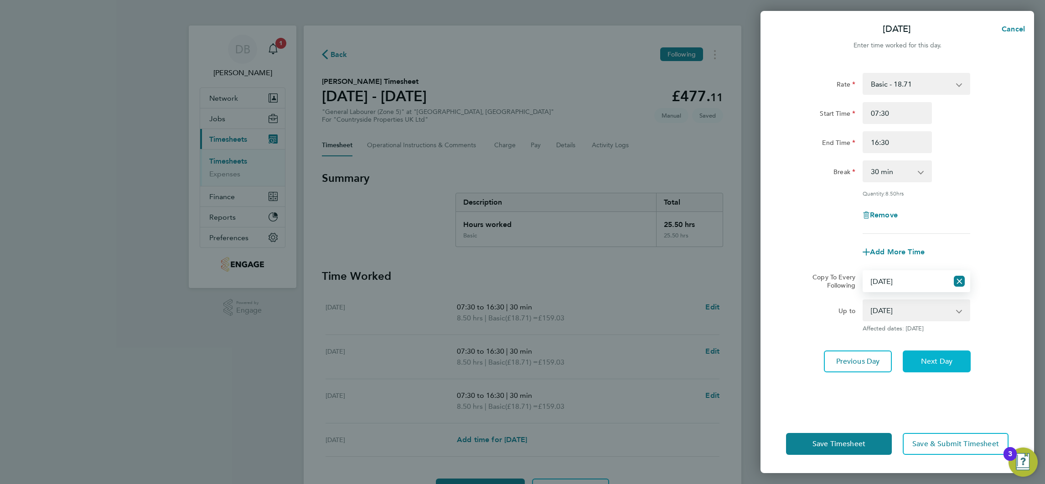
click at [942, 358] on span "Next Day" at bounding box center [936, 361] width 31 height 9
select select "30"
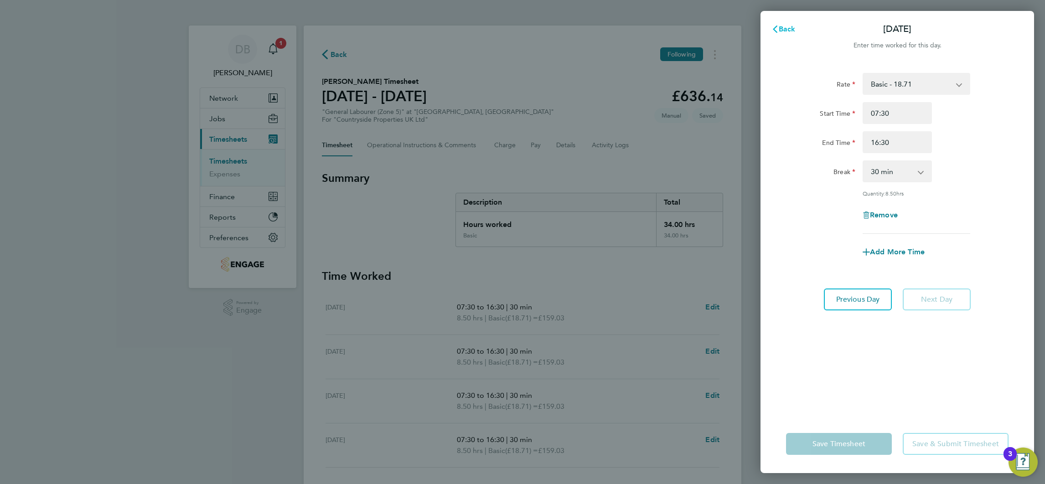
click at [779, 32] on span "Back" at bounding box center [786, 29] width 17 height 9
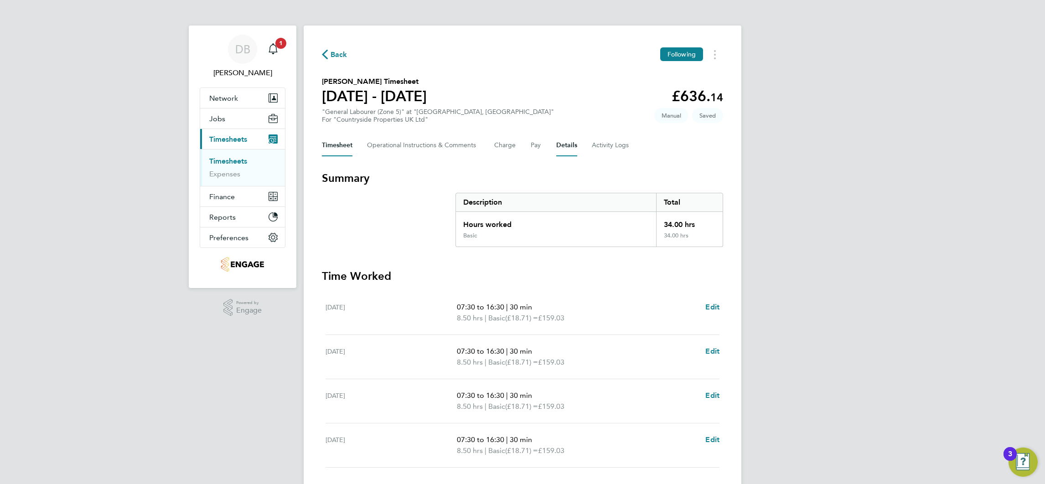
click at [567, 144] on button "Details" at bounding box center [566, 145] width 21 height 22
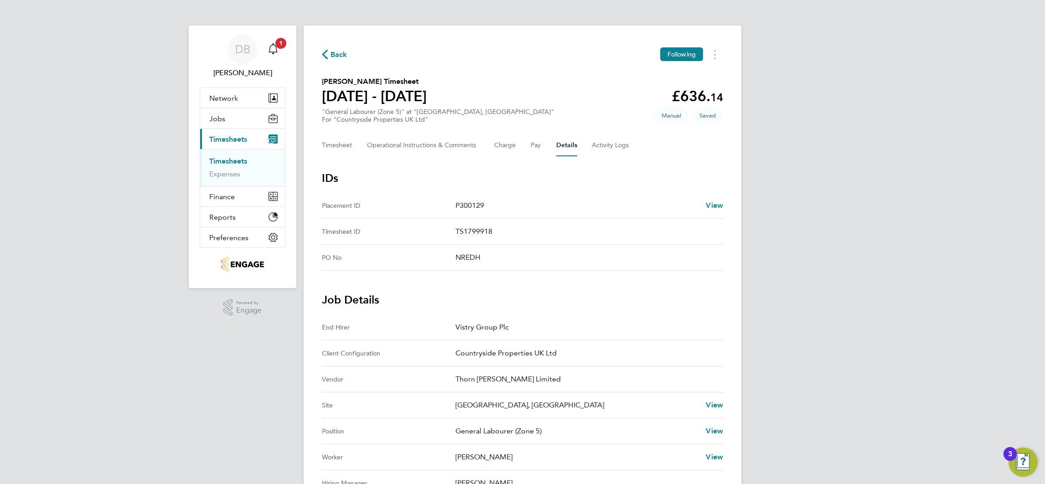
click at [339, 57] on span "Back" at bounding box center [338, 54] width 17 height 11
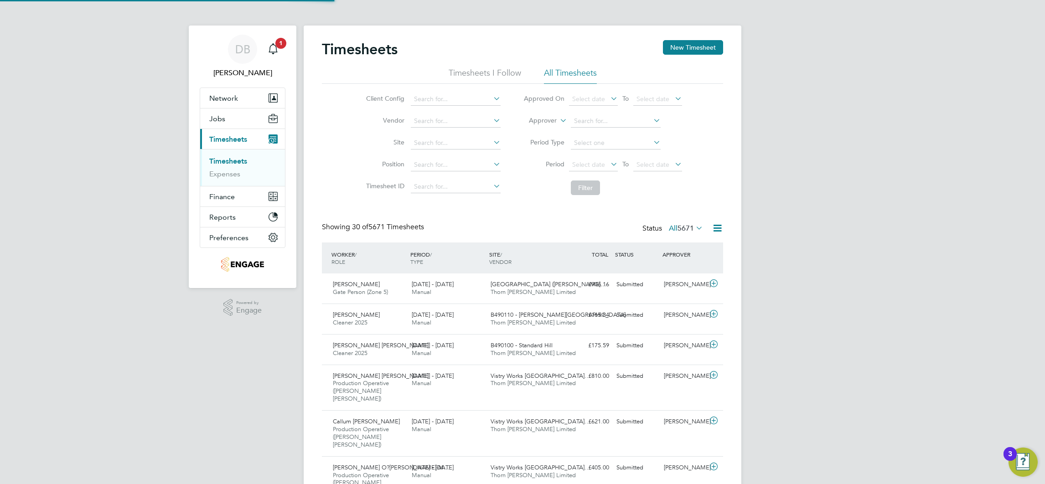
scroll to position [23, 79]
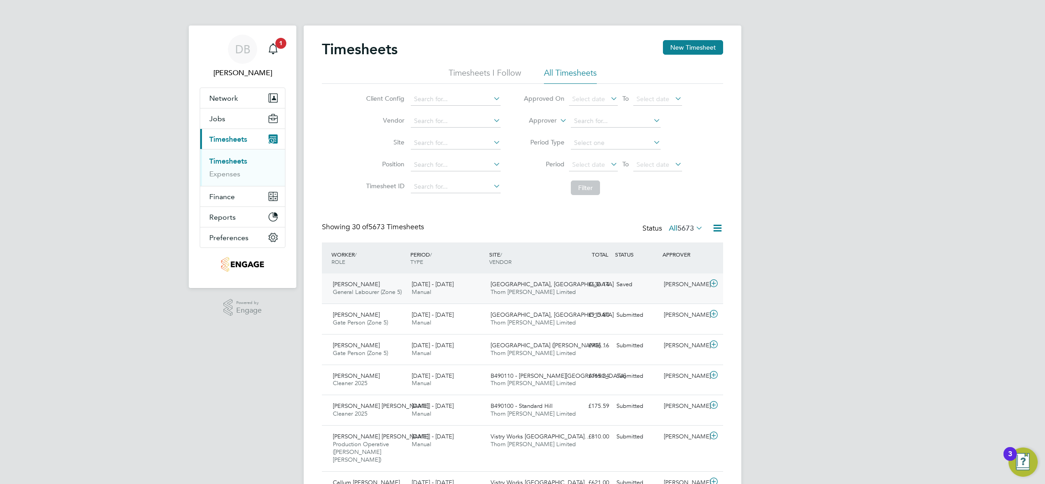
click at [650, 292] on div "Saved" at bounding box center [636, 284] width 47 height 15
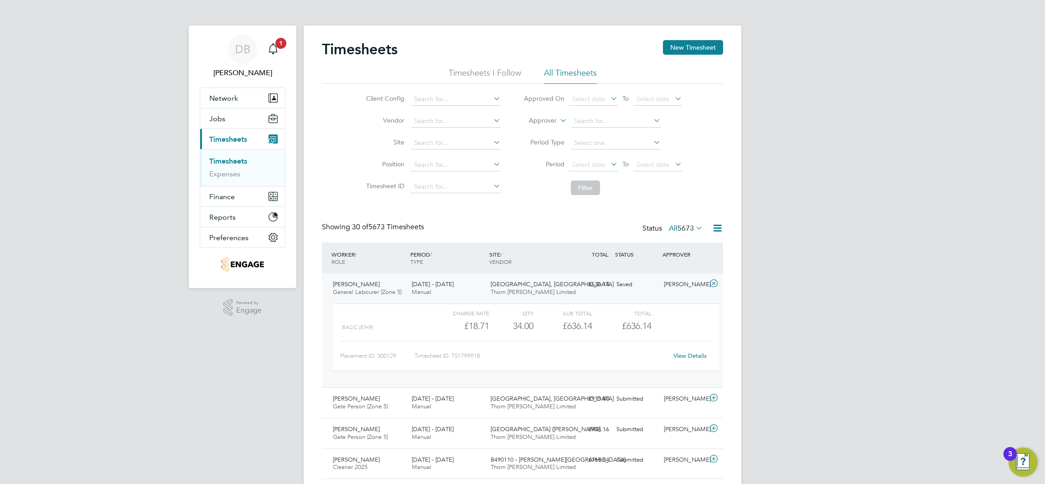
click at [677, 352] on link "View Details" at bounding box center [689, 356] width 33 height 8
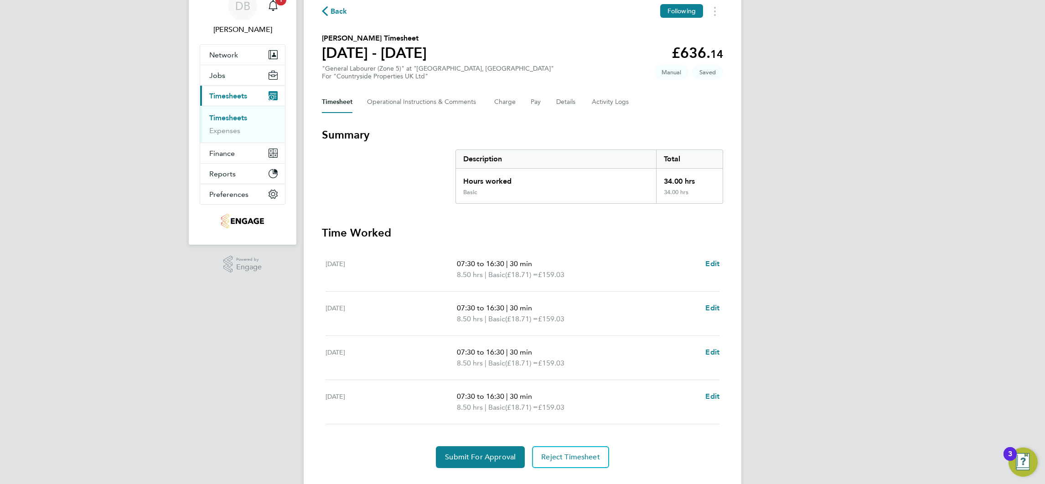
scroll to position [63, 0]
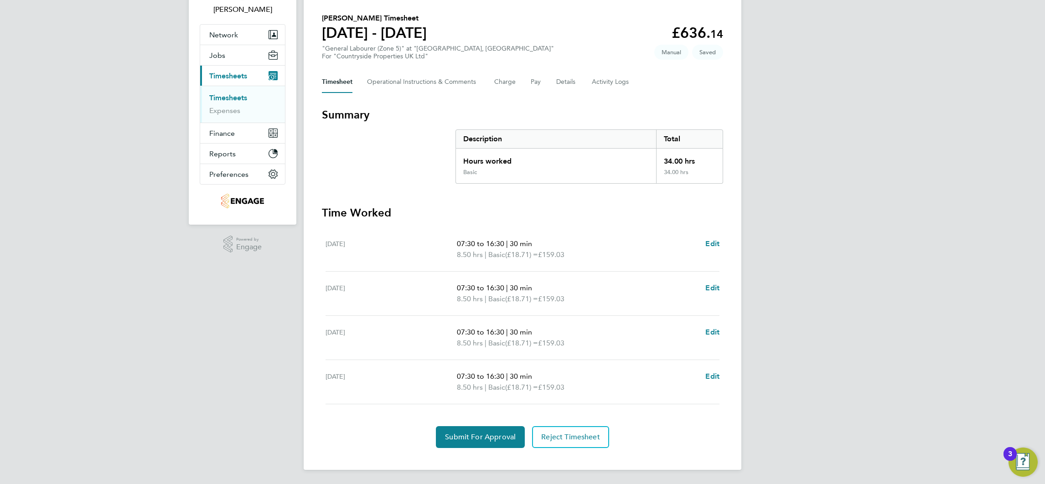
click at [486, 448] on div "Back Following [PERSON_NAME] Timesheet [DATE] - [DATE] £636. 14 "General Labour…" at bounding box center [523, 216] width 438 height 508
click at [482, 441] on button "Submit For Approval" at bounding box center [480, 437] width 89 height 22
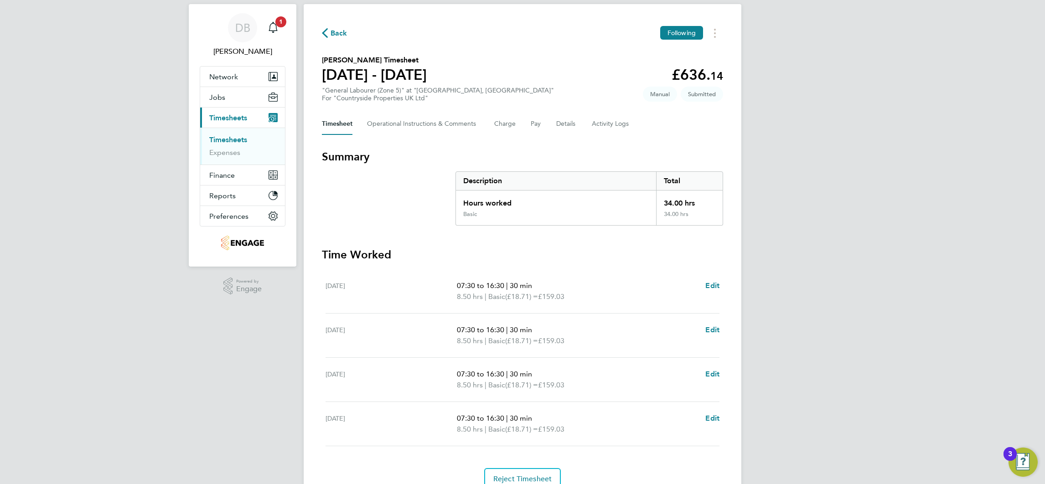
scroll to position [0, 0]
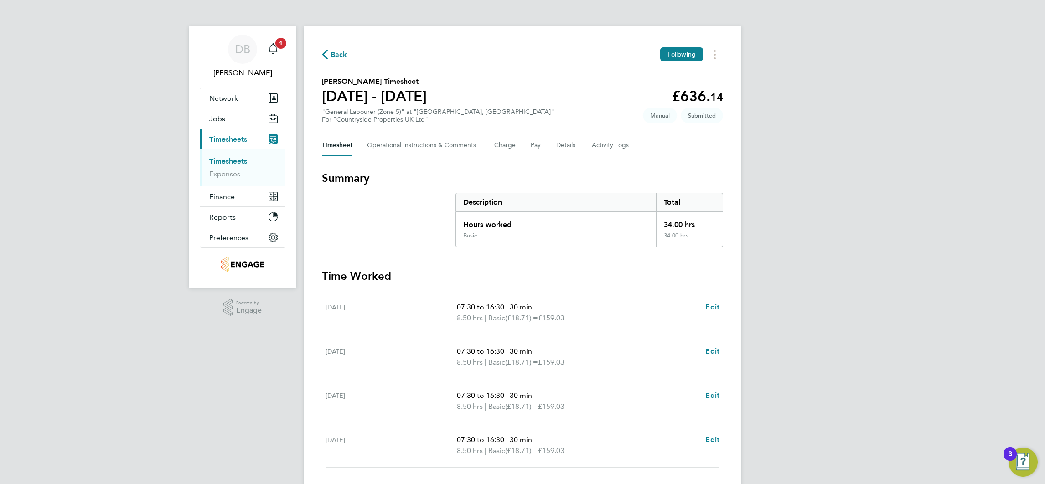
click at [338, 52] on span "Back" at bounding box center [338, 54] width 17 height 11
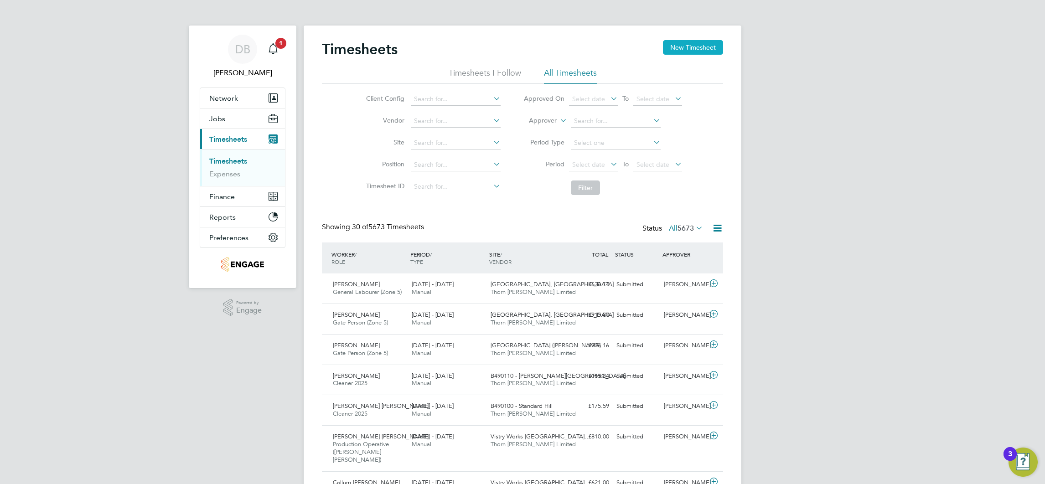
click at [705, 46] on button "New Timesheet" at bounding box center [693, 47] width 60 height 15
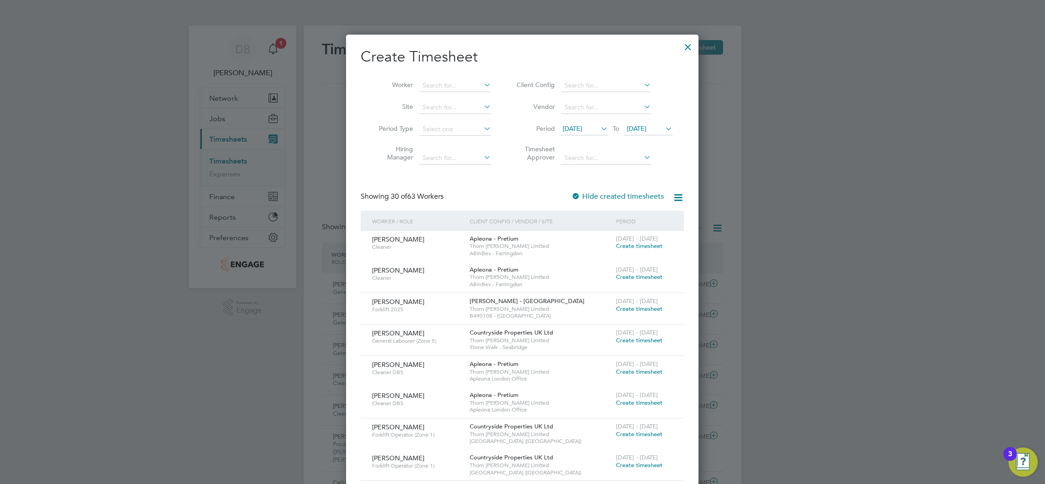
click at [663, 128] on icon at bounding box center [663, 128] width 0 height 13
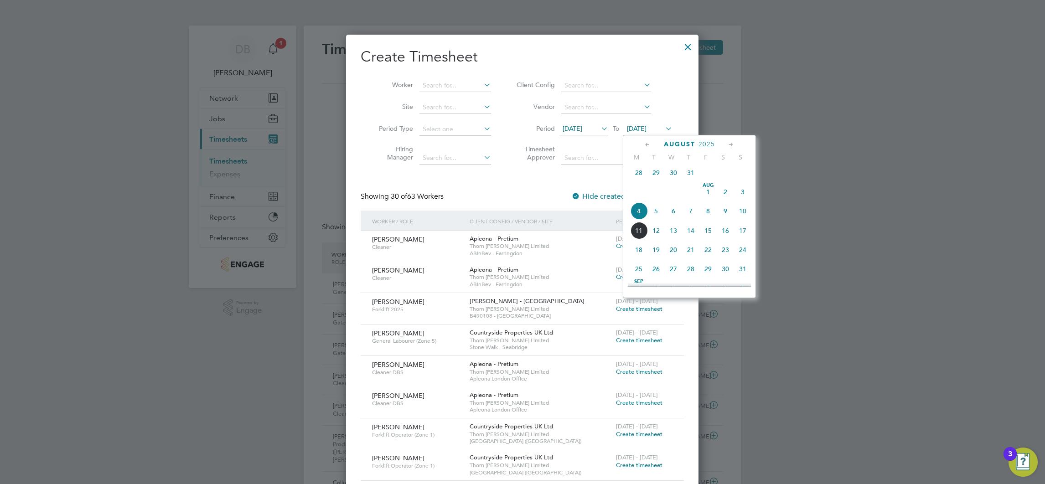
click at [739, 216] on span "10" at bounding box center [742, 210] width 17 height 17
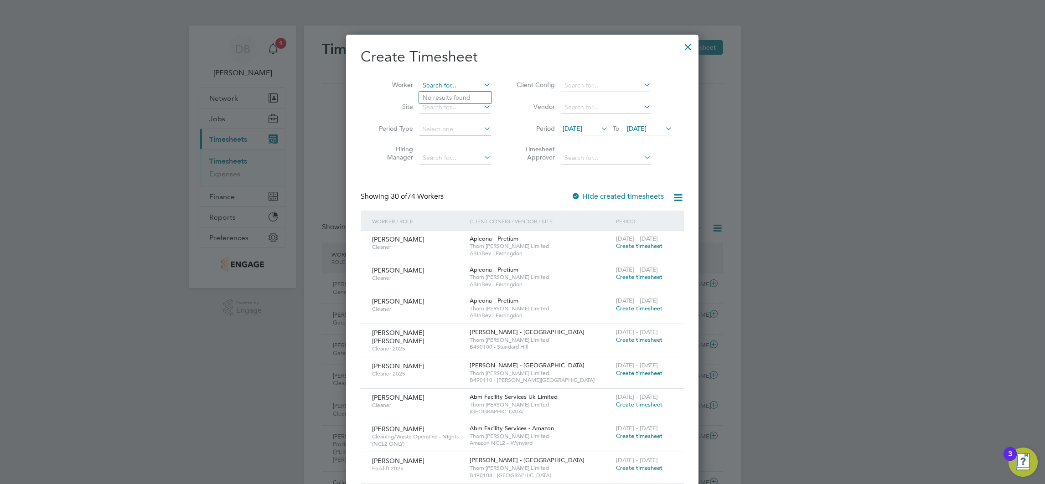
click at [442, 90] on input at bounding box center [455, 85] width 72 height 13
click at [477, 100] on b "[PERSON_NAME]" at bounding box center [503, 98] width 53 height 8
type input "[PERSON_NAME]"
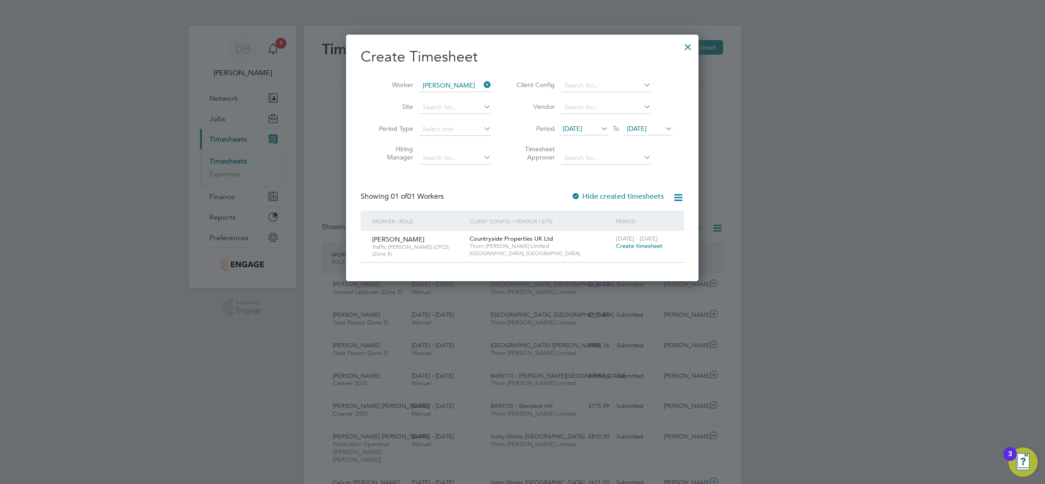
click at [624, 244] on span "Create timesheet" at bounding box center [639, 246] width 46 height 8
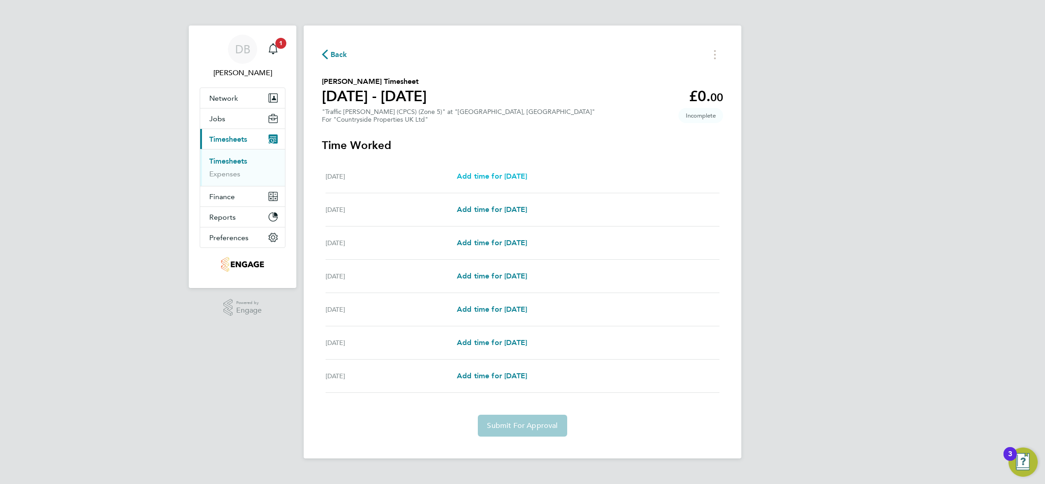
click at [511, 172] on span "Add time for [DATE]" at bounding box center [492, 176] width 70 height 9
select select "30"
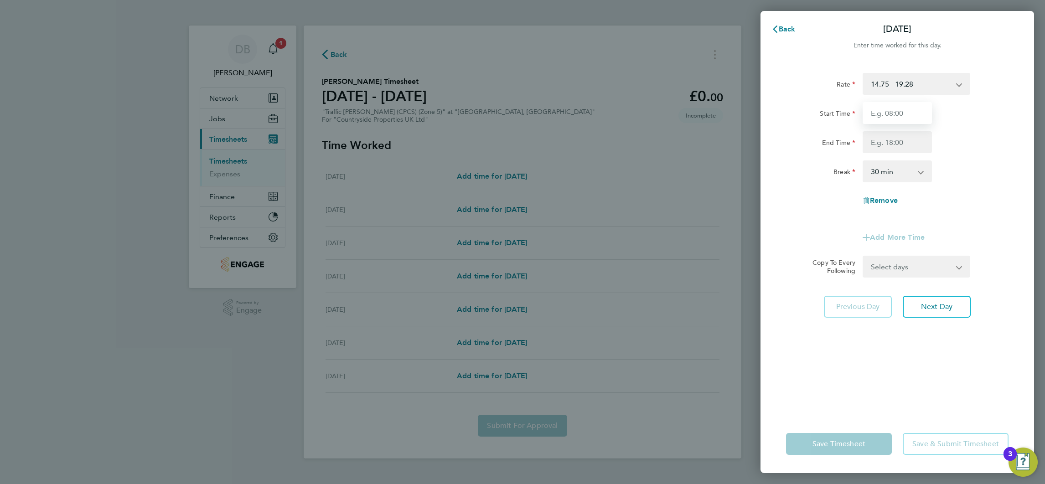
click at [877, 114] on input "Start Time" at bounding box center [896, 113] width 69 height 22
type input "07:30"
type input "16:30"
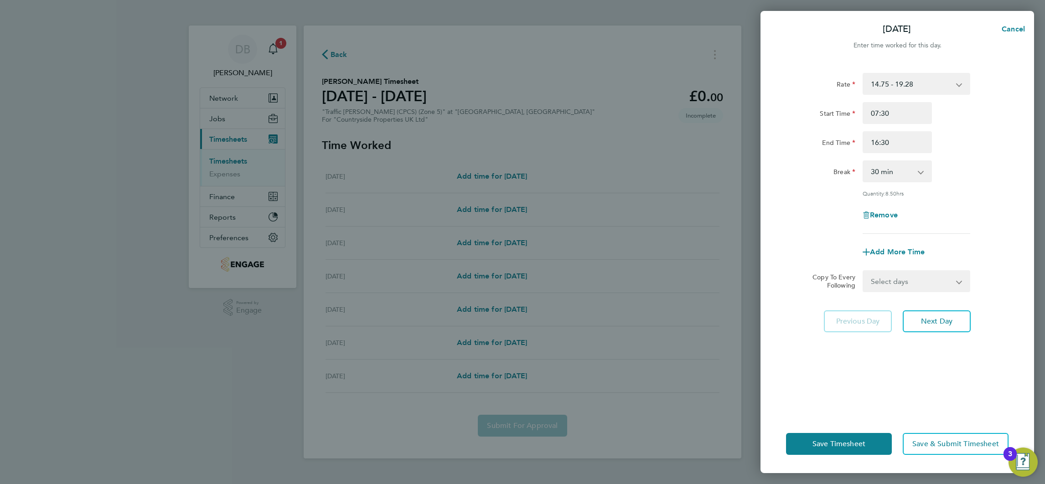
click at [922, 280] on select "Select days Day Weekday (Mon-Fri) Weekend (Sat-Sun) [DATE] [DATE] [DATE] [DATE]…" at bounding box center [911, 281] width 96 height 20
select select "WEEKDAY"
click at [863, 271] on select "Select days Day Weekday (Mon-Fri) Weekend (Sat-Sun) [DATE] [DATE] [DATE] [DATE]…" at bounding box center [911, 281] width 96 height 20
select select "[DATE]"
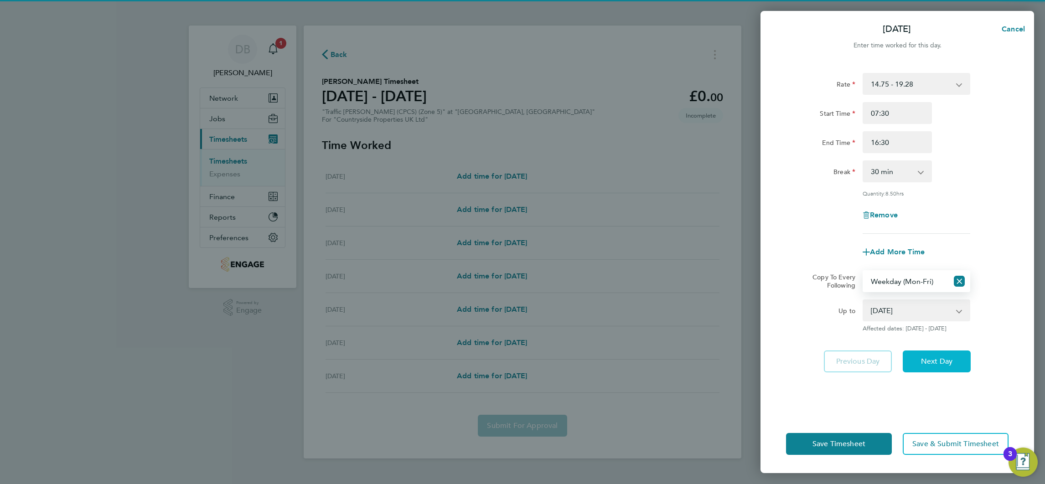
click at [951, 363] on span "Next Day" at bounding box center [936, 361] width 31 height 9
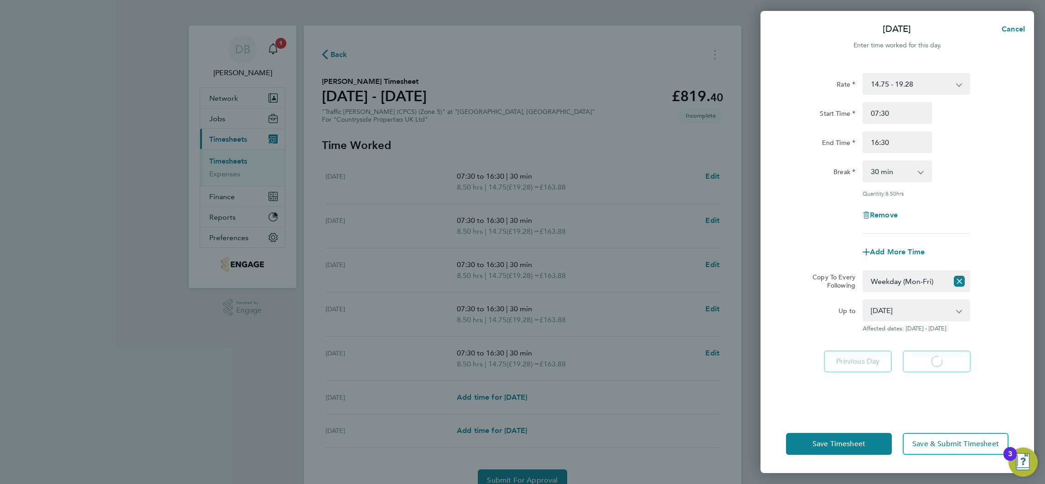
select select "30"
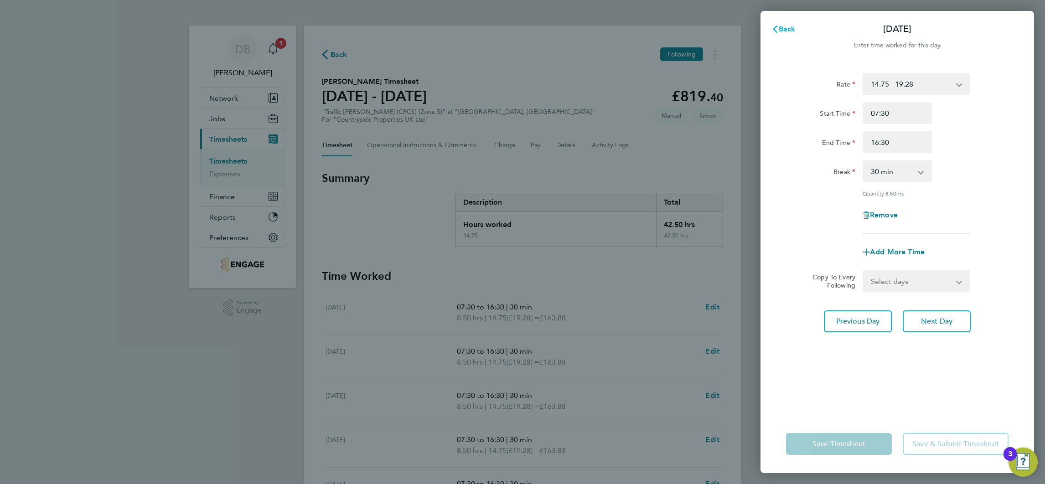
click at [792, 31] on span "Back" at bounding box center [786, 29] width 17 height 9
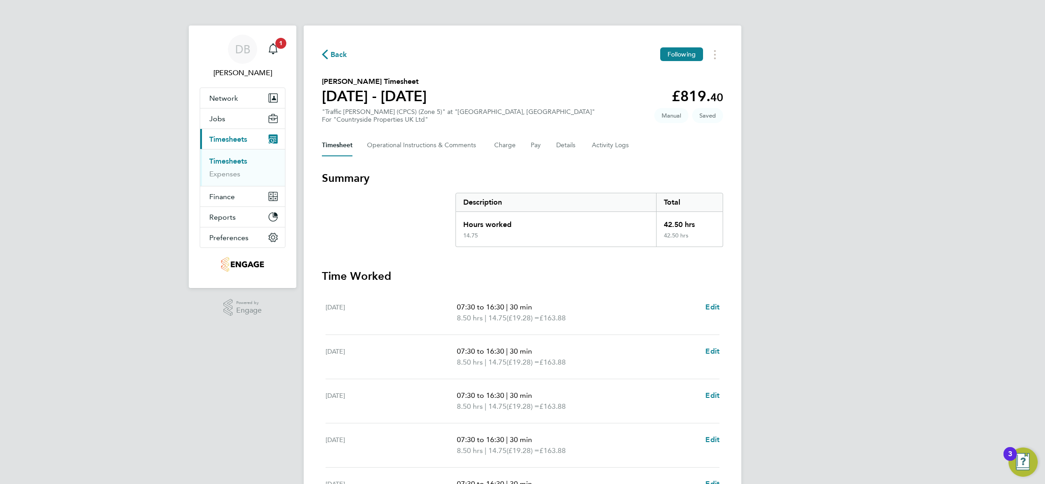
click at [554, 144] on div "Timesheet Operational Instructions & Comments Charge Pay Details Activity Logs" at bounding box center [522, 145] width 401 height 22
click at [566, 147] on button "Details" at bounding box center [566, 145] width 21 height 22
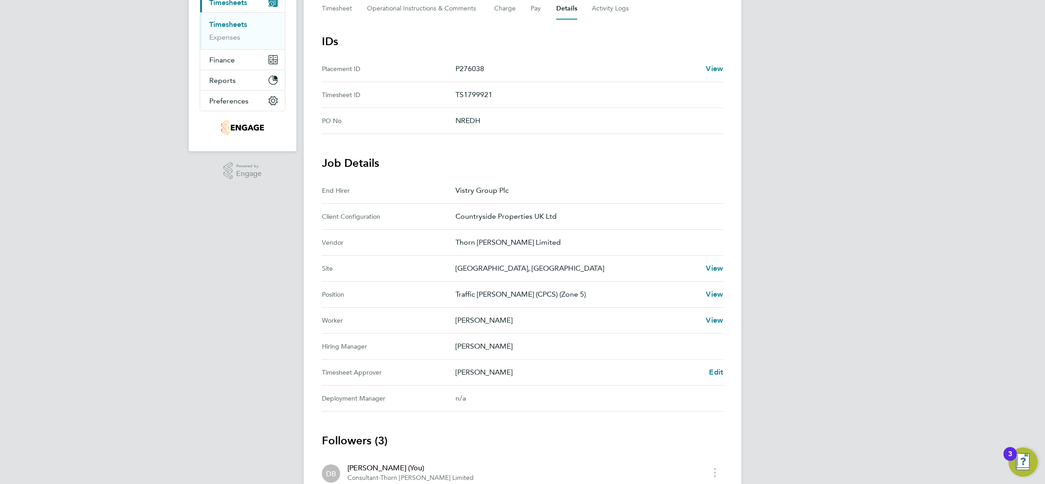
click at [705, 371] on div "[PERSON_NAME] Edit" at bounding box center [589, 372] width 268 height 11
click at [714, 376] on span "Edit" at bounding box center [716, 372] width 14 height 9
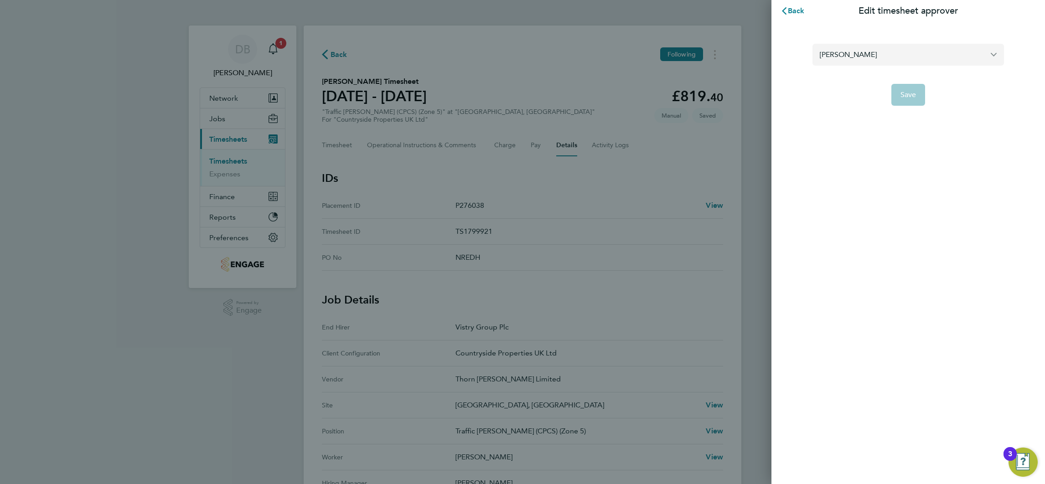
click at [843, 58] on input "[PERSON_NAME]" at bounding box center [907, 54] width 191 height 21
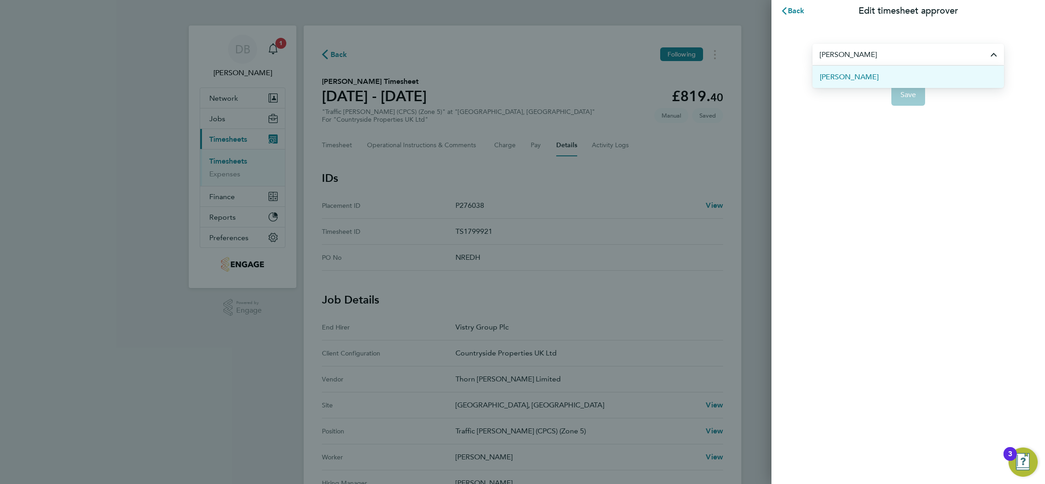
click at [843, 79] on span "[PERSON_NAME]" at bounding box center [848, 77] width 59 height 11
type input "[PERSON_NAME]"
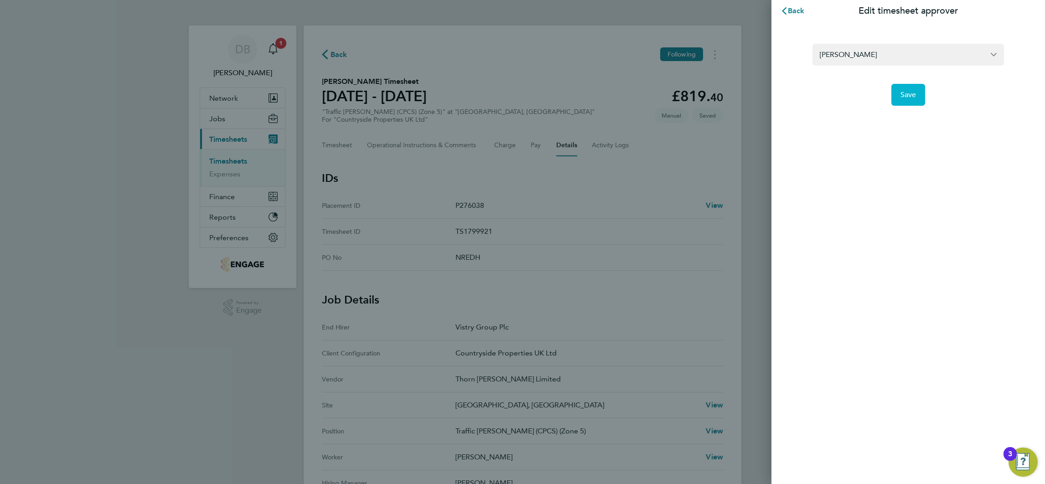
click at [898, 94] on button "Save" at bounding box center [908, 95] width 34 height 22
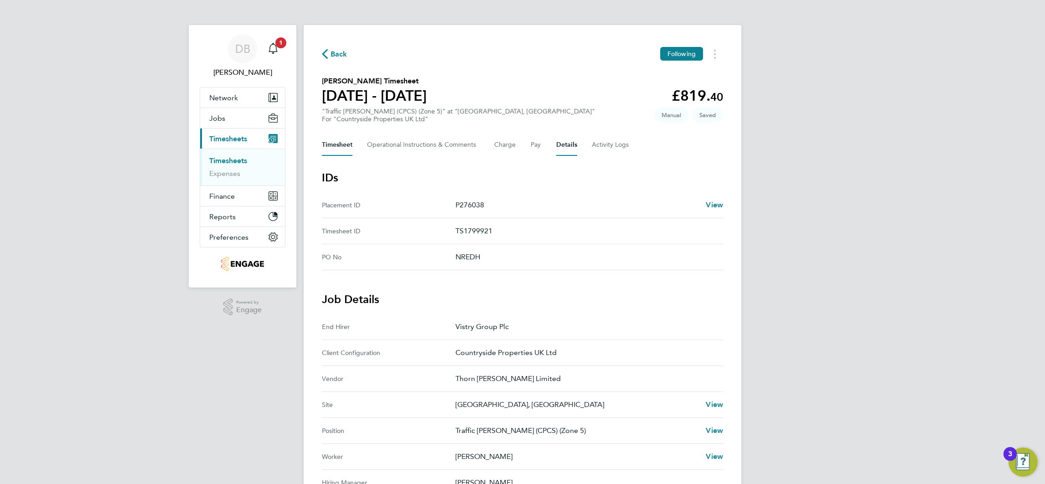
click at [341, 148] on button "Timesheet" at bounding box center [337, 145] width 31 height 22
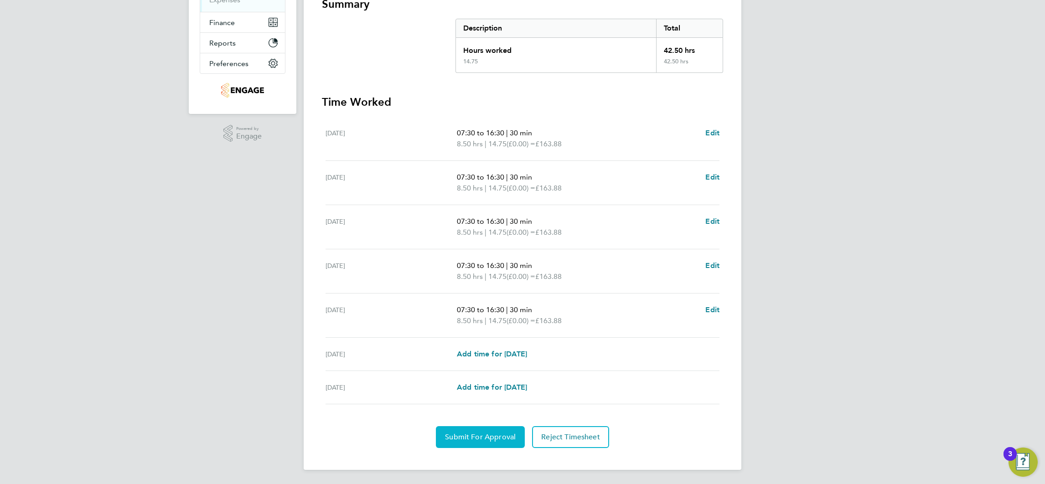
click at [484, 432] on span "Submit For Approval" at bounding box center [480, 436] width 71 height 9
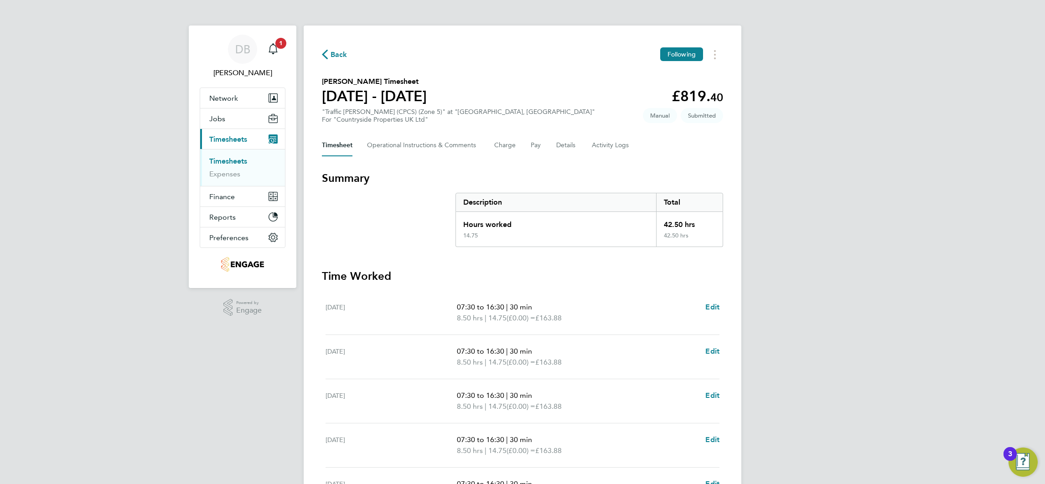
click at [338, 51] on span "Back" at bounding box center [338, 54] width 17 height 11
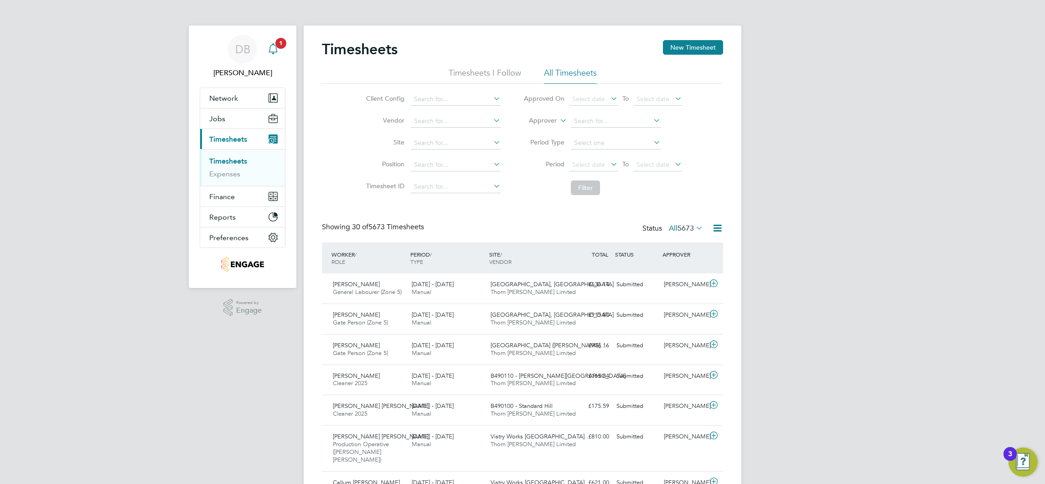
click at [283, 45] on span "1" at bounding box center [280, 43] width 11 height 11
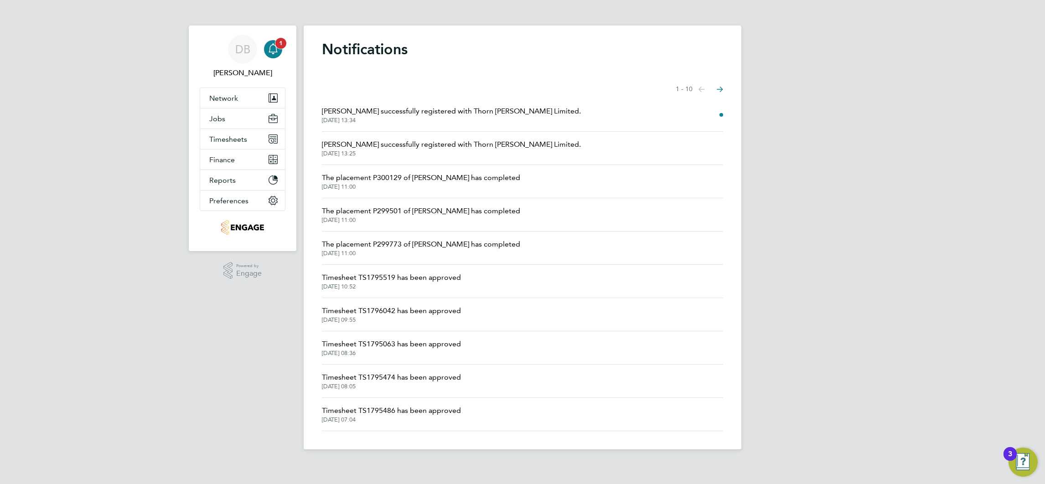
click at [283, 48] on app-alerts-badge "1" at bounding box center [281, 43] width 12 height 12
click at [273, 51] on icon "Main navigation" at bounding box center [272, 47] width 9 height 9
click at [236, 141] on span "Timesheets" at bounding box center [228, 139] width 38 height 9
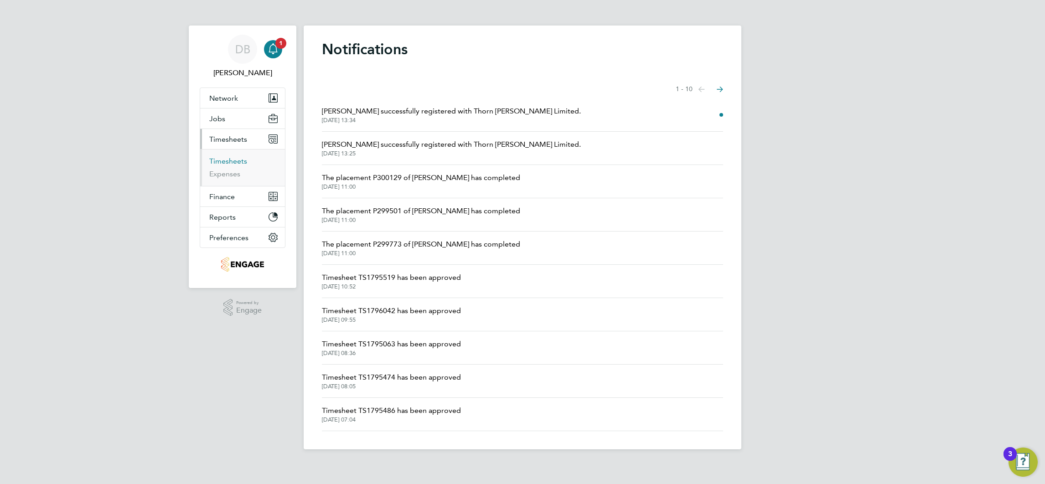
click at [232, 160] on link "Timesheets" at bounding box center [228, 161] width 38 height 9
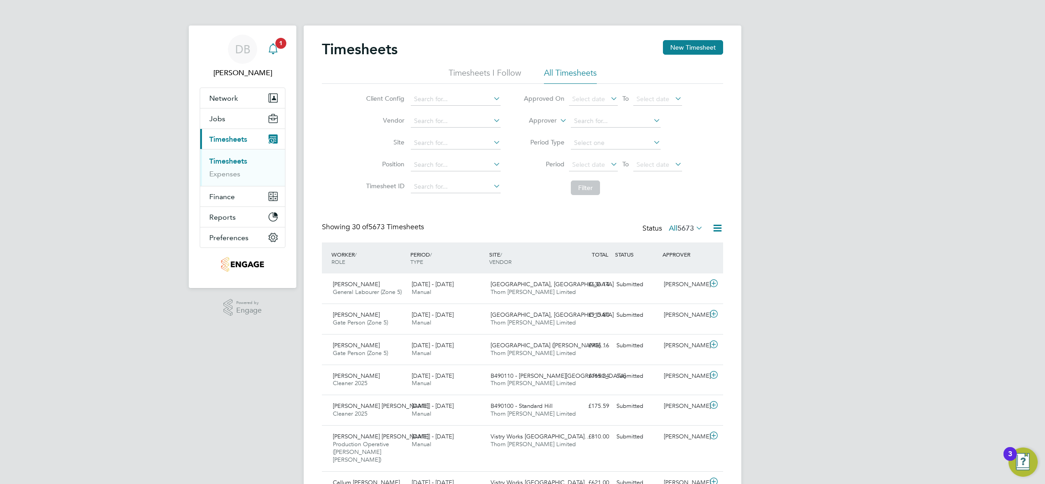
click at [278, 42] on span "1" at bounding box center [280, 43] width 11 height 11
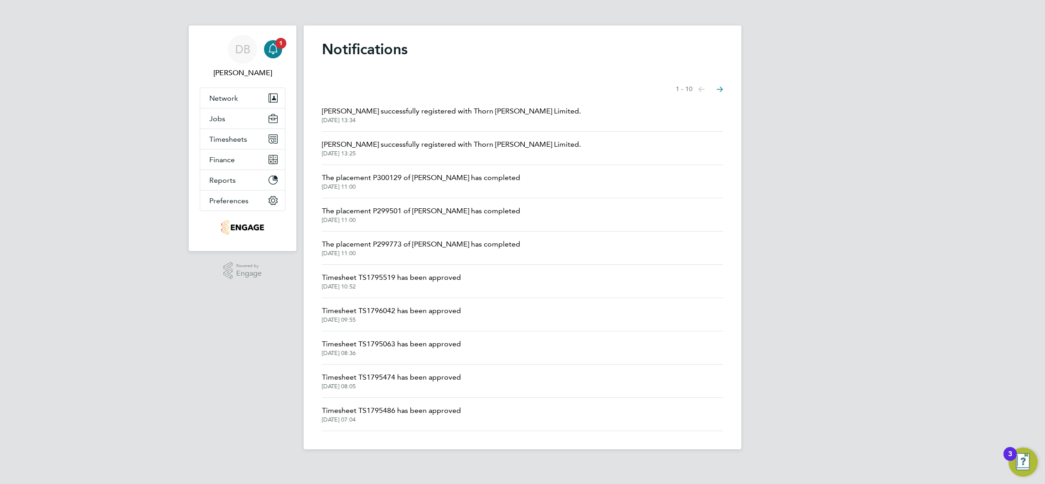
click at [1025, 460] on img "Open Resource Center, 3 new notifications" at bounding box center [1022, 462] width 29 height 29
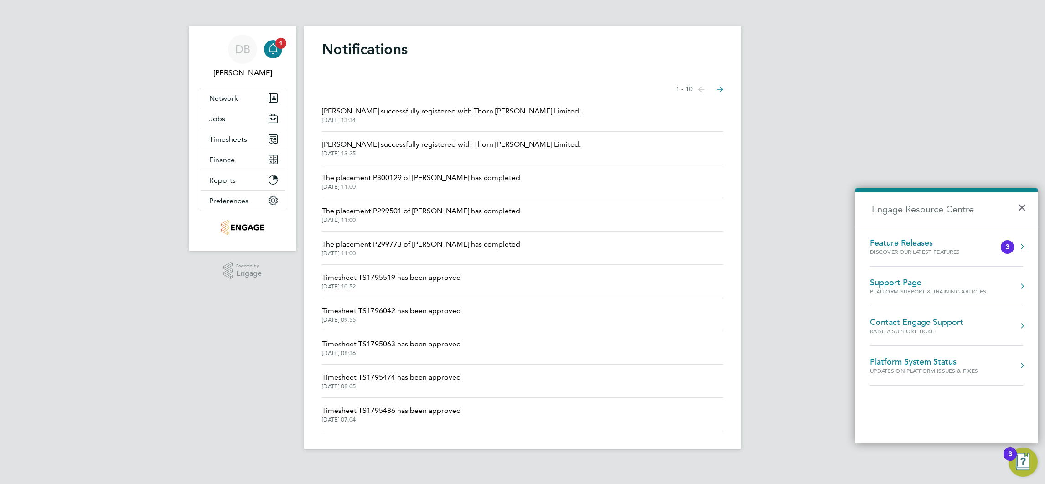
click at [929, 251] on div "Discover our latest features" at bounding box center [924, 252] width 108 height 8
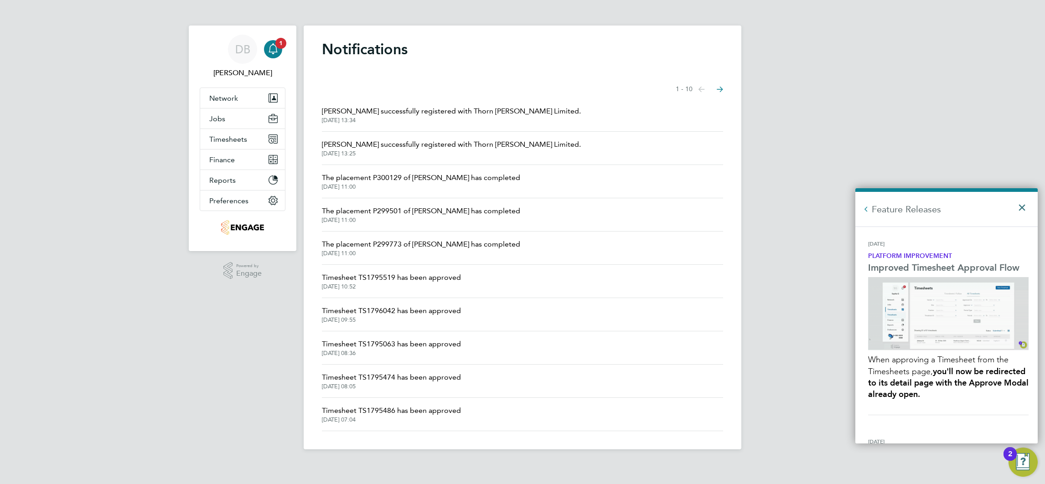
click at [1024, 203] on button "×" at bounding box center [1023, 205] width 13 height 20
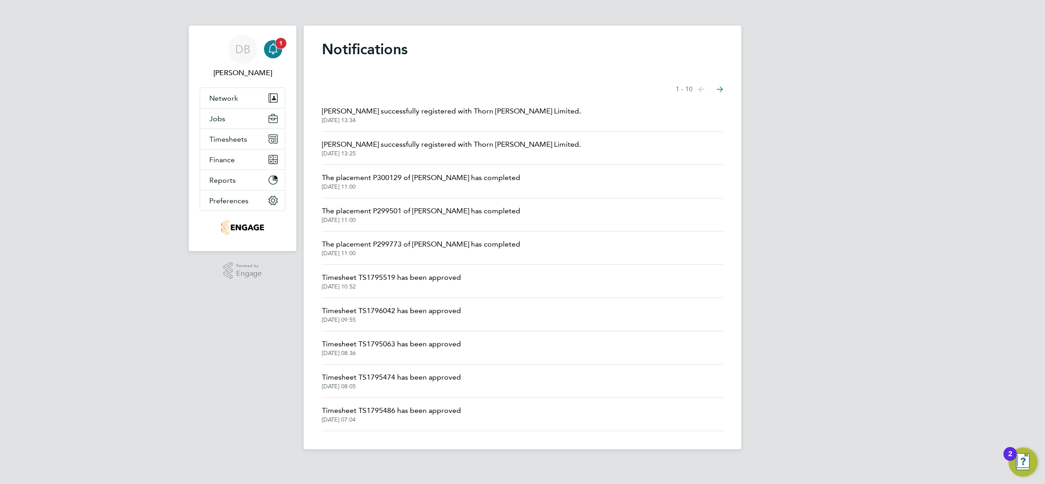
click at [277, 50] on icon "Main navigation" at bounding box center [273, 48] width 11 height 11
click at [395, 116] on span "[PERSON_NAME] successfully registered with Thorn [PERSON_NAME] Limited." at bounding box center [451, 111] width 259 height 11
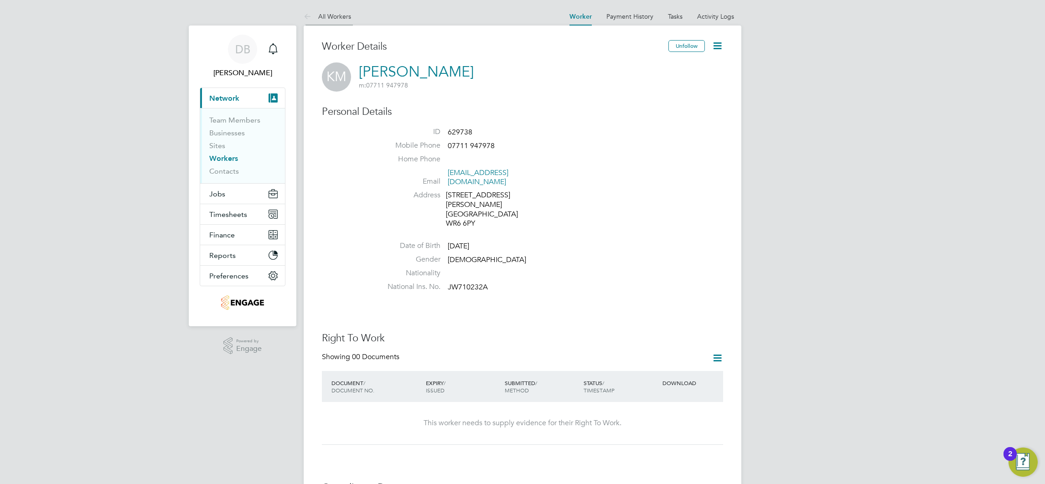
click at [335, 16] on link "All Workers" at bounding box center [327, 16] width 47 height 8
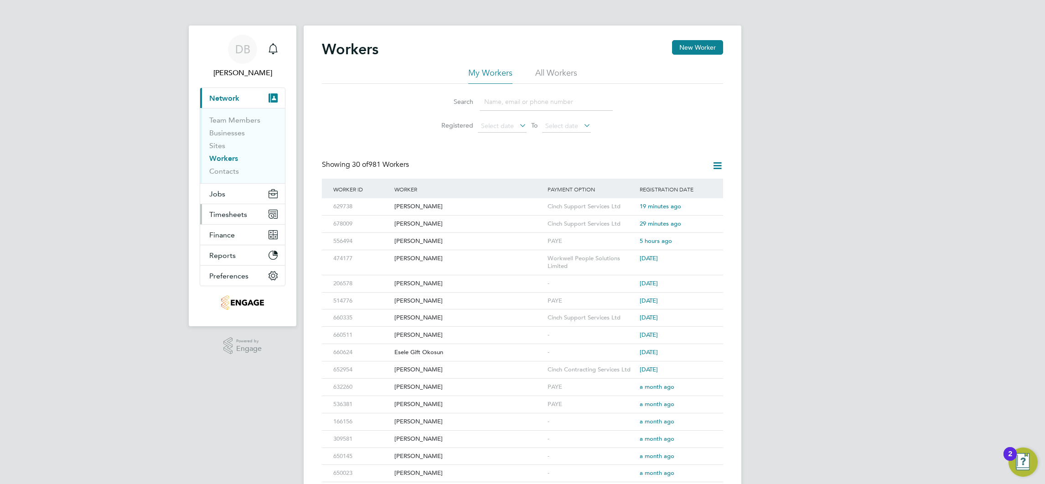
click at [223, 216] on span "Timesheets" at bounding box center [228, 214] width 38 height 9
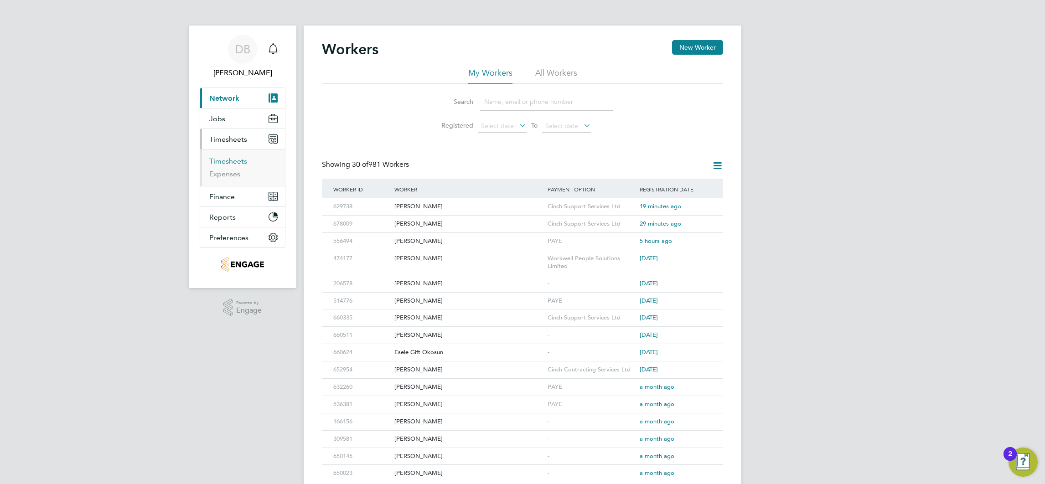
click at [236, 163] on link "Timesheets" at bounding box center [228, 161] width 38 height 9
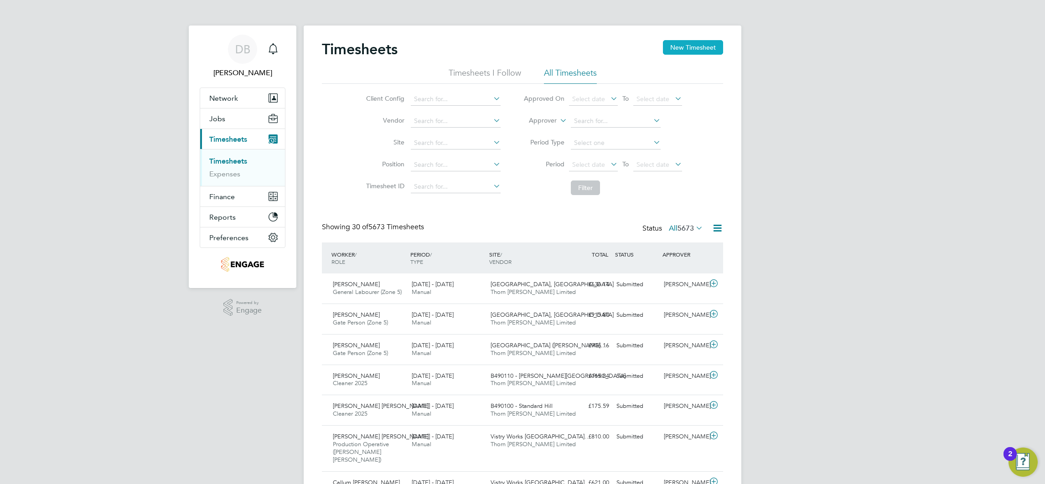
click at [672, 50] on button "New Timesheet" at bounding box center [693, 47] width 60 height 15
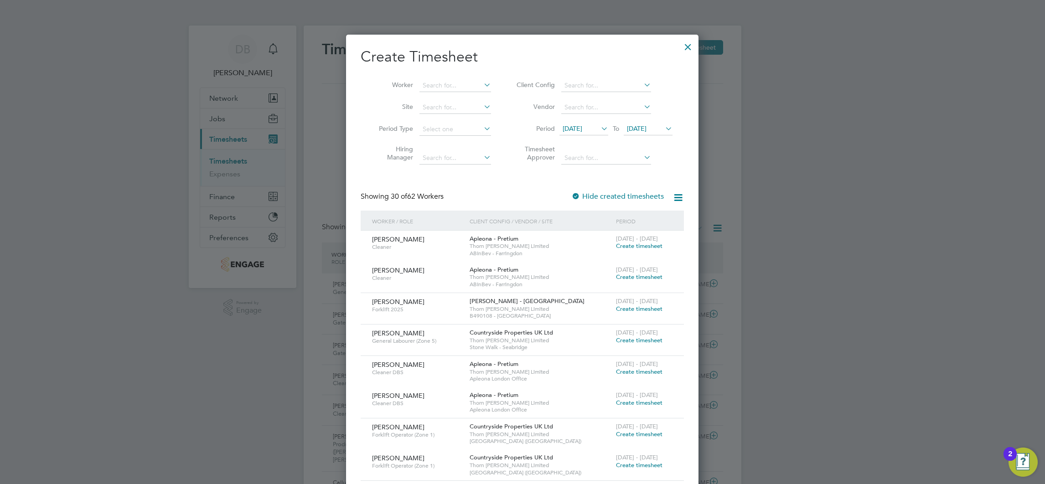
click at [663, 130] on icon at bounding box center [663, 128] width 0 height 13
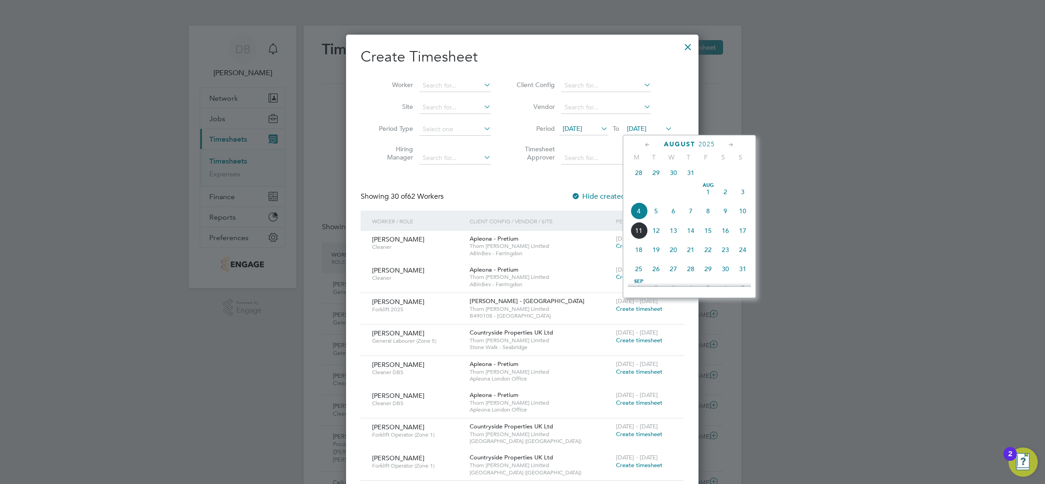
click at [737, 214] on span "10" at bounding box center [742, 210] width 17 height 17
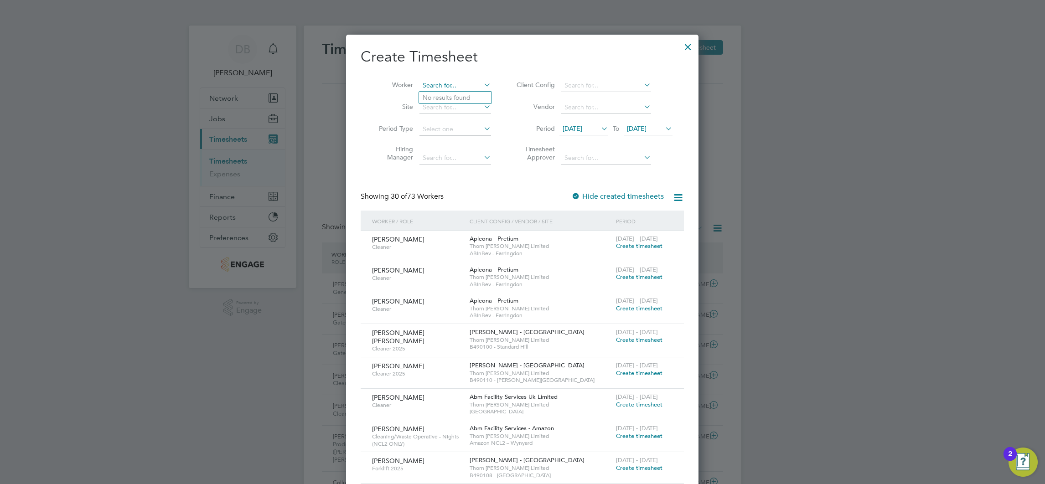
click at [458, 83] on input at bounding box center [455, 85] width 72 height 13
click at [477, 96] on b "[PERSON_NAME]" at bounding box center [503, 98] width 53 height 8
type input "[PERSON_NAME]"
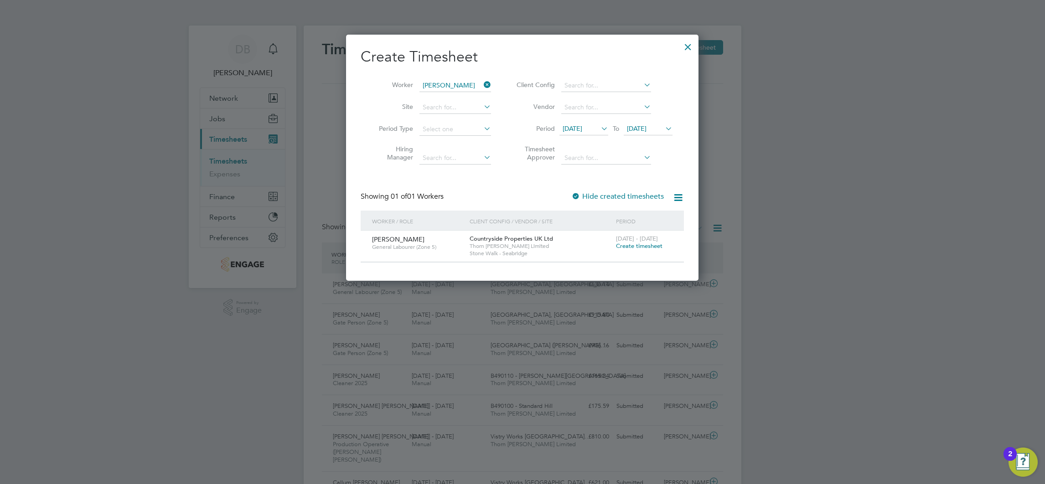
click at [650, 247] on span "Create timesheet" at bounding box center [639, 246] width 46 height 8
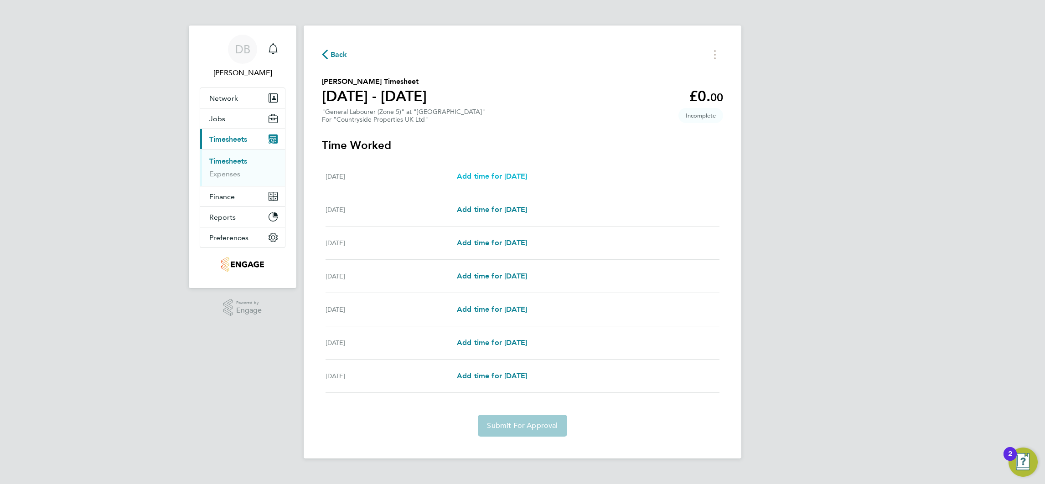
click at [497, 177] on span "Add time for [DATE]" at bounding box center [492, 176] width 70 height 9
select select "30"
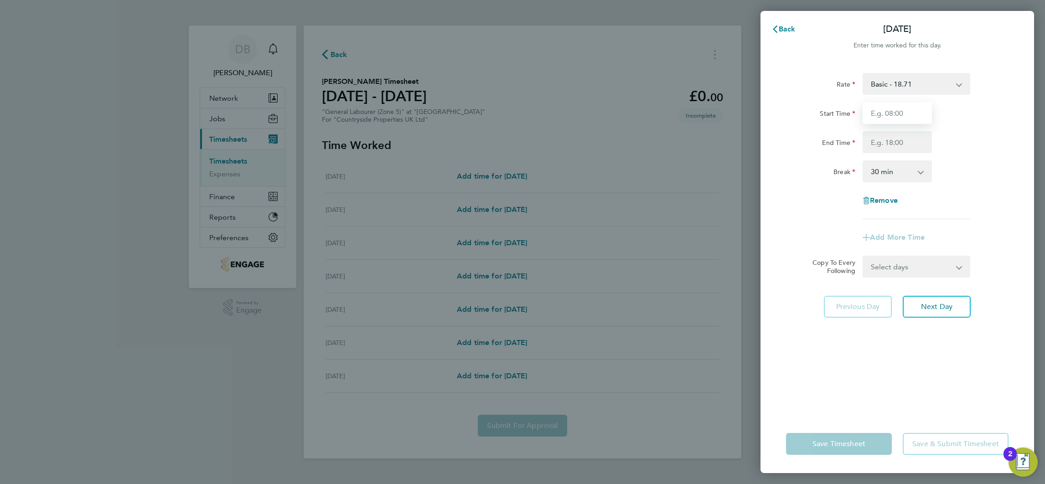
click at [923, 111] on input "Start Time" at bounding box center [896, 113] width 69 height 22
type input "07:00"
type input "17:00"
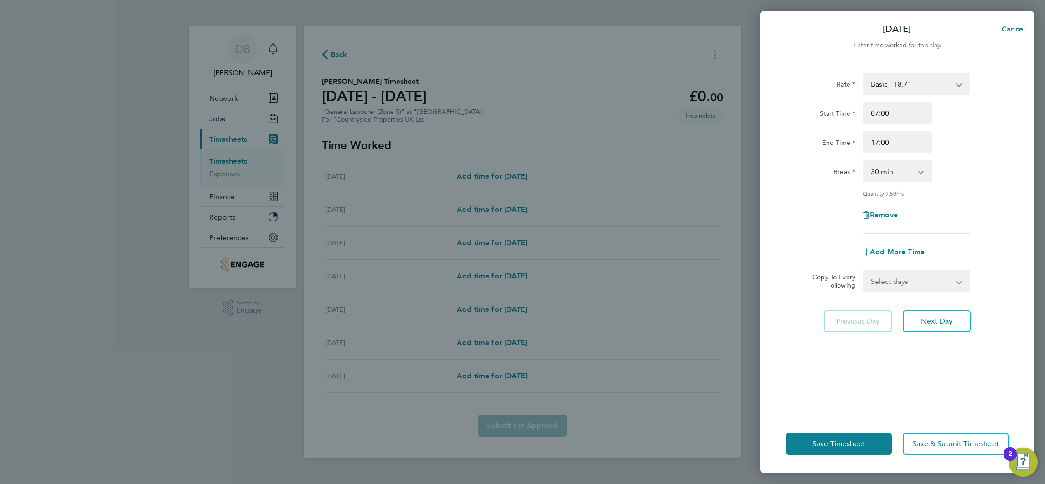
click at [945, 286] on select "Select days Day Weekday (Mon-Fri) Weekend (Sat-Sun) [DATE] [DATE] [DATE] [DATE]…" at bounding box center [911, 281] width 96 height 20
select select "WEEKDAY"
click at [863, 271] on select "Select days Day Weekday (Mon-Fri) Weekend (Sat-Sun) [DATE] [DATE] [DATE] [DATE]…" at bounding box center [911, 281] width 96 height 20
select select "[DATE]"
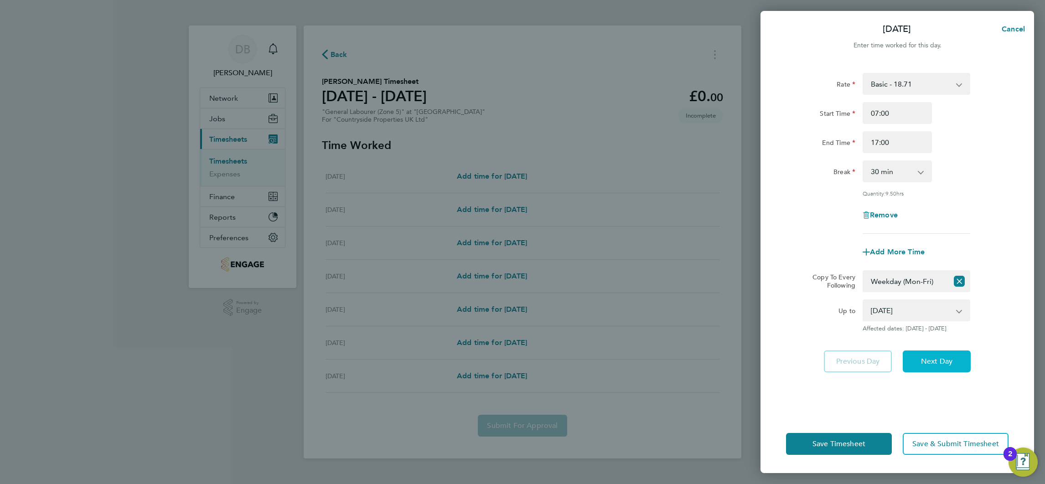
click at [944, 357] on span "Next Day" at bounding box center [936, 361] width 31 height 9
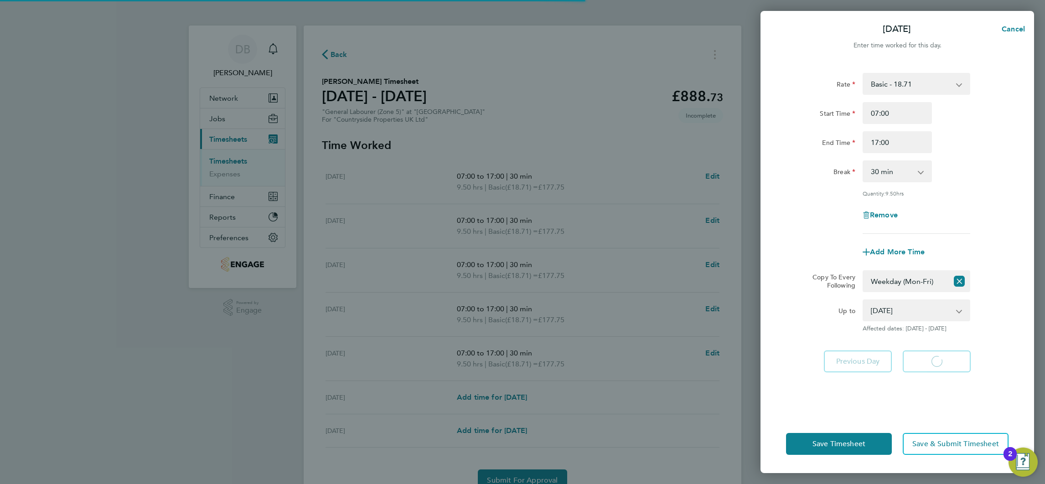
select select "30"
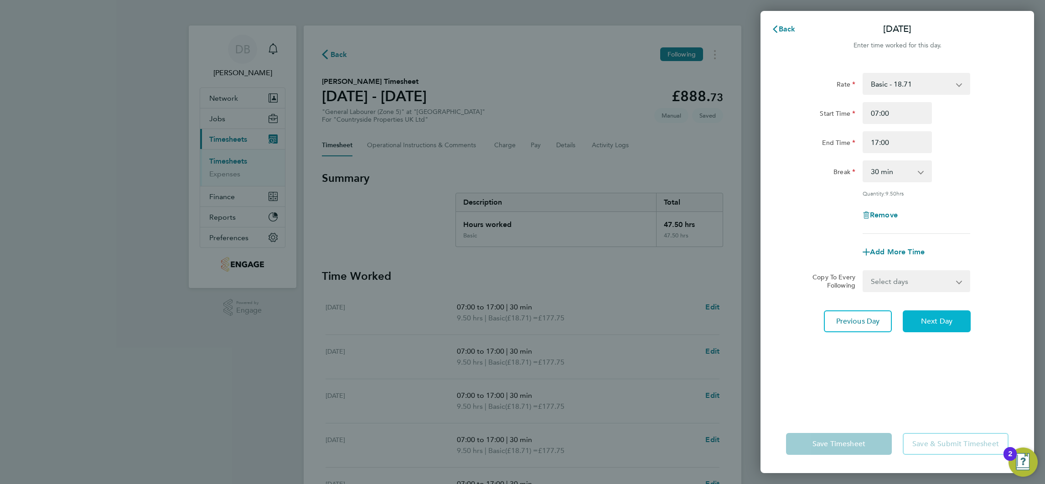
click at [944, 317] on span "Next Day" at bounding box center [936, 321] width 31 height 9
select select "30"
click at [944, 317] on span "Next Day" at bounding box center [936, 321] width 31 height 9
select select "30"
click at [944, 317] on span "Next Day" at bounding box center [936, 321] width 31 height 9
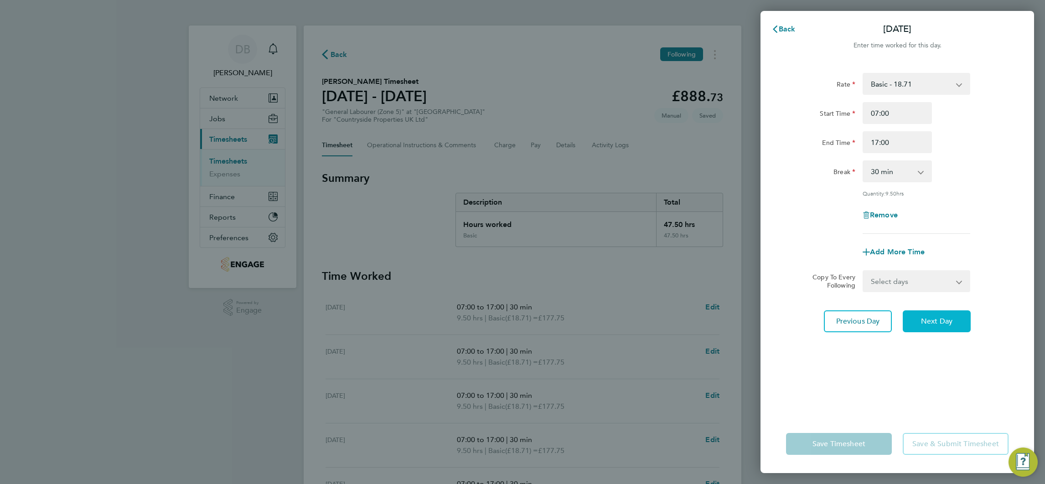
select select "30"
click at [944, 317] on span "Next Day" at bounding box center [936, 321] width 31 height 9
select select "30"
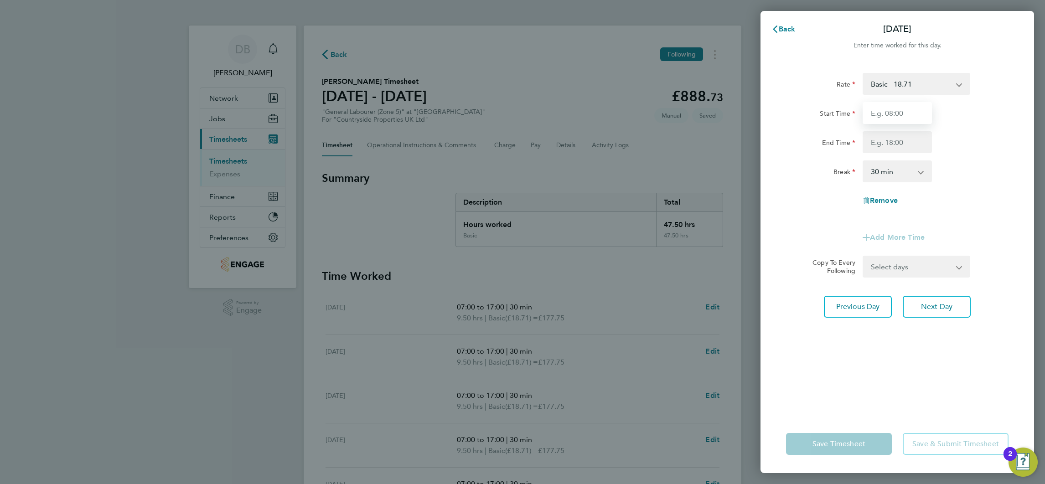
click at [881, 116] on input "Start Time" at bounding box center [896, 113] width 69 height 22
type input "07:30"
type input "16:30"
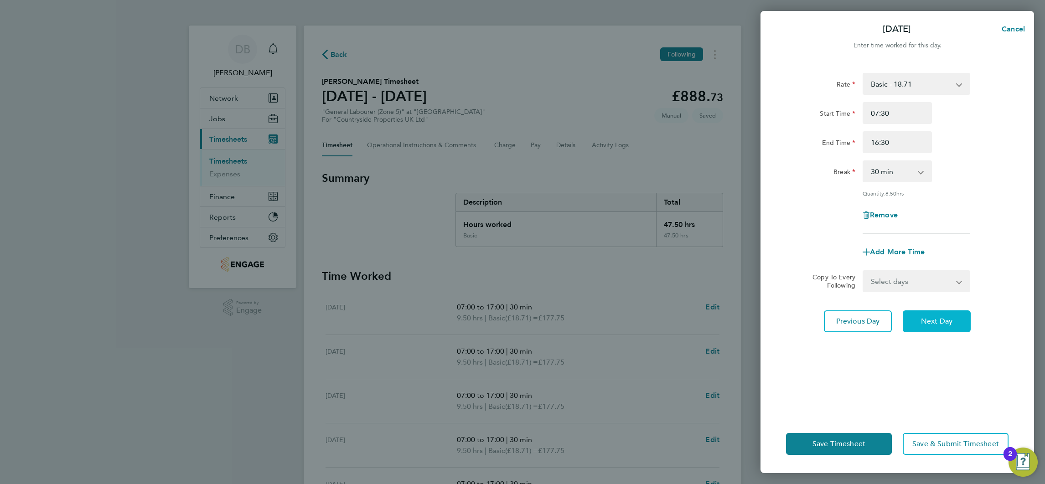
click at [942, 317] on span "Next Day" at bounding box center [936, 321] width 31 height 9
select select "30"
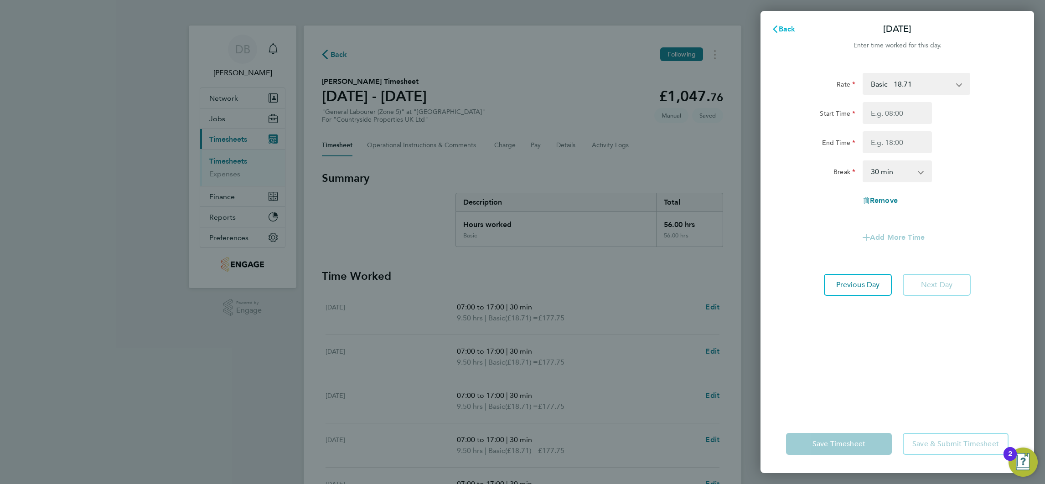
click at [787, 27] on span "Back" at bounding box center [786, 29] width 17 height 9
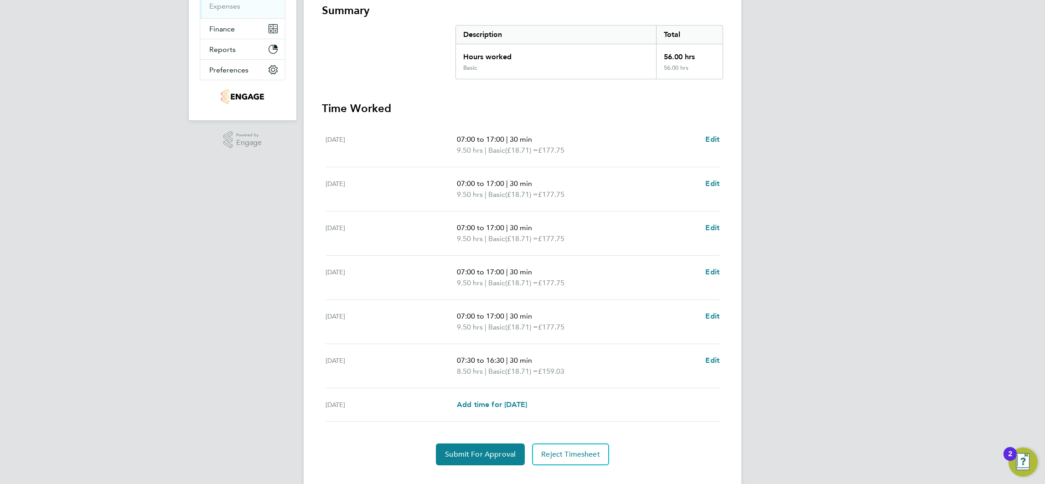
scroll to position [185, 0]
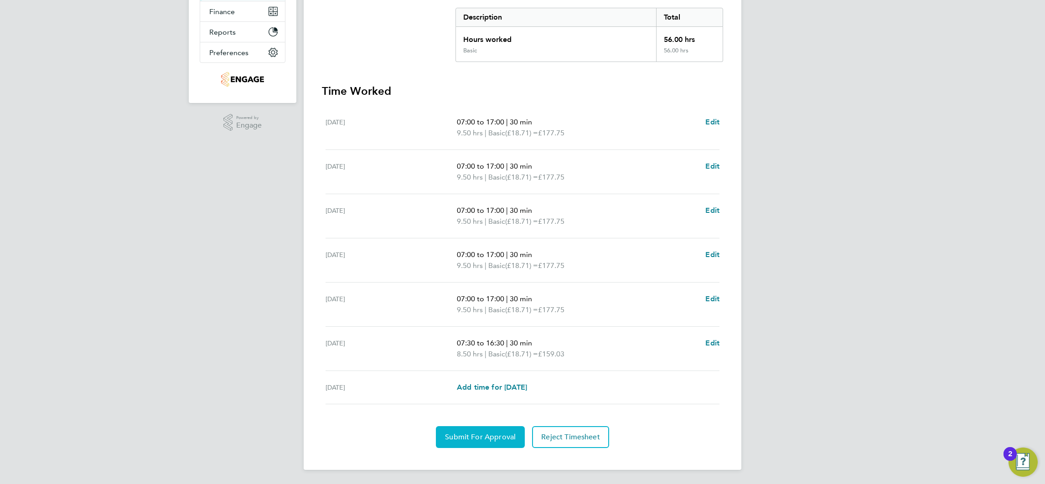
click at [499, 440] on span "Submit For Approval" at bounding box center [480, 436] width 71 height 9
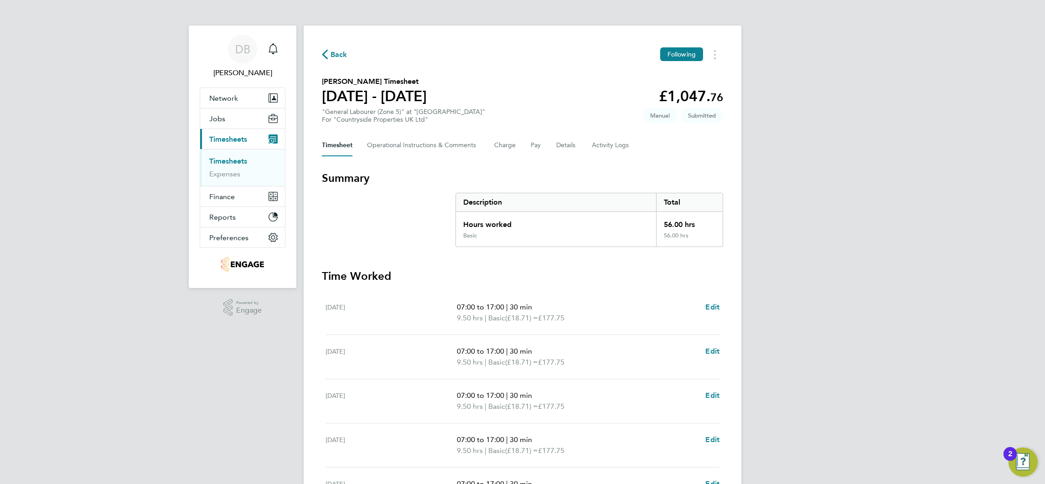
click at [340, 50] on span "Back" at bounding box center [338, 54] width 17 height 11
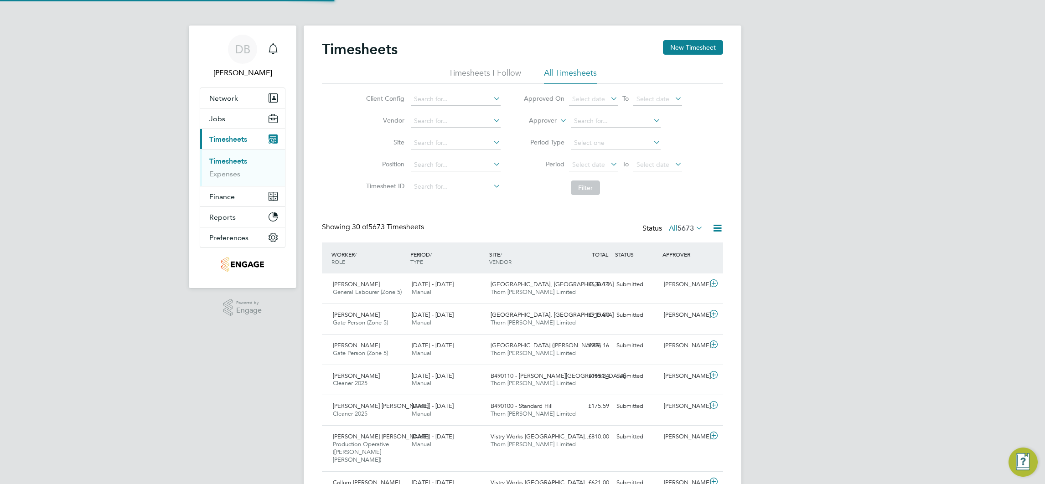
scroll to position [23, 79]
click at [680, 48] on button "New Timesheet" at bounding box center [693, 47] width 60 height 15
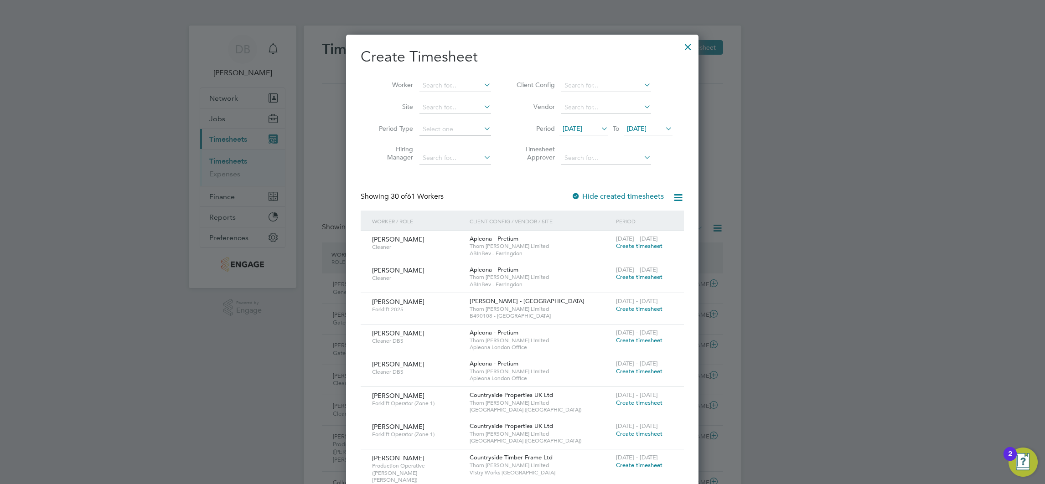
click at [663, 126] on icon at bounding box center [663, 128] width 0 height 13
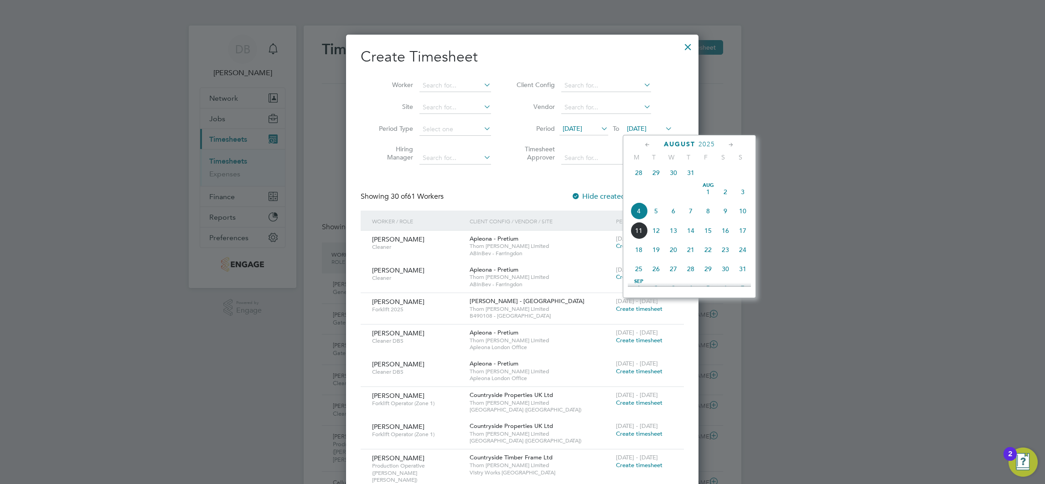
click at [742, 217] on span "10" at bounding box center [742, 210] width 17 height 17
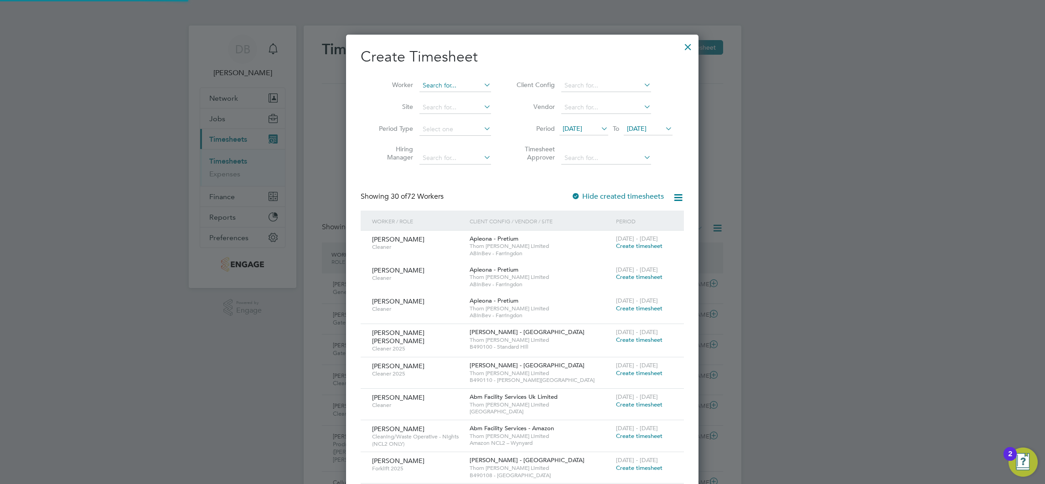
click at [453, 83] on input at bounding box center [455, 85] width 72 height 13
click at [477, 95] on b "[PERSON_NAME]" at bounding box center [503, 98] width 53 height 8
type input "[PERSON_NAME]"
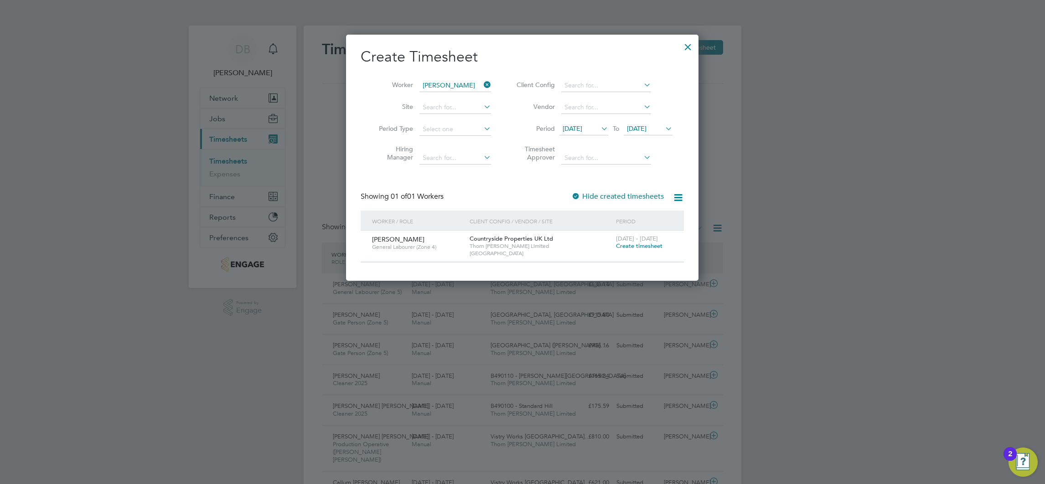
click at [634, 247] on span "Create timesheet" at bounding box center [639, 246] width 46 height 8
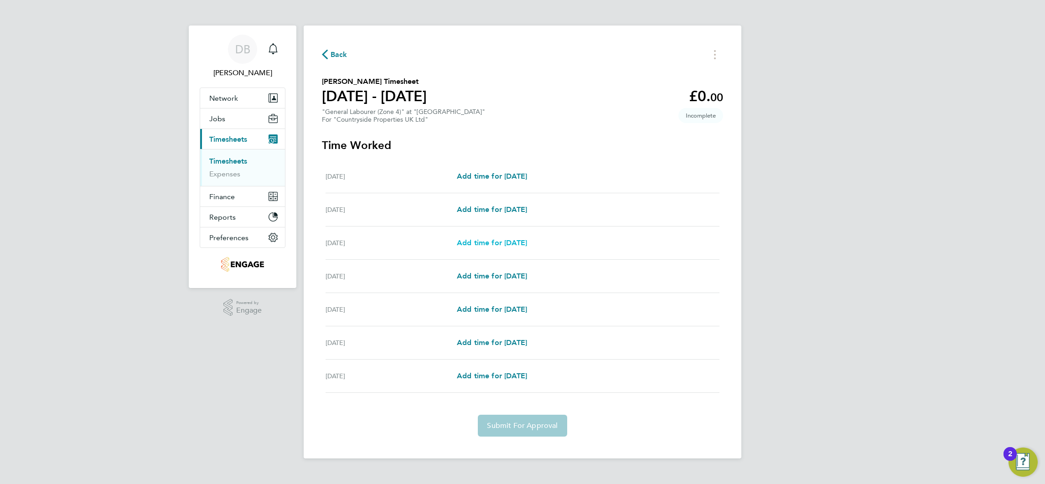
click at [499, 244] on span "Add time for [DATE]" at bounding box center [492, 242] width 70 height 9
select select "30"
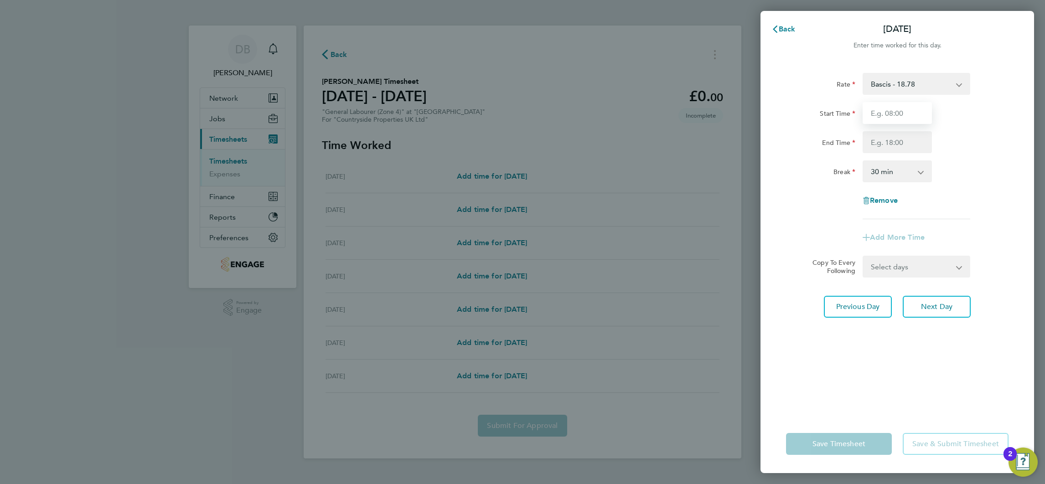
click at [896, 112] on input "Start Time" at bounding box center [896, 113] width 69 height 22
type input "07:00"
type input "17:30"
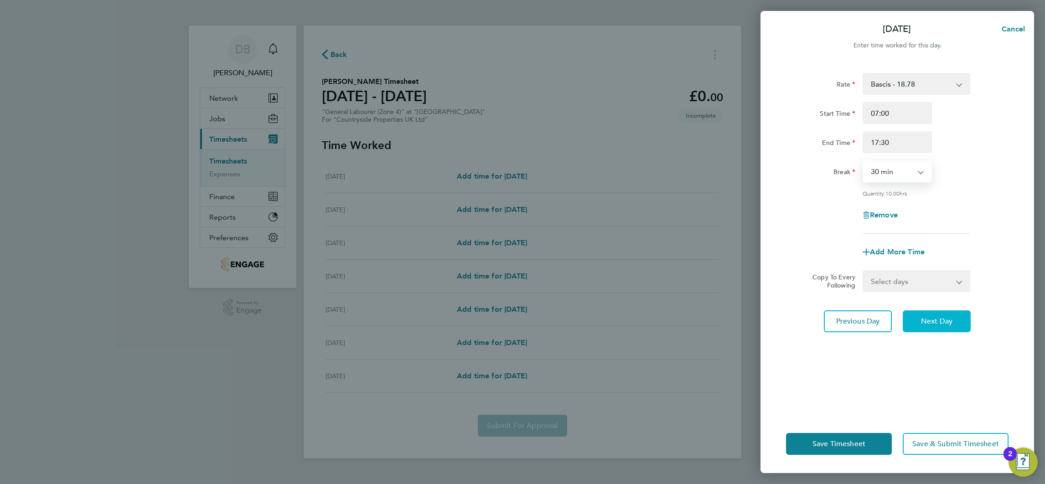
click at [940, 319] on span "Next Day" at bounding box center [936, 321] width 31 height 9
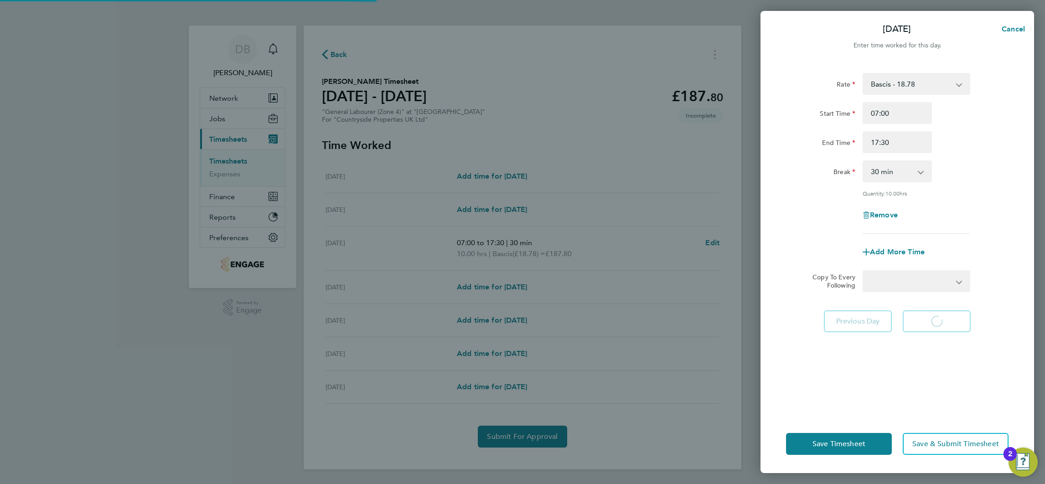
select select "30"
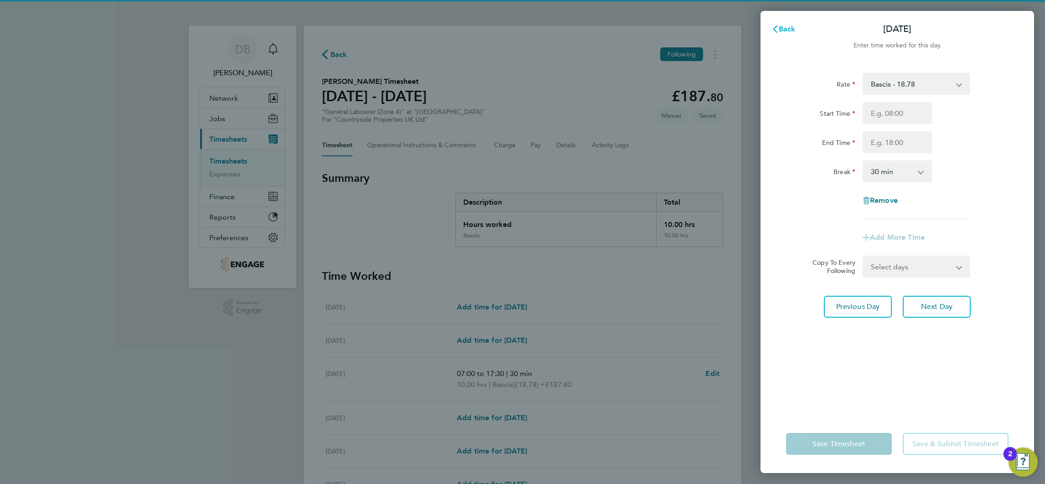
click at [790, 29] on span "Back" at bounding box center [786, 29] width 17 height 9
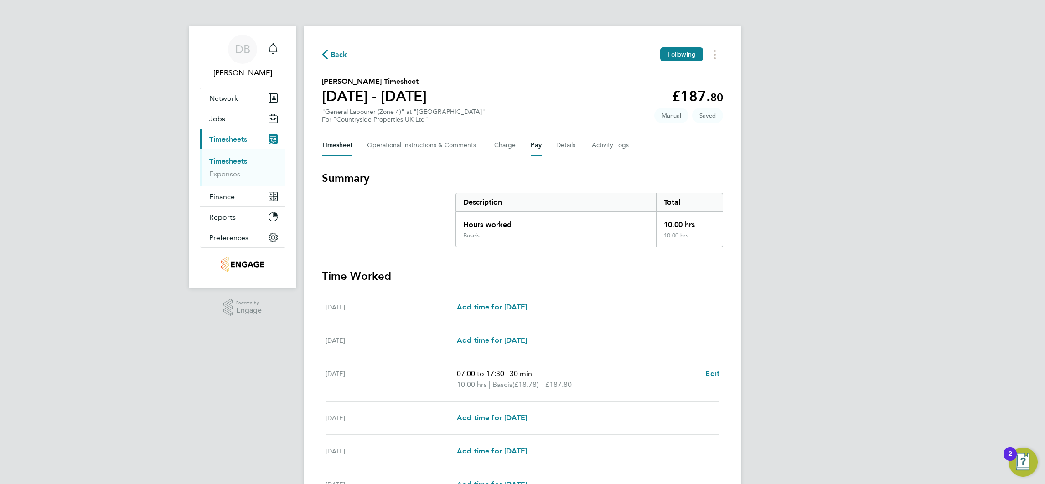
click at [538, 144] on button "Pay" at bounding box center [535, 145] width 11 height 22
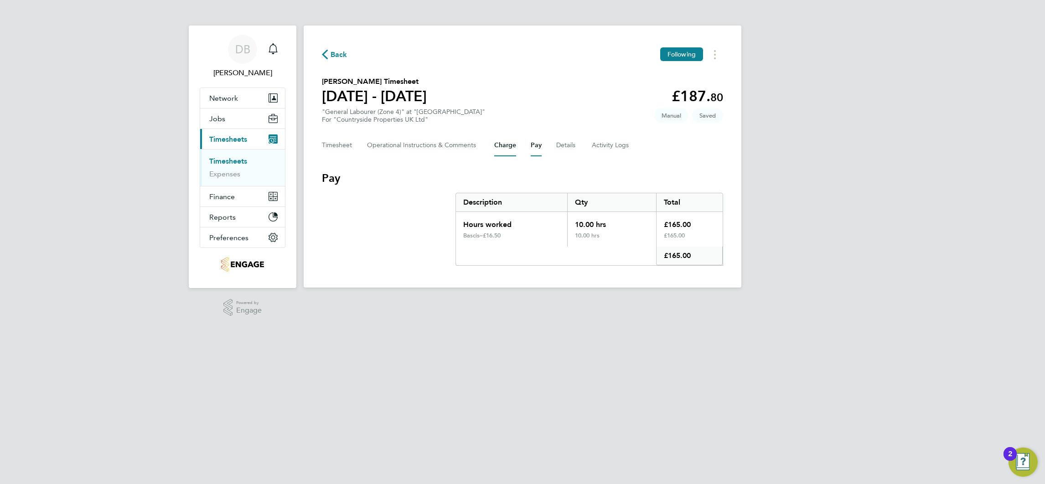
click at [512, 144] on button "Charge" at bounding box center [505, 145] width 22 height 22
click at [570, 144] on button "Details" at bounding box center [566, 145] width 21 height 22
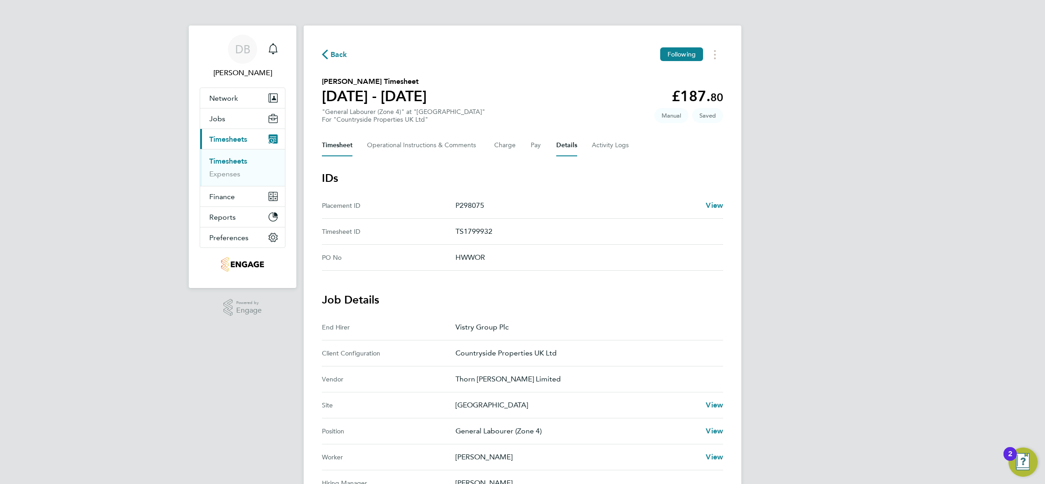
click at [340, 148] on button "Timesheet" at bounding box center [337, 145] width 31 height 22
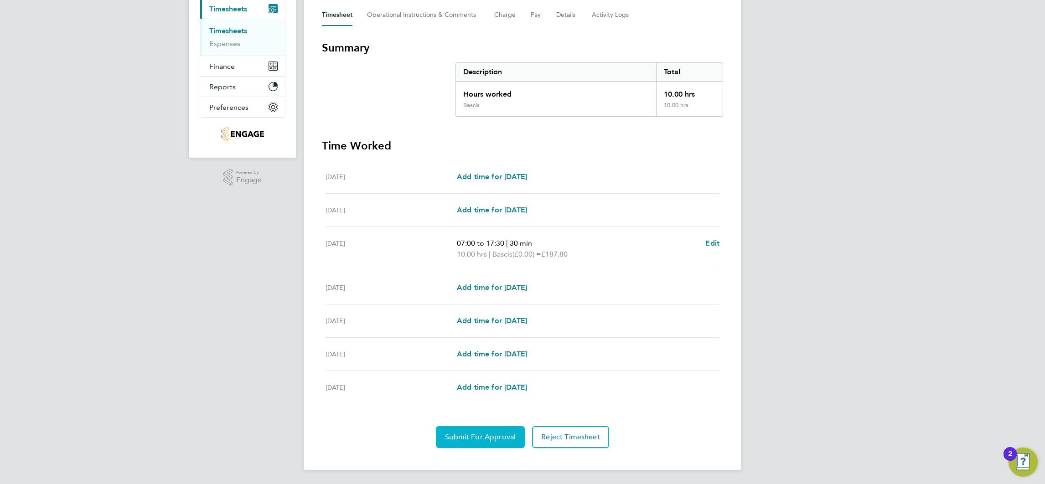
click at [489, 443] on button "Submit For Approval" at bounding box center [480, 437] width 89 height 22
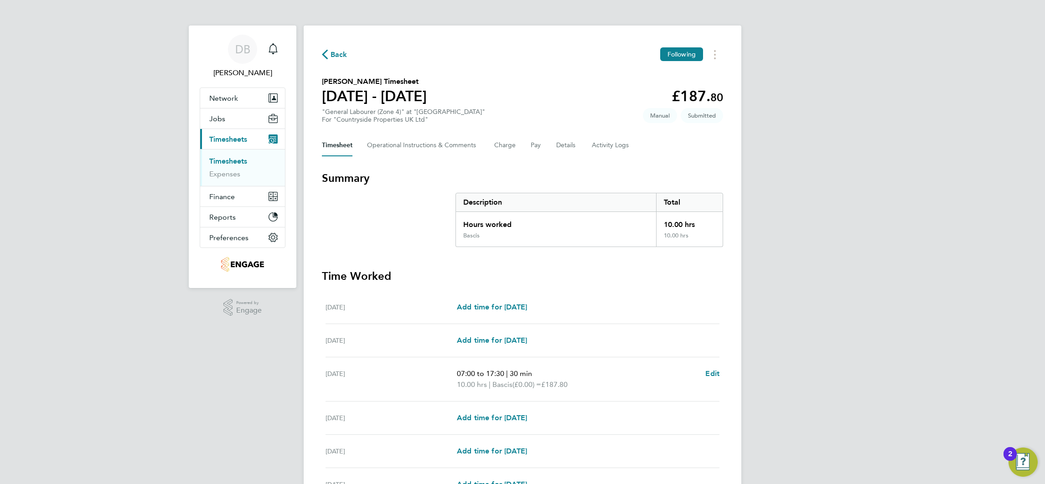
click at [340, 54] on span "Back" at bounding box center [338, 54] width 17 height 11
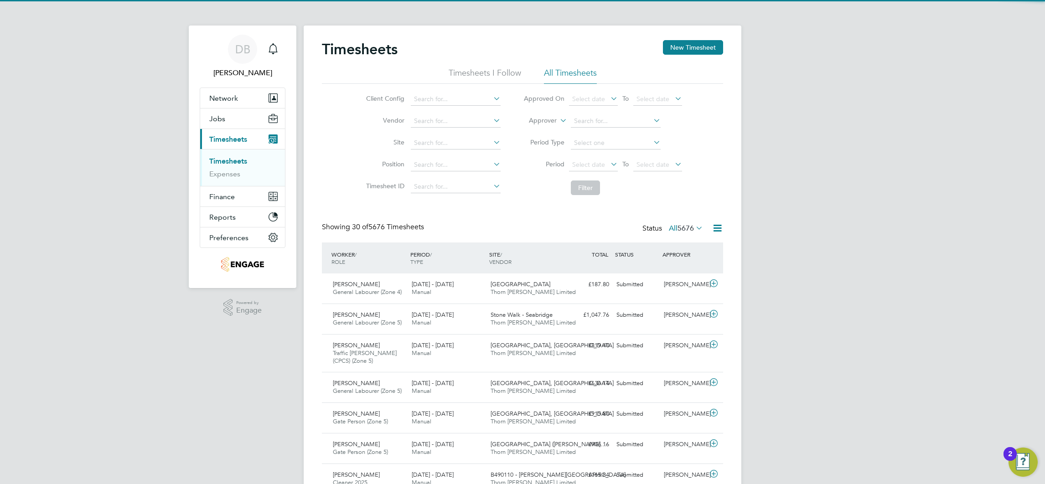
scroll to position [31, 79]
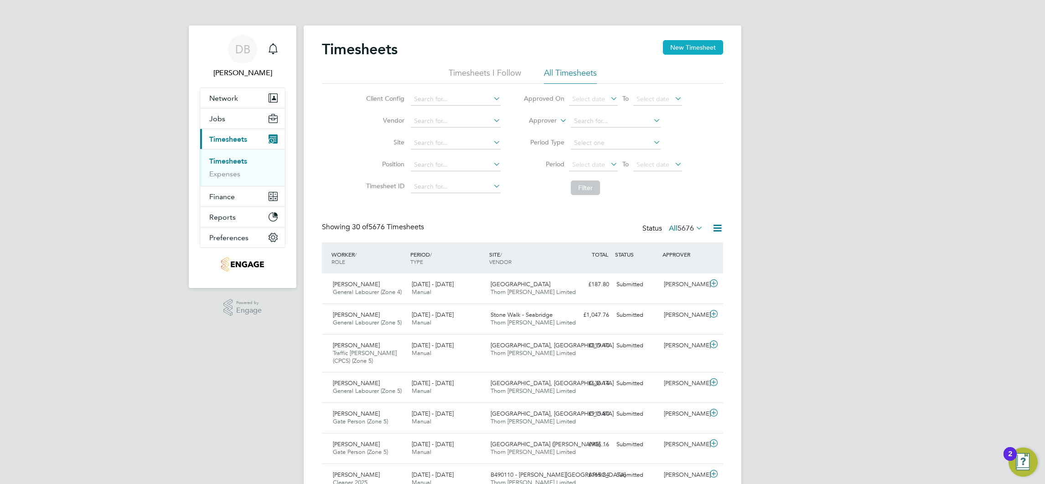
click at [691, 47] on button "New Timesheet" at bounding box center [693, 47] width 60 height 15
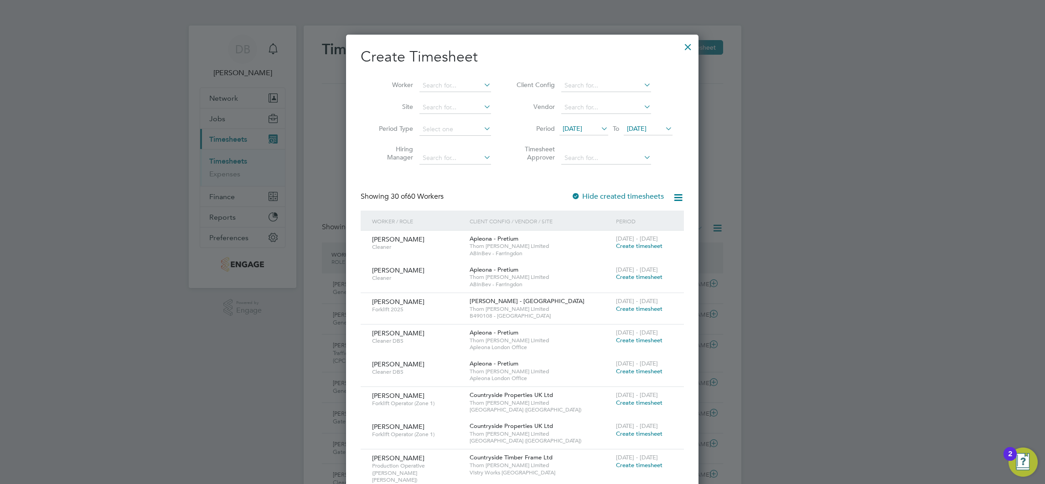
click at [663, 129] on icon at bounding box center [663, 128] width 0 height 13
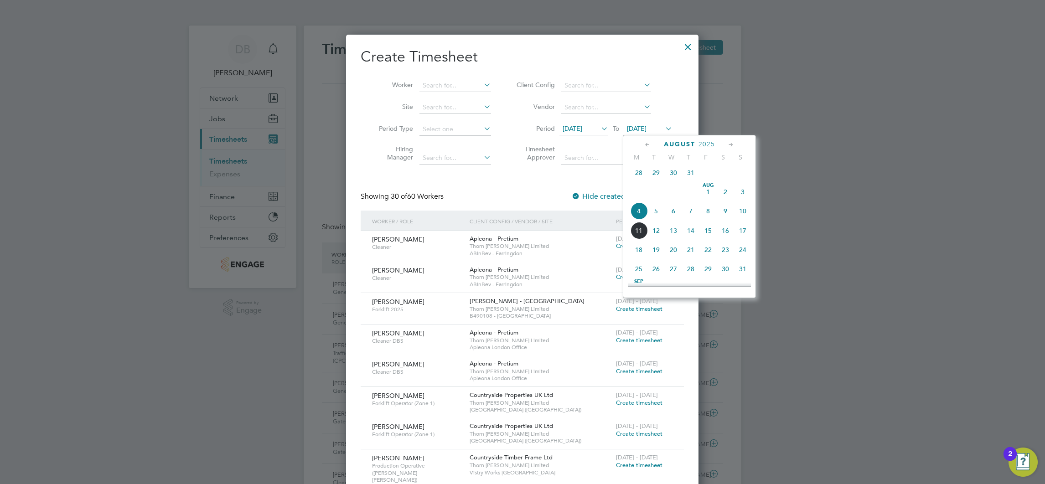
click at [745, 216] on span "10" at bounding box center [742, 210] width 17 height 17
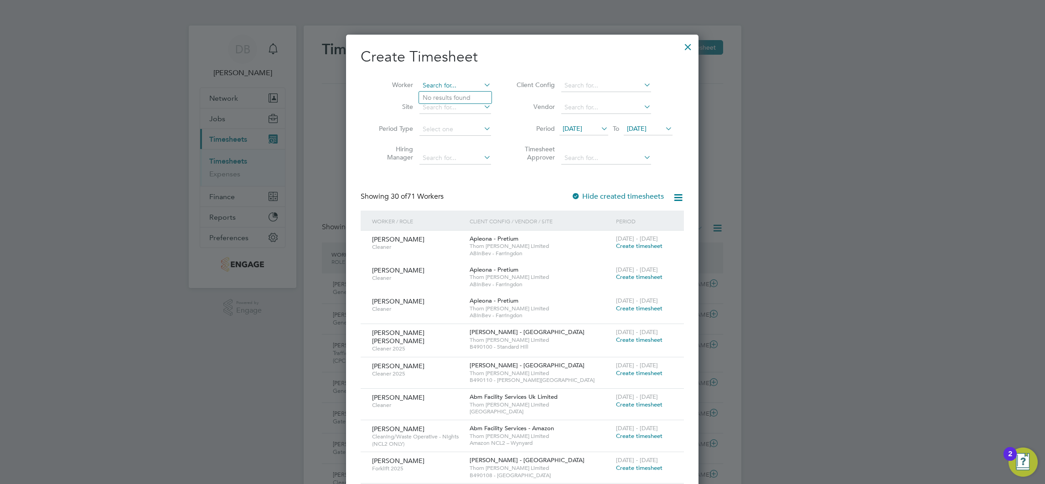
click at [434, 86] on input at bounding box center [455, 85] width 72 height 13
click at [446, 84] on input at bounding box center [455, 85] width 72 height 13
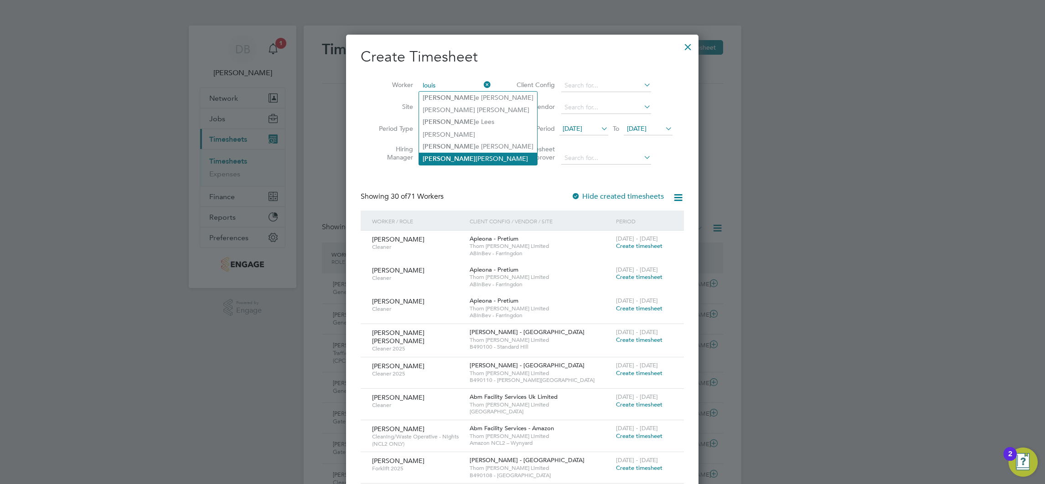
click at [453, 160] on li "[PERSON_NAME]" at bounding box center [478, 159] width 118 height 12
type input "[PERSON_NAME]"
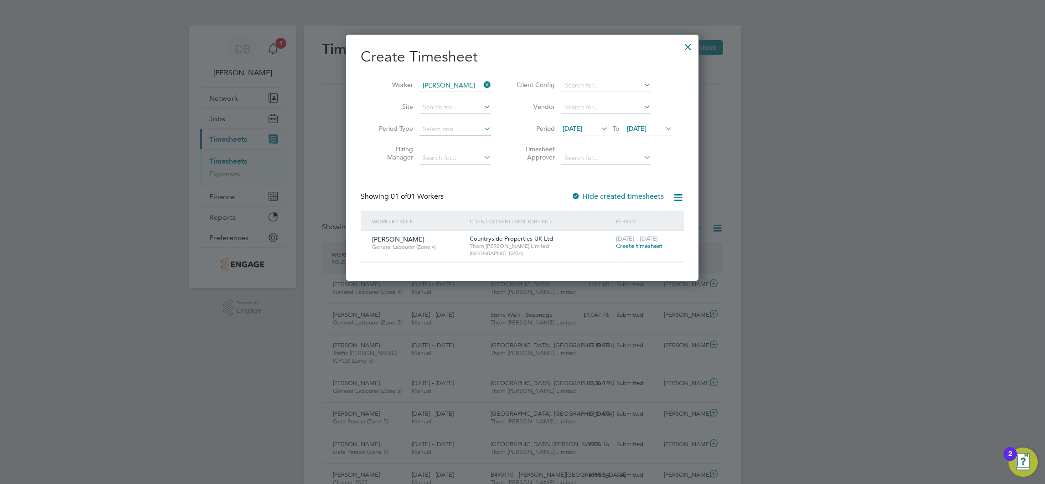
click at [634, 243] on span "Create timesheet" at bounding box center [639, 246] width 46 height 8
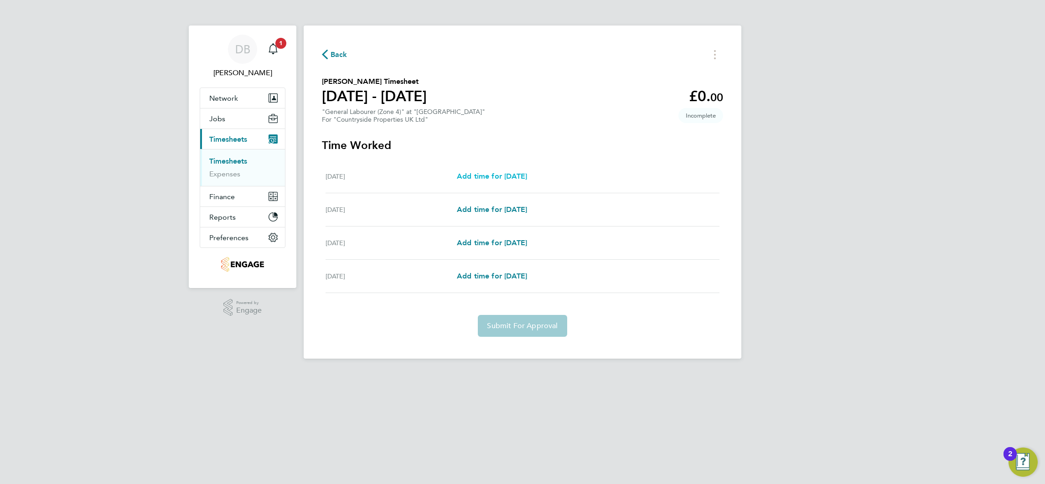
click at [493, 177] on span "Add time for [DATE]" at bounding box center [492, 176] width 70 height 9
select select "30"
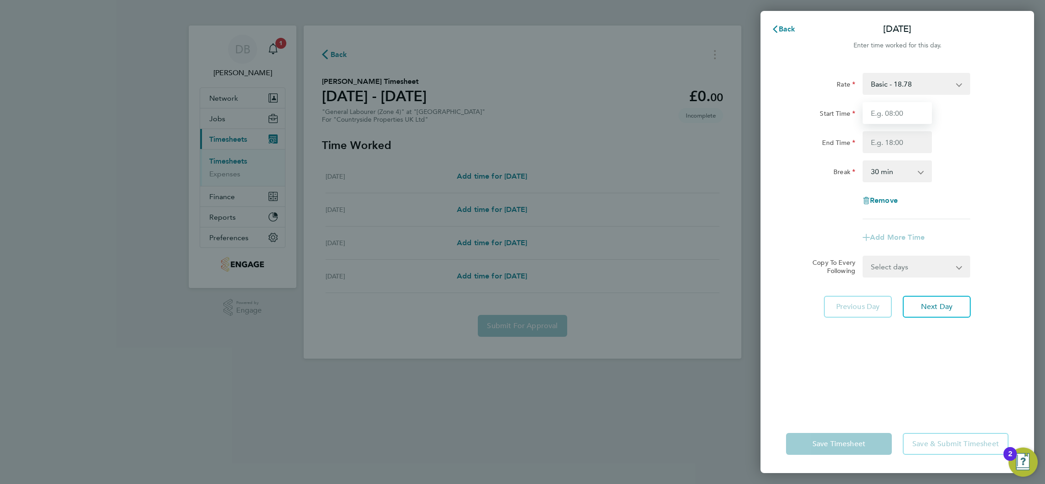
click at [887, 110] on input "Start Time" at bounding box center [896, 113] width 69 height 22
type input "07:00"
type input "17:00"
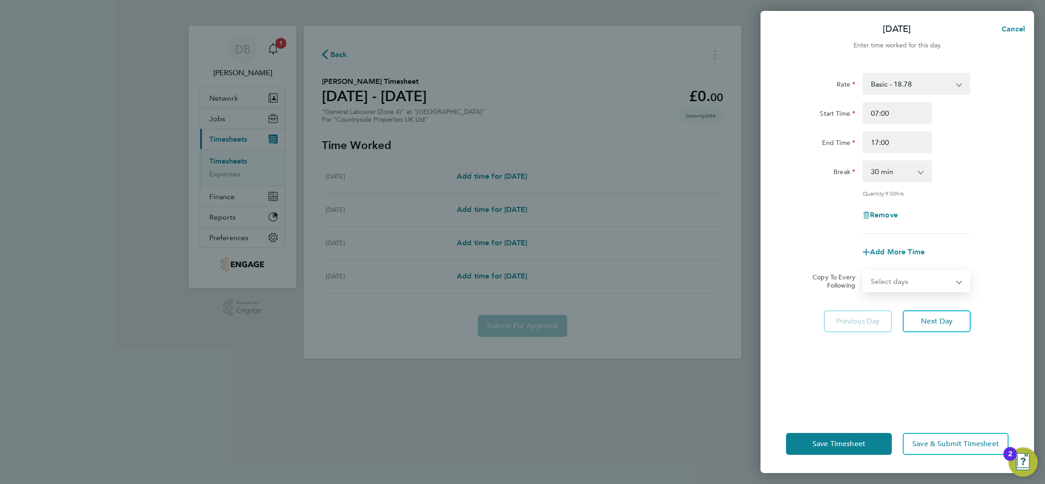
click at [948, 285] on select "Select days Day Weekend (Sat-Sun) [DATE] [DATE] [DATE]" at bounding box center [911, 281] width 96 height 20
select select "FRI"
click at [863, 271] on select "Select days Day Weekend (Sat-Sun) [DATE] [DATE] [DATE]" at bounding box center [911, 281] width 96 height 20
select select "[DATE]"
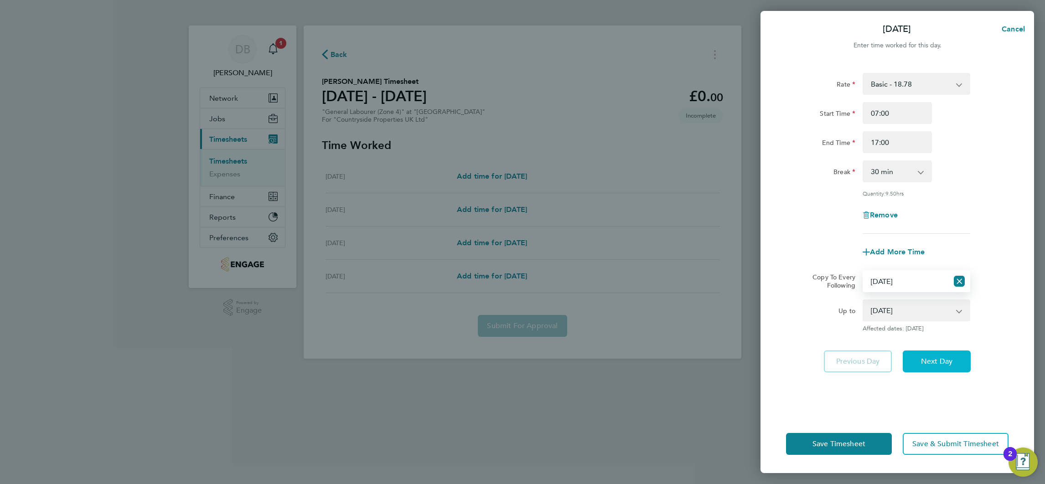
click at [936, 360] on span "Next Day" at bounding box center [936, 361] width 31 height 9
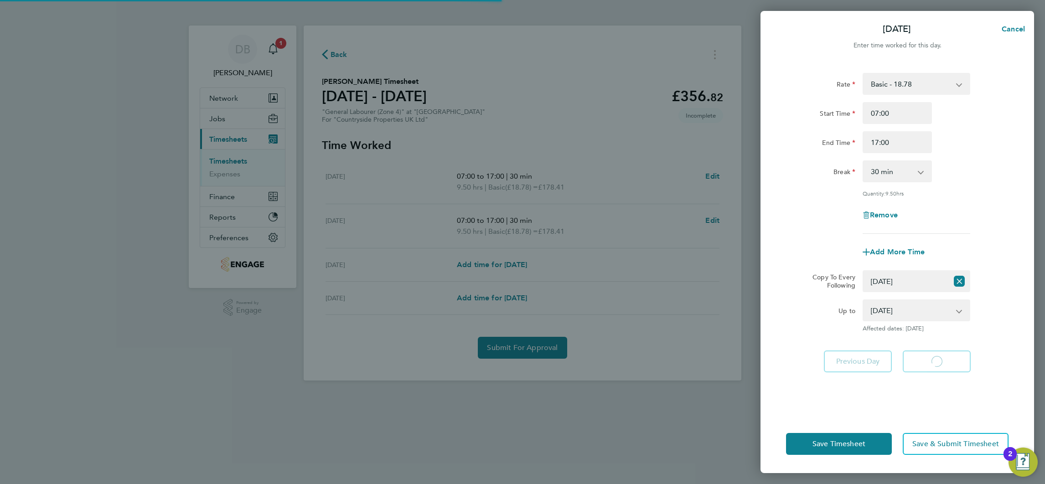
select select "30"
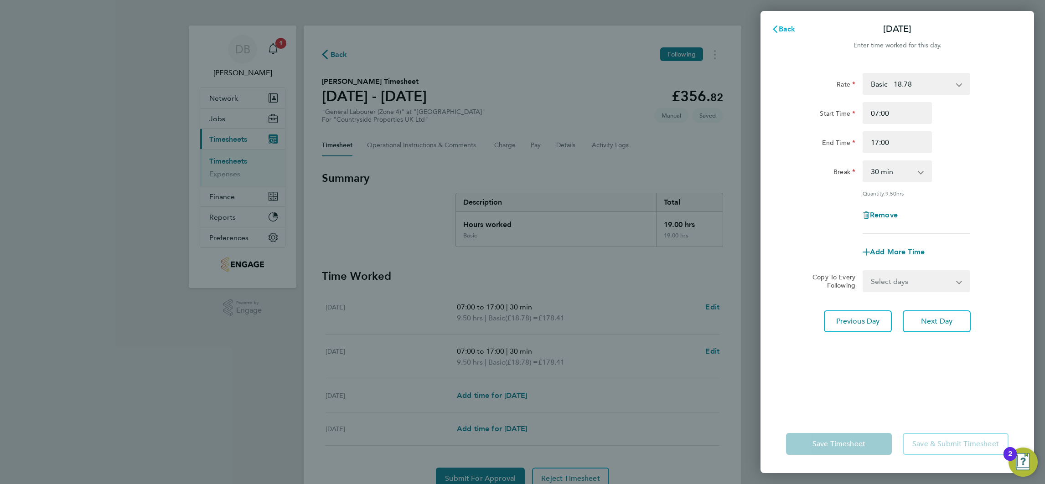
click at [787, 32] on button "Back" at bounding box center [783, 29] width 42 height 18
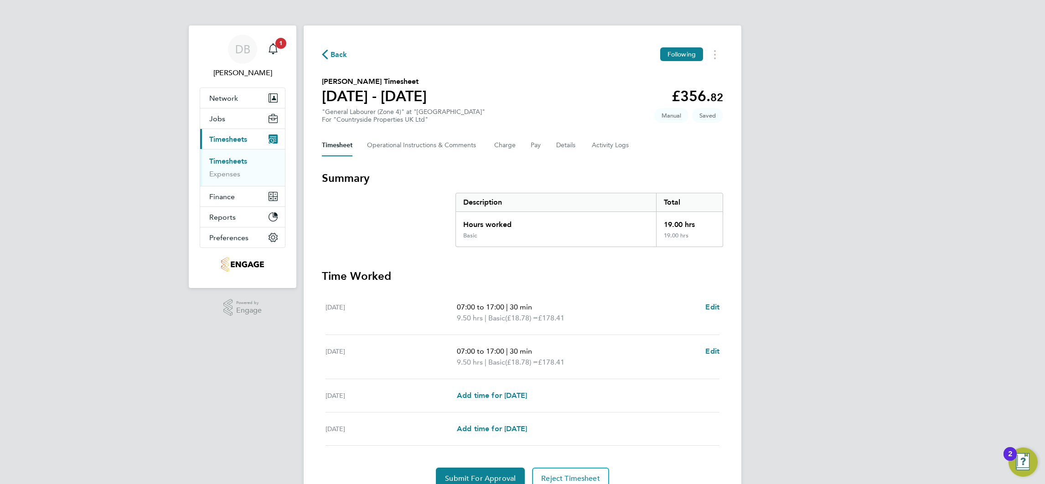
click at [546, 145] on div "Timesheet Operational Instructions & Comments Charge Pay Details Activity Logs" at bounding box center [522, 145] width 401 height 22
click at [537, 146] on button "Pay" at bounding box center [535, 145] width 11 height 22
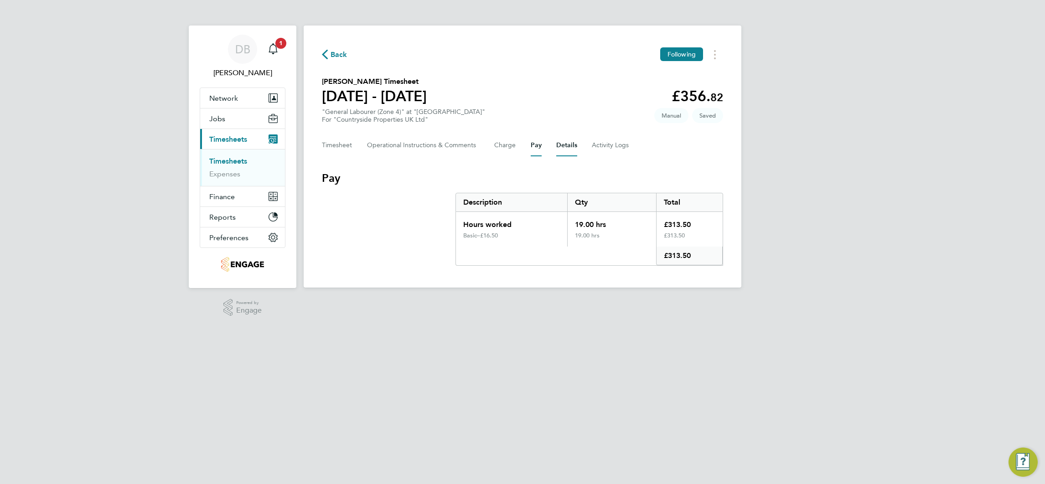
click at [572, 148] on button "Details" at bounding box center [566, 145] width 21 height 22
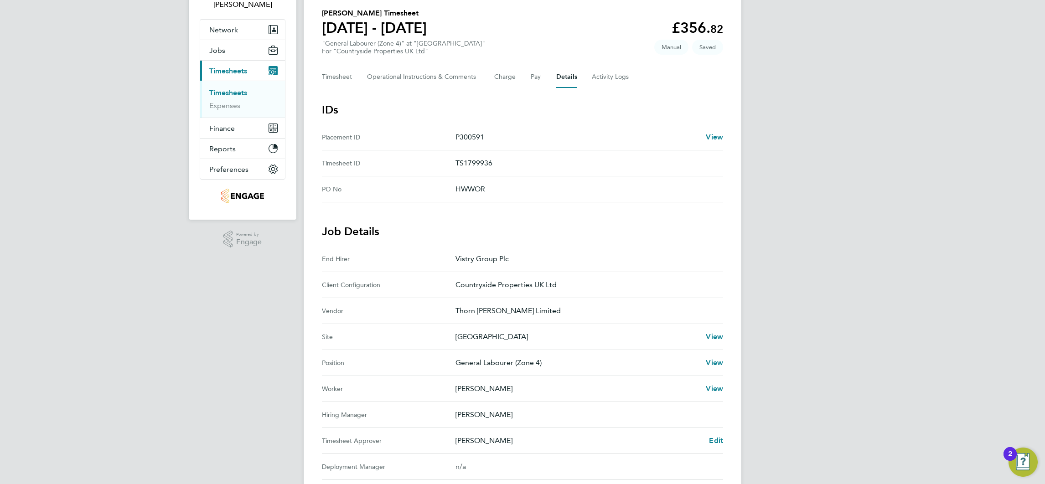
scroll to position [137, 0]
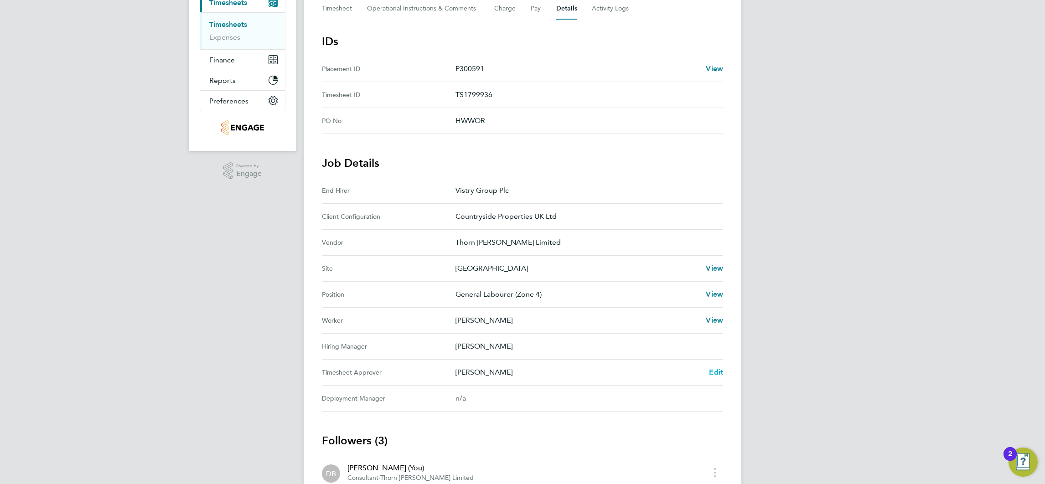
click at [715, 374] on span "Edit" at bounding box center [716, 372] width 14 height 9
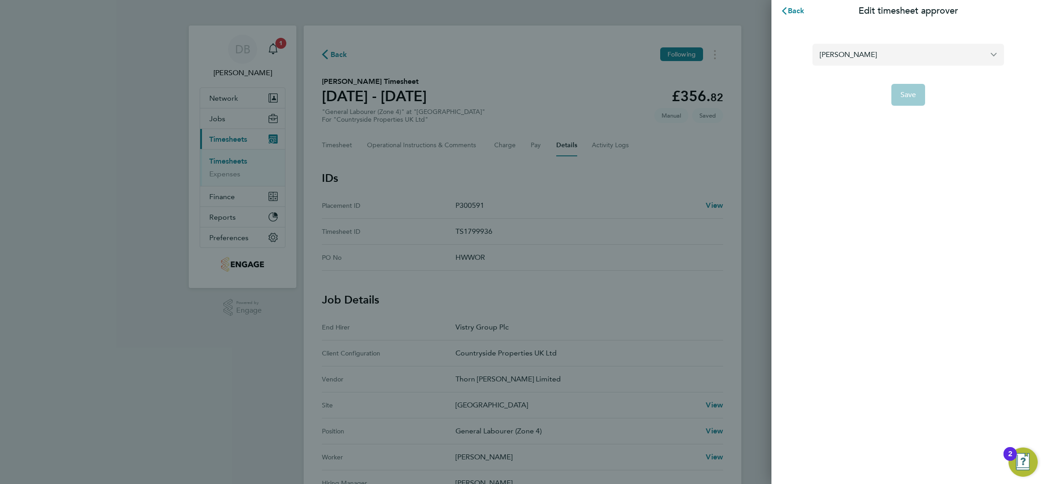
click at [847, 56] on input "[PERSON_NAME]" at bounding box center [907, 54] width 191 height 21
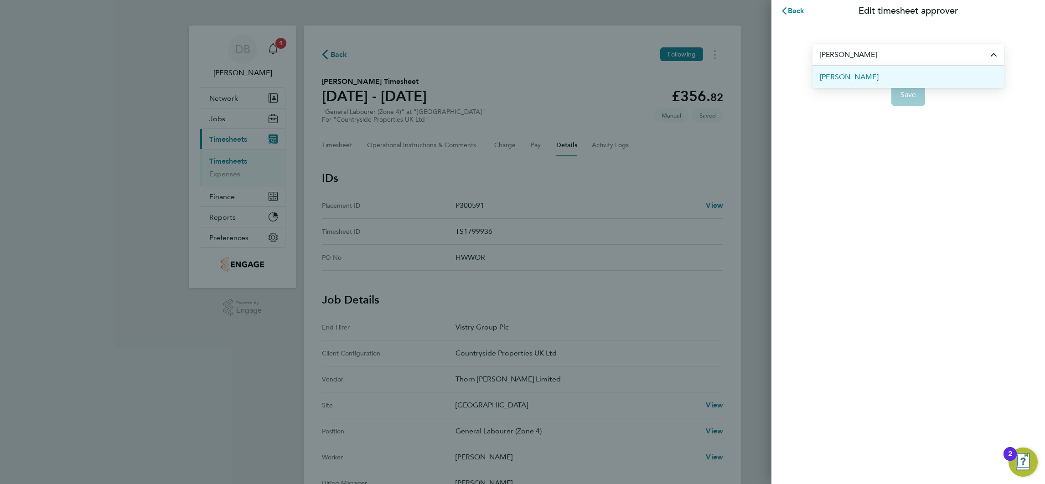
click at [847, 72] on span "[PERSON_NAME]" at bounding box center [848, 77] width 59 height 11
type input "[PERSON_NAME]"
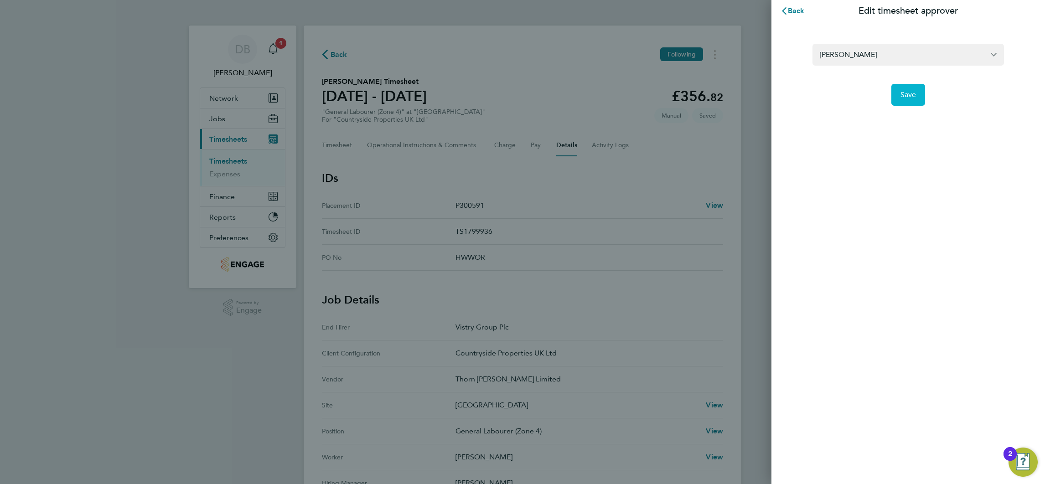
click at [917, 102] on button "Save" at bounding box center [908, 95] width 34 height 22
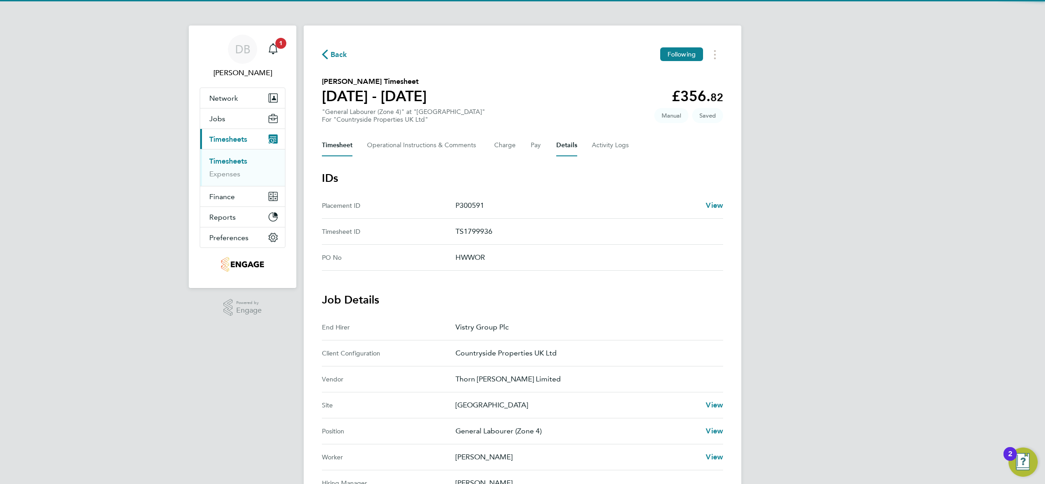
click at [334, 142] on button "Timesheet" at bounding box center [337, 145] width 31 height 22
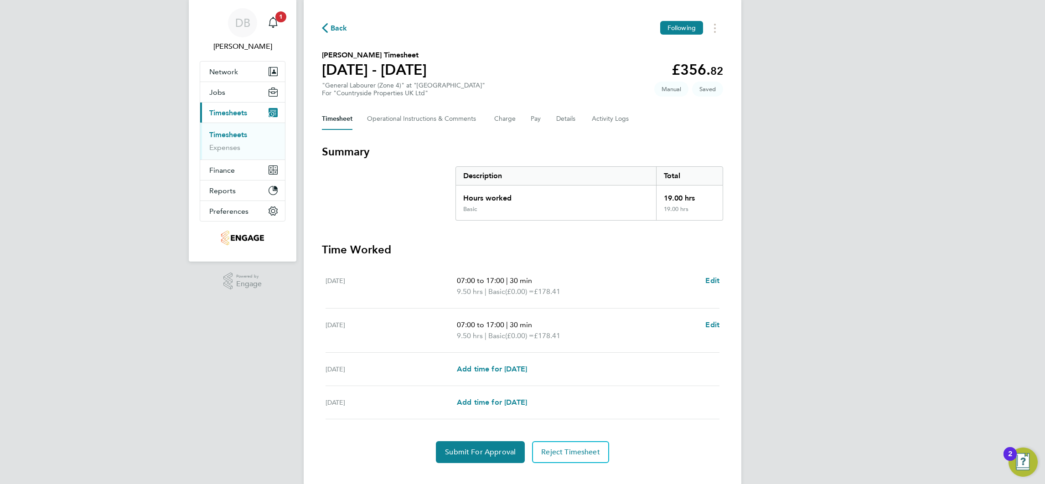
scroll to position [41, 0]
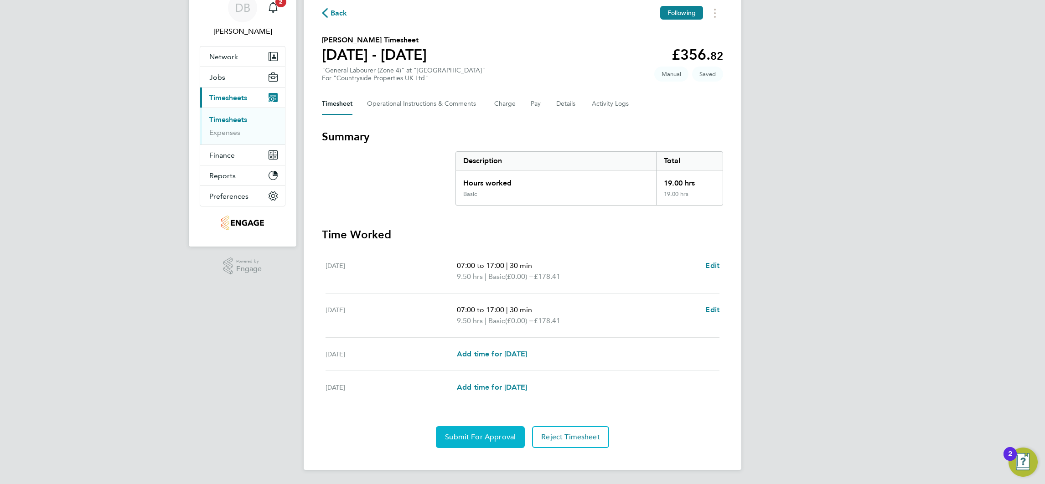
click at [480, 439] on span "Submit For Approval" at bounding box center [480, 436] width 71 height 9
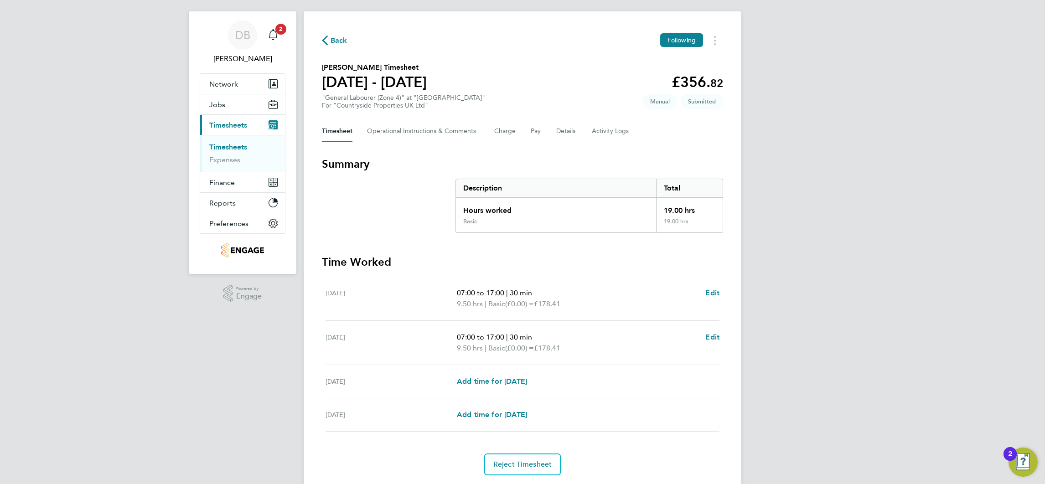
scroll to position [0, 0]
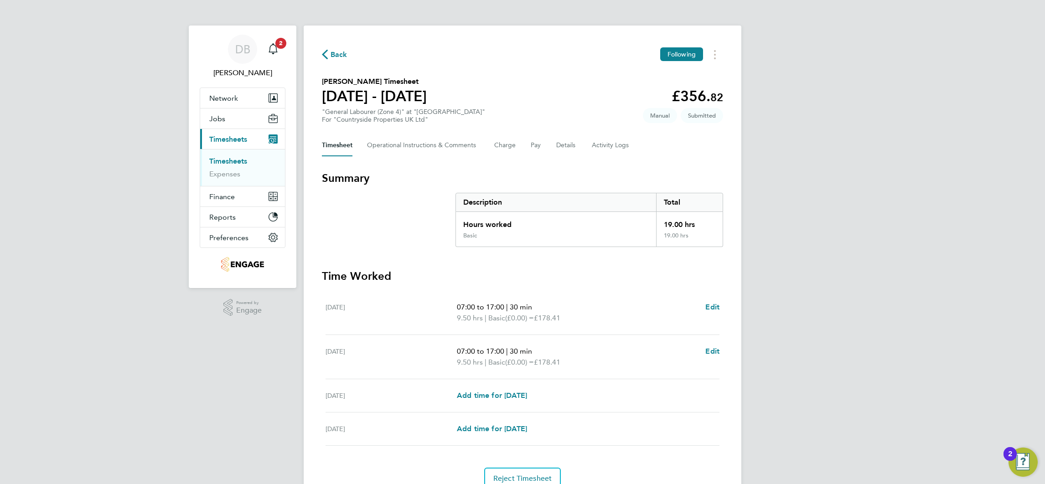
click at [342, 51] on span "Back" at bounding box center [338, 54] width 17 height 11
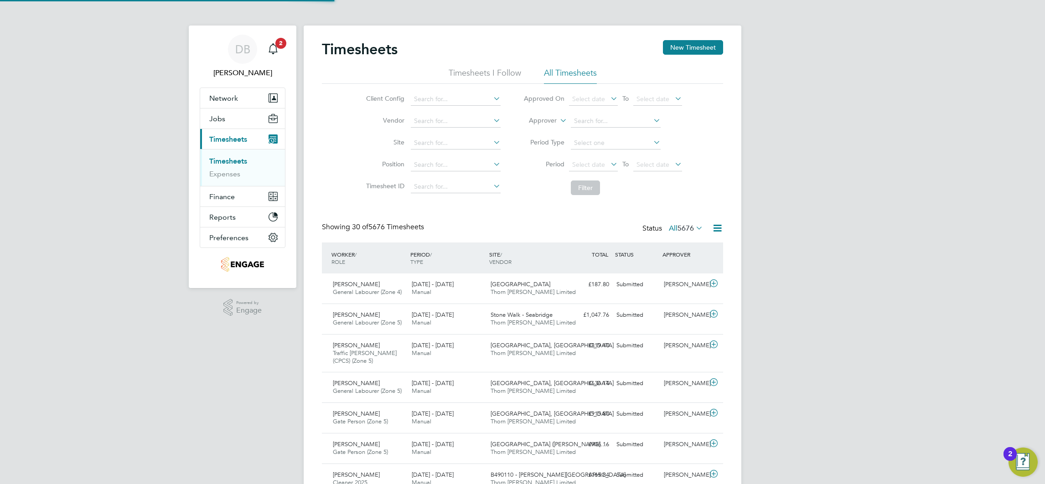
scroll to position [31, 79]
click at [691, 50] on button "New Timesheet" at bounding box center [693, 47] width 60 height 15
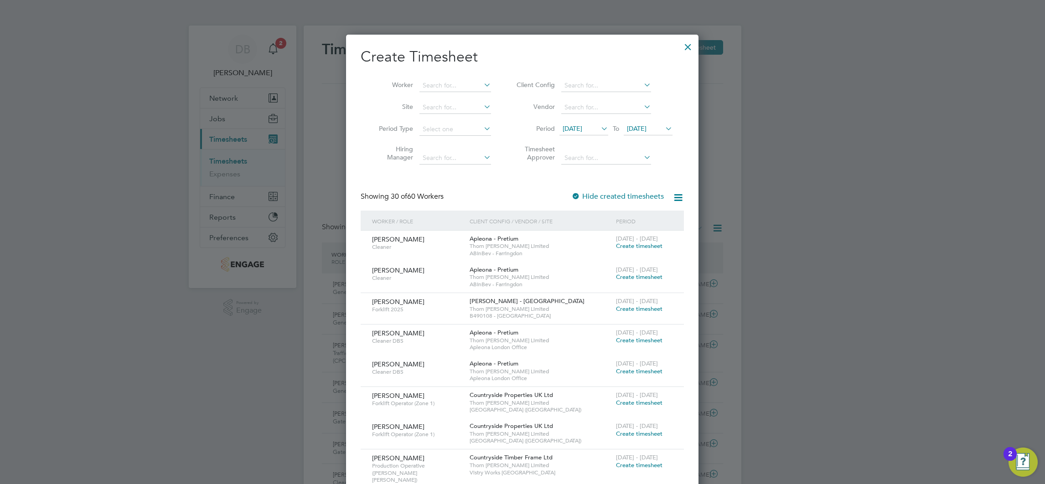
click at [660, 133] on span "[DATE]" at bounding box center [647, 129] width 49 height 12
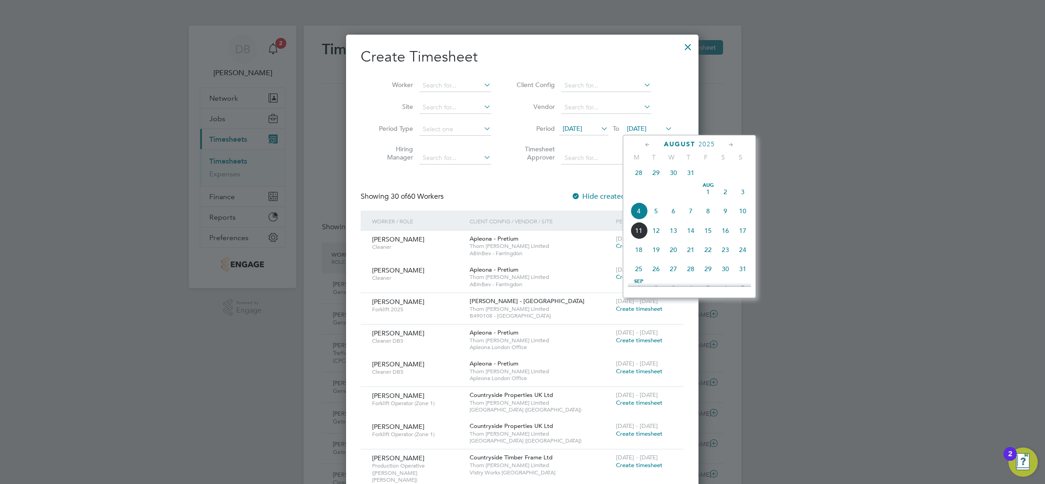
click at [740, 220] on span "10" at bounding box center [742, 210] width 17 height 17
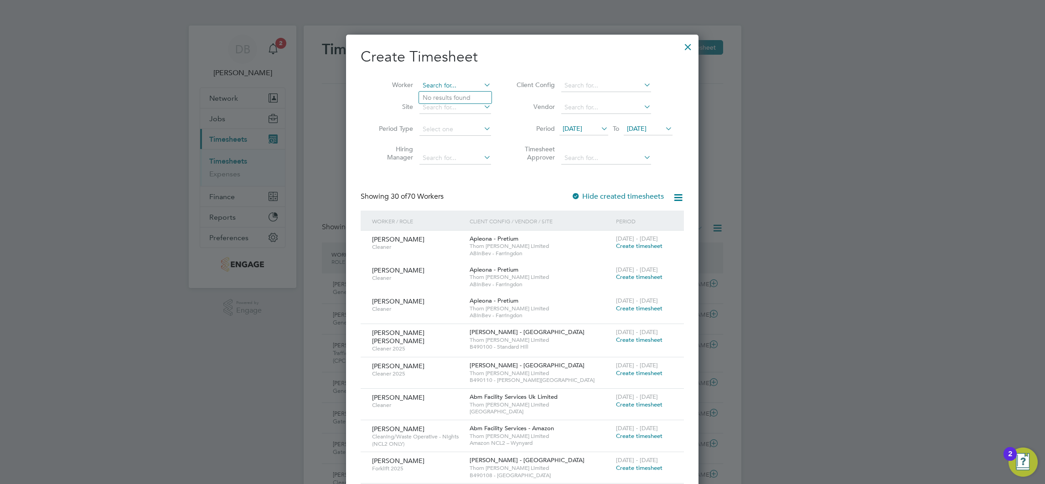
click at [448, 87] on input at bounding box center [455, 85] width 72 height 13
click at [455, 124] on li "Kevin Mason" at bounding box center [475, 122] width 113 height 12
type input "[PERSON_NAME]"
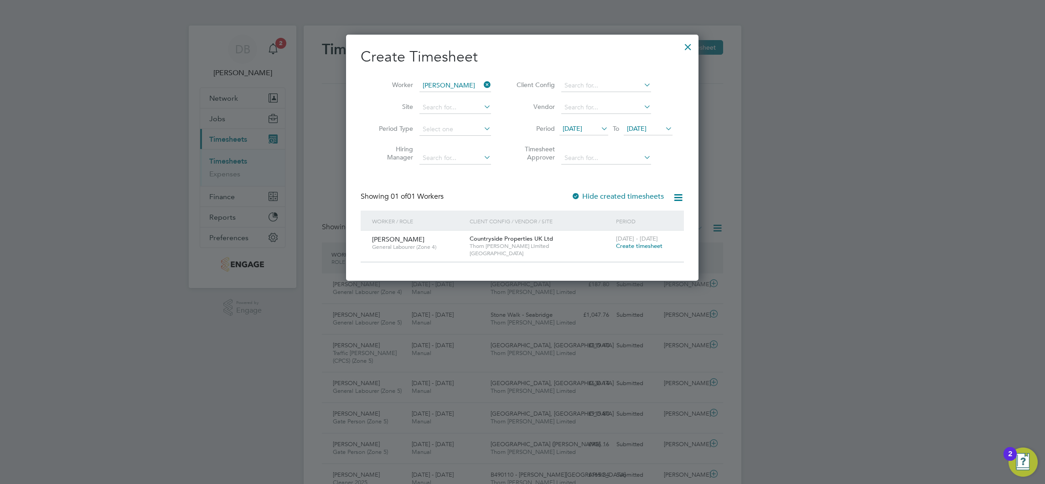
click at [624, 243] on span "Create timesheet" at bounding box center [639, 246] width 46 height 8
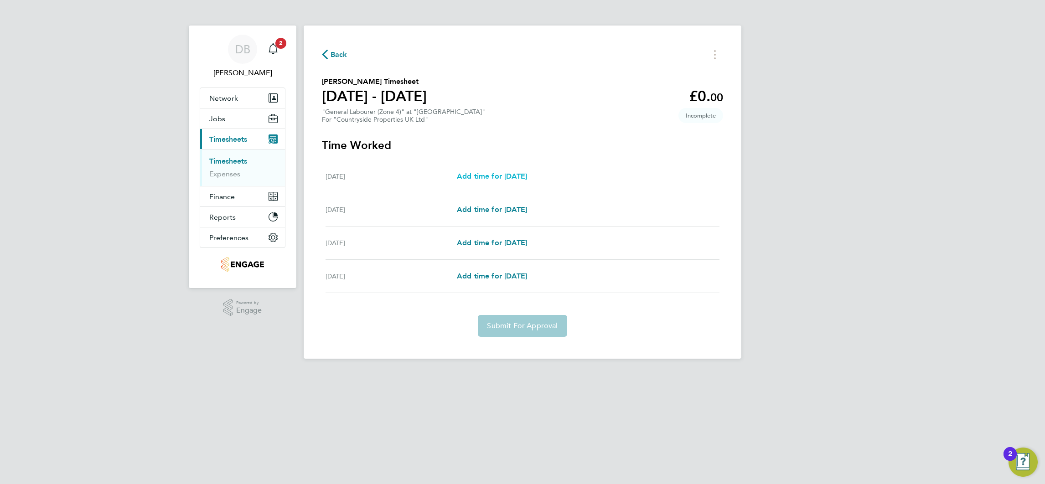
click at [501, 177] on span "Add time for Thu 07 Aug" at bounding box center [492, 176] width 70 height 9
select select "30"
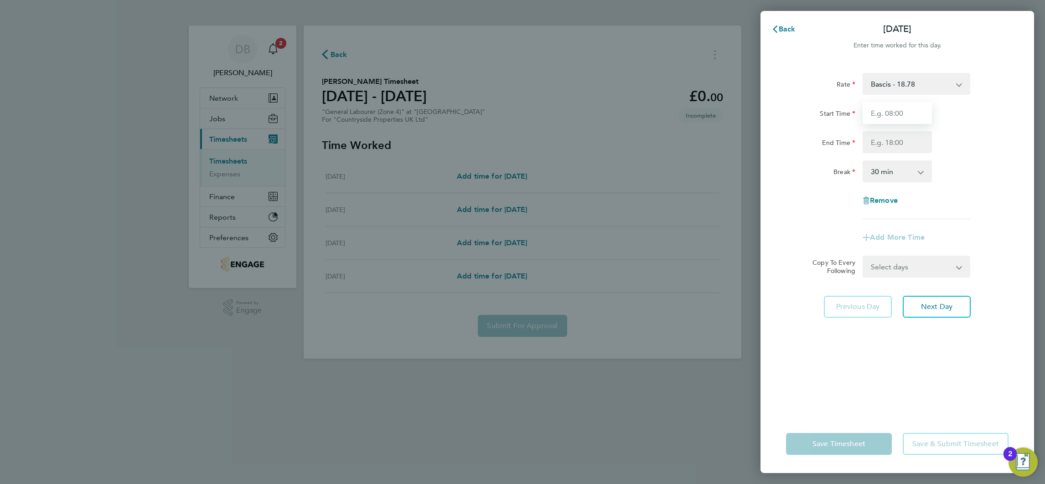
click at [888, 113] on input "Start Time" at bounding box center [896, 113] width 69 height 22
type input "07:00"
type input "17:00"
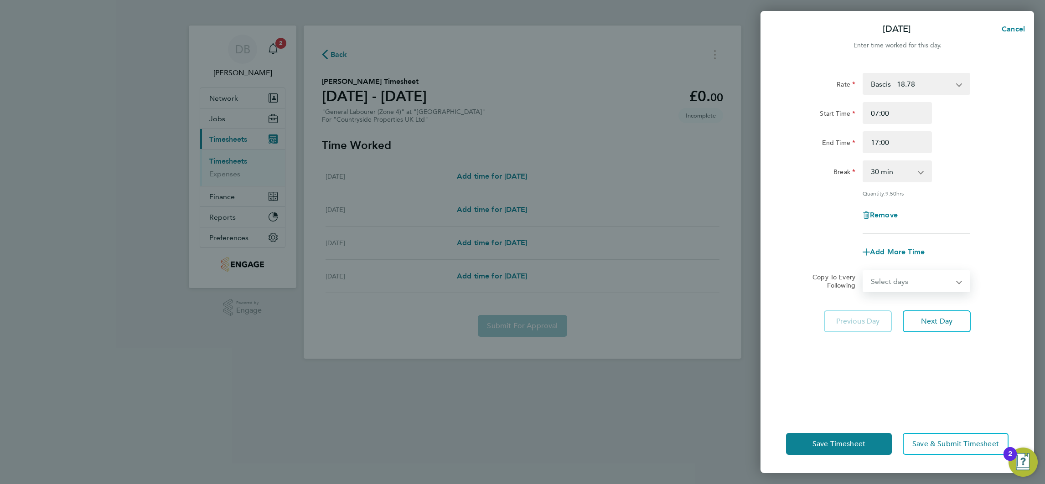
click at [944, 280] on select "Select days Day Weekend (Sat-Sun) Friday Saturday Sunday" at bounding box center [911, 281] width 96 height 20
select select "FRI"
click at [863, 271] on select "Select days Day Weekend (Sat-Sun) Friday Saturday Sunday" at bounding box center [911, 281] width 96 height 20
select select "2025-08-10"
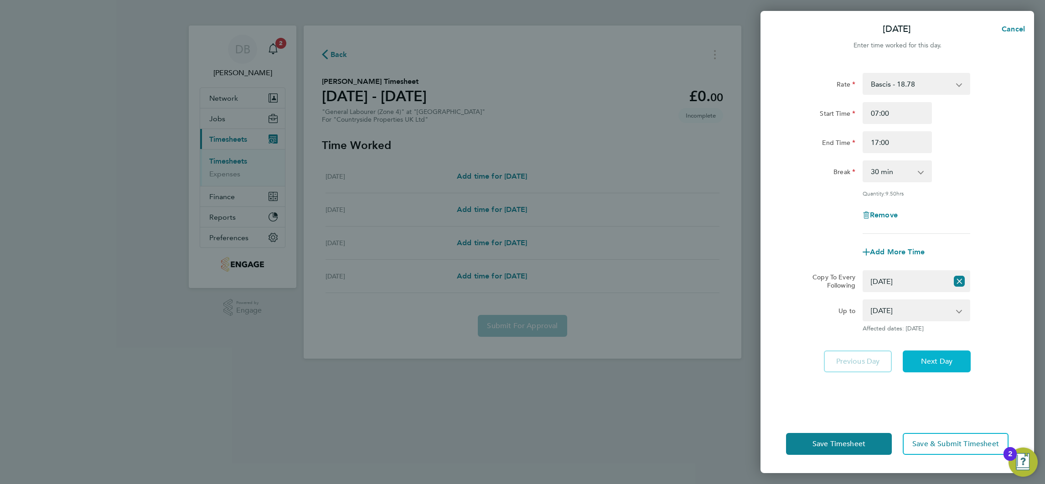
click at [930, 368] on button "Next Day" at bounding box center [936, 361] width 68 height 22
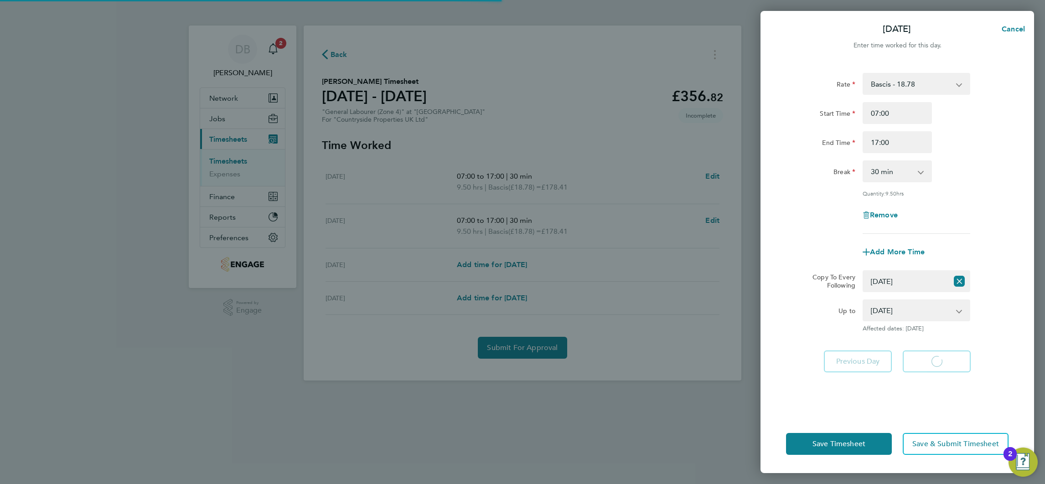
select select "30"
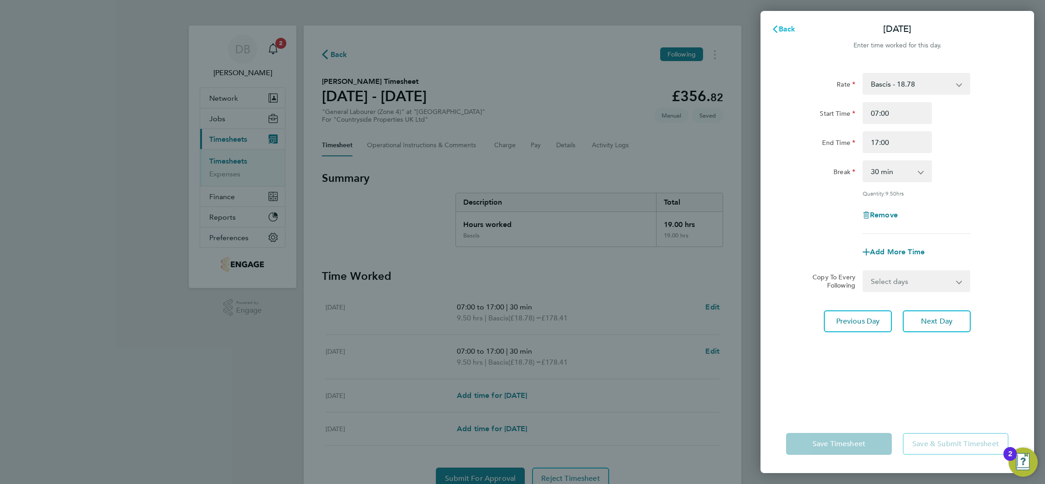
click at [786, 31] on span "Back" at bounding box center [786, 29] width 17 height 9
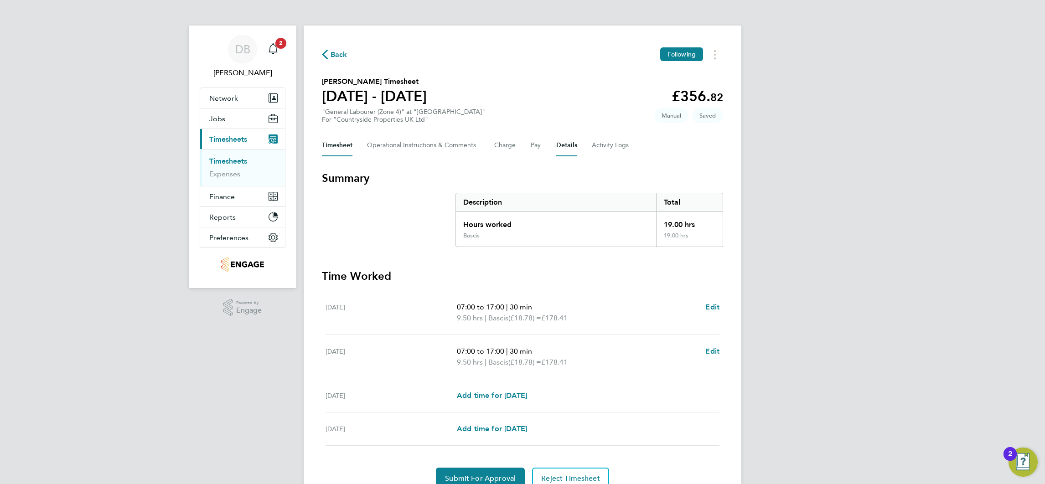
click at [561, 144] on button "Details" at bounding box center [566, 145] width 21 height 22
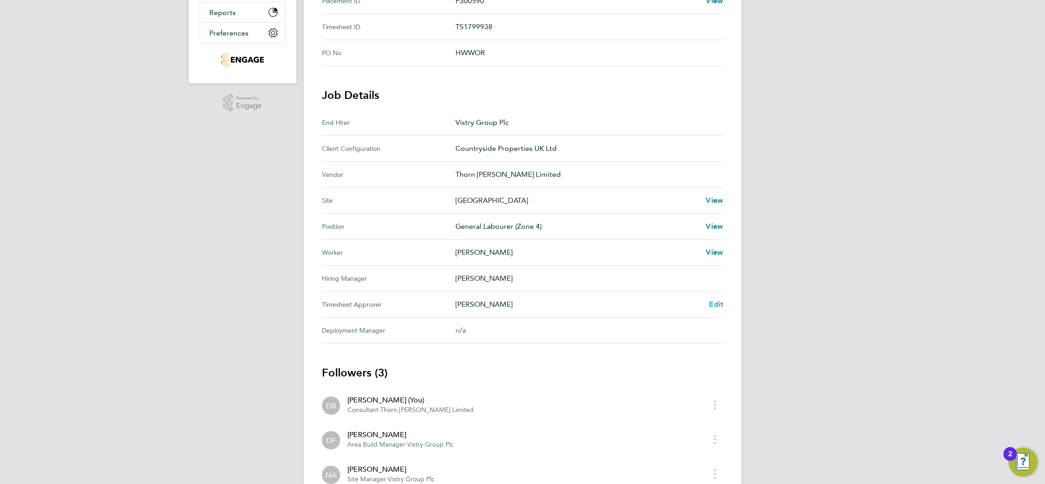
click at [715, 302] on span "Edit" at bounding box center [716, 304] width 14 height 9
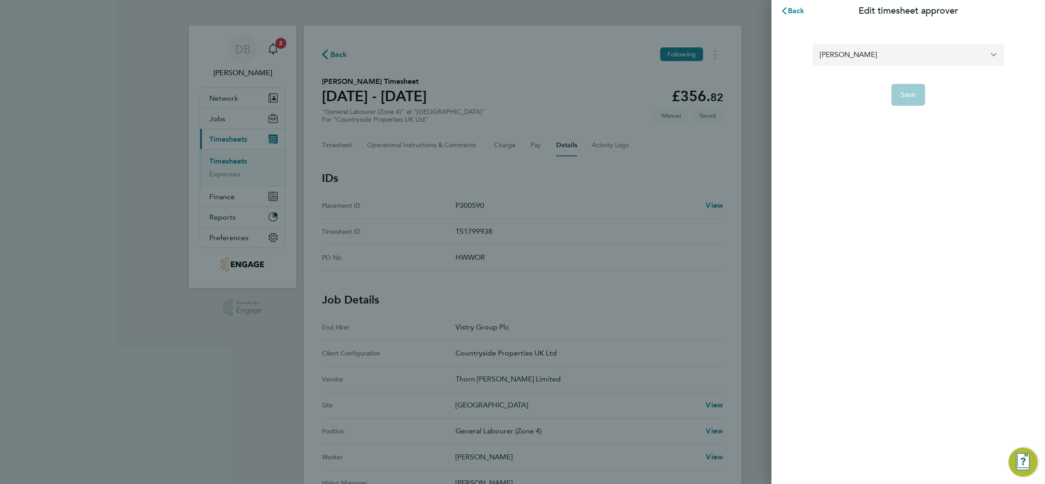
click at [844, 55] on input "Dean Fox" at bounding box center [907, 54] width 191 height 21
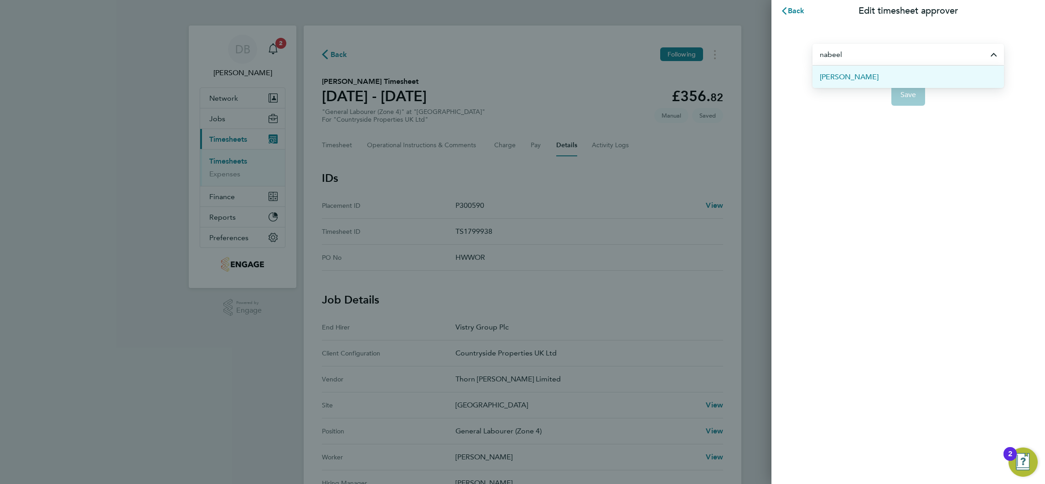
click at [844, 75] on span "[PERSON_NAME]" at bounding box center [848, 77] width 59 height 11
type input "[PERSON_NAME]"
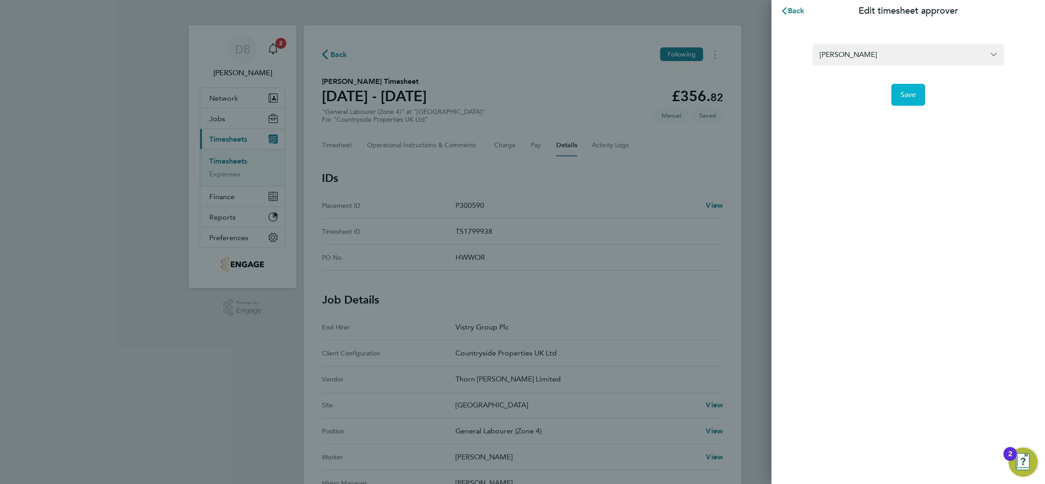
click at [902, 94] on span "Save" at bounding box center [908, 94] width 16 height 9
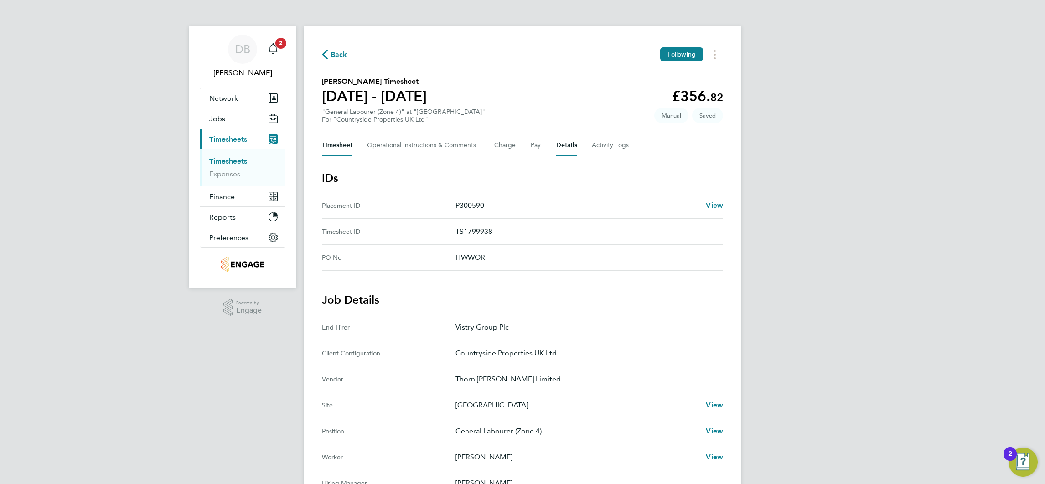
click at [340, 149] on button "Timesheet" at bounding box center [337, 145] width 31 height 22
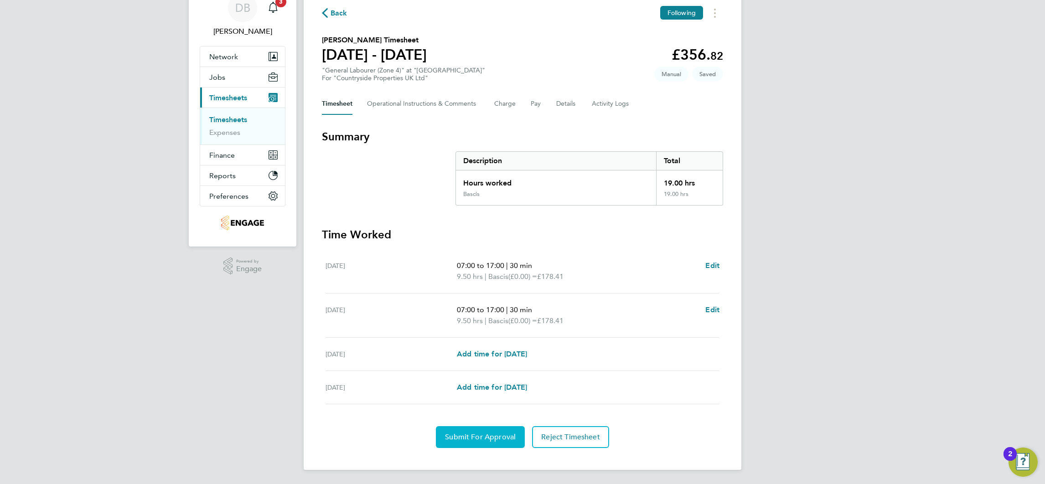
click at [497, 429] on button "Submit For Approval" at bounding box center [480, 437] width 89 height 22
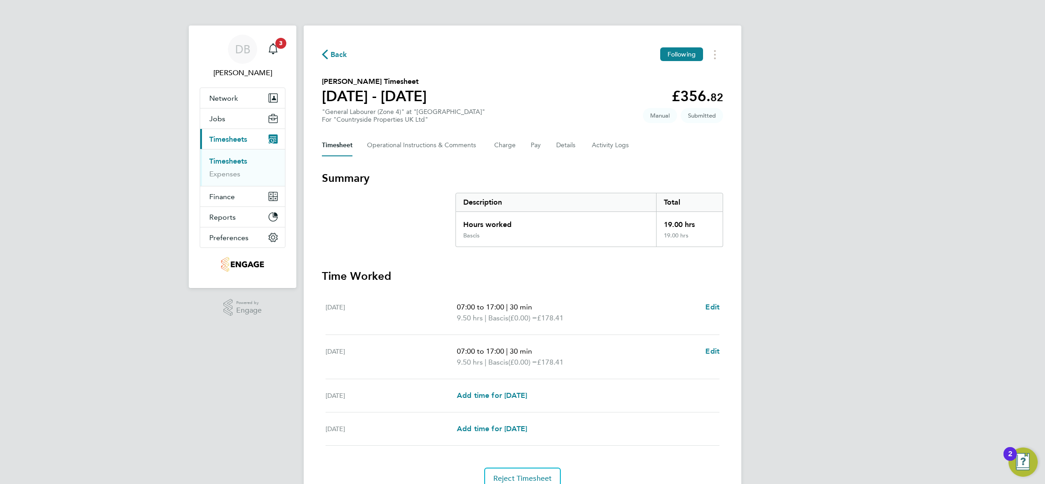
click at [344, 58] on span "Back" at bounding box center [338, 54] width 17 height 11
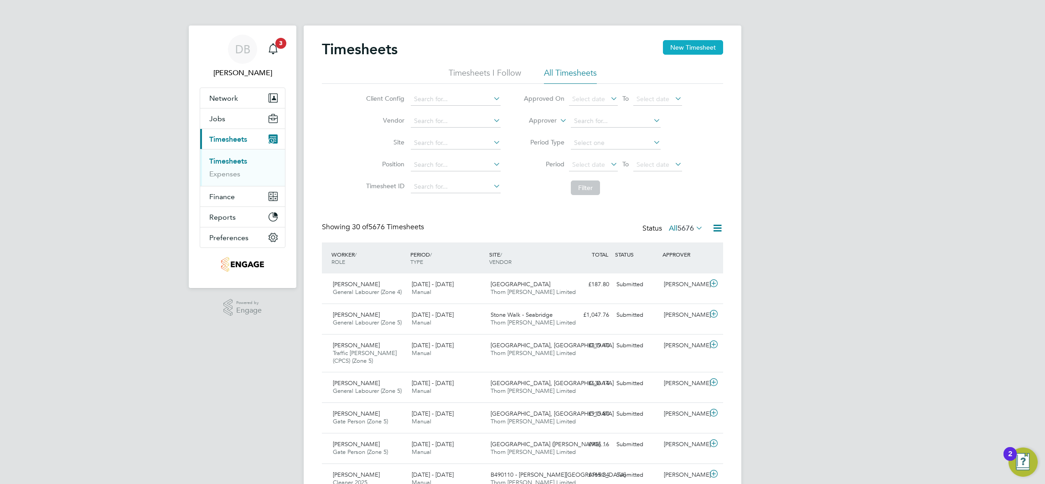
click at [704, 53] on button "New Timesheet" at bounding box center [693, 47] width 60 height 15
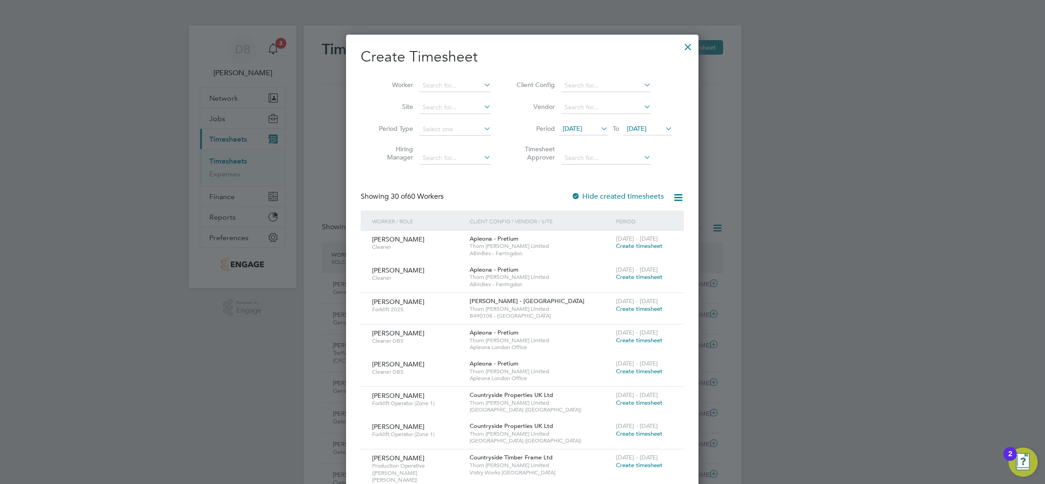
click at [646, 127] on span "04 Aug 2025" at bounding box center [637, 128] width 20 height 8
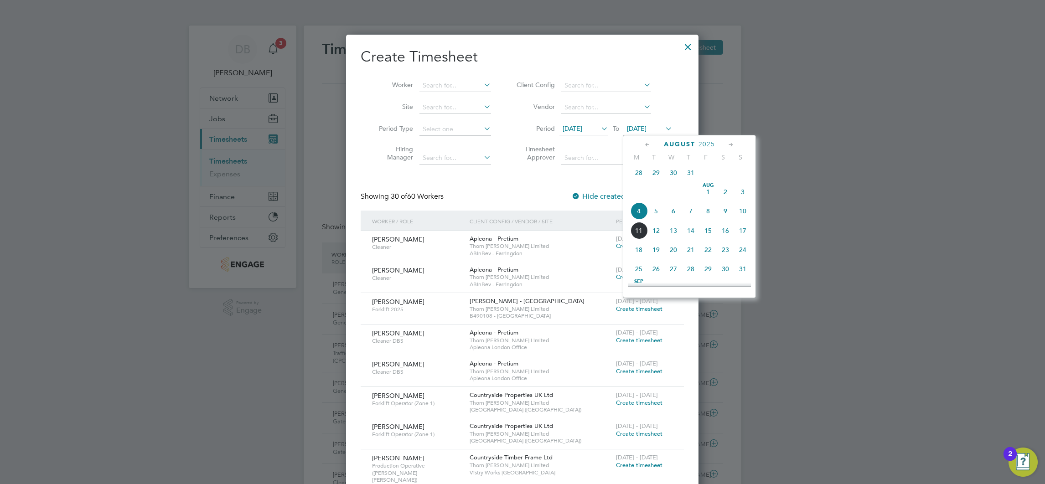
click at [741, 218] on span "10" at bounding box center [742, 210] width 17 height 17
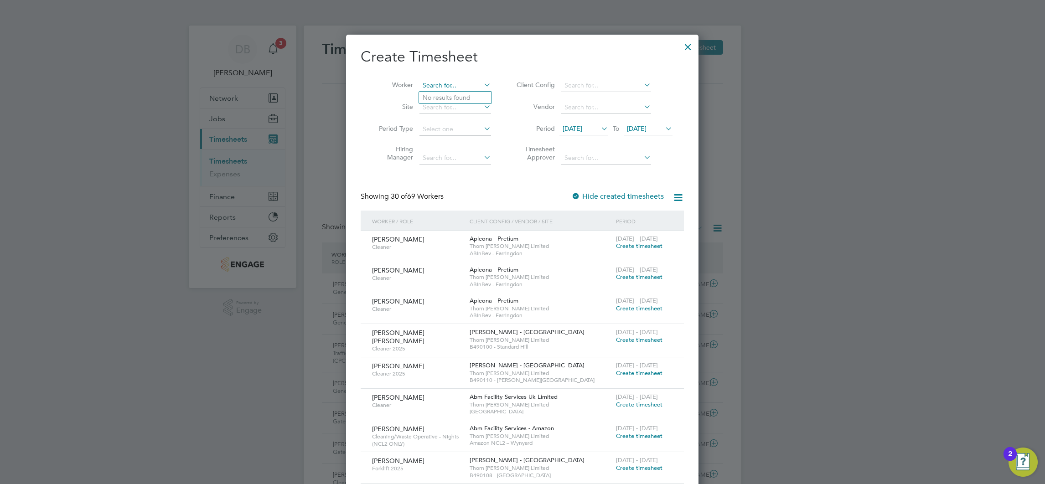
click at [450, 83] on input at bounding box center [455, 85] width 72 height 13
click at [452, 98] on li "Gurmail Singh" at bounding box center [475, 98] width 113 height 12
type input "Gurmail Singh"
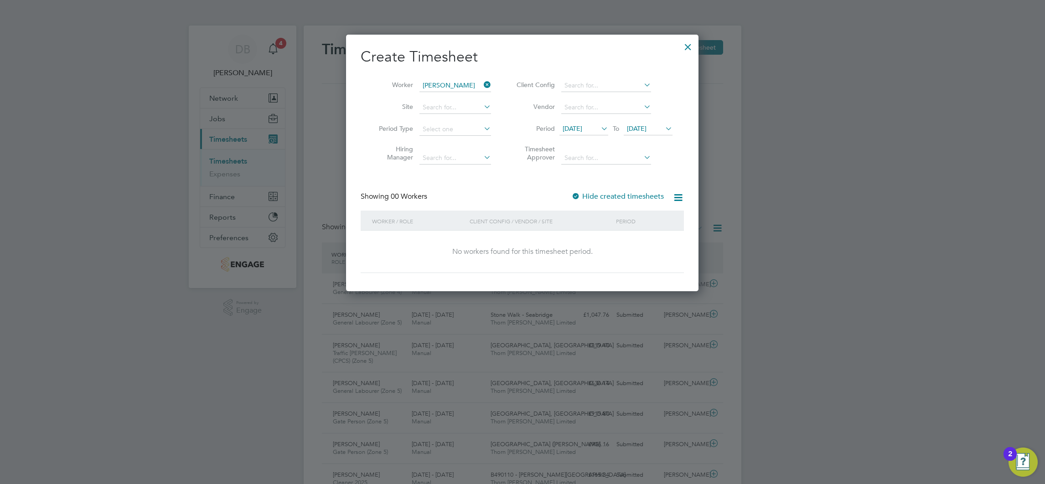
click at [683, 43] on div at bounding box center [688, 44] width 16 height 16
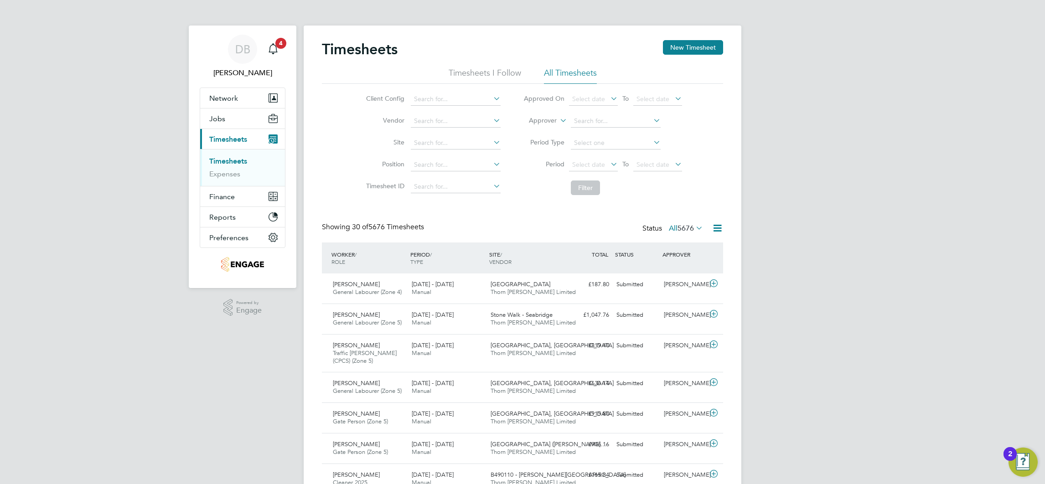
scroll to position [31, 79]
click at [222, 116] on span "Jobs" at bounding box center [217, 118] width 16 height 9
click at [216, 119] on span "Jobs" at bounding box center [217, 118] width 16 height 9
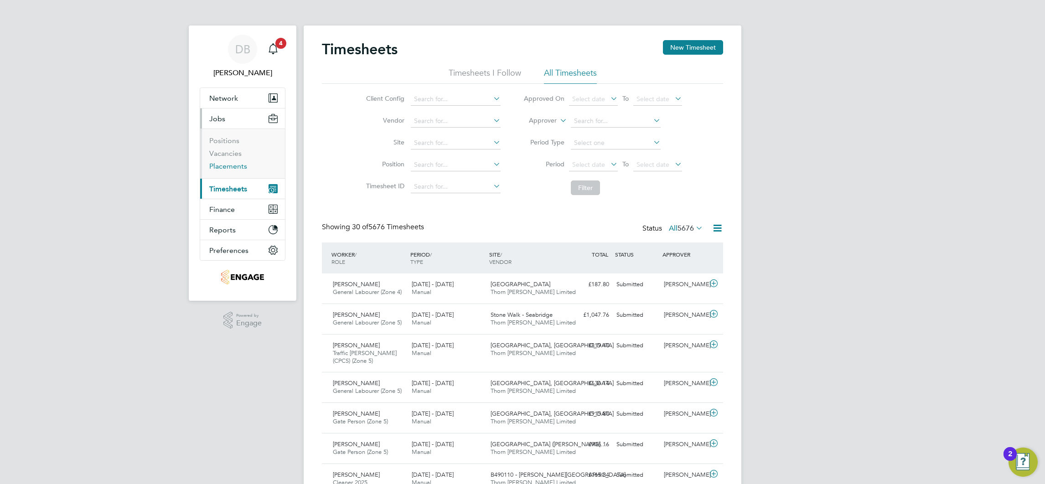
click at [229, 163] on link "Placements" at bounding box center [228, 166] width 38 height 9
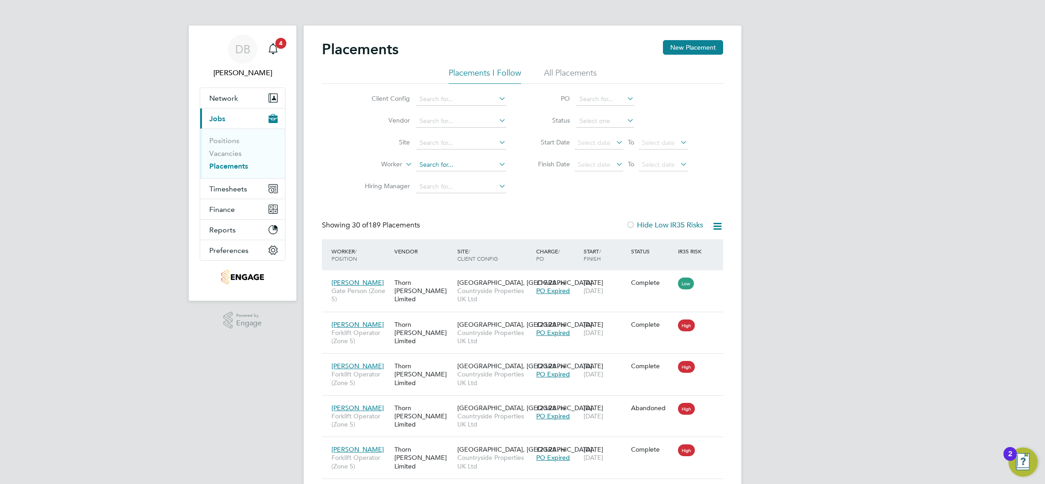
click at [442, 161] on input at bounding box center [461, 165] width 90 height 13
type input "[PERSON_NAME]"
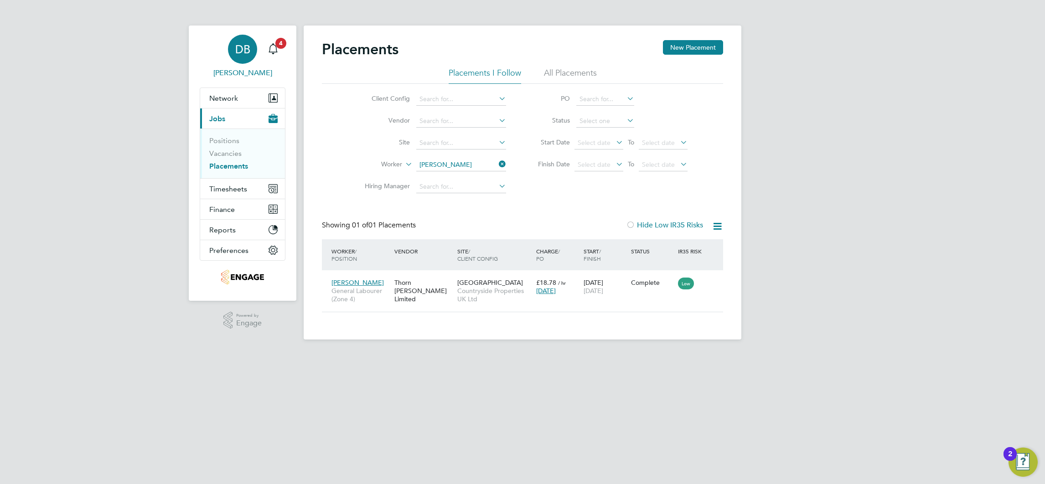
click at [243, 58] on div "DB" at bounding box center [242, 49] width 29 height 29
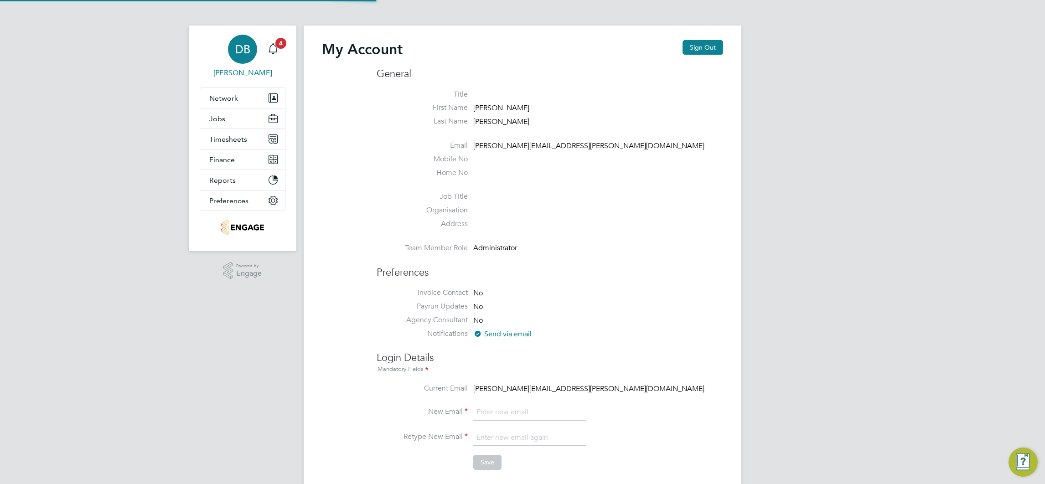
type input "[PERSON_NAME][EMAIL_ADDRESS][PERSON_NAME][DOMAIN_NAME]"
click at [698, 50] on button "Sign Out" at bounding box center [702, 47] width 41 height 15
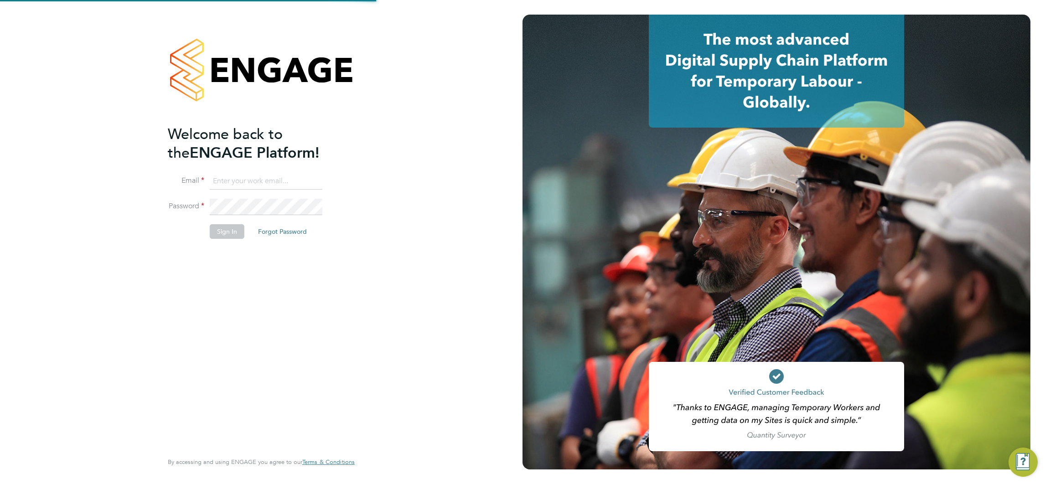
type input "[PERSON_NAME][EMAIL_ADDRESS][PERSON_NAME][DOMAIN_NAME]"
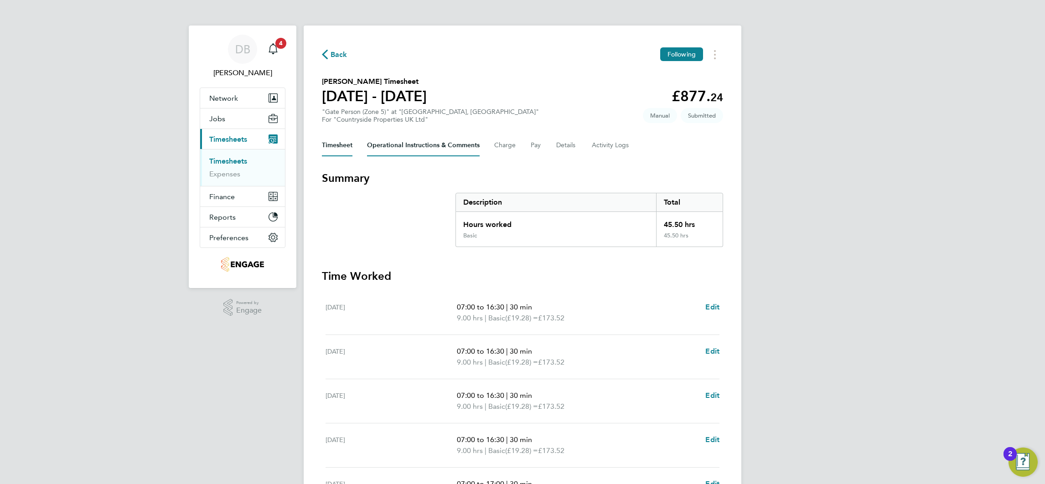
click at [441, 147] on Comments-tab "Operational Instructions & Comments" at bounding box center [423, 145] width 113 height 22
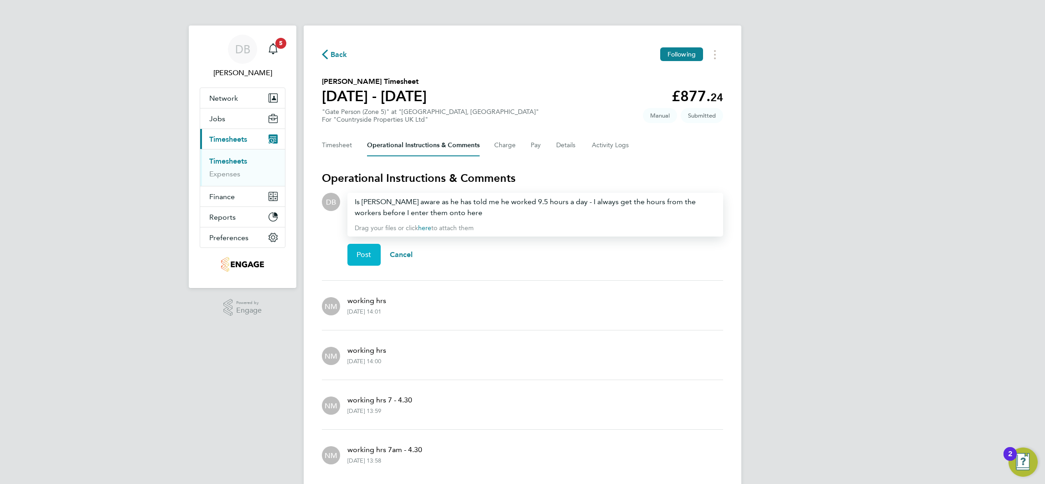
click at [365, 257] on span "Post" at bounding box center [363, 254] width 15 height 9
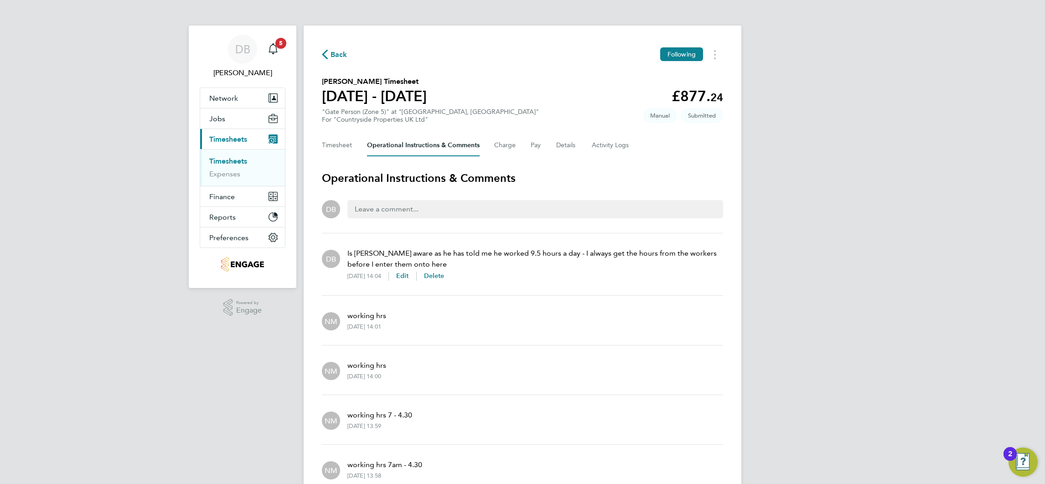
click at [326, 51] on icon "button" at bounding box center [325, 55] width 6 height 10
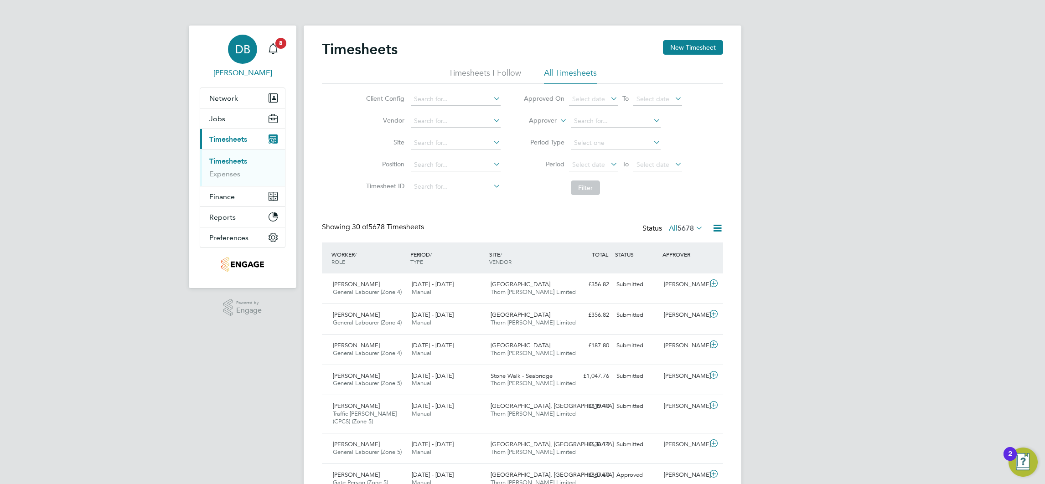
click at [242, 53] on span "DB" at bounding box center [242, 49] width 15 height 12
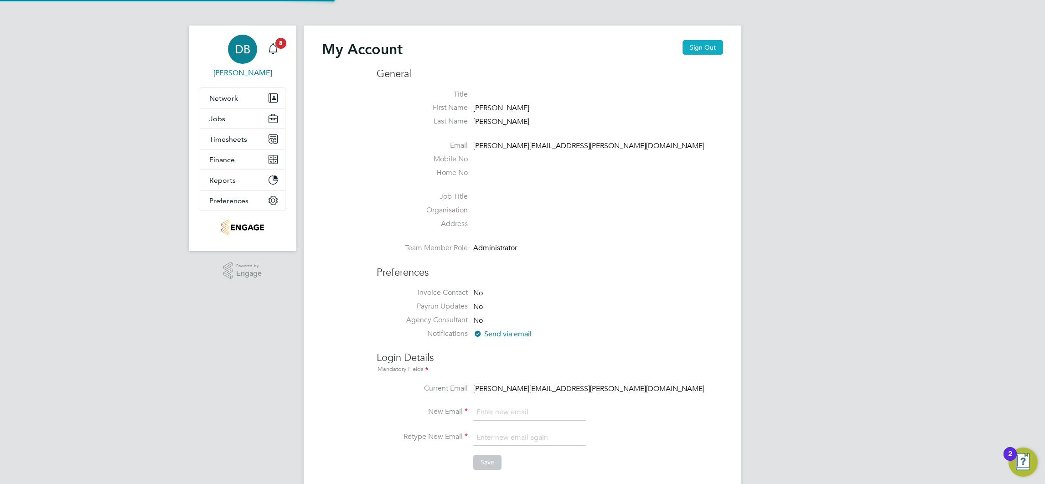
type input "[PERSON_NAME][EMAIL_ADDRESS][PERSON_NAME][DOMAIN_NAME]"
click at [695, 47] on button "Sign Out" at bounding box center [702, 47] width 41 height 15
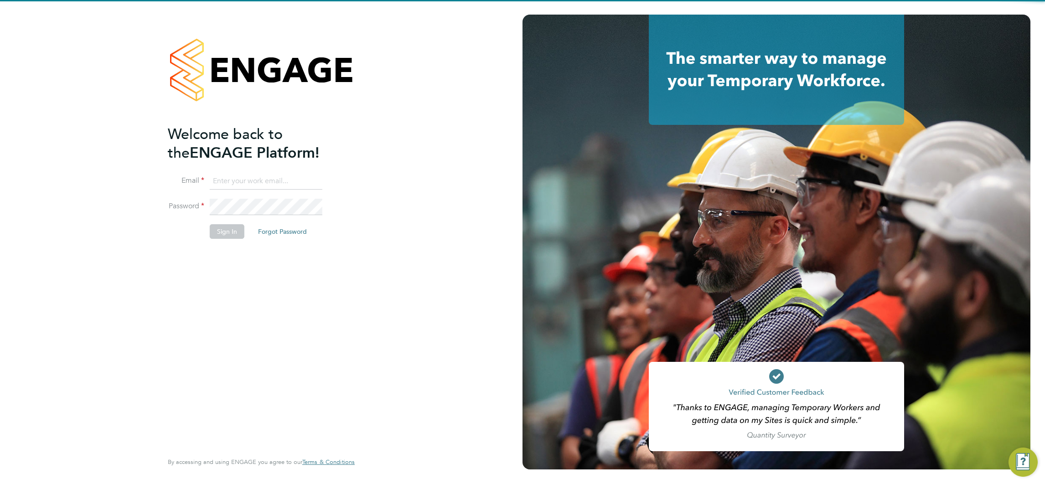
type input "[PERSON_NAME][EMAIL_ADDRESS][PERSON_NAME][DOMAIN_NAME]"
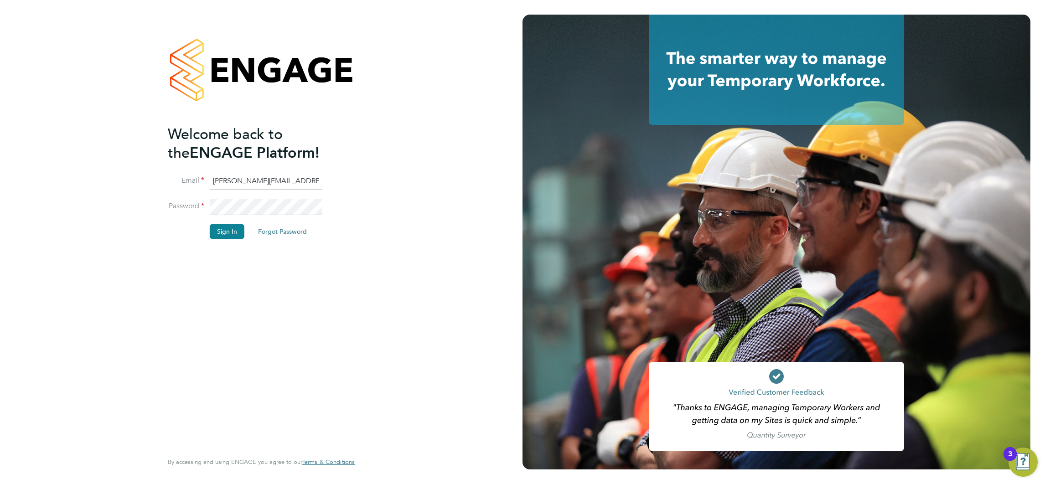
click at [214, 222] on li "Password" at bounding box center [257, 212] width 178 height 26
click at [217, 233] on button "Sign In" at bounding box center [227, 231] width 35 height 15
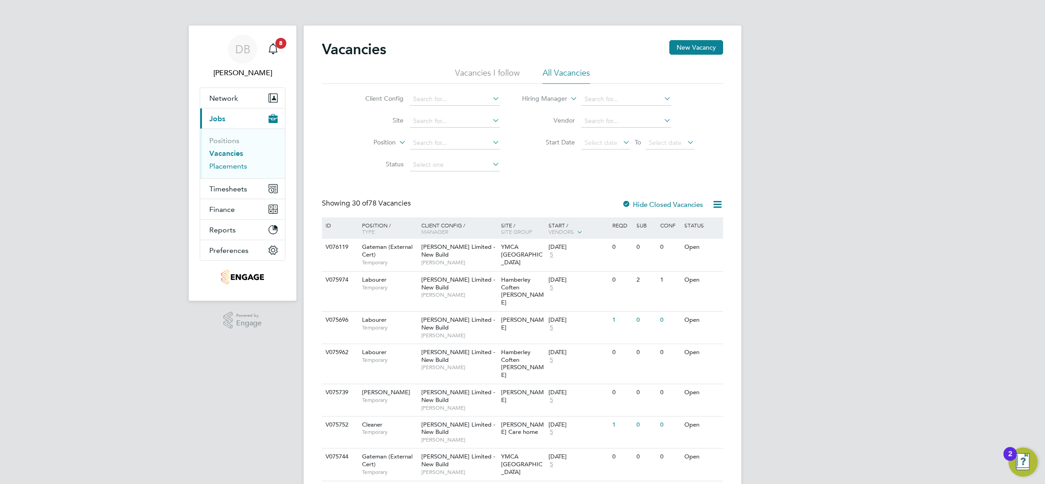
click at [230, 166] on link "Placements" at bounding box center [228, 166] width 38 height 9
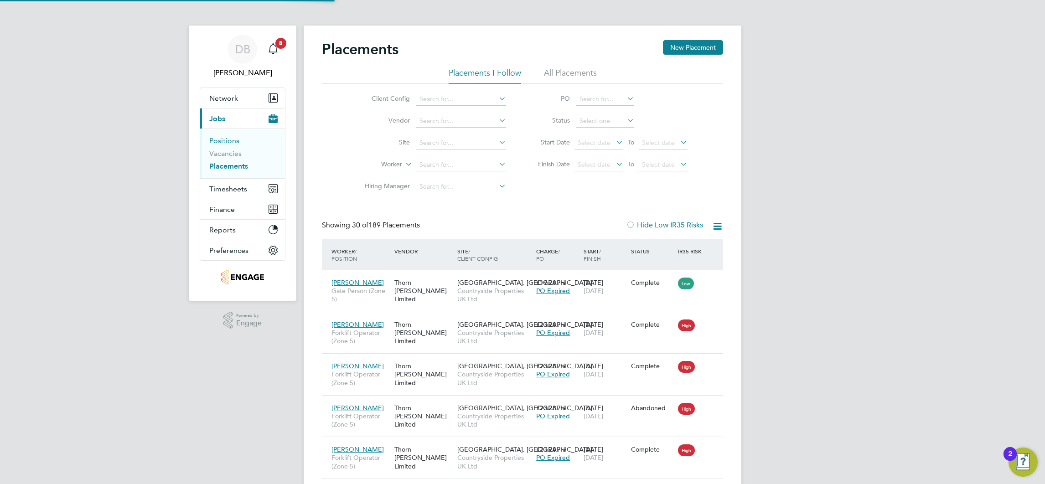
click at [235, 143] on link "Positions" at bounding box center [224, 140] width 30 height 9
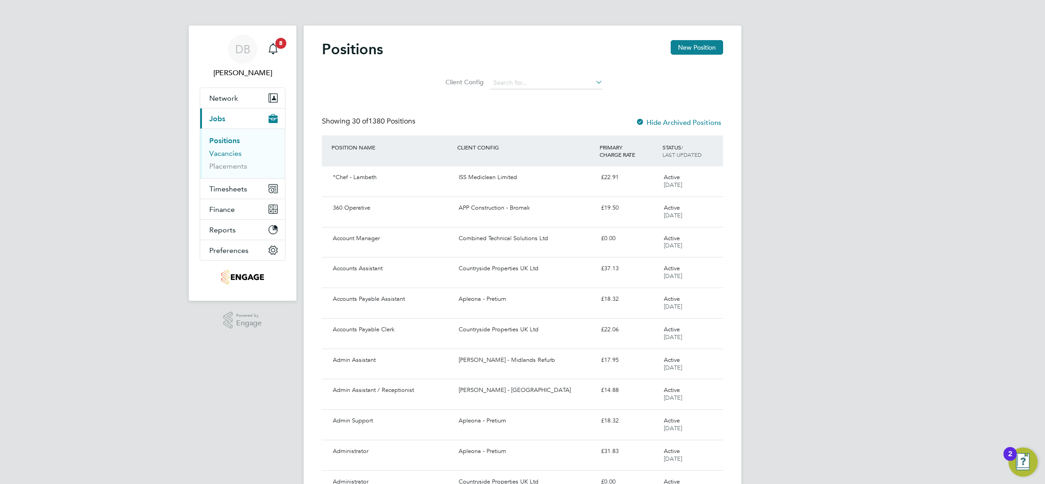
click at [227, 155] on link "Vacancies" at bounding box center [225, 153] width 32 height 9
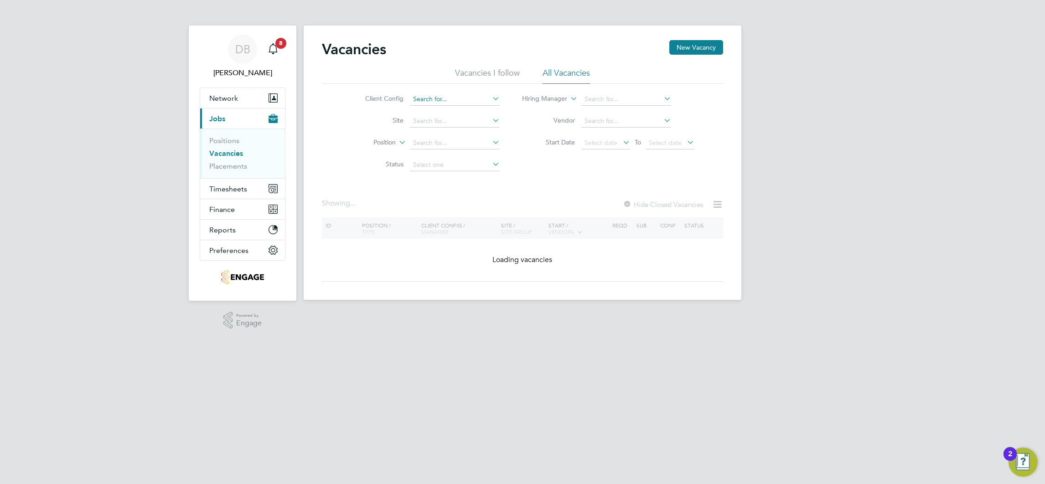
click at [453, 103] on input at bounding box center [455, 99] width 90 height 13
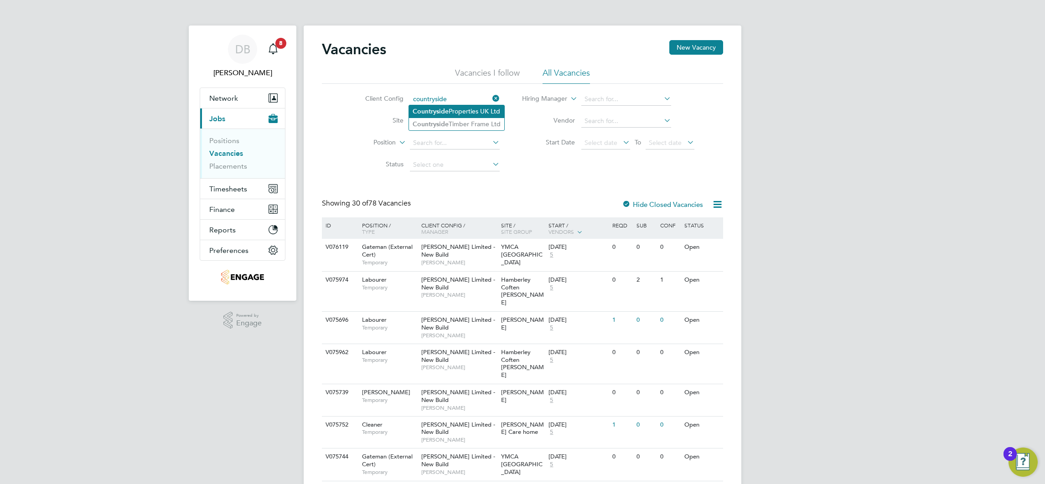
type input "Countryside Properties UK Ltd"
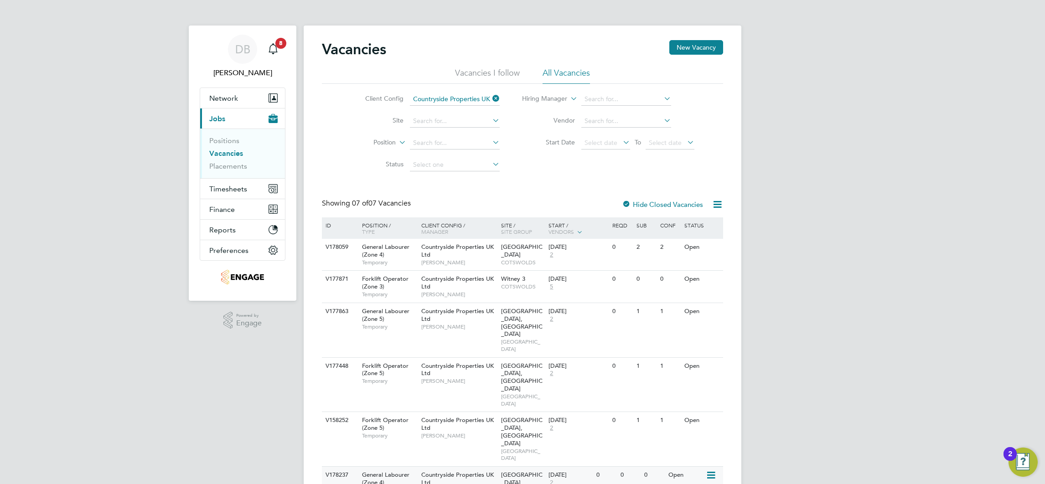
click at [609, 467] on div "0" at bounding box center [606, 475] width 24 height 17
click at [232, 54] on div "DB" at bounding box center [242, 49] width 29 height 29
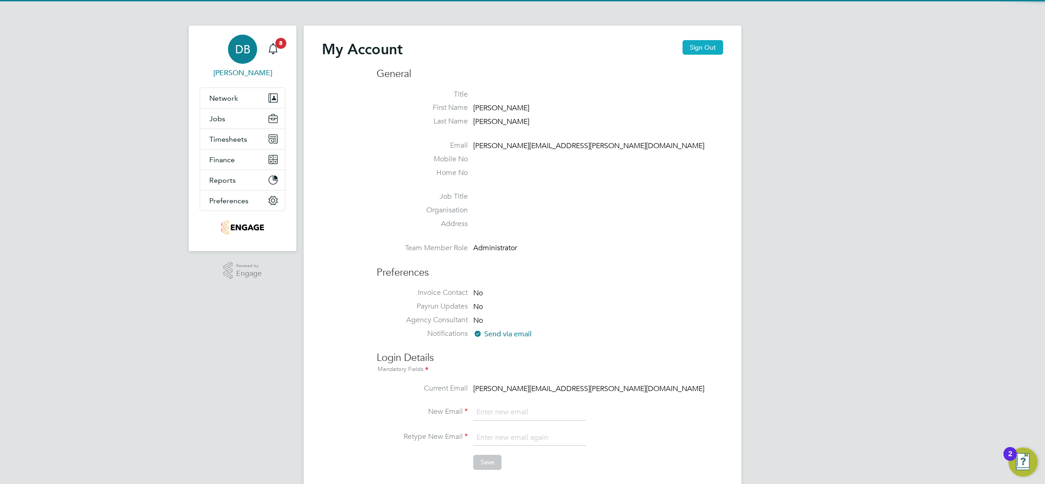
type input "[PERSON_NAME][EMAIL_ADDRESS][PERSON_NAME][DOMAIN_NAME]"
click at [696, 51] on button "Sign Out" at bounding box center [702, 47] width 41 height 15
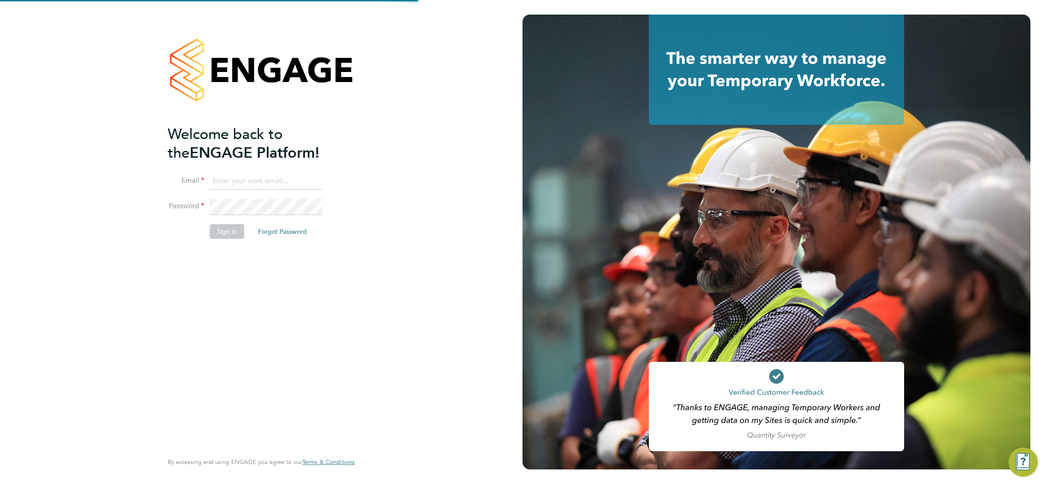
type input "[PERSON_NAME][EMAIL_ADDRESS][PERSON_NAME][DOMAIN_NAME]"
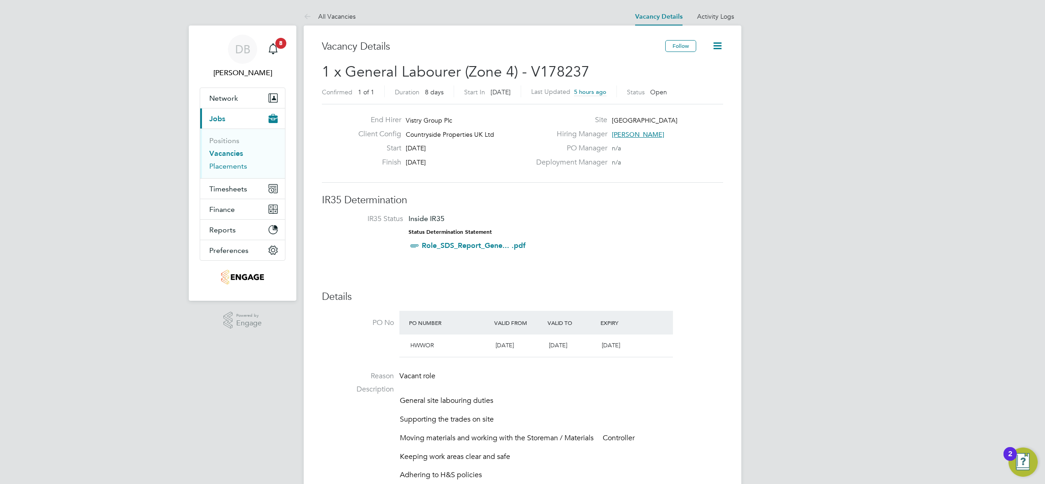
click at [240, 166] on link "Placements" at bounding box center [228, 166] width 38 height 9
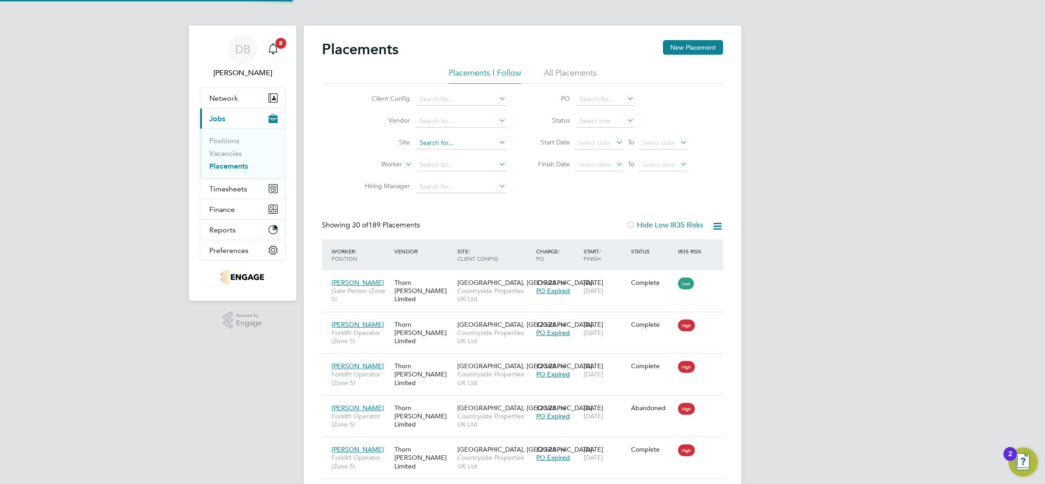
scroll to position [34, 79]
click at [443, 166] on input at bounding box center [461, 165] width 90 height 13
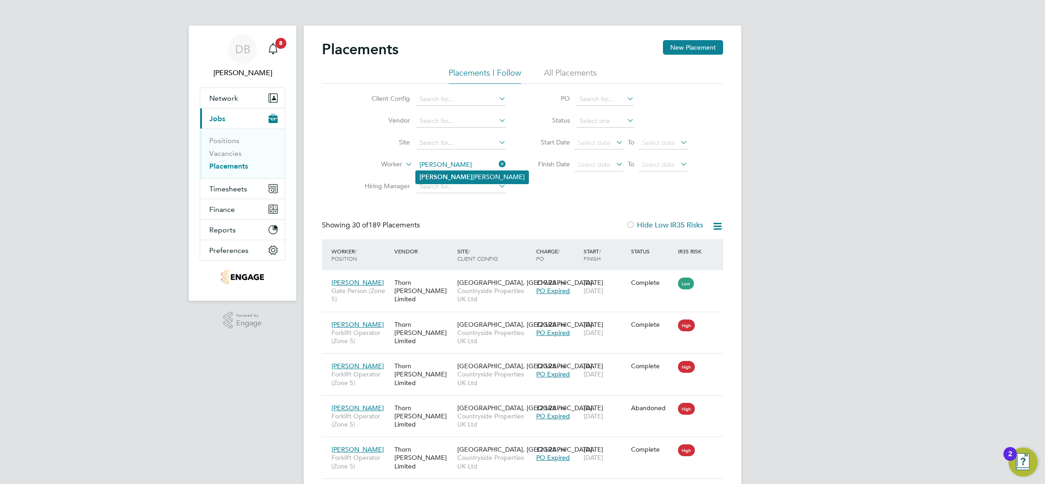
type input "[PERSON_NAME]"
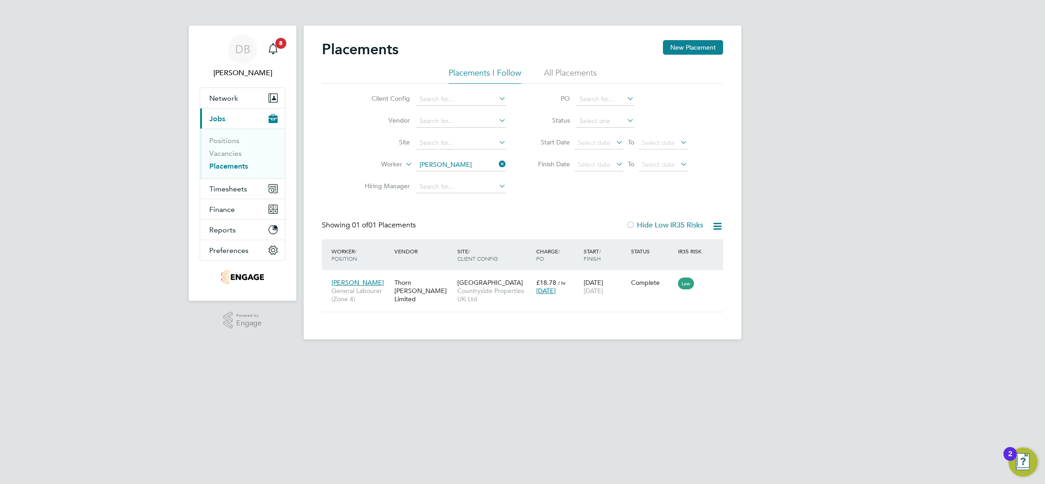
click at [58, 354] on html "DB [PERSON_NAME] Notifications 8 Applications: Network Team Members Businesses …" at bounding box center [522, 177] width 1045 height 354
